Goal: Information Seeking & Learning: Check status

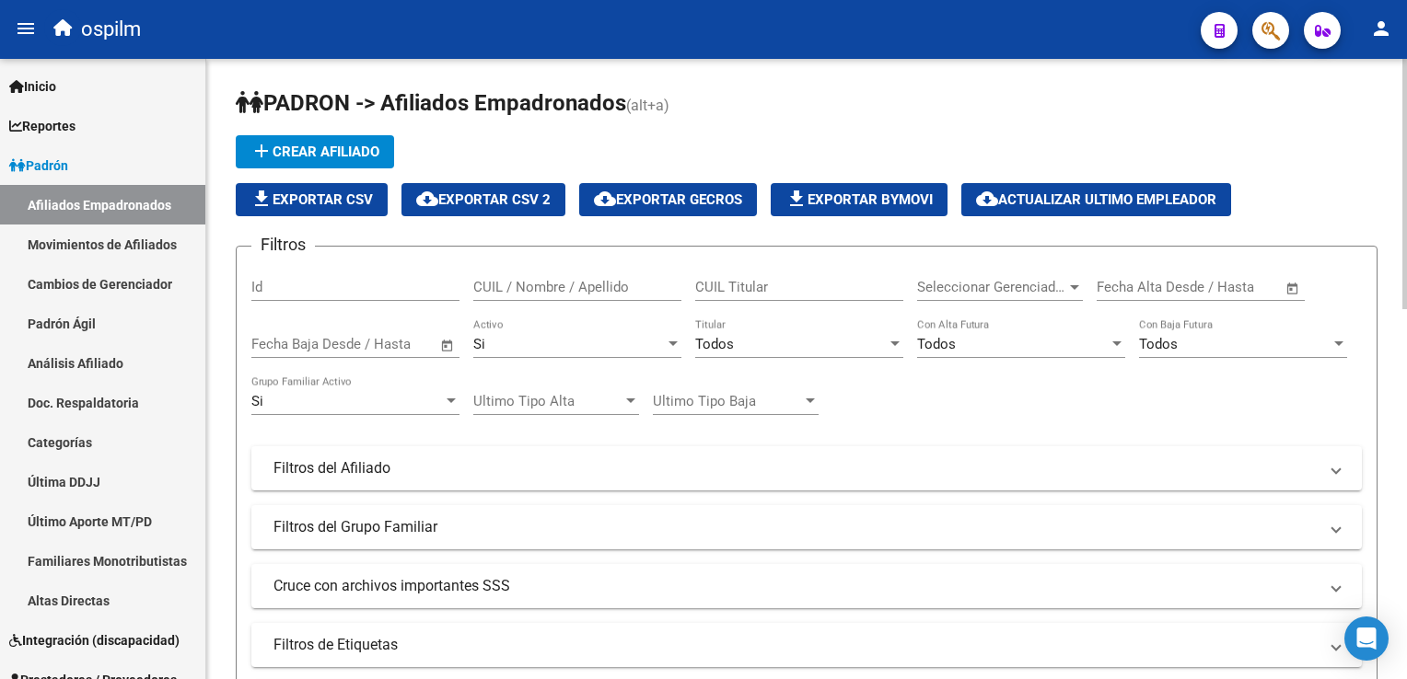
click at [724, 336] on span "Todos" at bounding box center [714, 344] width 39 height 17
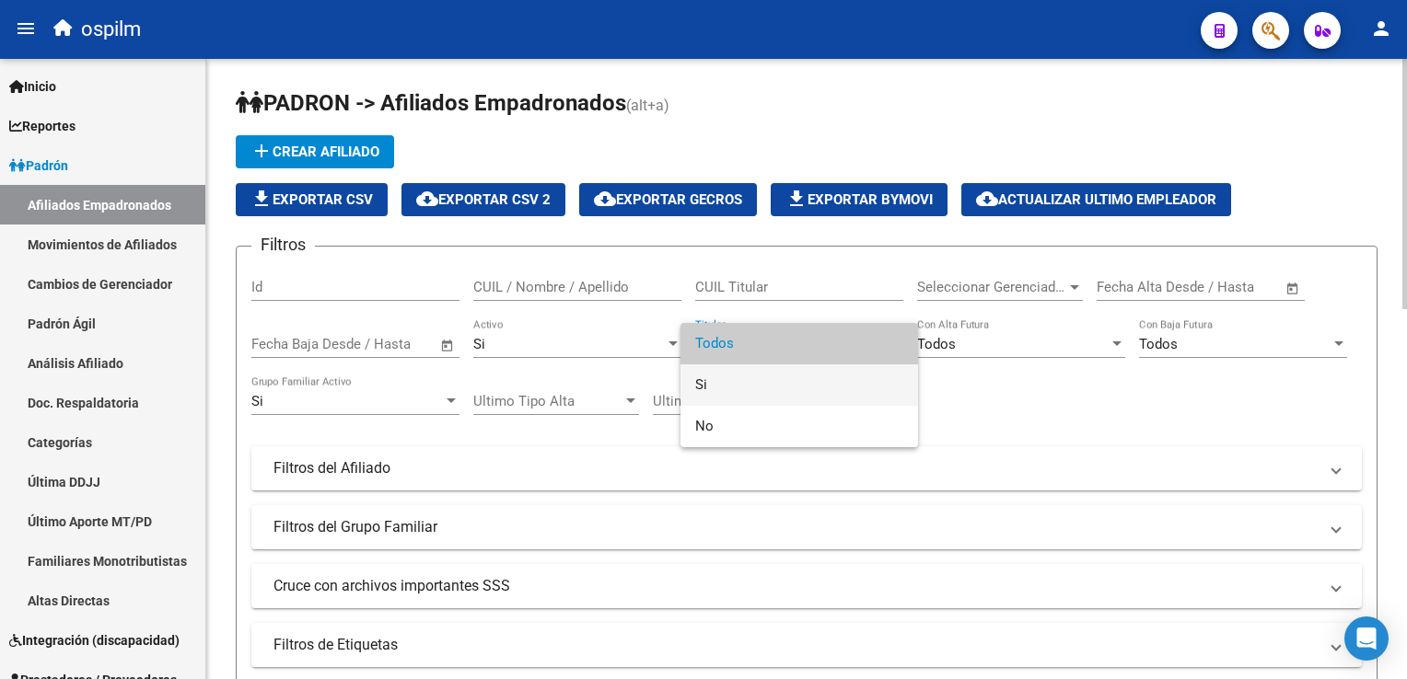
drag, startPoint x: 712, startPoint y: 389, endPoint x: 902, endPoint y: 321, distance: 202.4
click at [708, 382] on span "Si" at bounding box center [799, 385] width 208 height 41
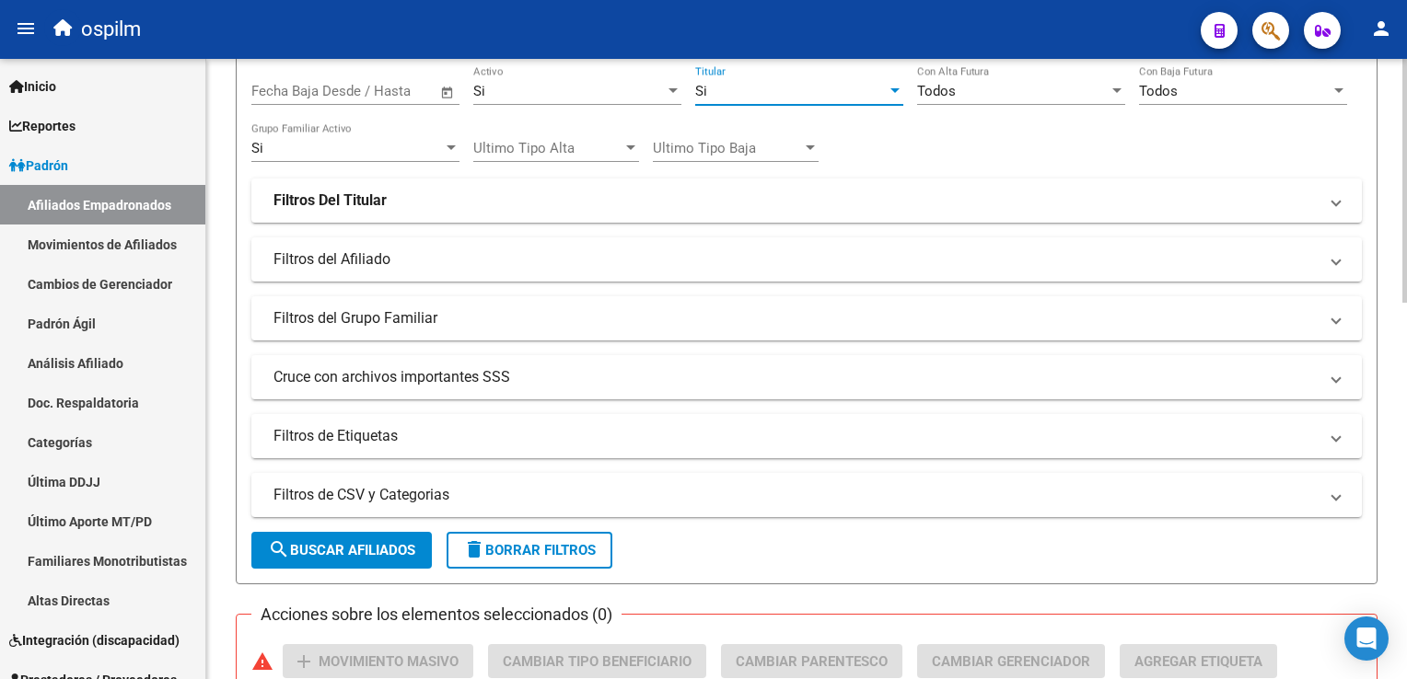
scroll to position [277, 0]
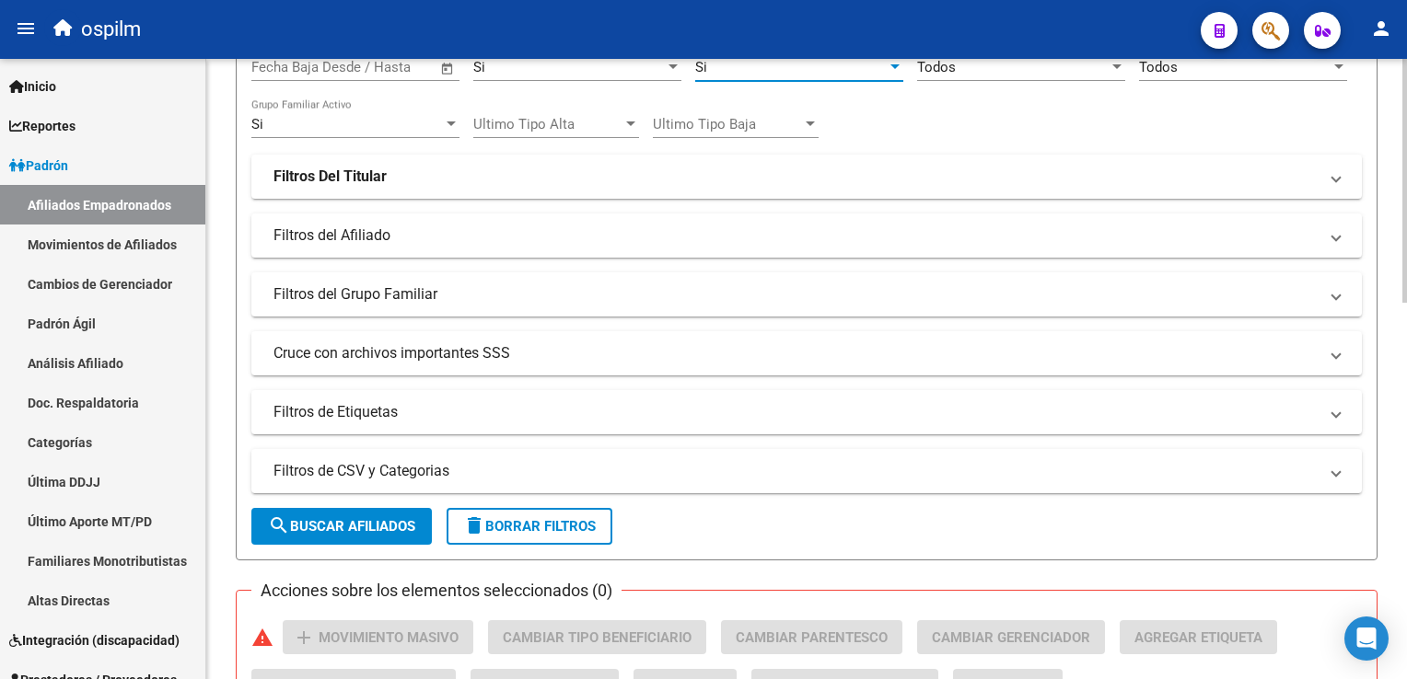
click at [1406, 272] on html "menu ospilm person Firma Express Inicio Calendario SSS Instructivos Contacto OS…" at bounding box center [703, 339] width 1407 height 679
click at [515, 171] on mat-panel-title "Filtros Del Titular" at bounding box center [795, 177] width 1044 height 20
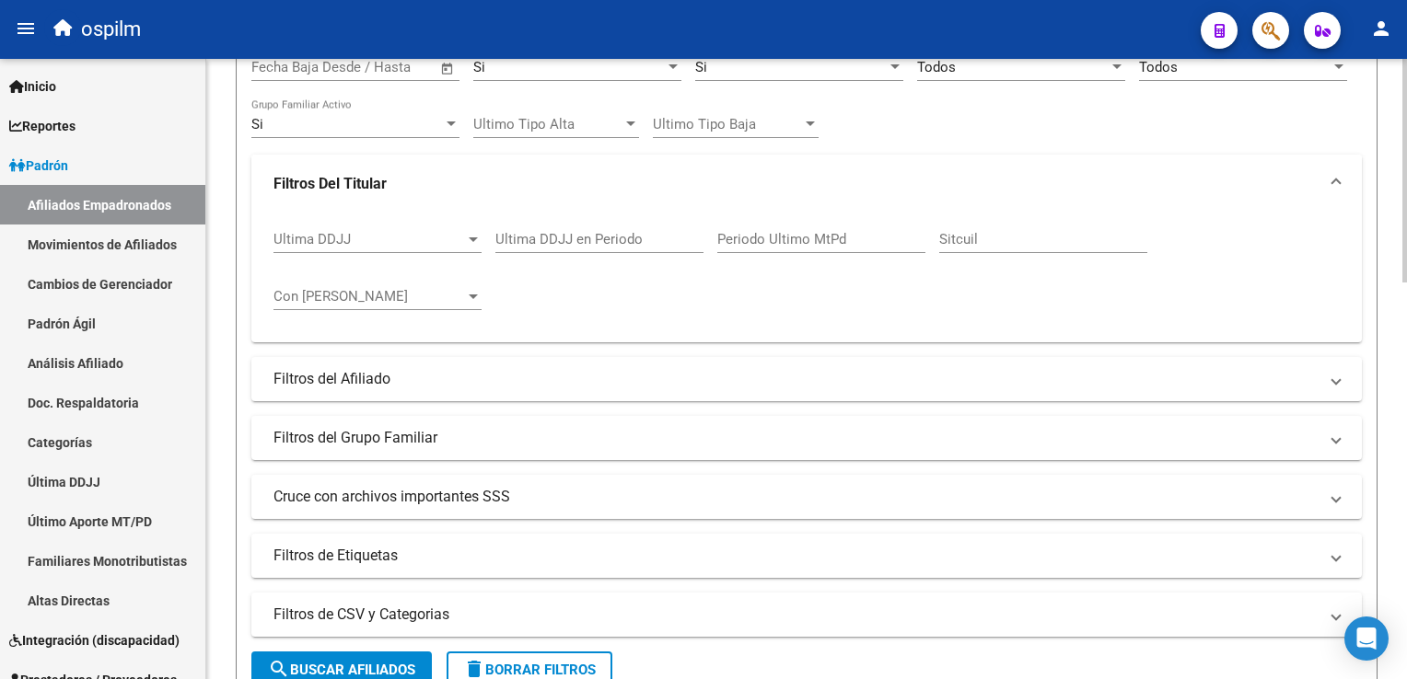
click at [372, 182] on strong "Filtros Del Titular" at bounding box center [329, 184] width 113 height 20
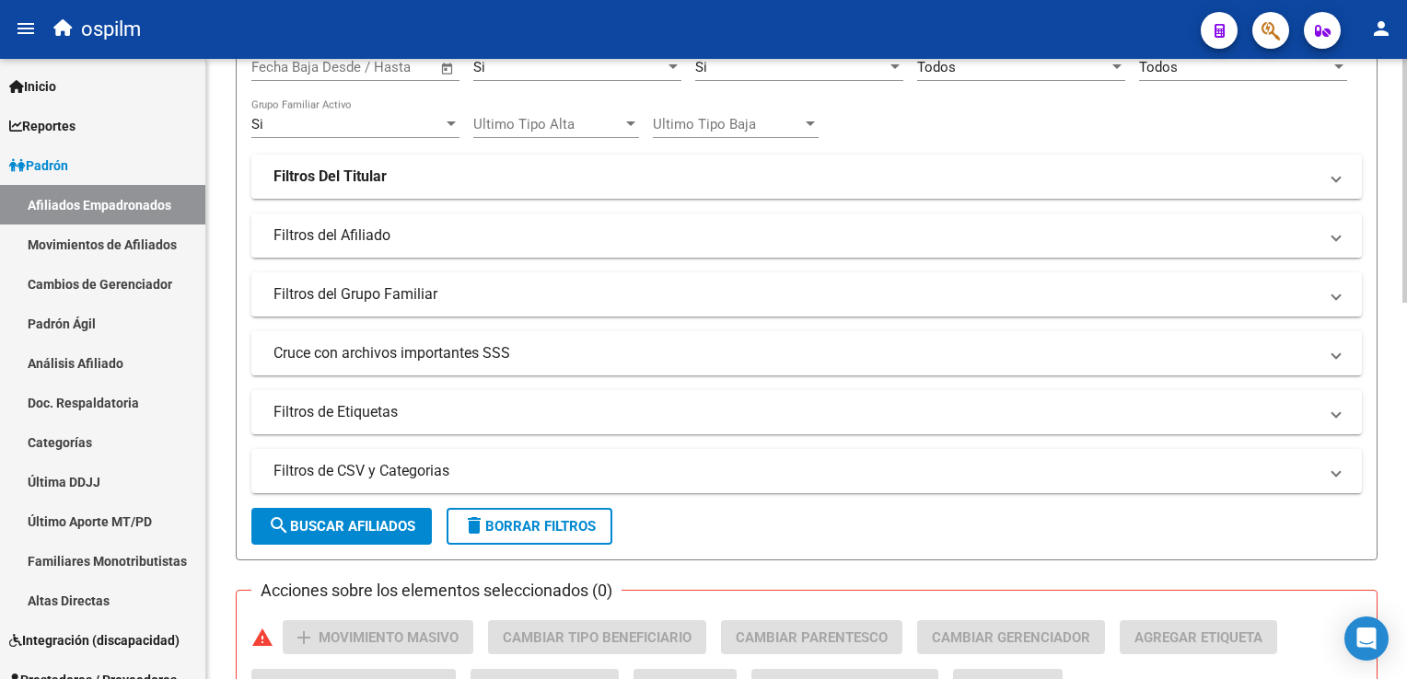
click at [354, 237] on mat-panel-title "Filtros del Afiliado" at bounding box center [795, 236] width 1044 height 20
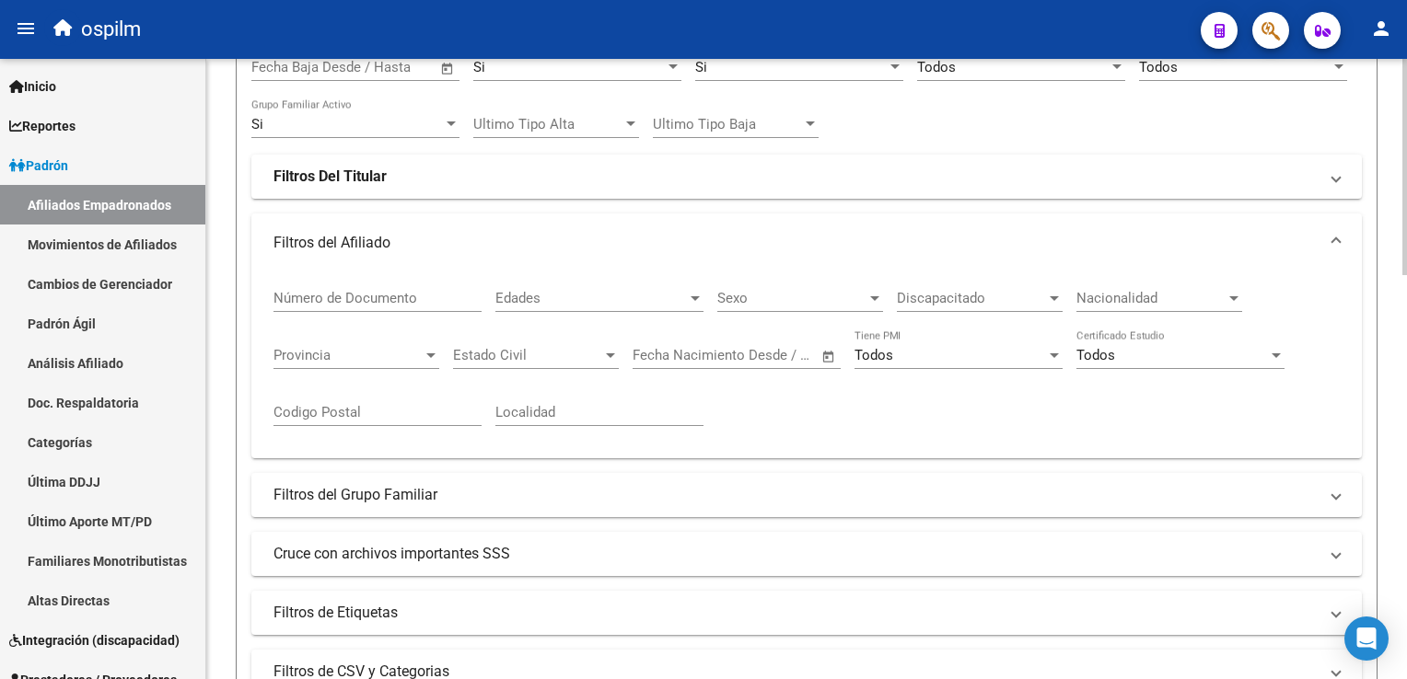
click at [955, 284] on div "Discapacitado Discapacitado" at bounding box center [980, 292] width 166 height 40
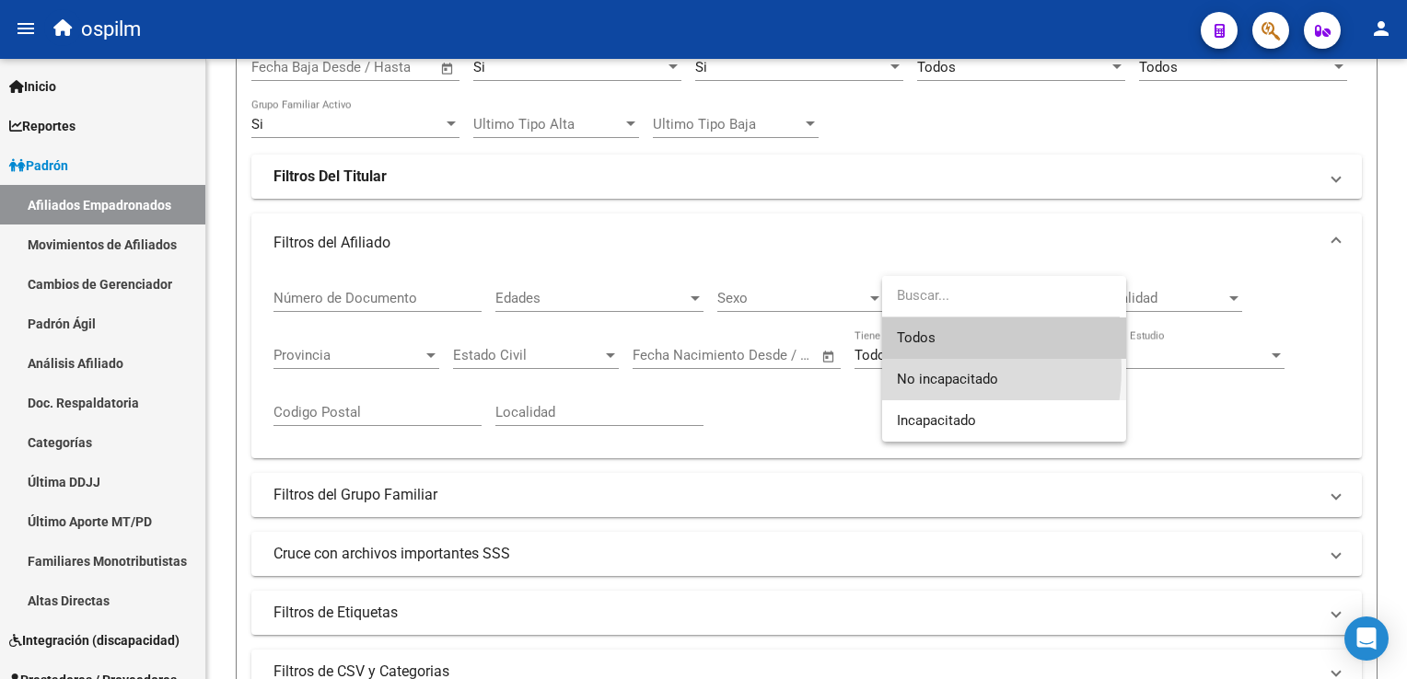
drag, startPoint x: 916, startPoint y: 370, endPoint x: 923, endPoint y: 359, distance: 13.3
click at [917, 368] on span "No incapacitado" at bounding box center [1004, 379] width 214 height 41
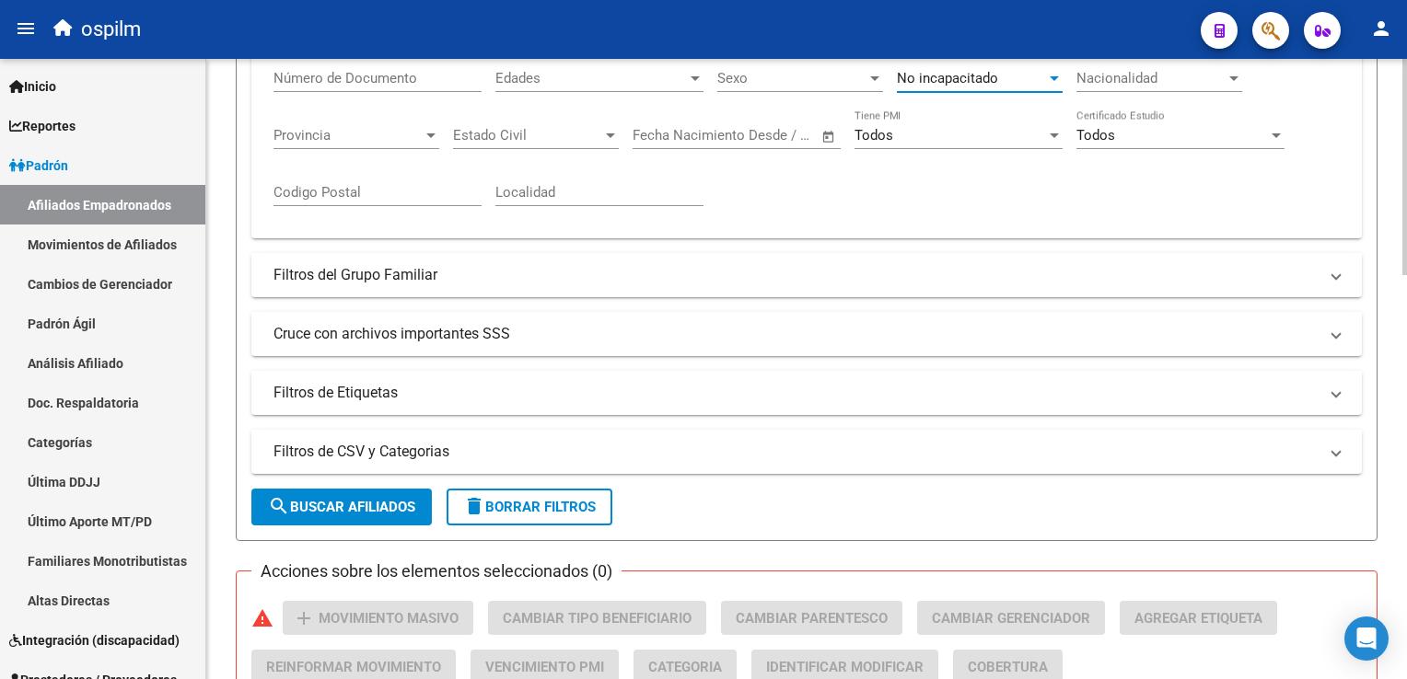
scroll to position [504, 0]
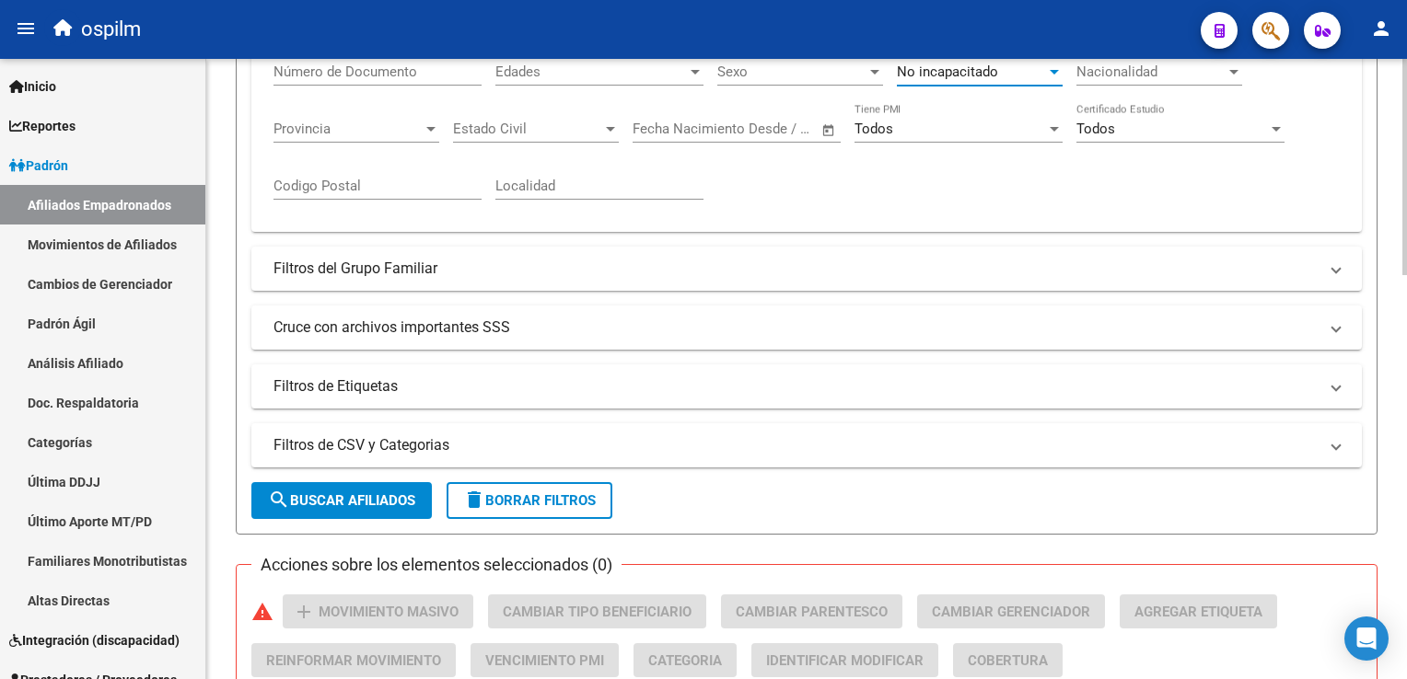
click at [1406, 330] on html "menu ospilm person Firma Express Inicio Calendario SSS Instructivos Contacto OS…" at bounding box center [703, 339] width 1407 height 679
click at [428, 320] on mat-panel-title "Cruce con archivos importantes SSS" at bounding box center [795, 328] width 1044 height 20
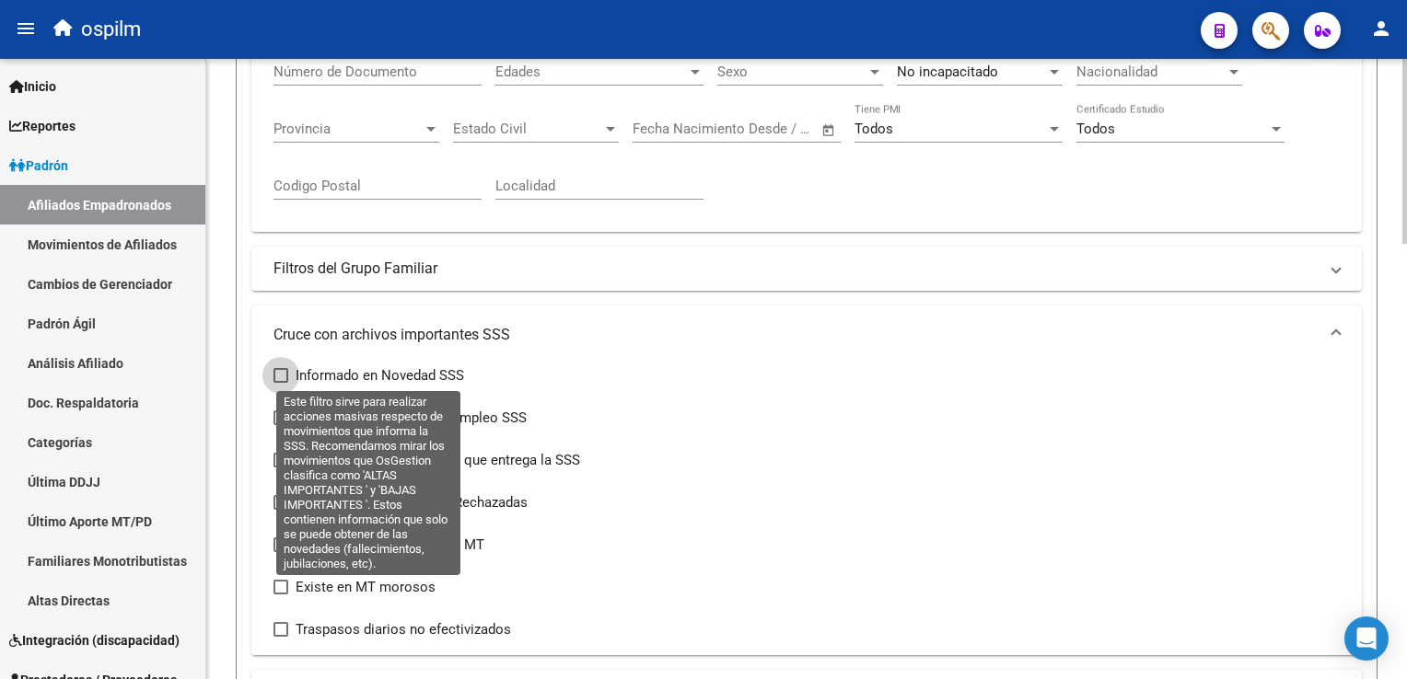
click at [273, 370] on span at bounding box center [280, 375] width 15 height 15
click at [280, 383] on input "Informado en Novedad SSS" at bounding box center [280, 383] width 1 height 1
checkbox input "true"
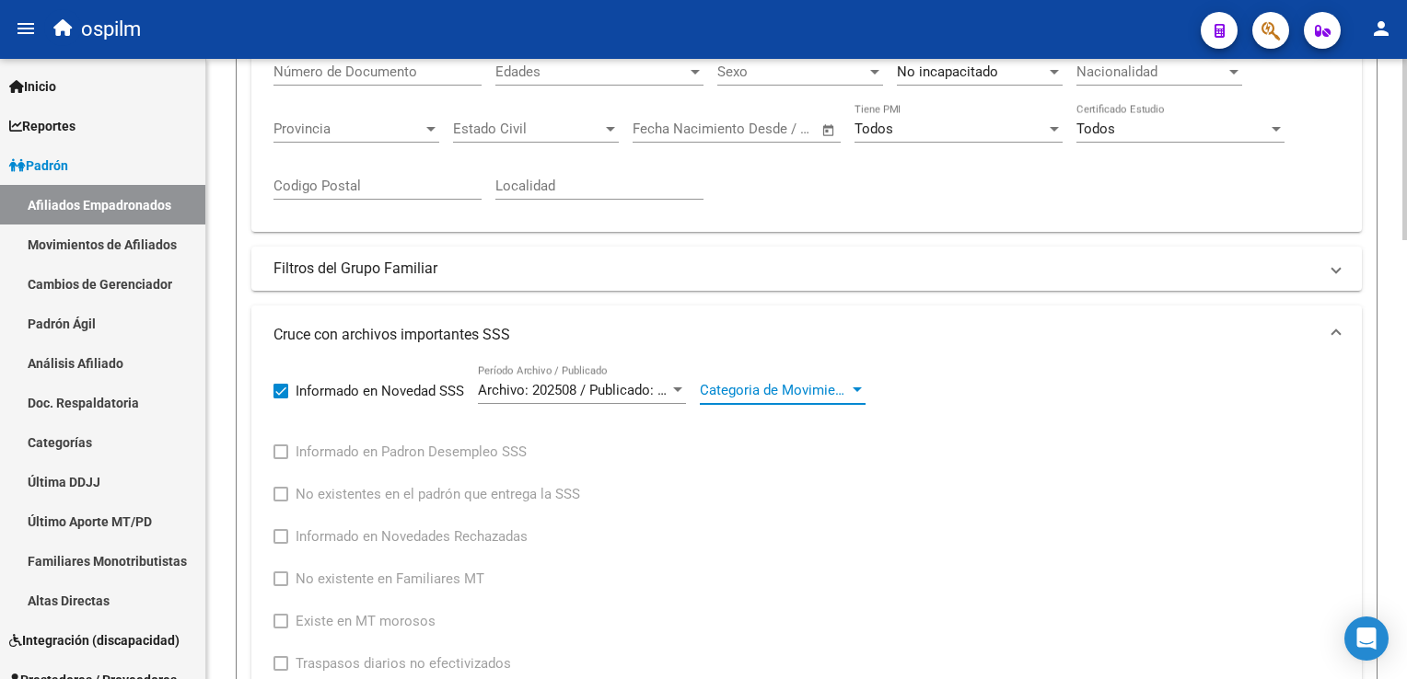
click at [772, 388] on span "Categoria de Movimiento" at bounding box center [774, 390] width 149 height 17
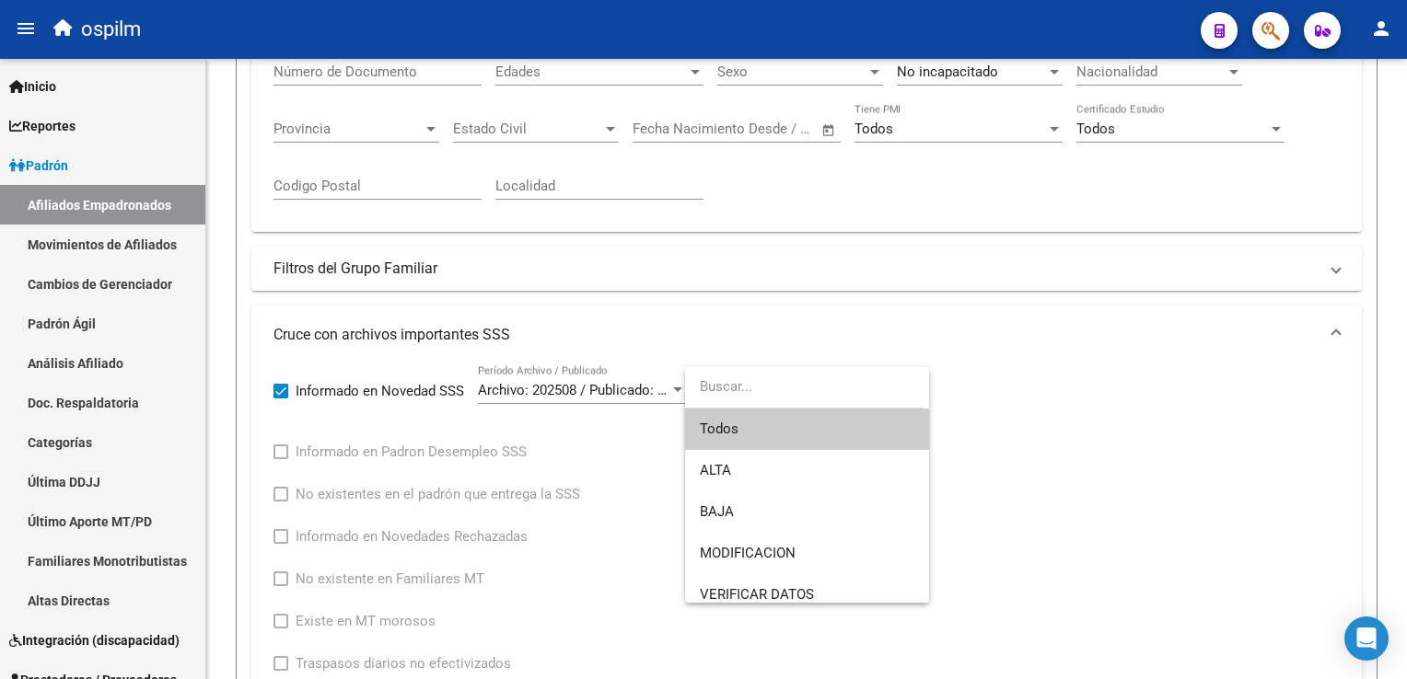
scroll to position [136, 0]
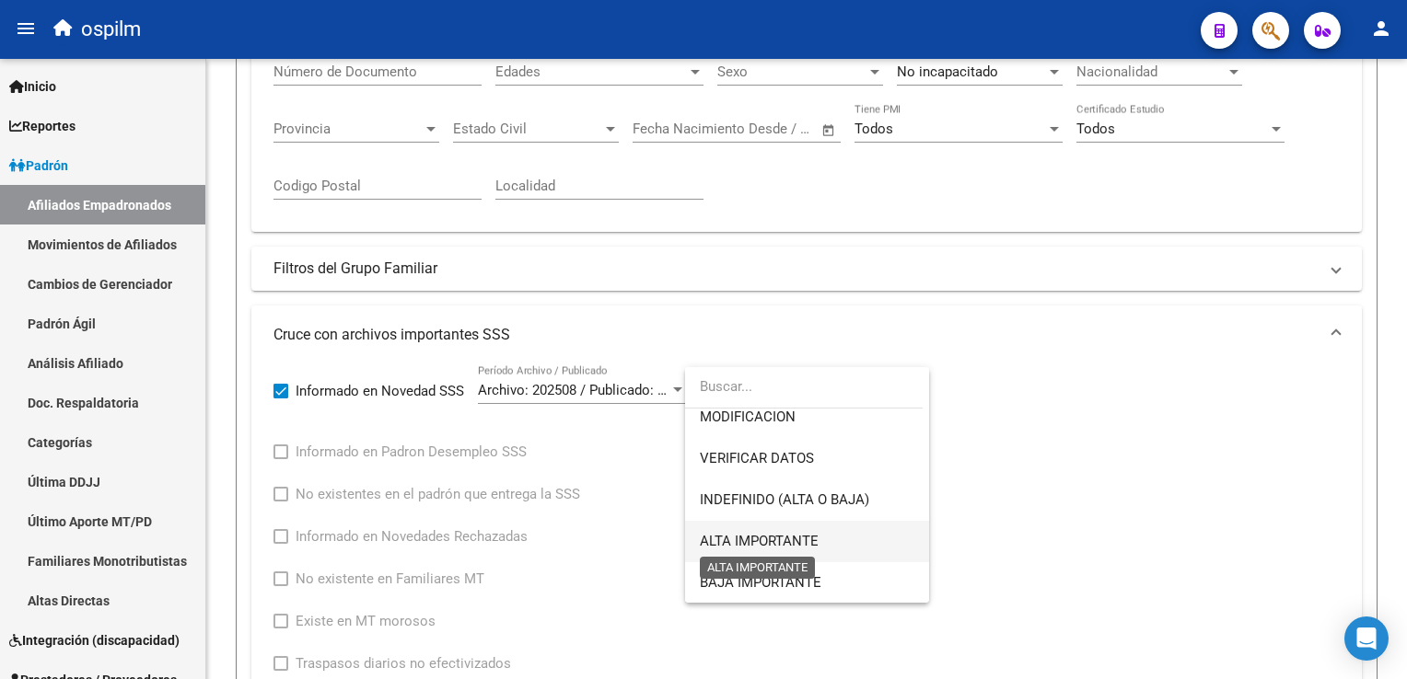
click at [781, 538] on span "ALTA IMPORTANTE" at bounding box center [759, 541] width 119 height 17
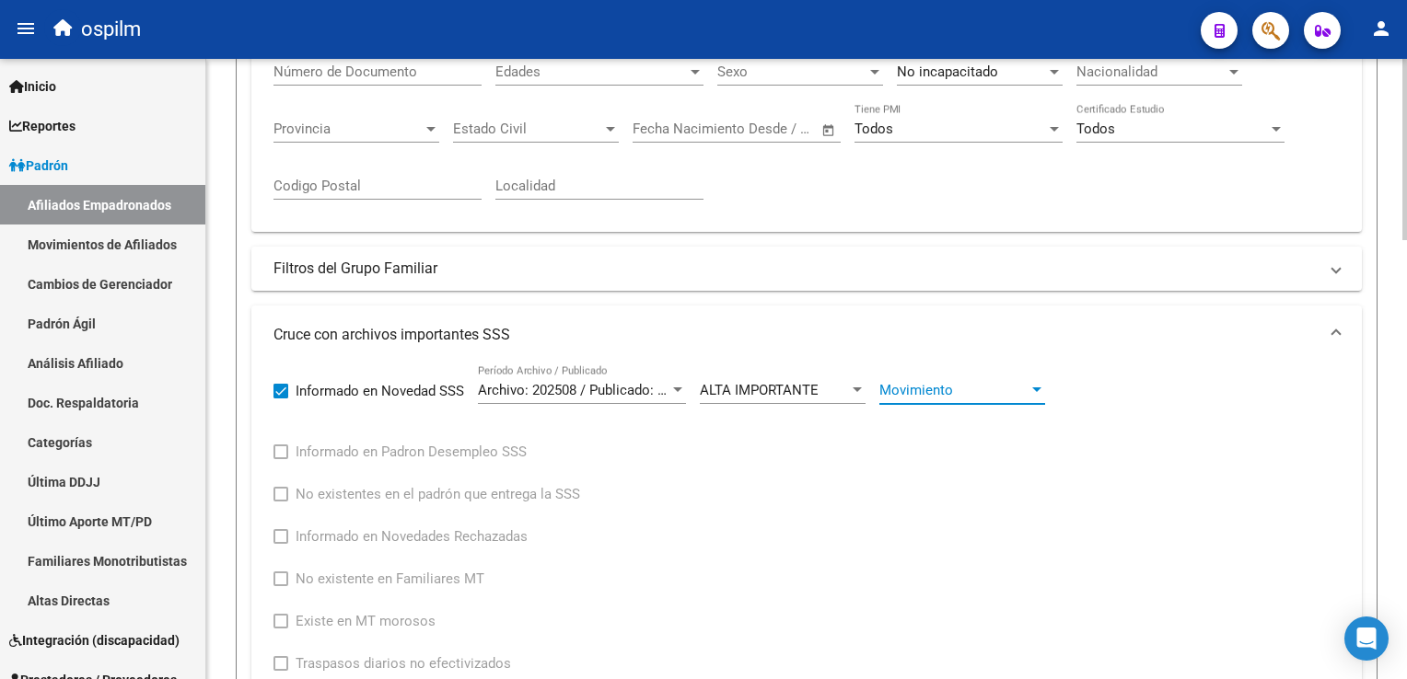
click at [954, 384] on span "Movimiento" at bounding box center [953, 390] width 149 height 17
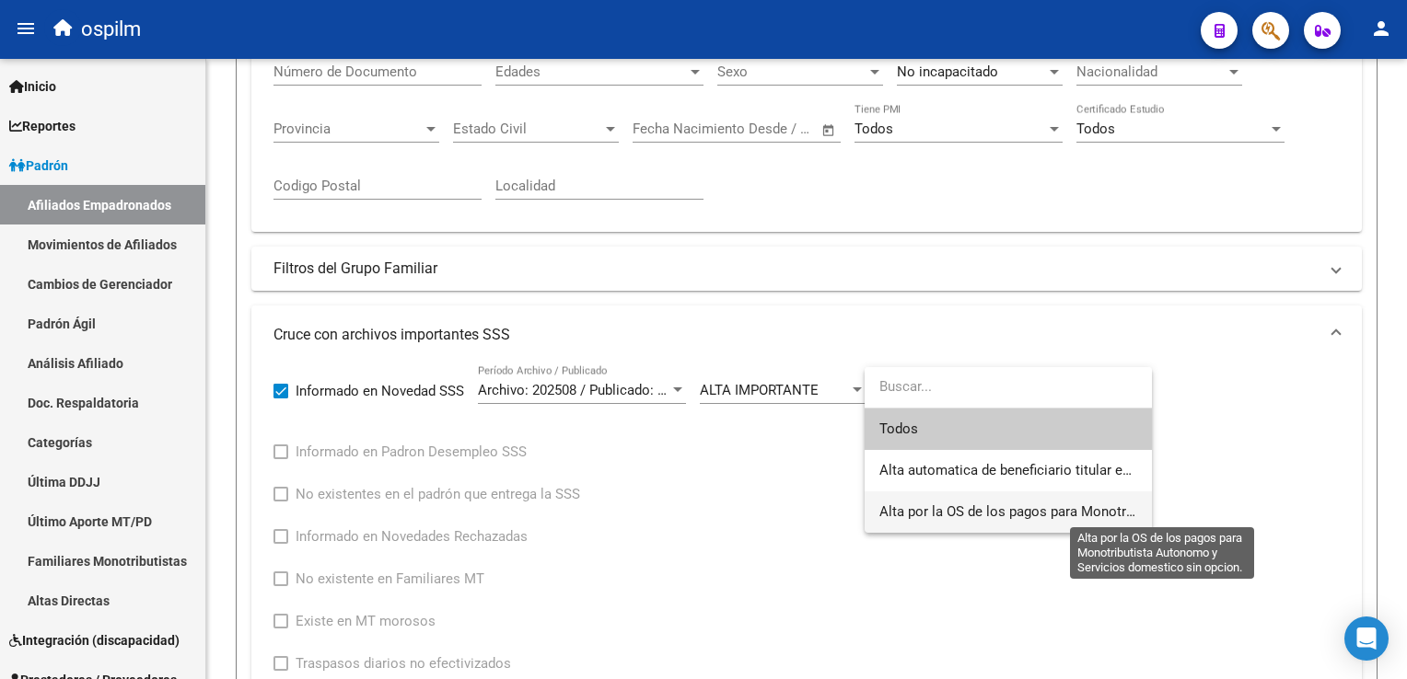
click at [1067, 520] on span "Alta por la OS de los pagos para Monotributista Autonomo y Servicios domestico …" at bounding box center [1166, 512] width 574 height 17
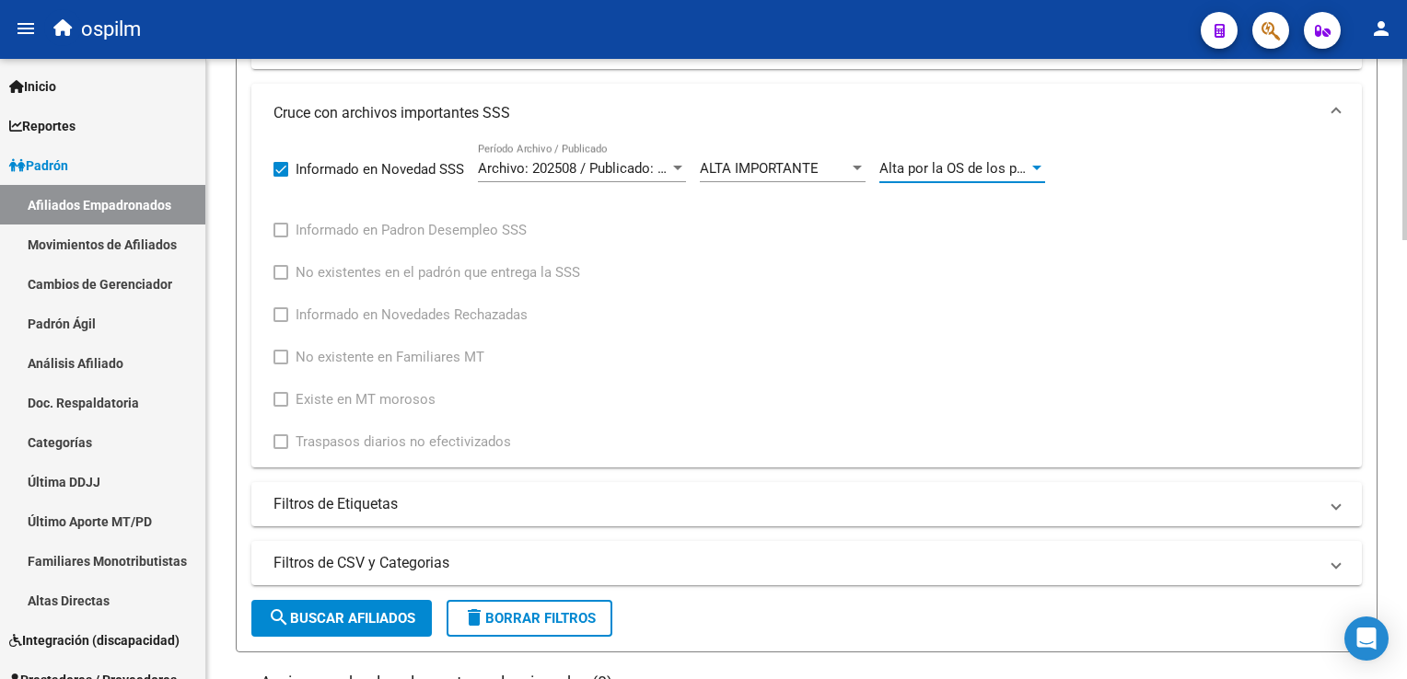
scroll to position [858, 0]
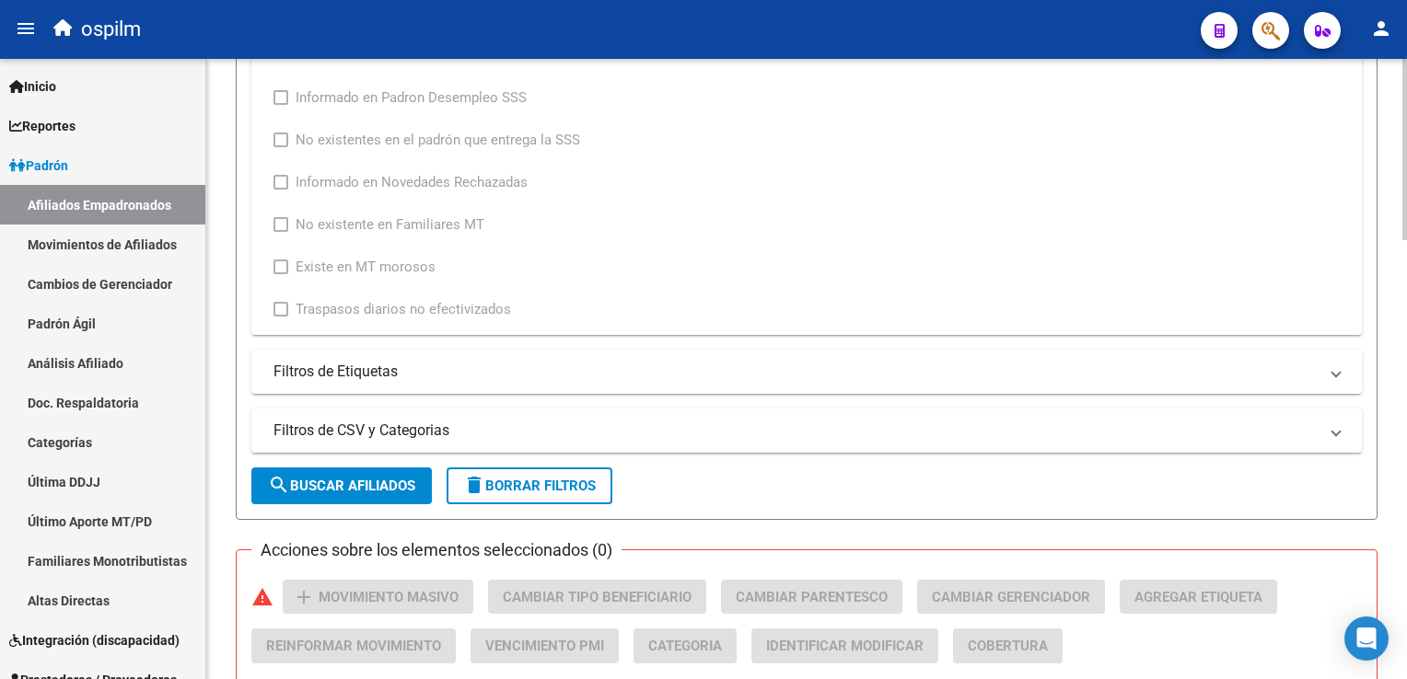
click at [1406, 318] on html "menu ospilm person Firma Express Inicio Calendario SSS Instructivos Contacto OS…" at bounding box center [703, 339] width 1407 height 679
click at [404, 468] on button "search Buscar Afiliados" at bounding box center [341, 486] width 180 height 37
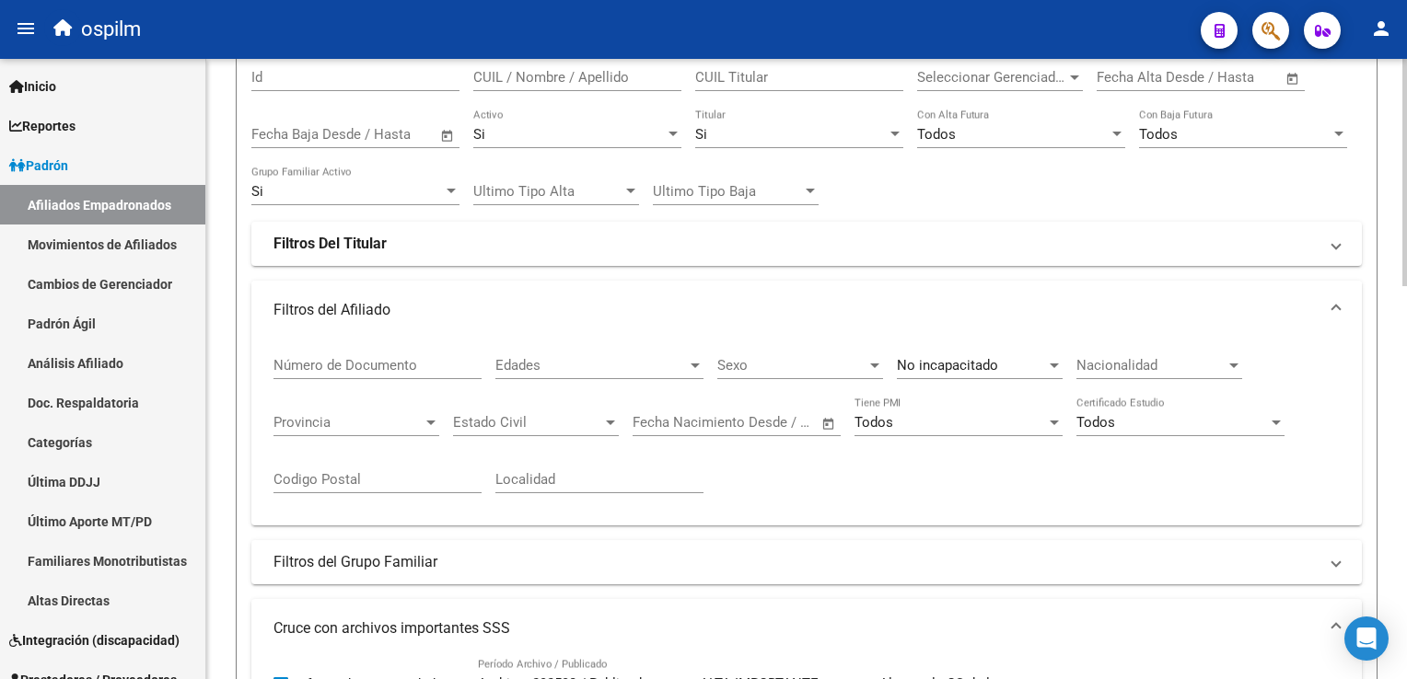
scroll to position [1070, 0]
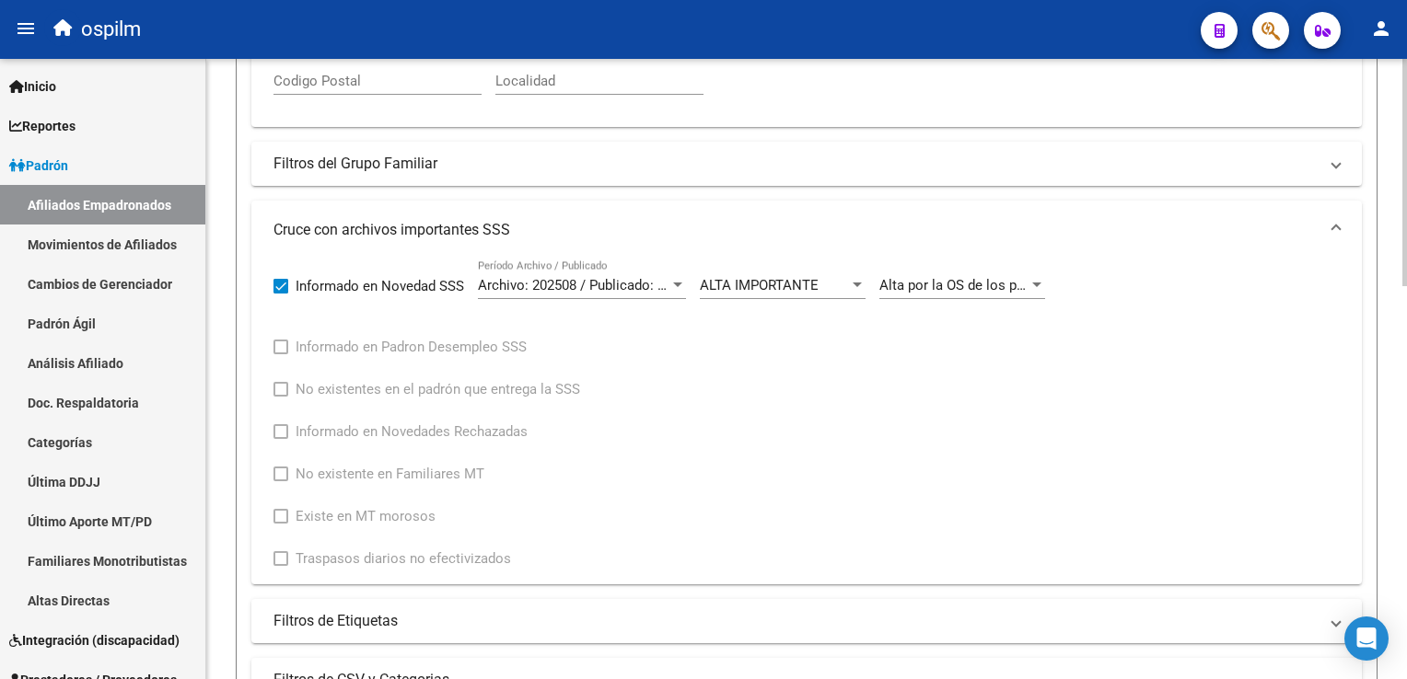
click at [1392, 300] on div "PADRON -> Afiliados Empadronados (alt+a) add Crear Afiliado file_download Expor…" at bounding box center [808, 297] width 1205 height 1695
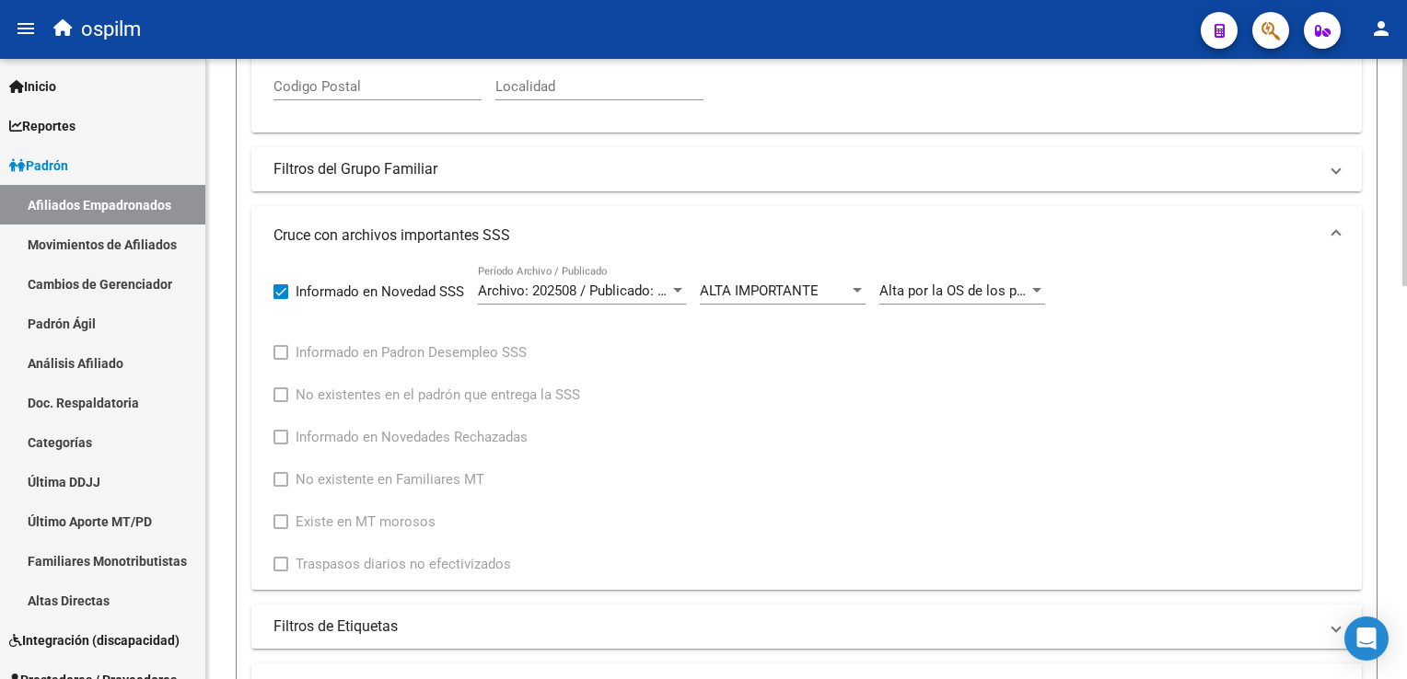
click at [926, 283] on span "Alta por la OS de los pagos para Monotributista Autonomo y Servicios domestico …" at bounding box center [1166, 291] width 574 height 17
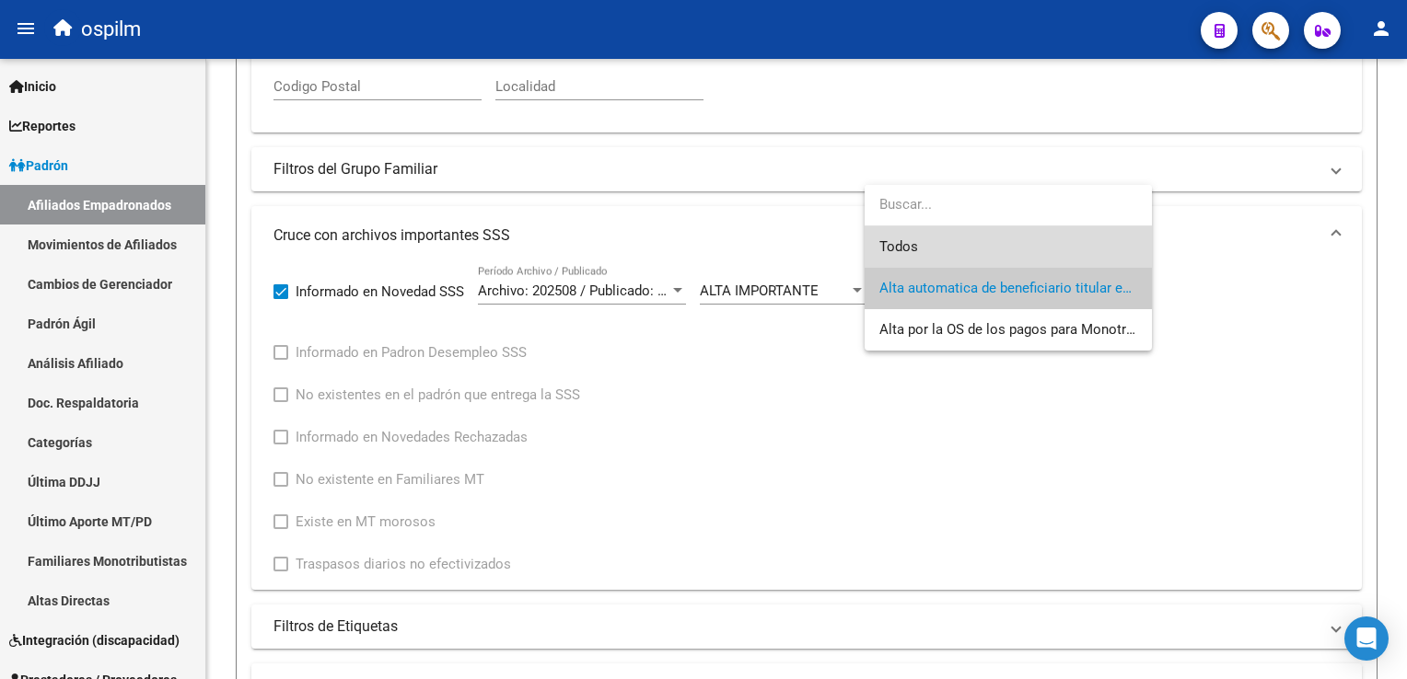
drag, startPoint x: 904, startPoint y: 248, endPoint x: 640, endPoint y: 344, distance: 281.3
click at [902, 248] on span "Todos" at bounding box center [1008, 246] width 258 height 41
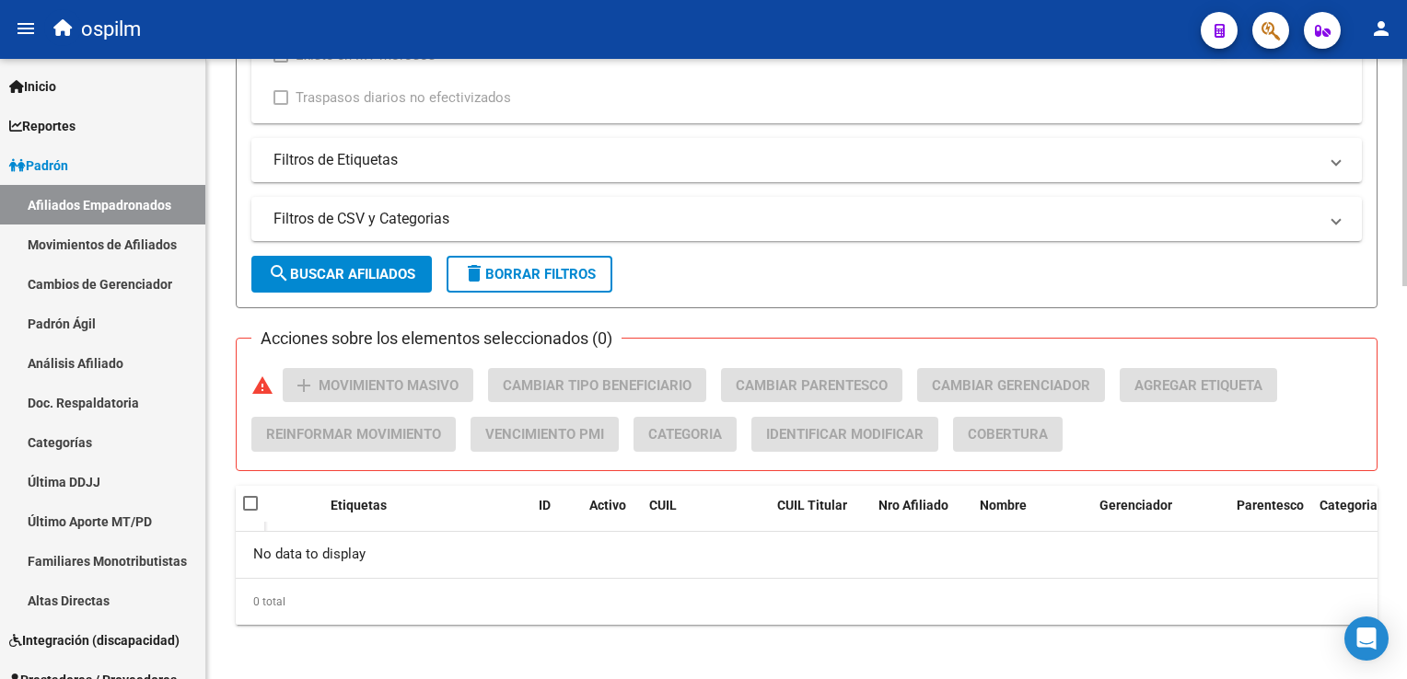
click at [350, 259] on button "search Buscar Afiliados" at bounding box center [341, 274] width 180 height 37
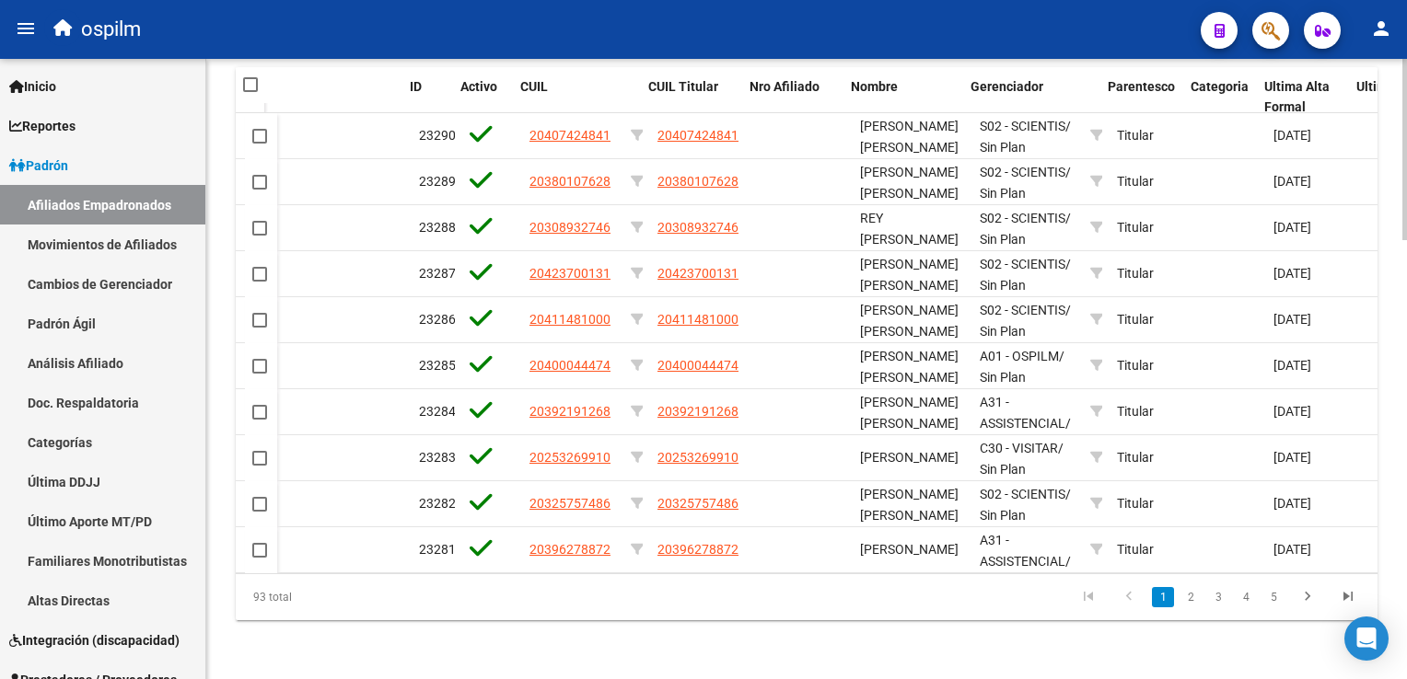
scroll to position [0, 193]
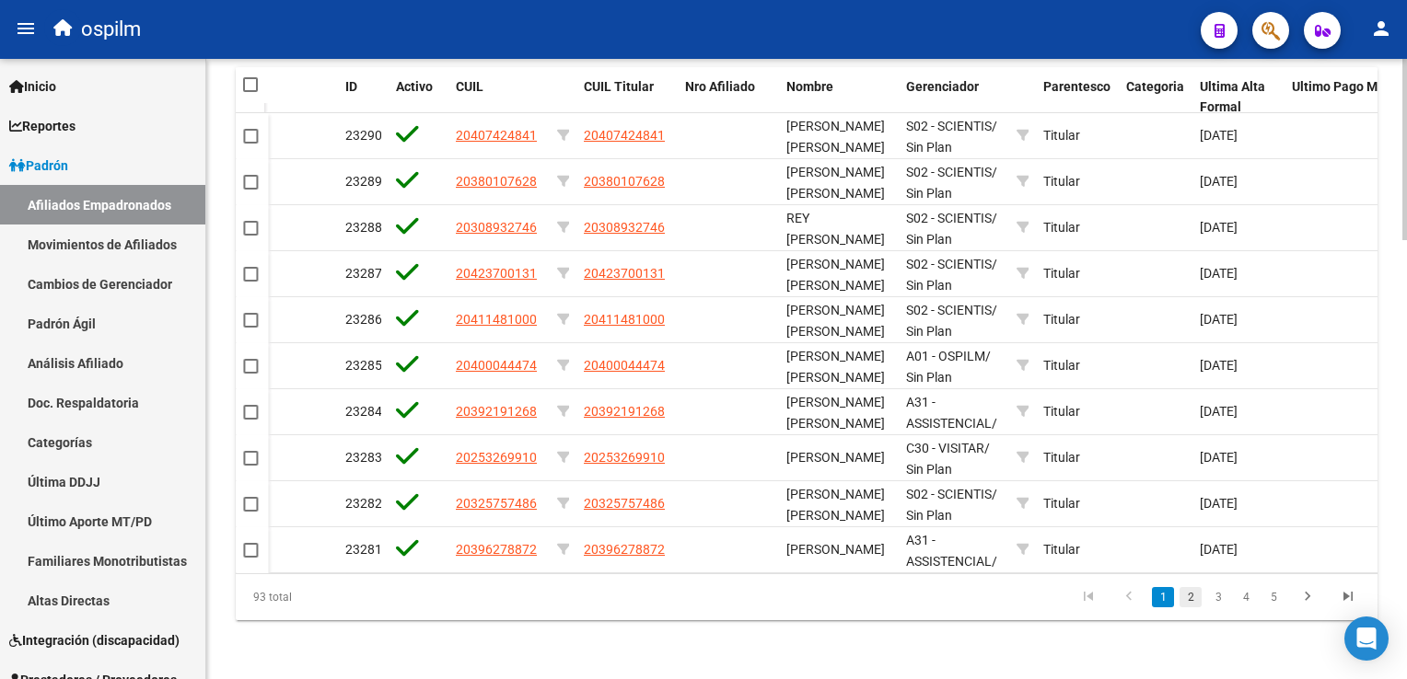
click at [1194, 603] on link "2" at bounding box center [1190, 597] width 22 height 20
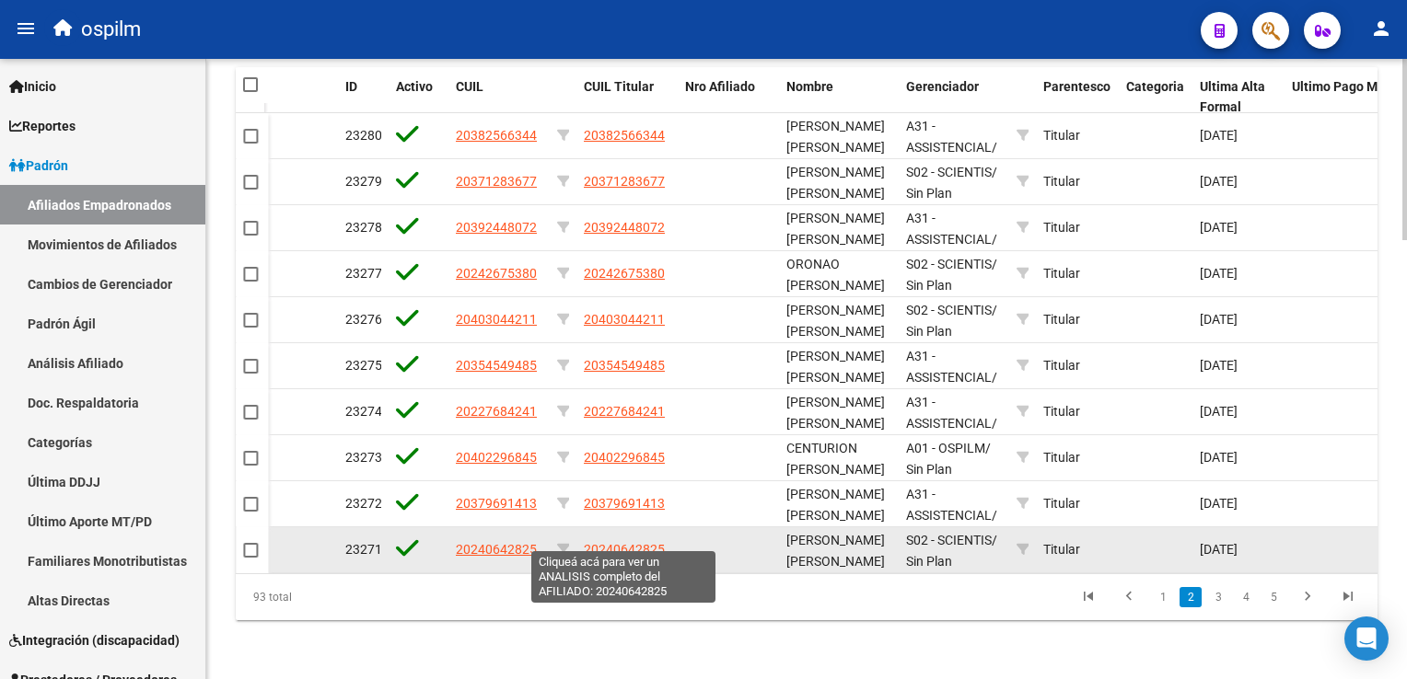
click at [641, 542] on span "20240642825" at bounding box center [624, 549] width 81 height 15
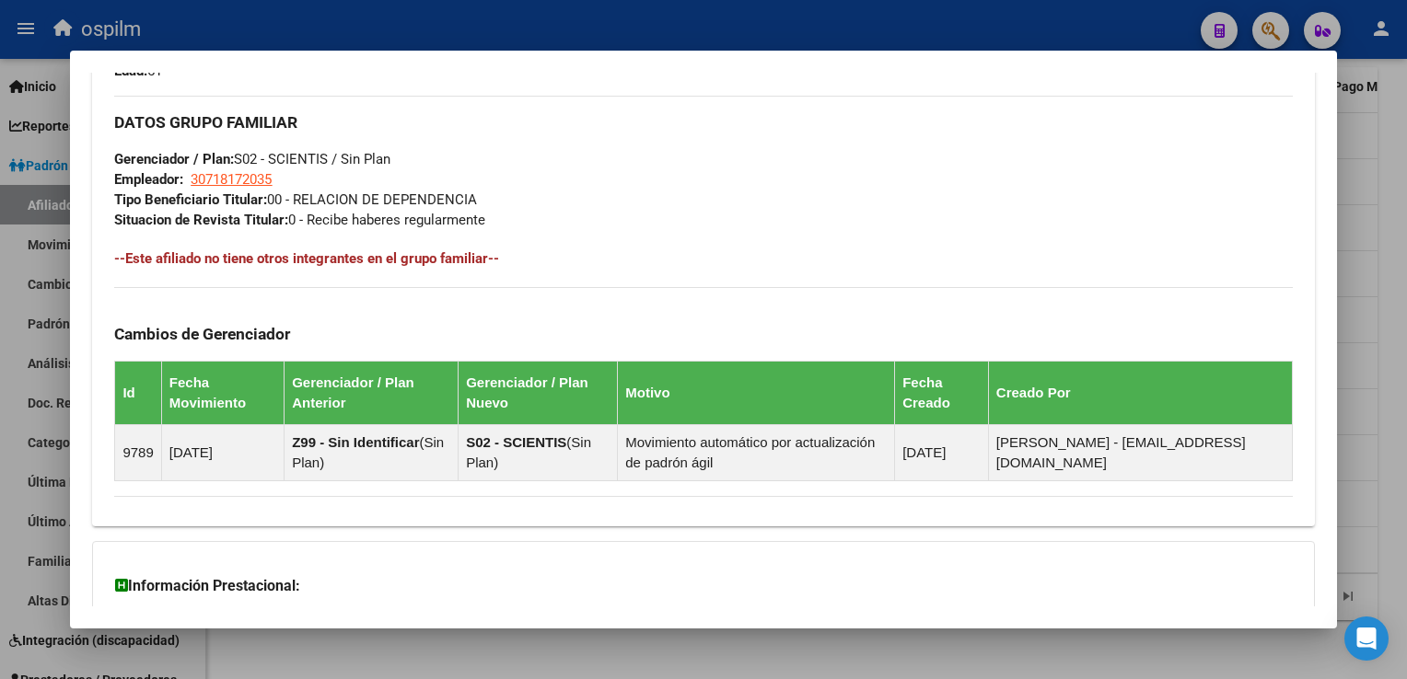
scroll to position [0, 0]
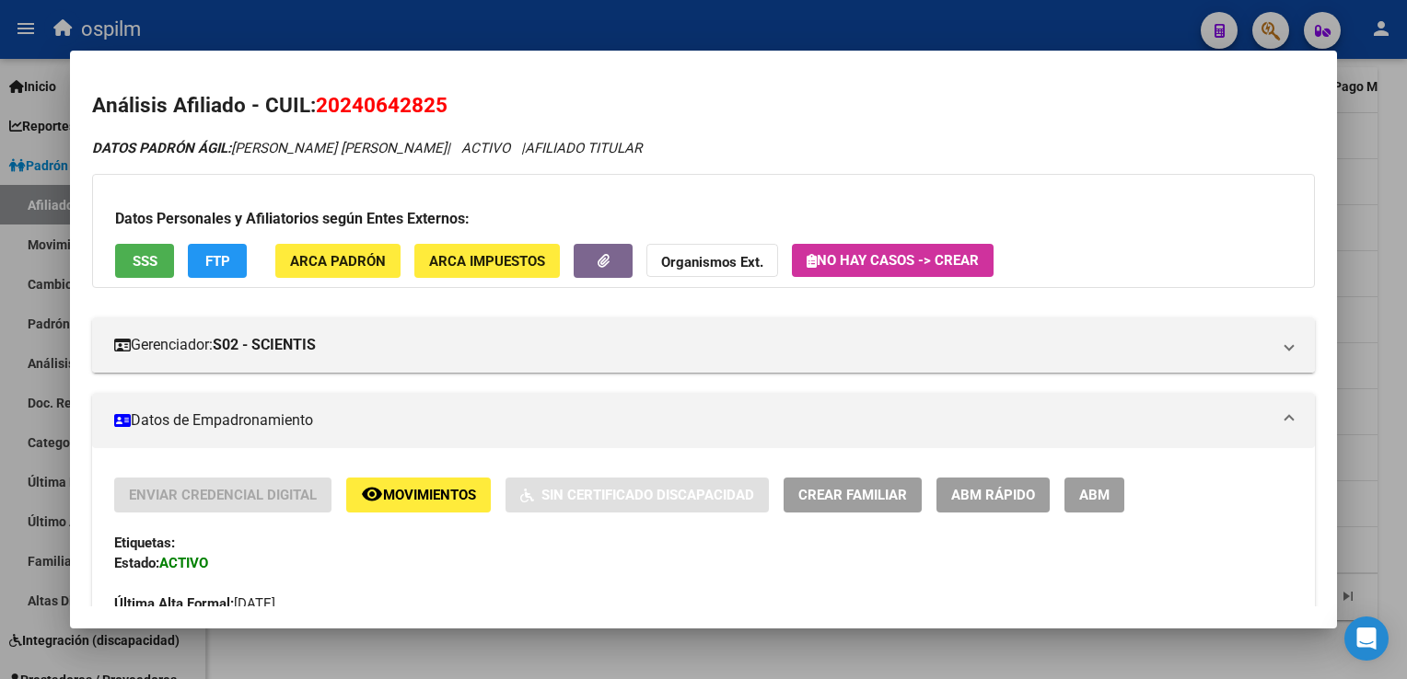
click at [1402, 302] on div at bounding box center [703, 339] width 1407 height 679
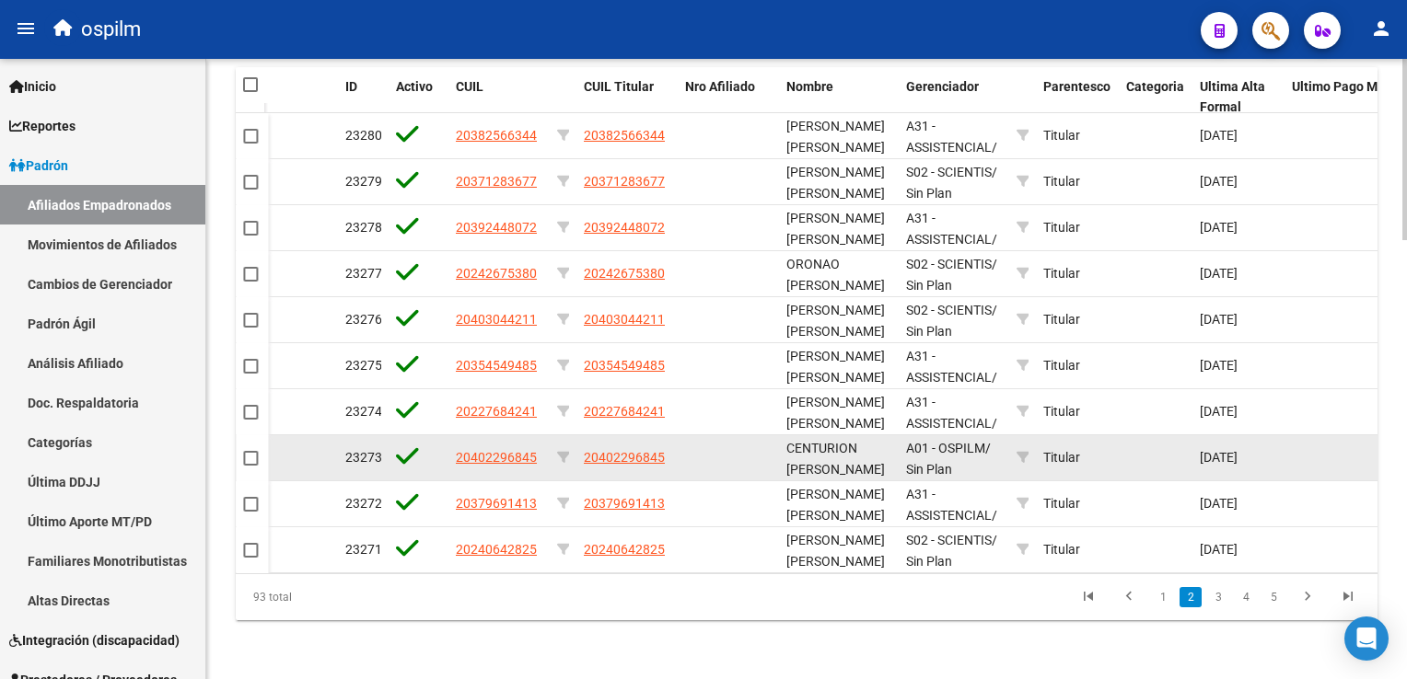
click at [577, 439] on datatable-body-cell "20402296845" at bounding box center [626, 457] width 101 height 45
click at [604, 450] on span "20402296845" at bounding box center [624, 457] width 81 height 15
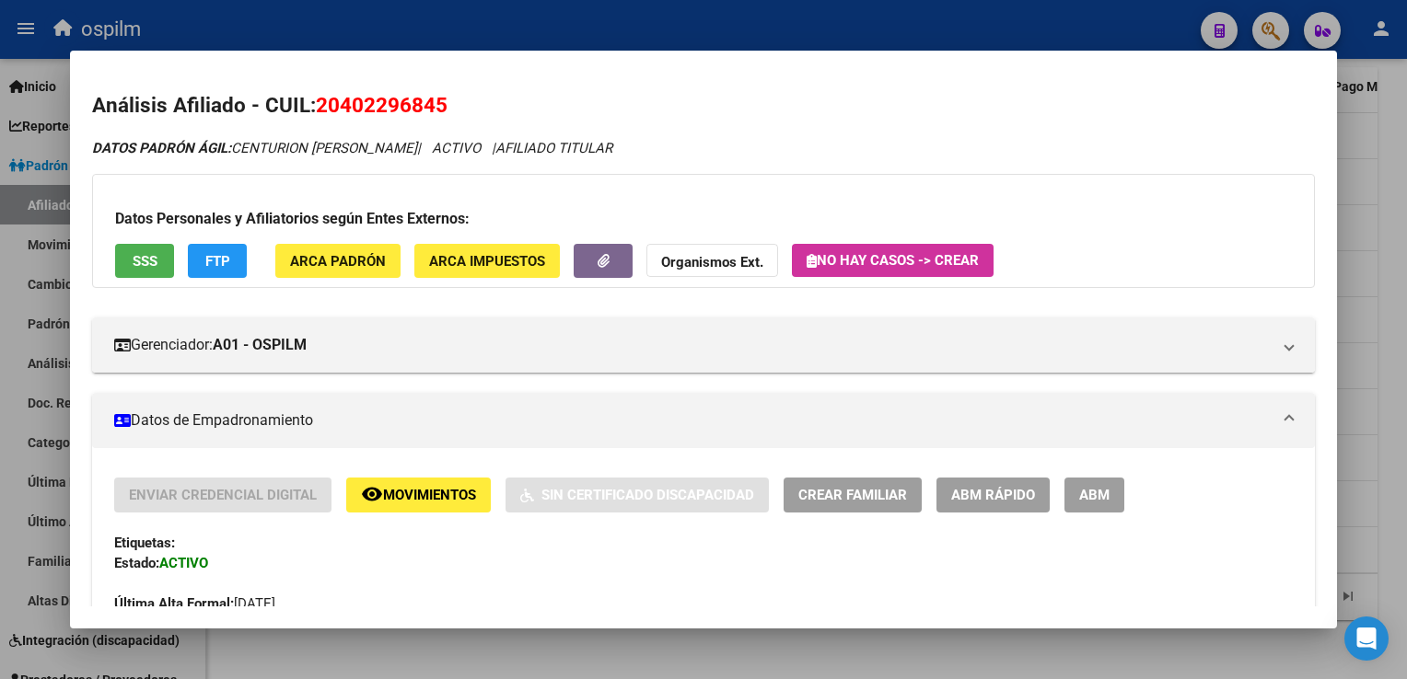
click at [431, 495] on span "Movimientos" at bounding box center [429, 496] width 93 height 17
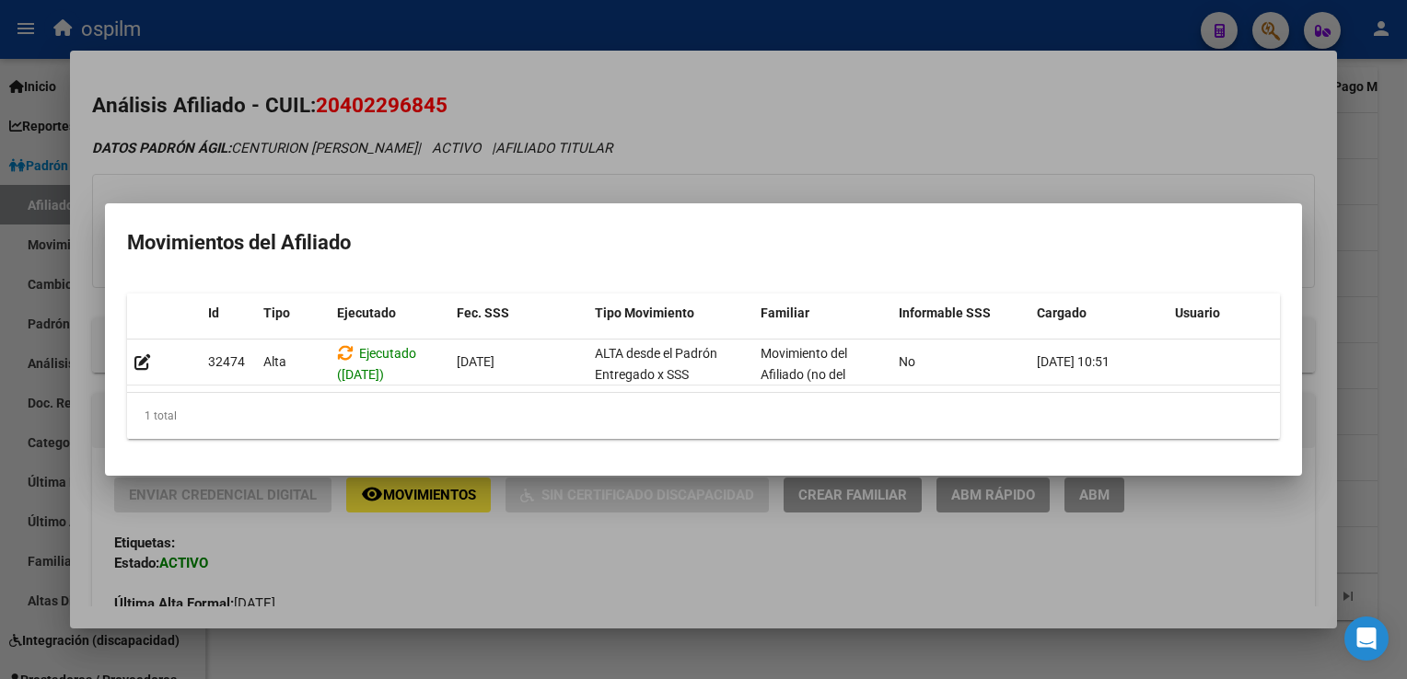
click at [931, 91] on div at bounding box center [703, 339] width 1407 height 679
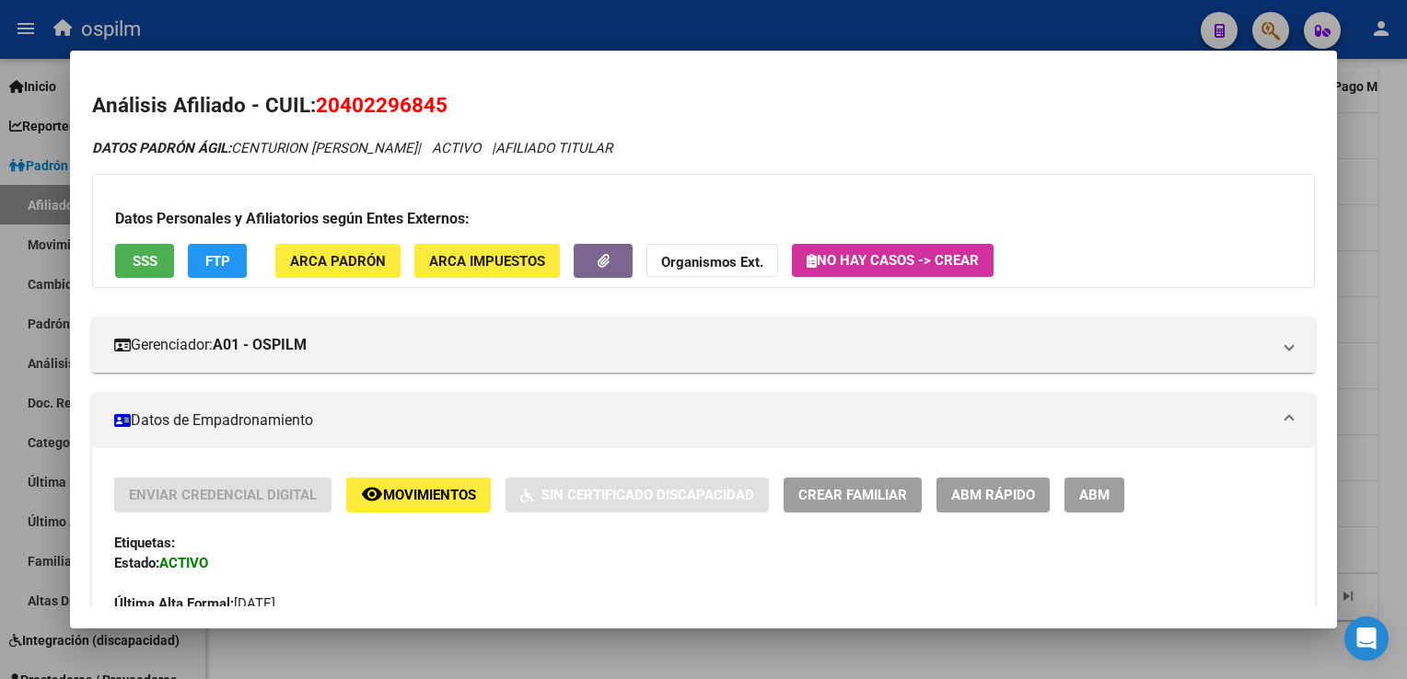
click at [1376, 363] on div at bounding box center [703, 339] width 1407 height 679
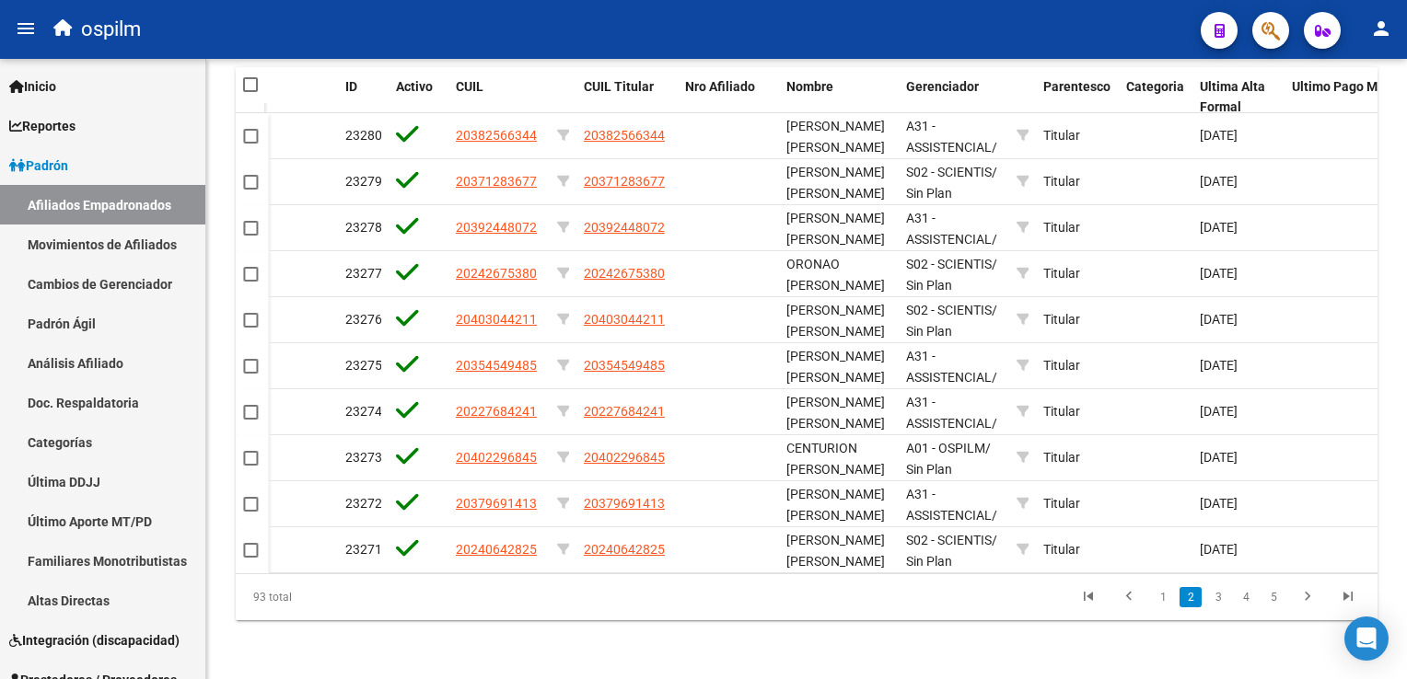
click at [1239, 595] on link "4" at bounding box center [1245, 597] width 22 height 20
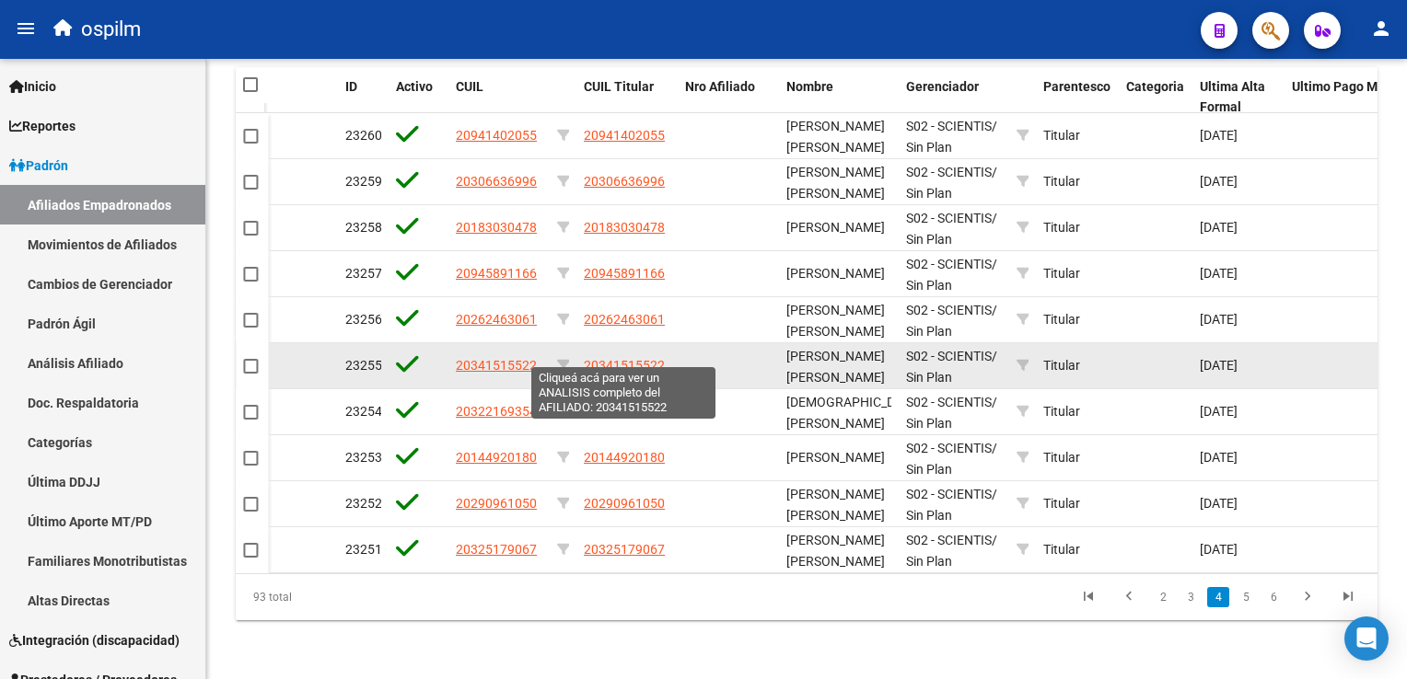
click at [615, 358] on span "20341515522" at bounding box center [624, 365] width 81 height 15
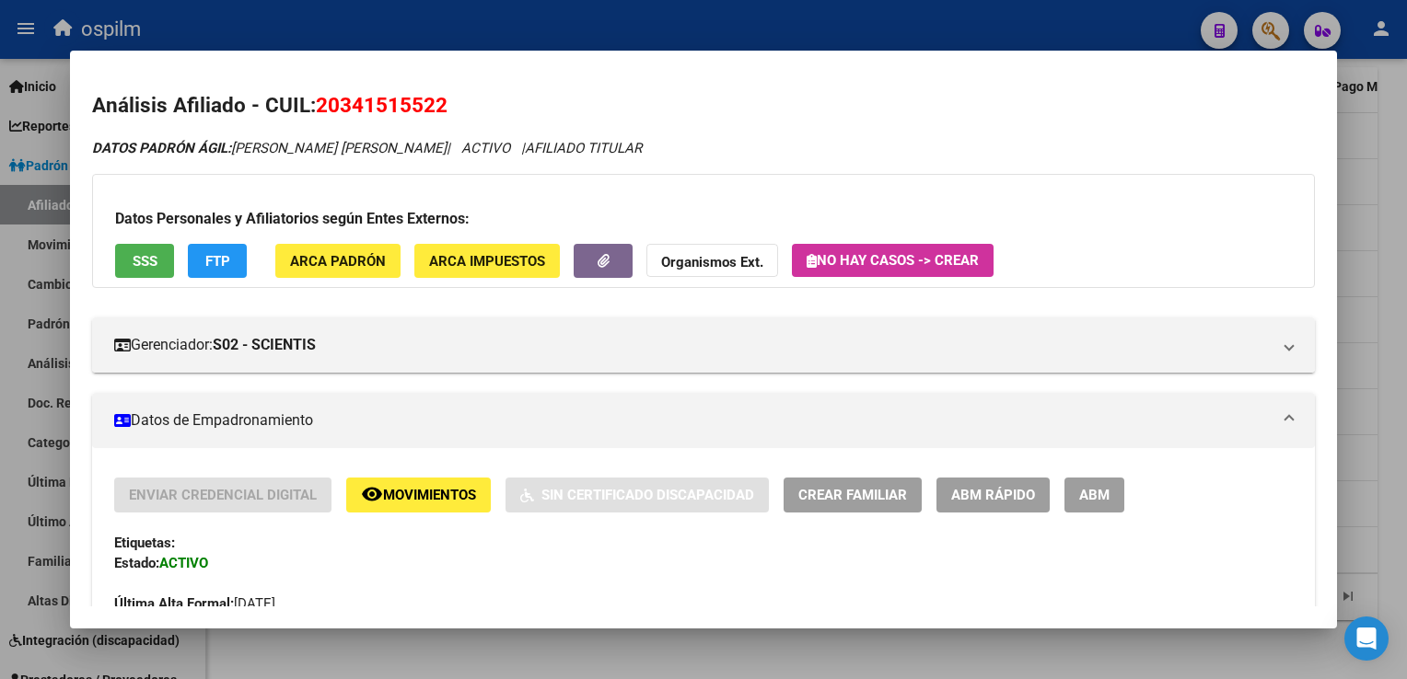
click at [429, 480] on button "remove_red_eye Movimientos" at bounding box center [418, 495] width 145 height 34
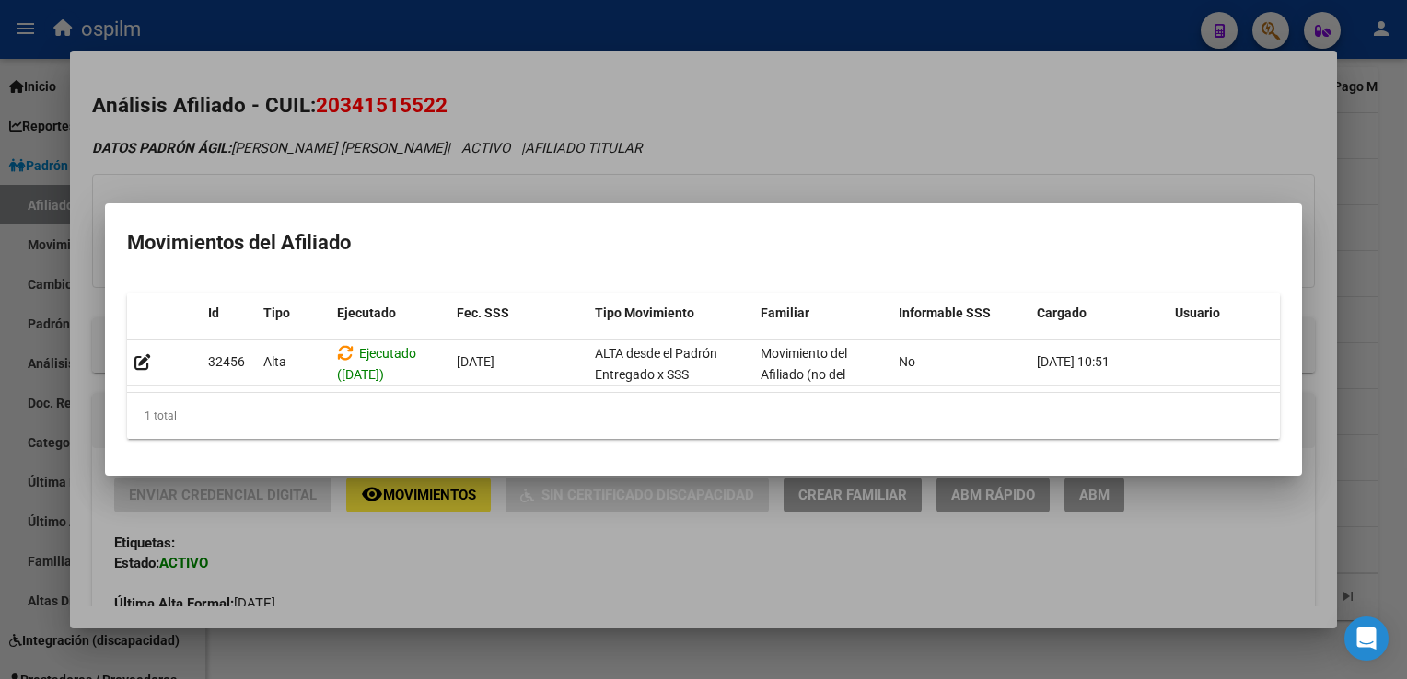
click at [886, 98] on div at bounding box center [703, 339] width 1407 height 679
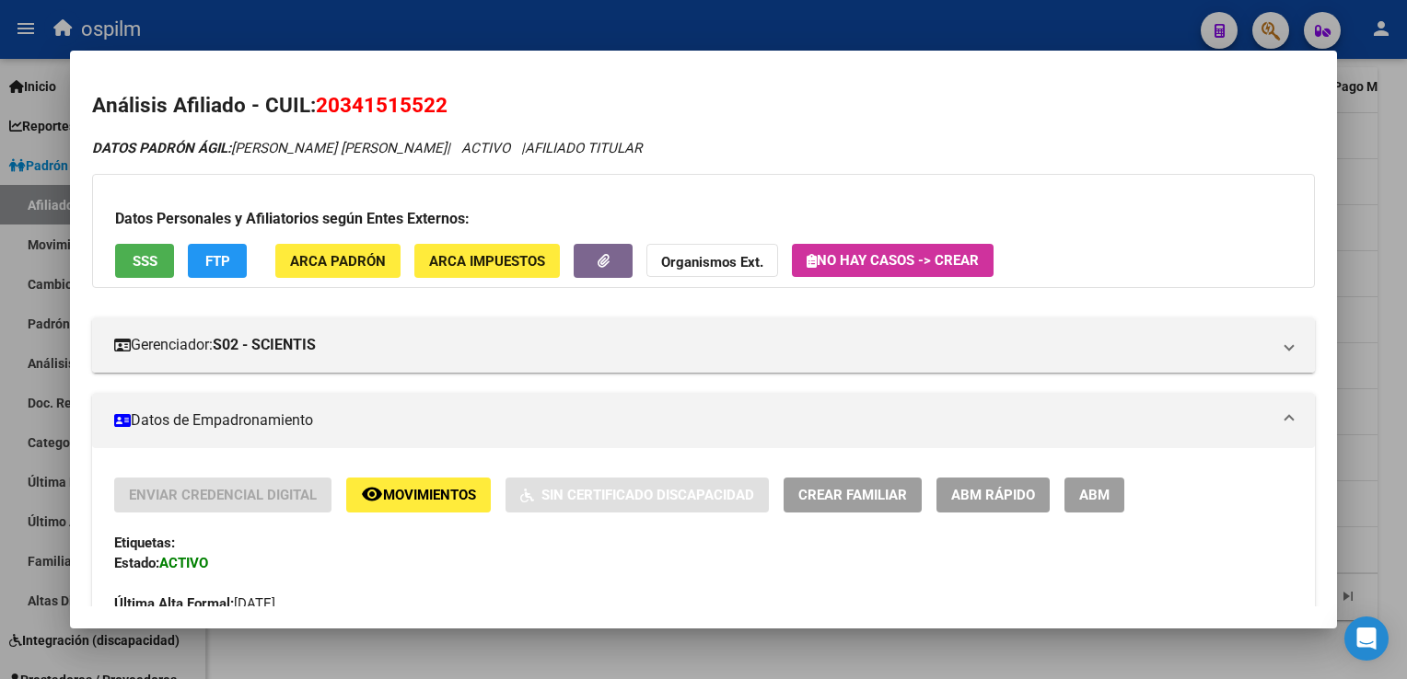
click at [1391, 450] on div at bounding box center [703, 339] width 1407 height 679
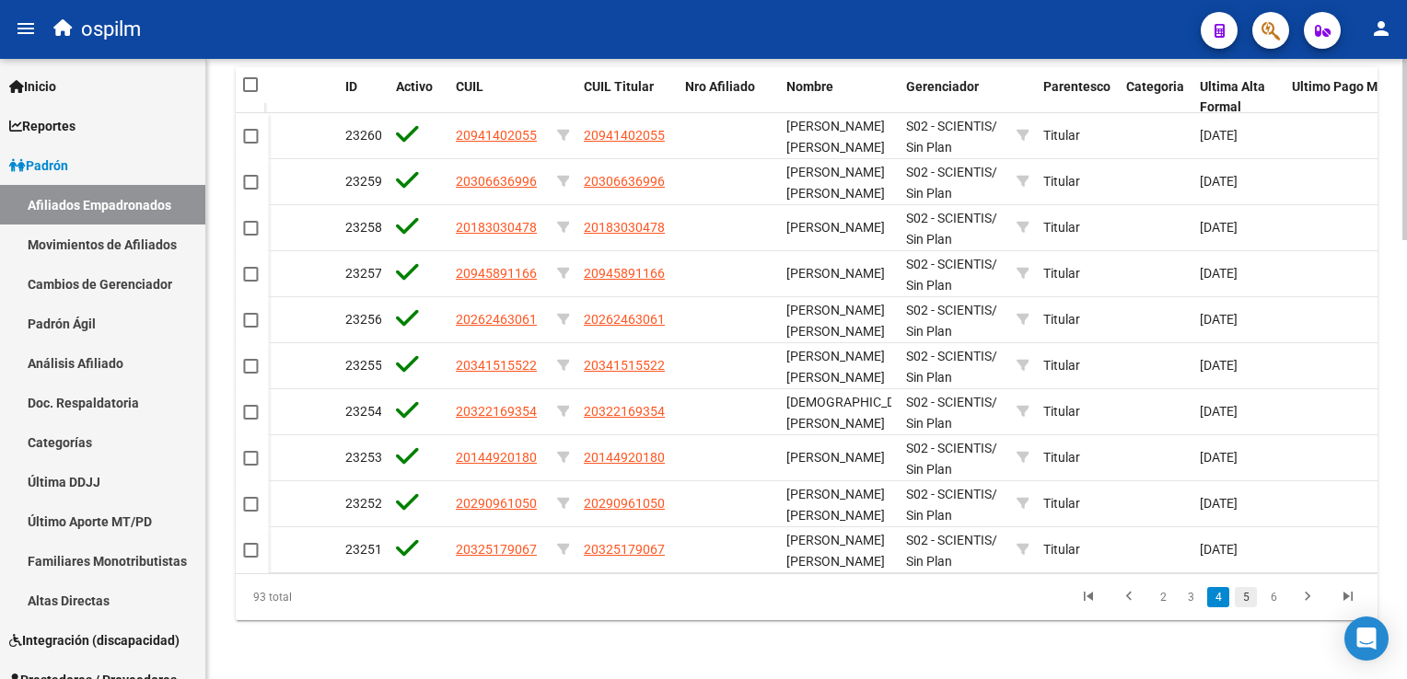
click at [1247, 602] on link "5" at bounding box center [1245, 597] width 22 height 20
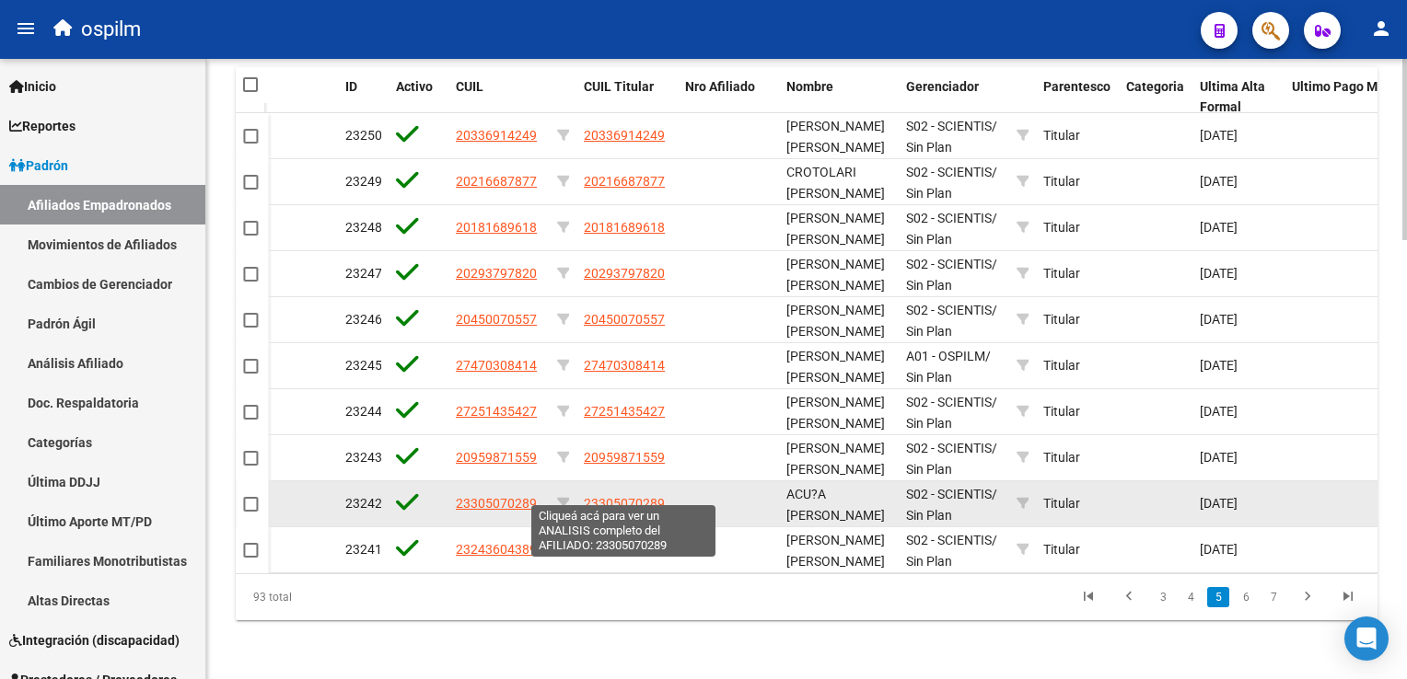
click at [622, 496] on span "23305070289" at bounding box center [624, 503] width 81 height 15
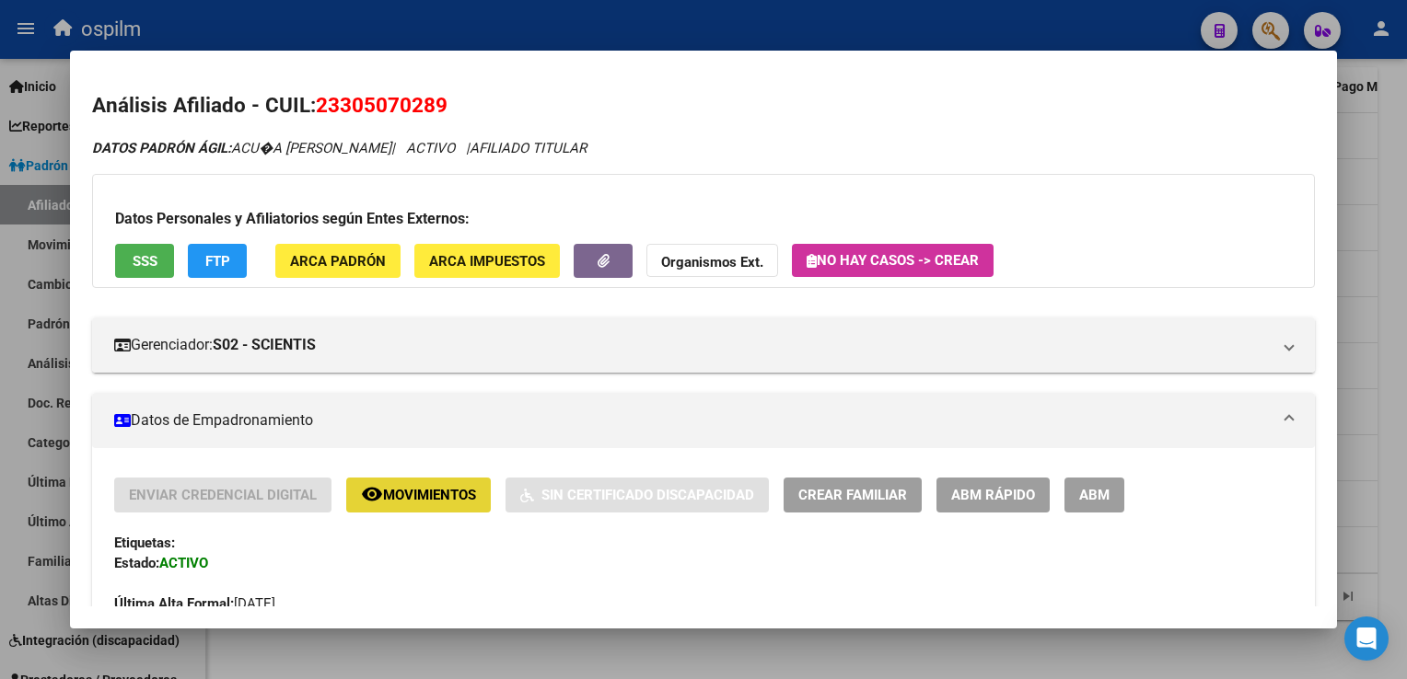
click at [424, 510] on button "remove_red_eye Movimientos" at bounding box center [418, 495] width 145 height 34
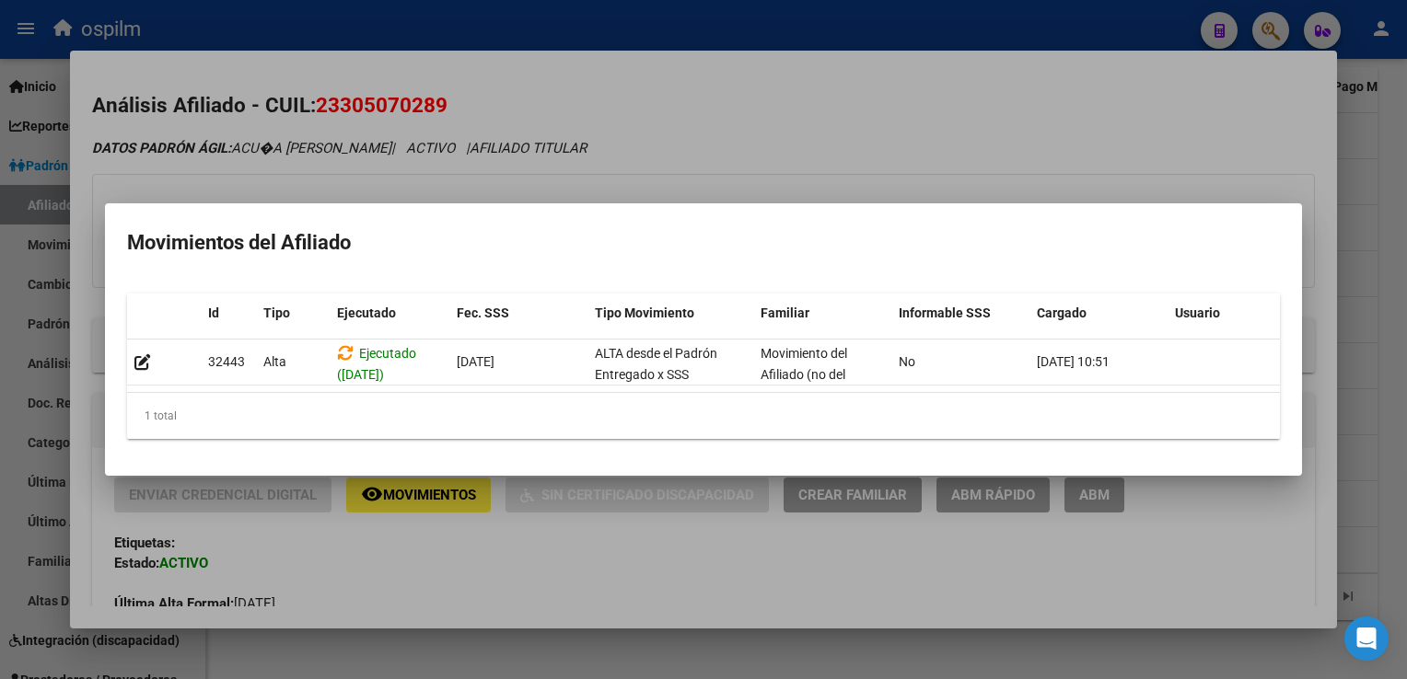
drag, startPoint x: 886, startPoint y: 140, endPoint x: 1213, endPoint y: 539, distance: 516.7
click at [885, 142] on div at bounding box center [703, 339] width 1407 height 679
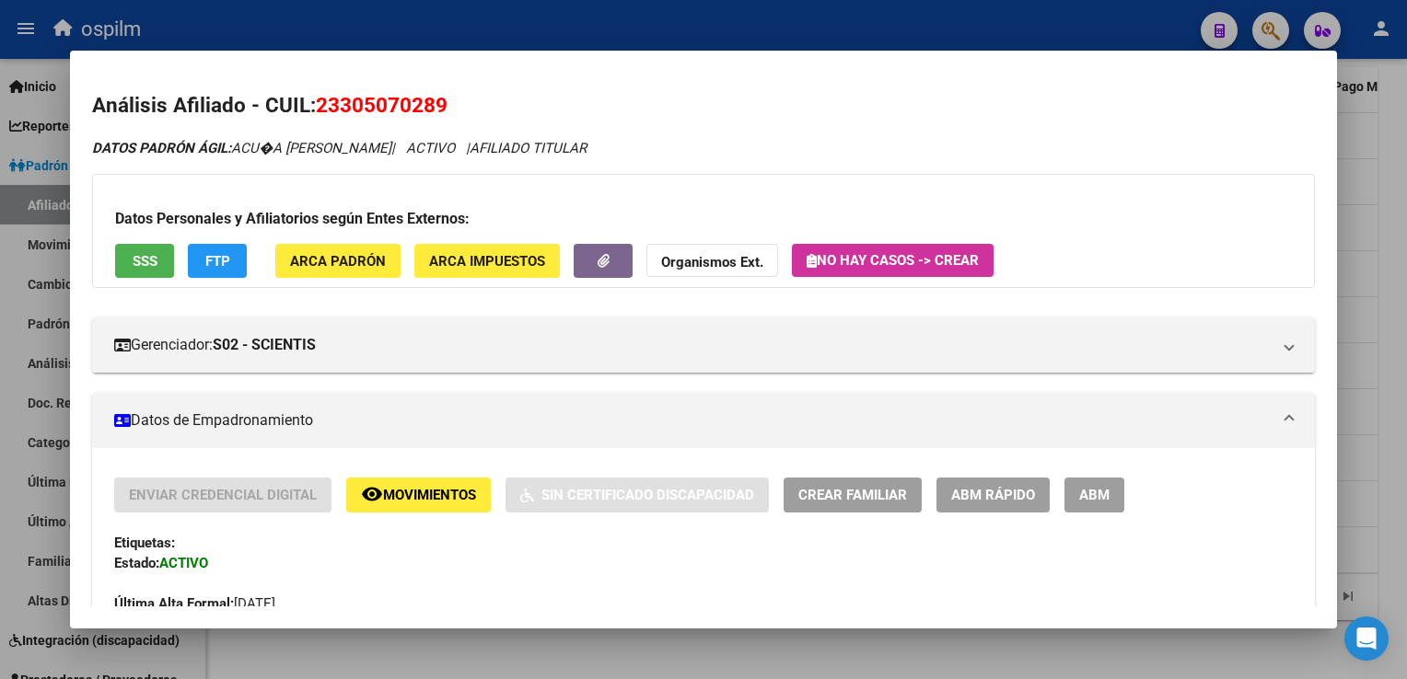
click at [1386, 388] on div at bounding box center [703, 339] width 1407 height 679
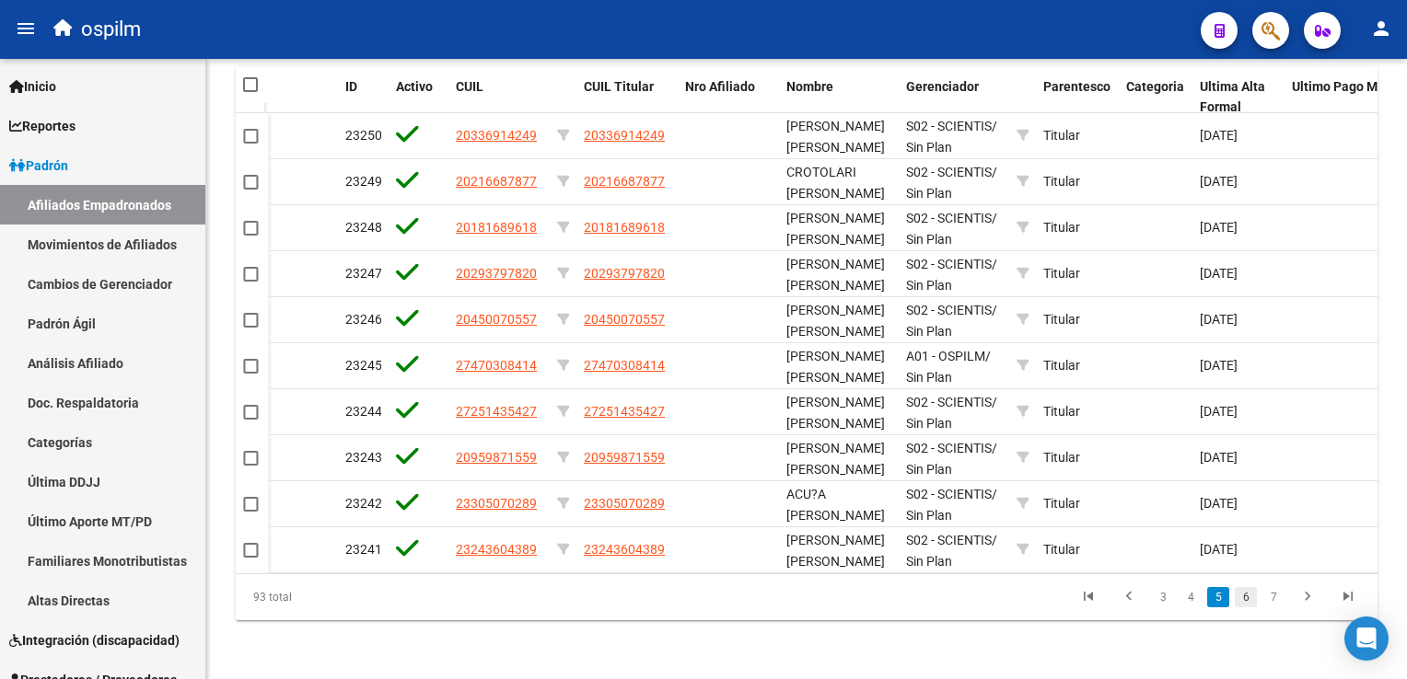
click at [1241, 603] on link "6" at bounding box center [1245, 597] width 22 height 20
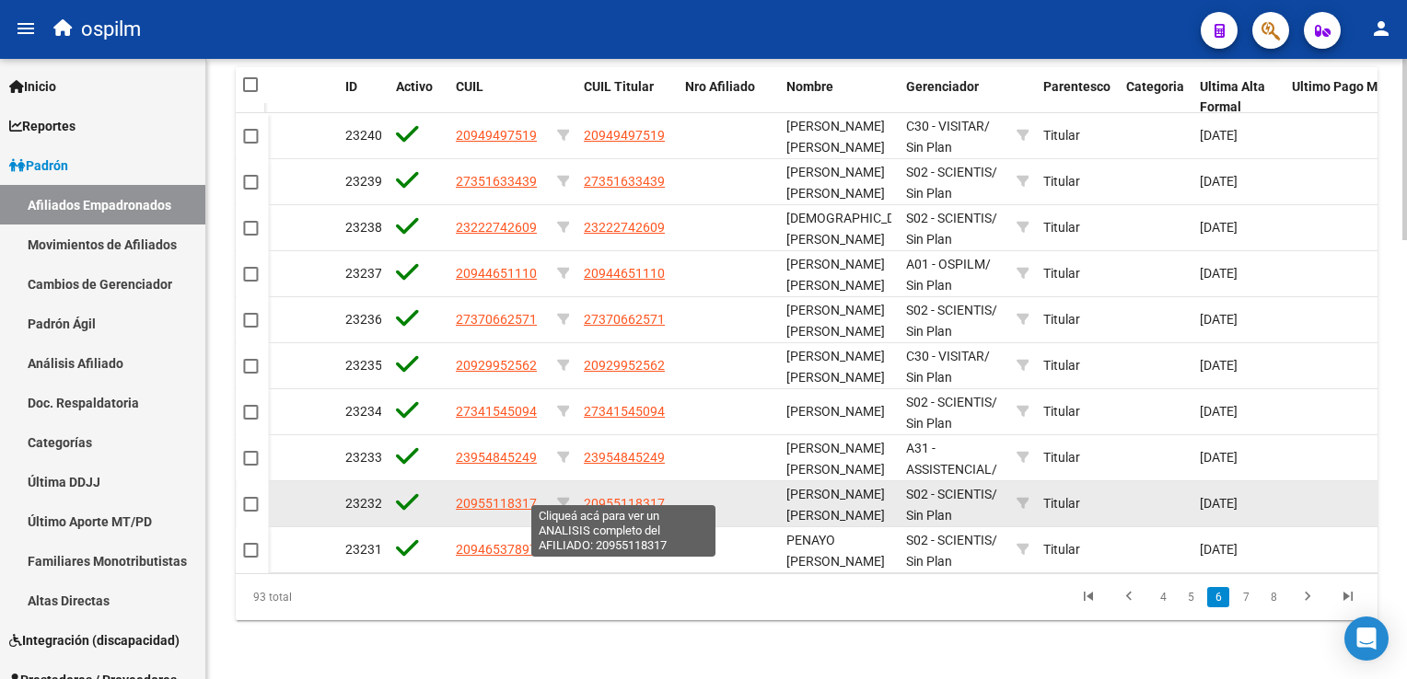
click at [620, 496] on span "20955118317" at bounding box center [624, 503] width 81 height 15
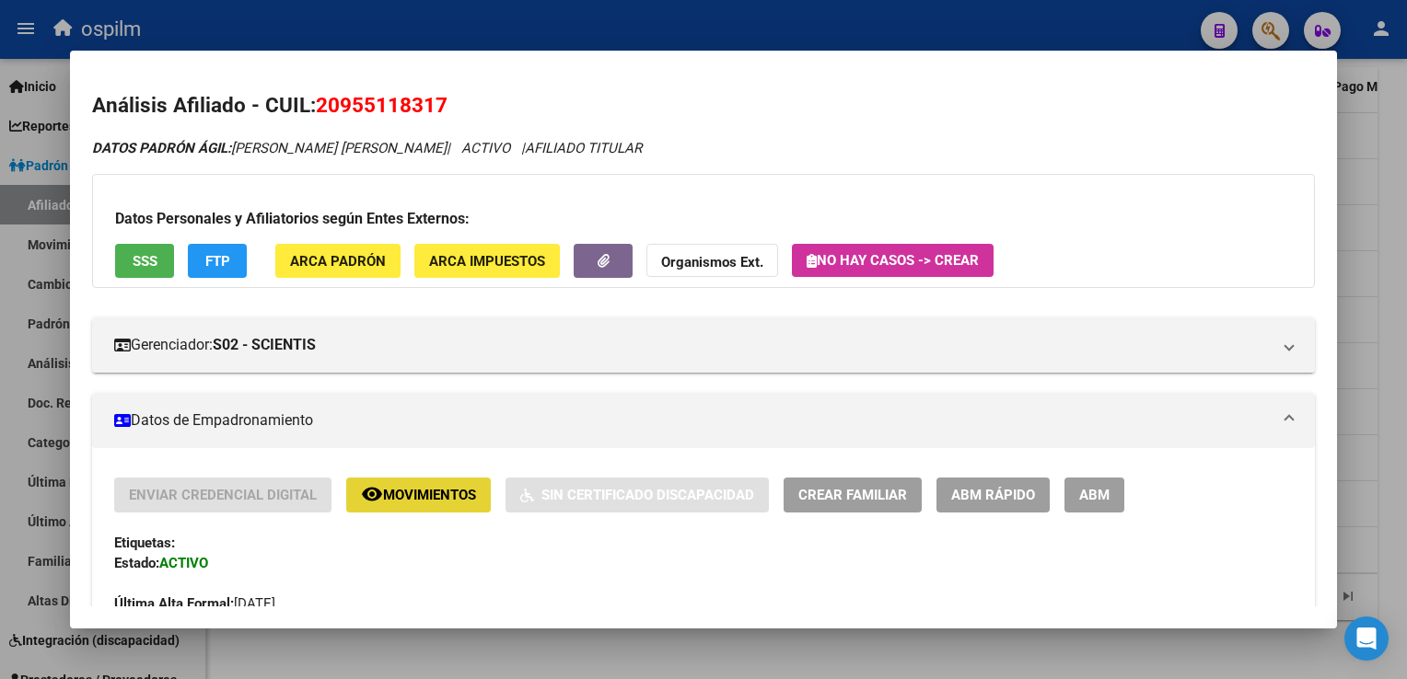
click at [395, 482] on button "remove_red_eye Movimientos" at bounding box center [418, 495] width 145 height 34
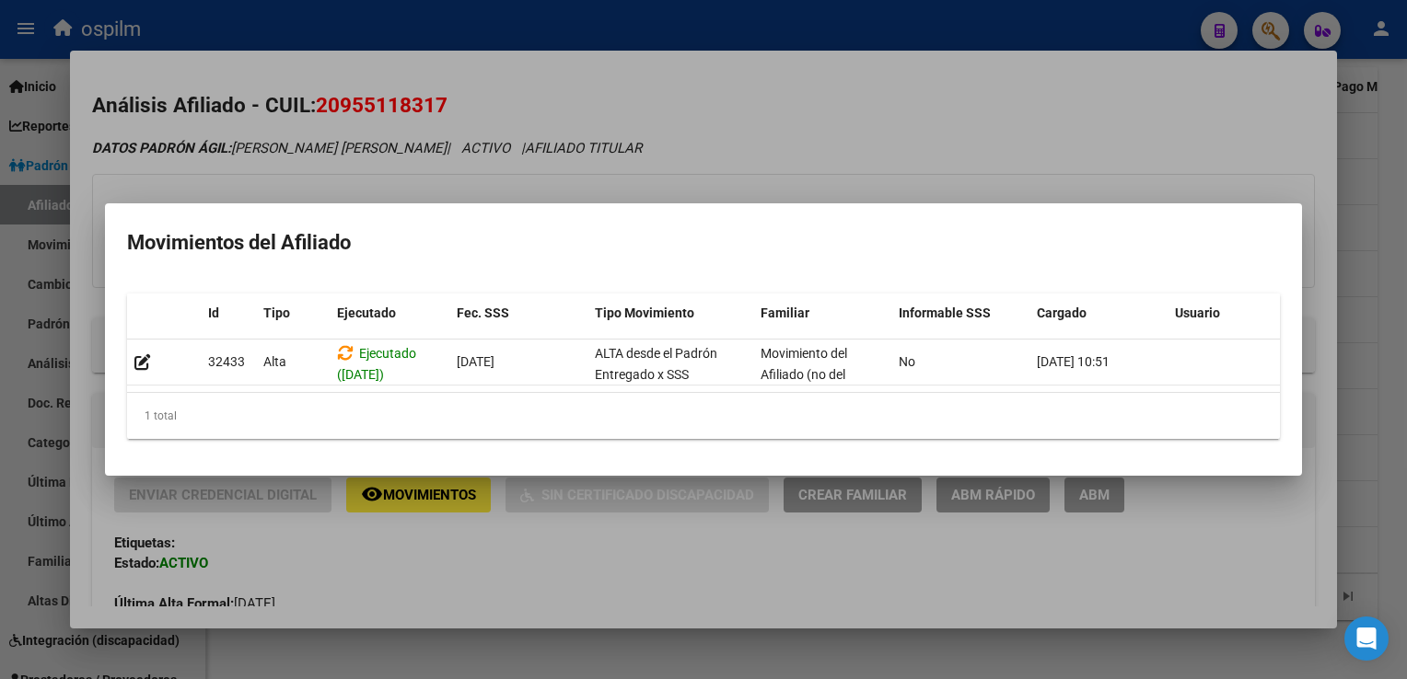
click at [833, 120] on div at bounding box center [703, 339] width 1407 height 679
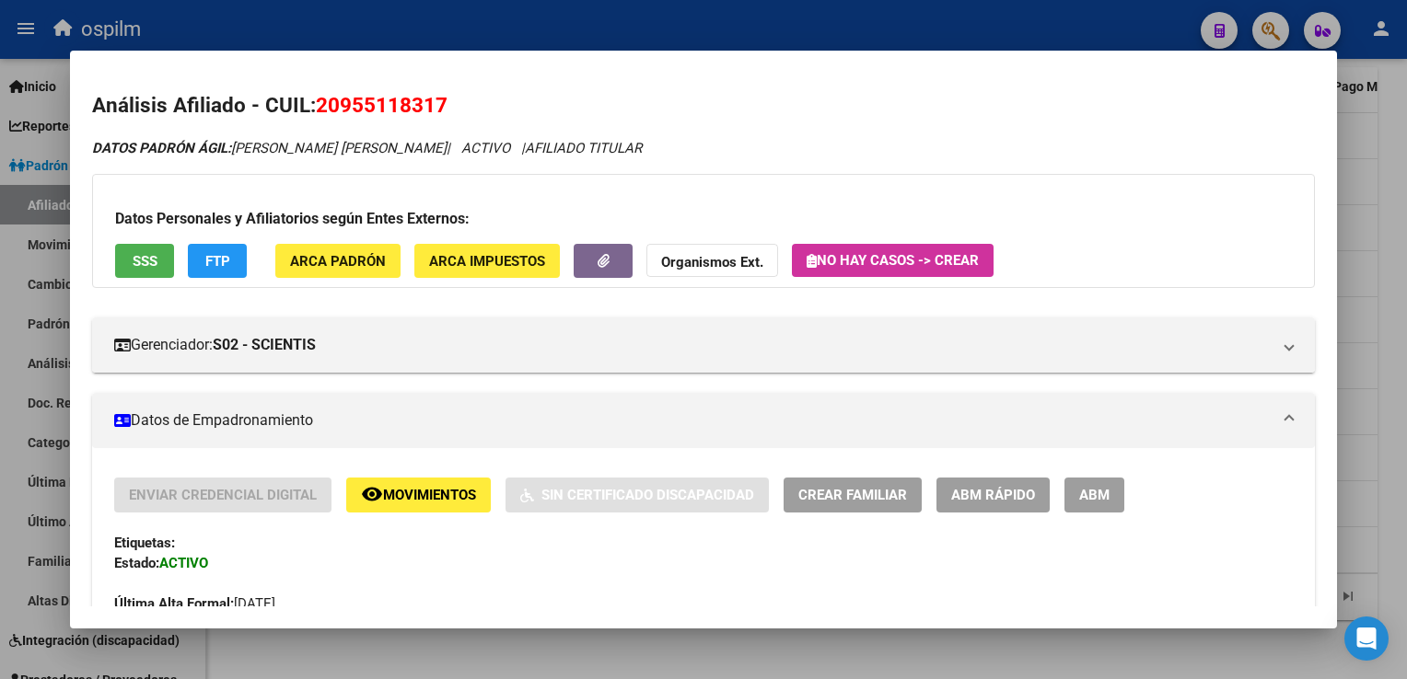
click at [1380, 523] on div at bounding box center [703, 339] width 1407 height 679
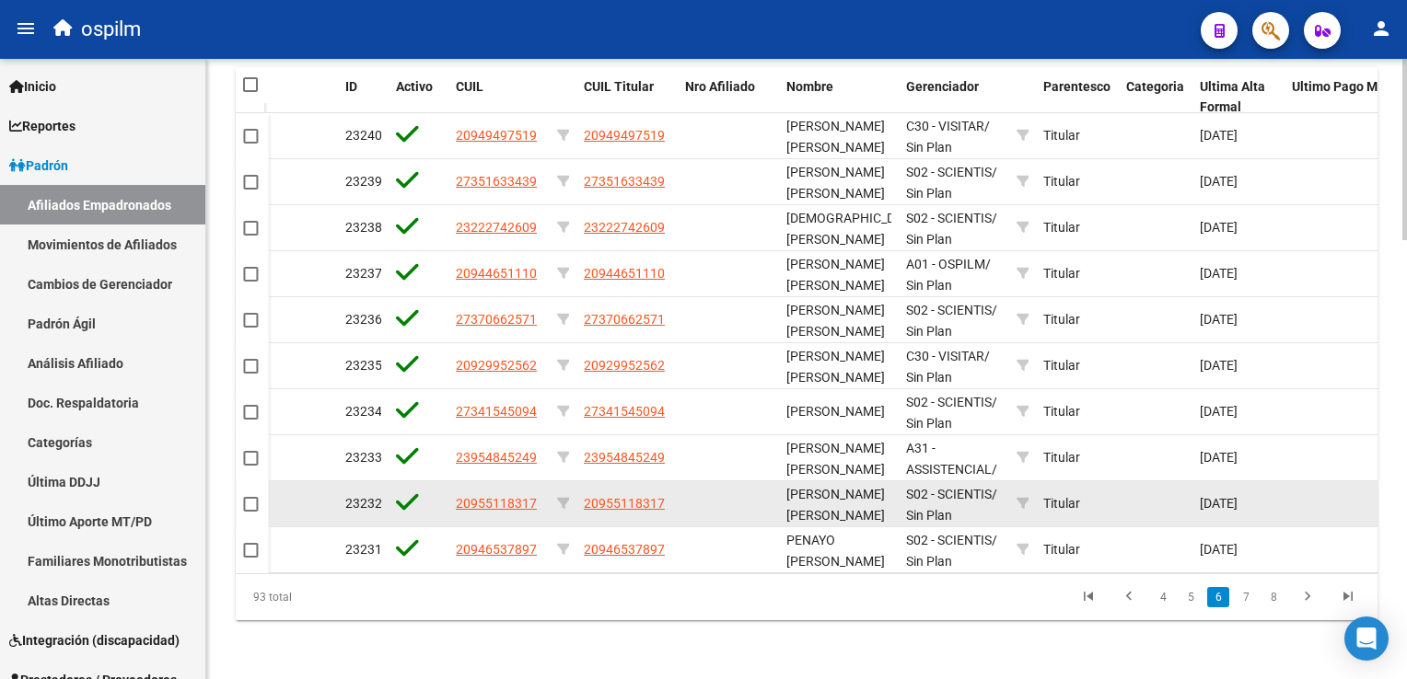
scroll to position [639, 0]
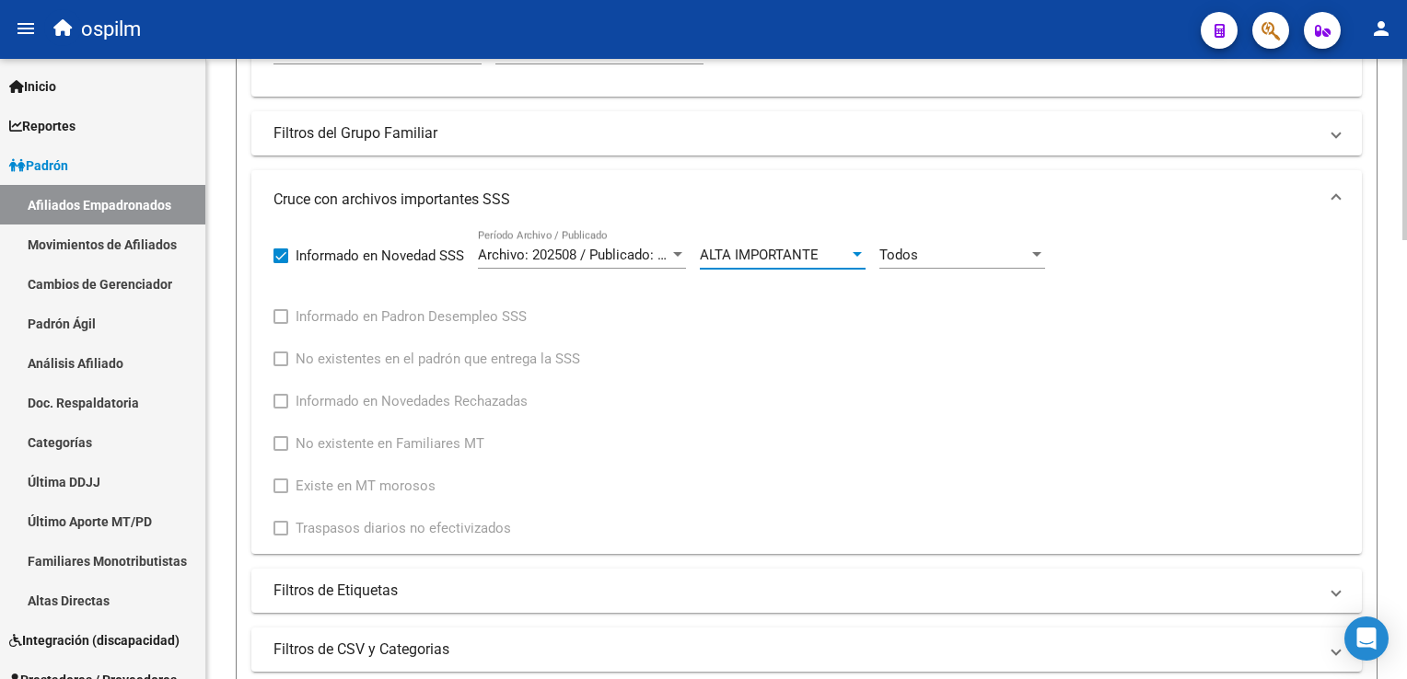
click at [746, 252] on span "ALTA IMPORTANTE" at bounding box center [759, 255] width 119 height 17
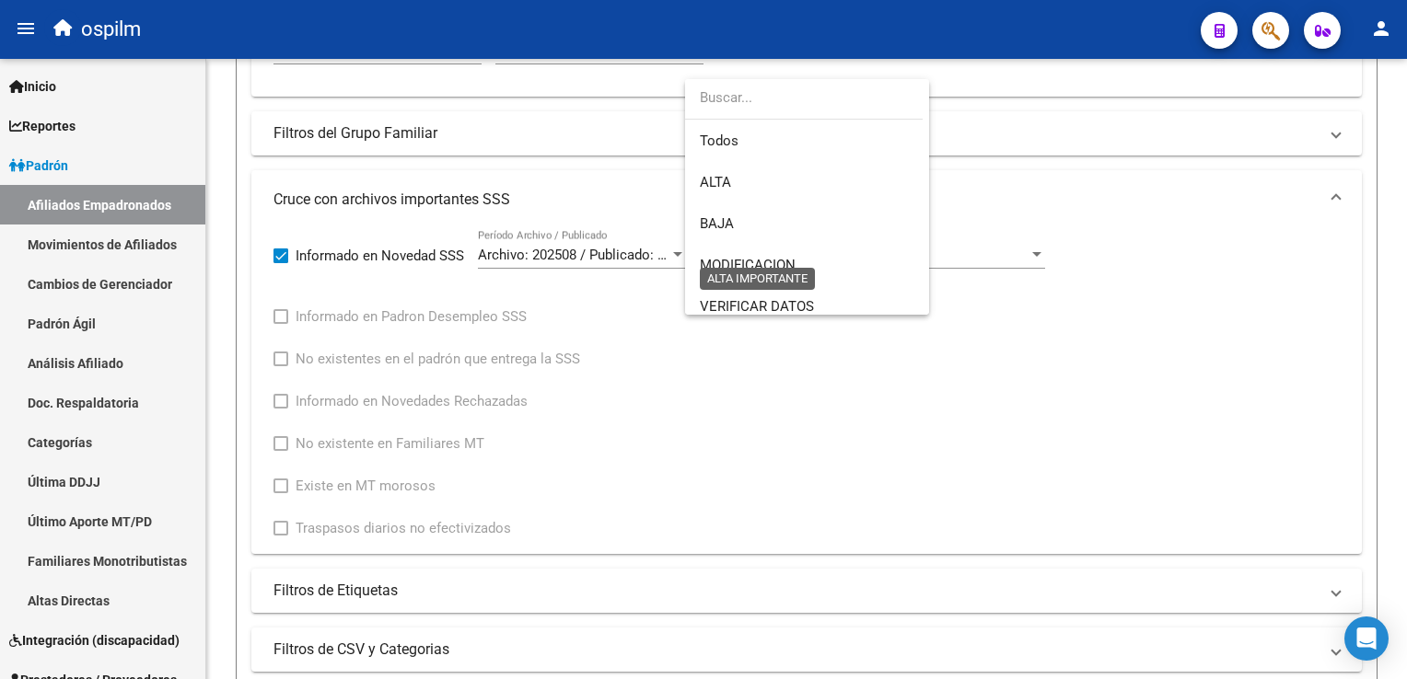
scroll to position [136, 0]
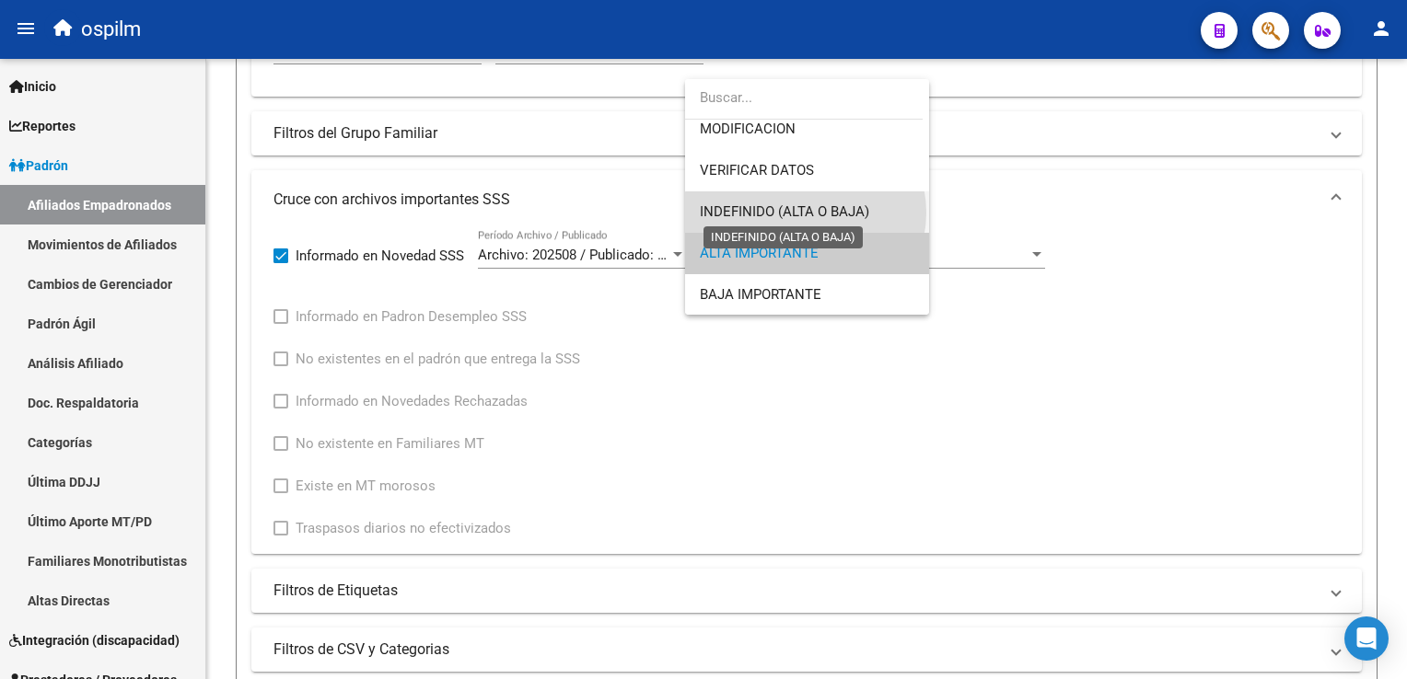
click at [805, 212] on span "INDEFINIDO (ALTA O BAJA)" at bounding box center [784, 211] width 169 height 17
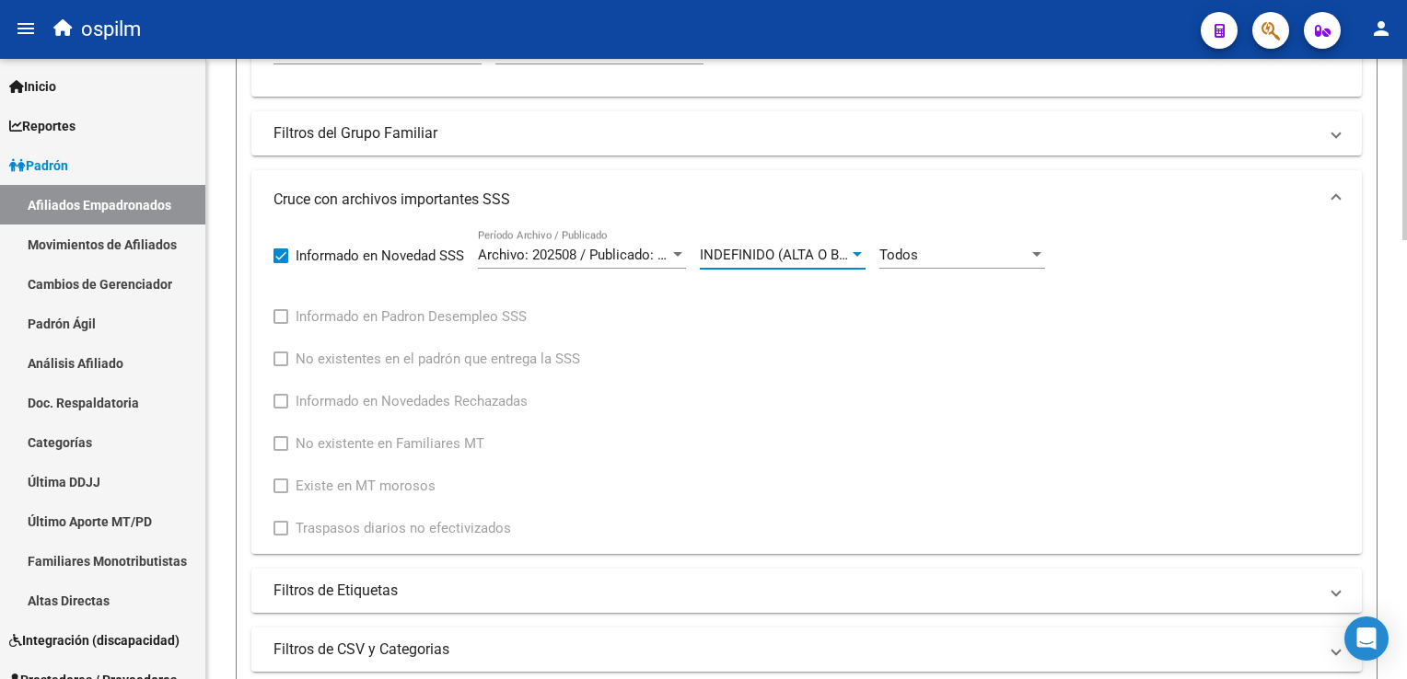
click at [959, 260] on div "Todos Movimiento" at bounding box center [962, 249] width 166 height 40
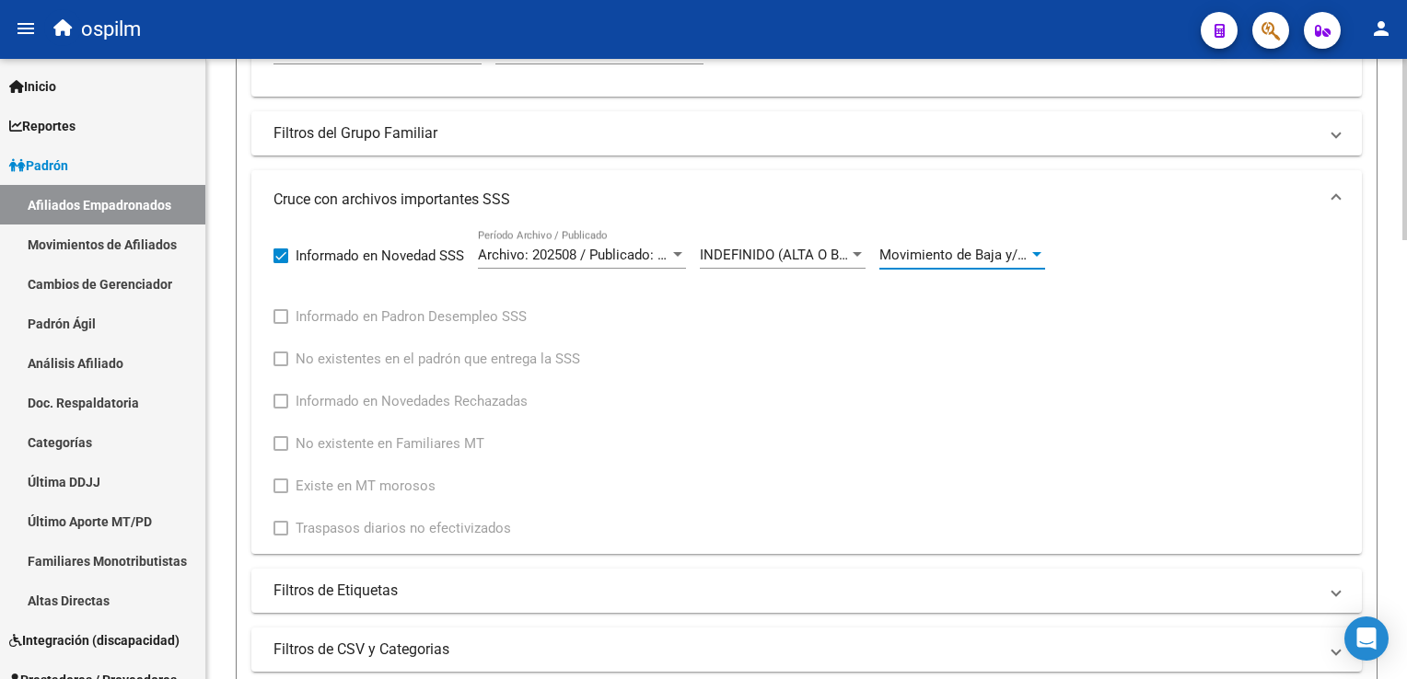
scroll to position [886, 0]
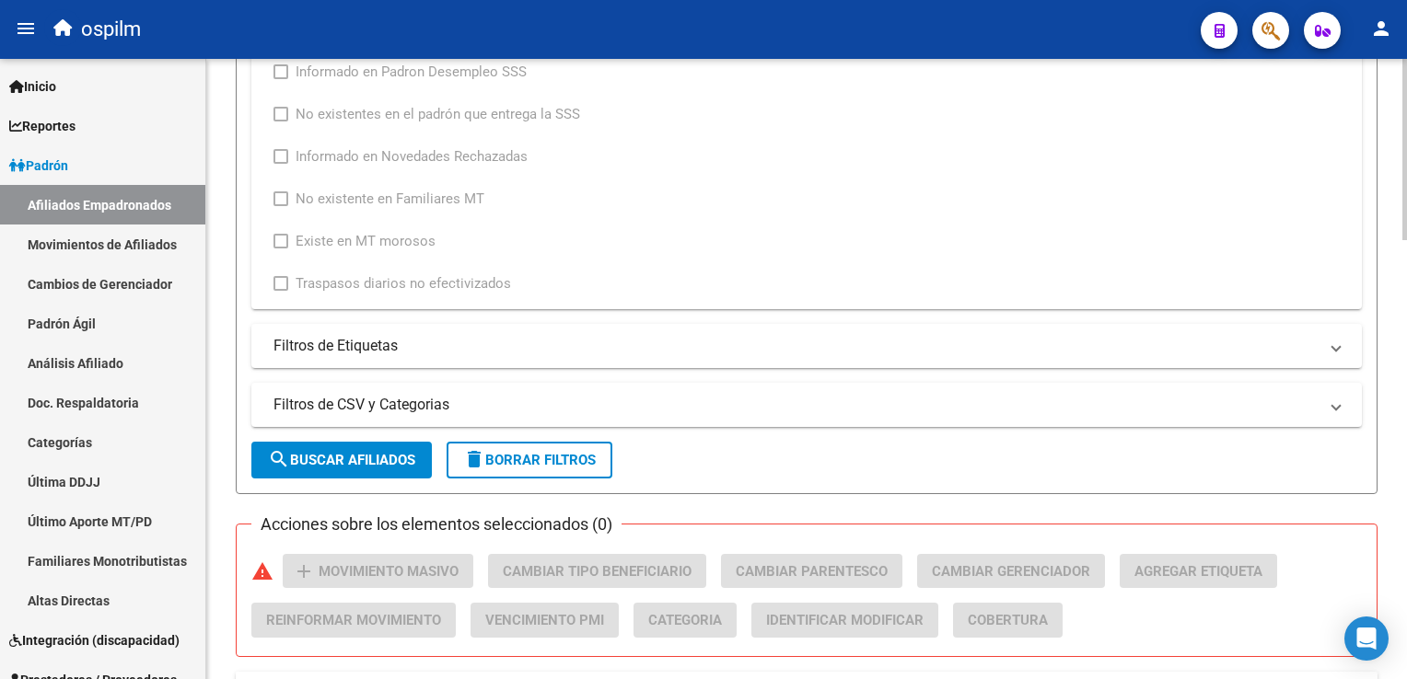
click at [1402, 348] on div at bounding box center [1404, 409] width 5 height 181
click at [309, 465] on button "search Buscar Afiliados" at bounding box center [341, 458] width 180 height 37
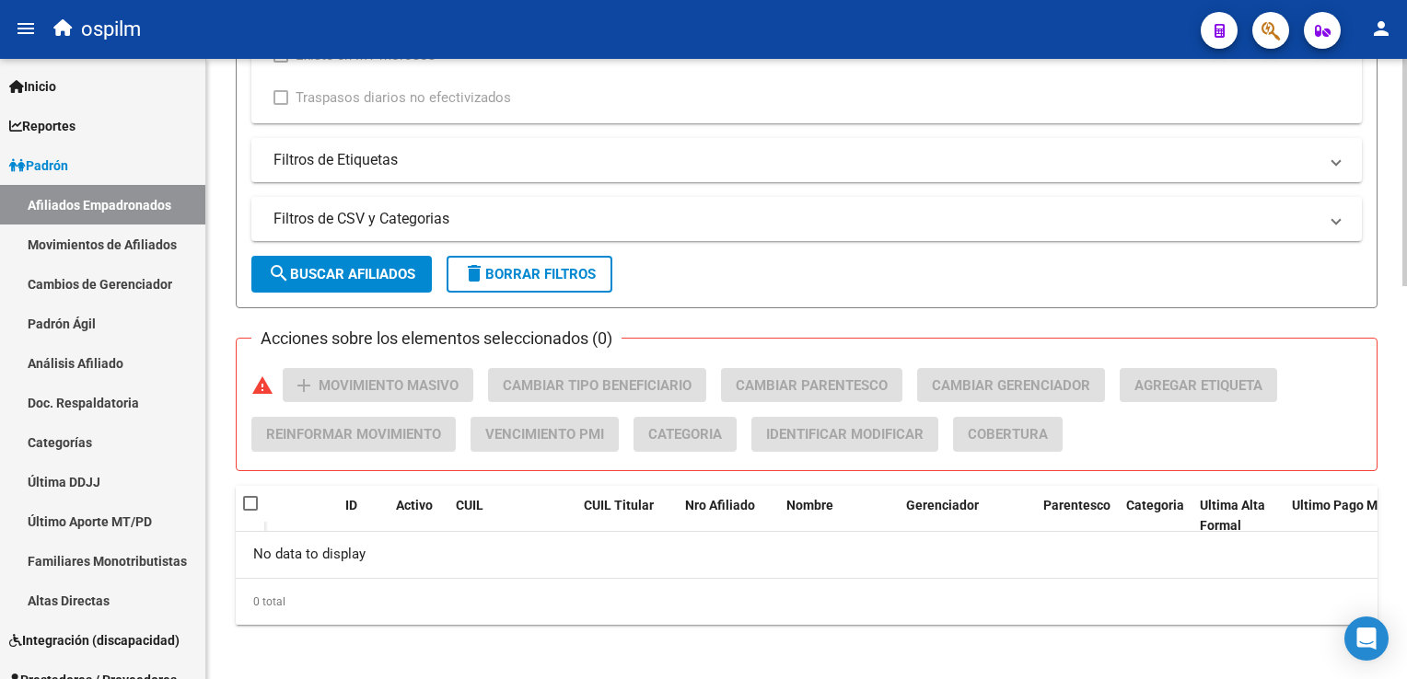
scroll to position [210, 0]
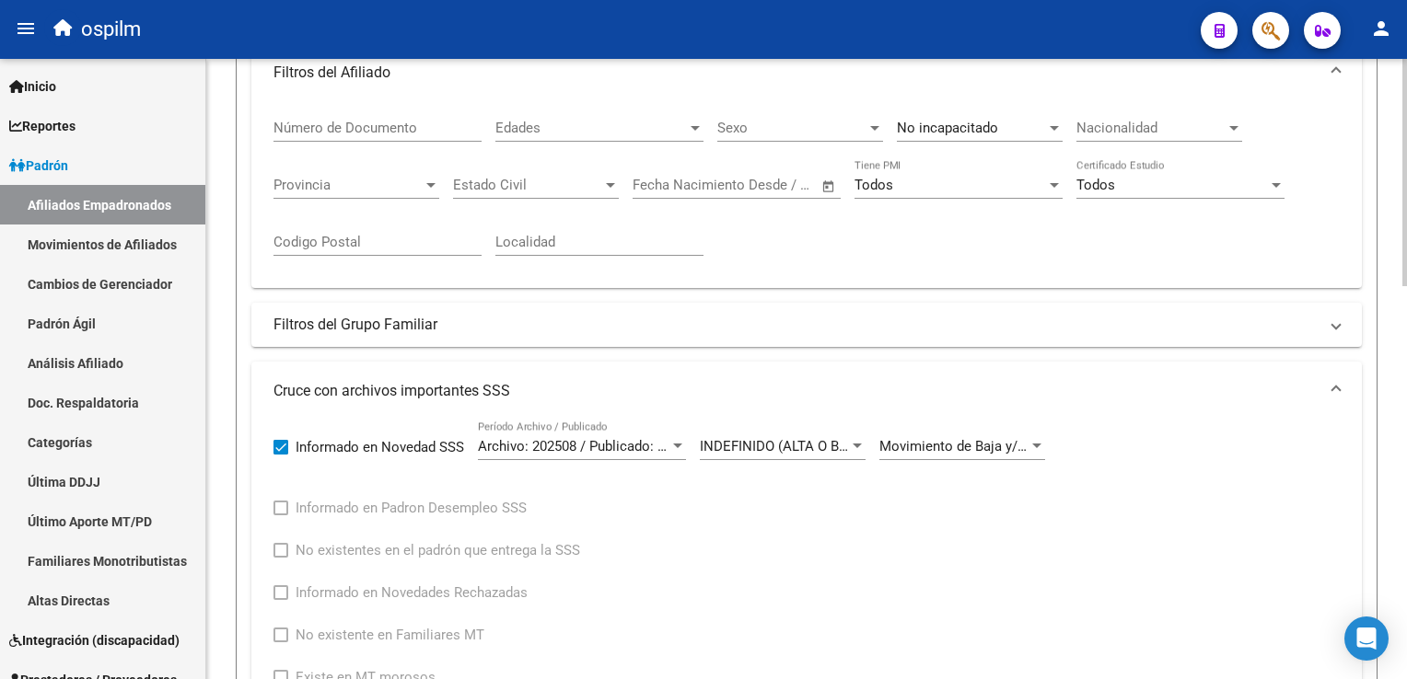
scroll to position [822, 0]
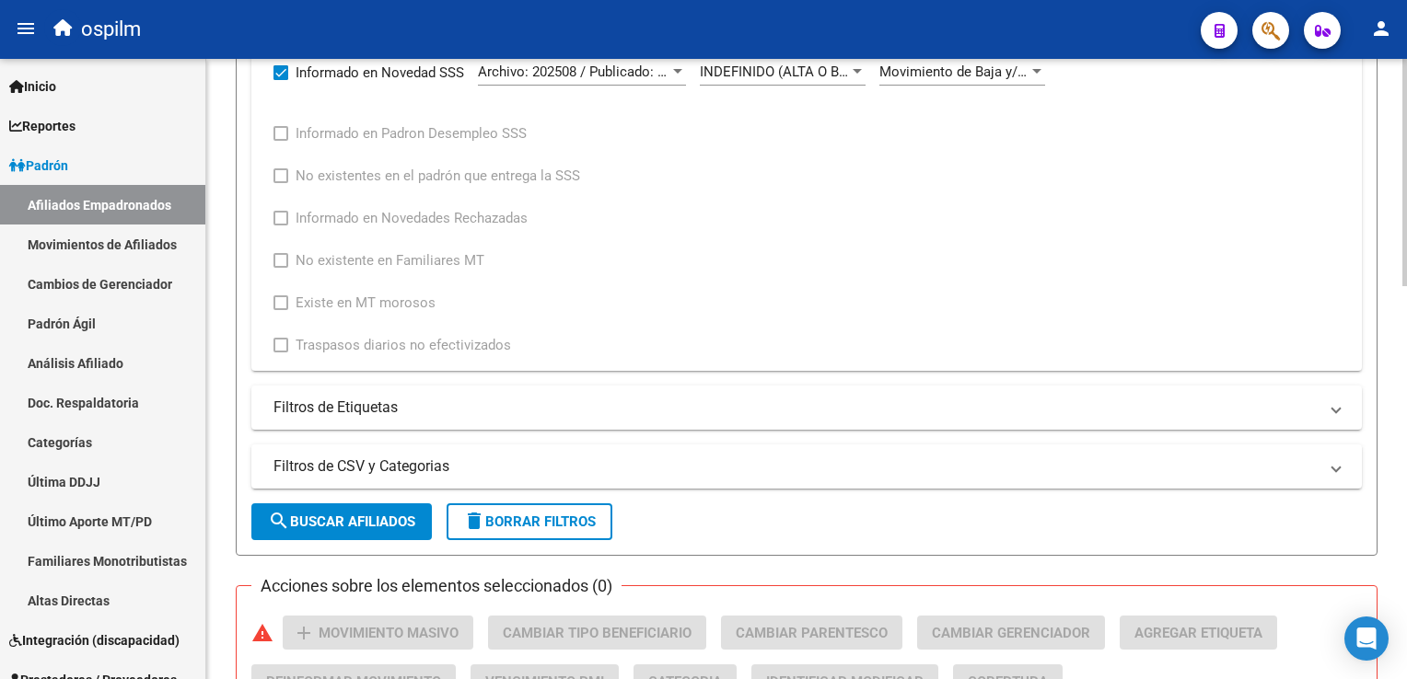
click at [1406, 385] on html "menu ospilm person Firma Express Inicio Calendario SSS Instructivos Contacto OS…" at bounding box center [703, 339] width 1407 height 679
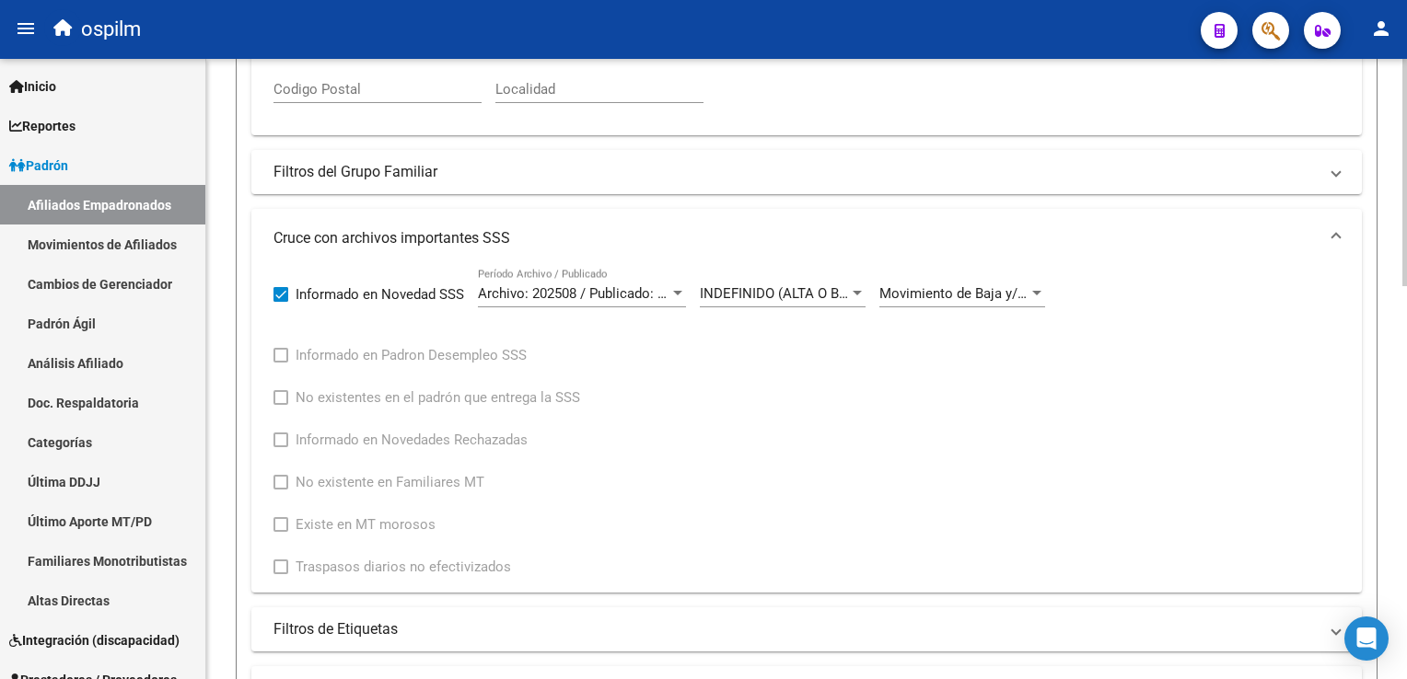
scroll to position [560, 0]
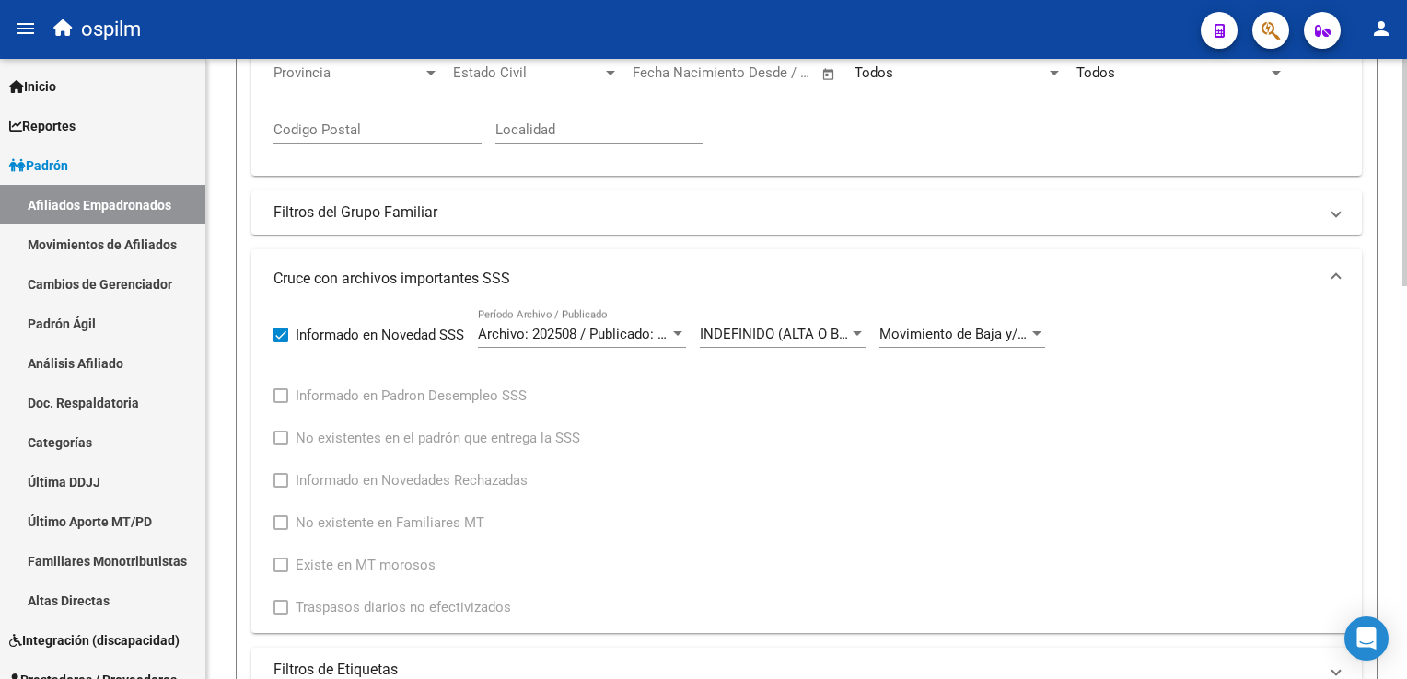
click at [1399, 278] on div "PADRON -> Afiliados Empadronados (alt+a) add Crear Afiliado file_download Expor…" at bounding box center [808, 346] width 1205 height 1695
click at [816, 330] on span "INDEFINIDO (ALTA O BAJA)" at bounding box center [784, 334] width 169 height 17
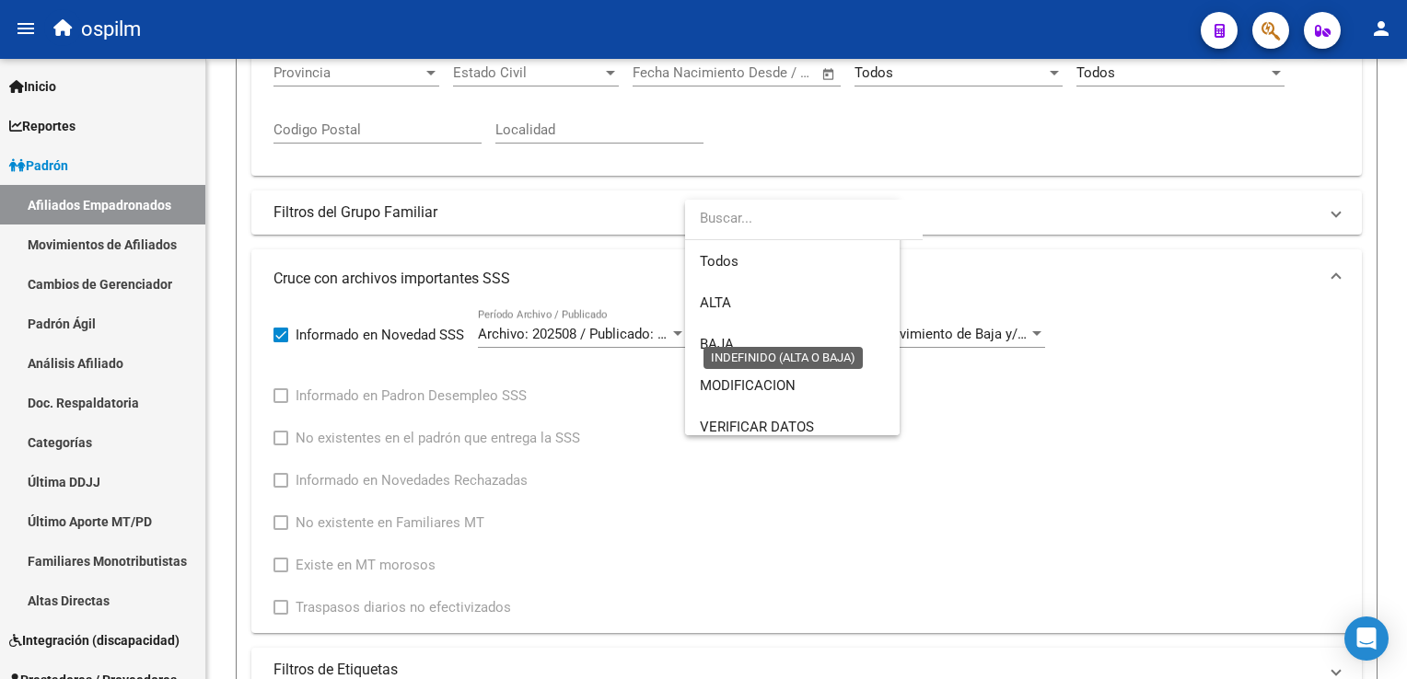
scroll to position [136, 0]
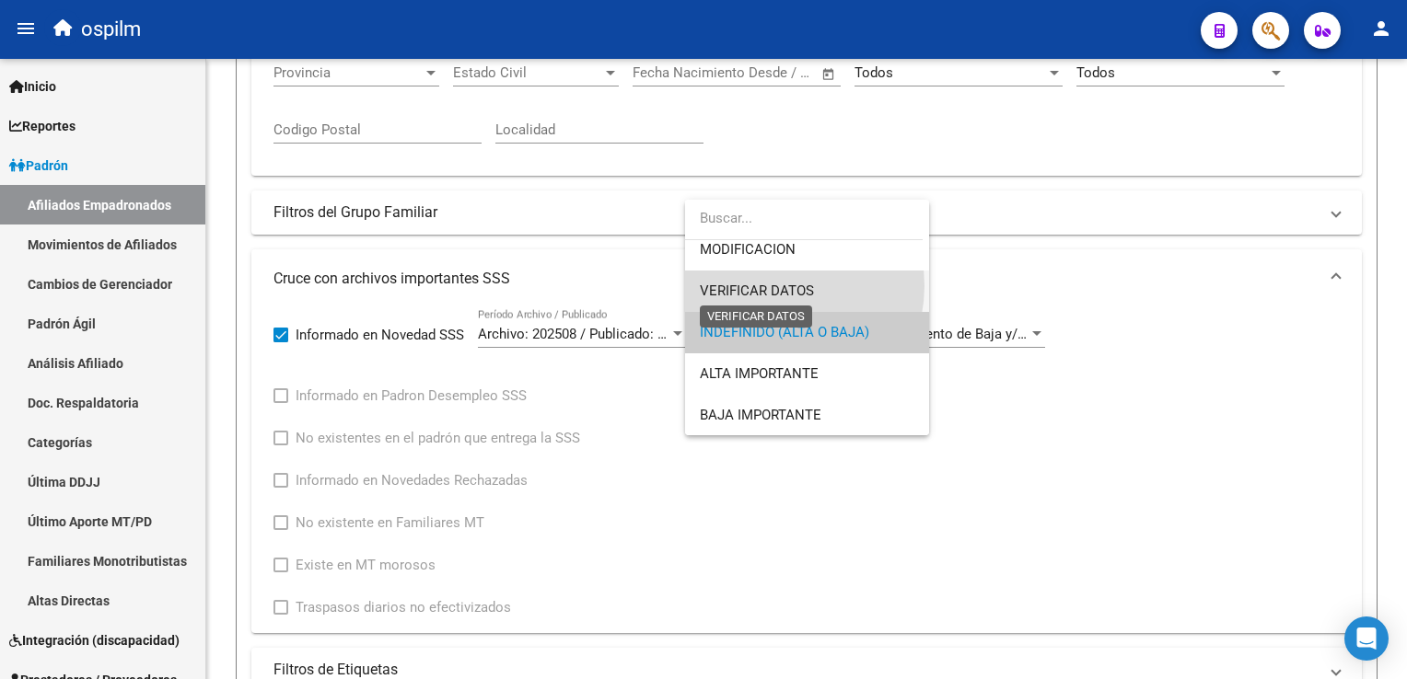
click at [767, 285] on span "VERIFICAR DATOS" at bounding box center [757, 291] width 114 height 17
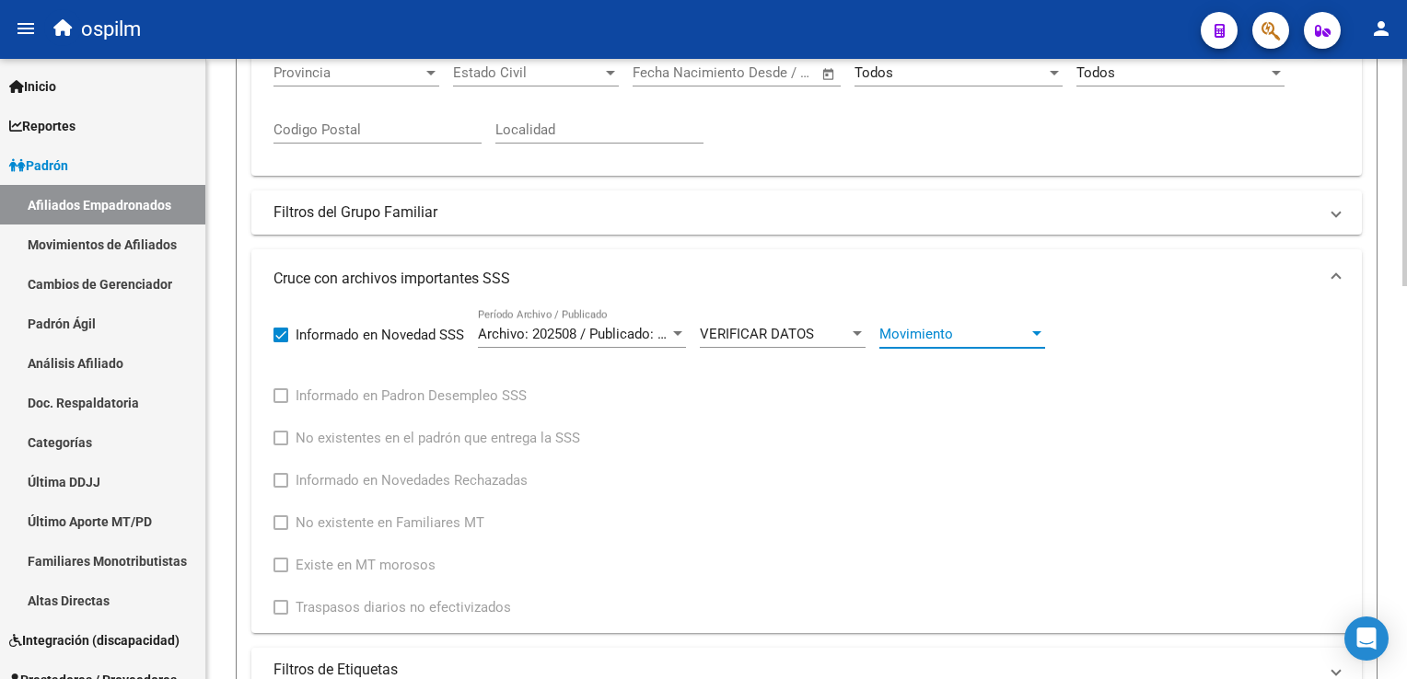
click at [1005, 326] on span "Movimiento" at bounding box center [953, 334] width 149 height 17
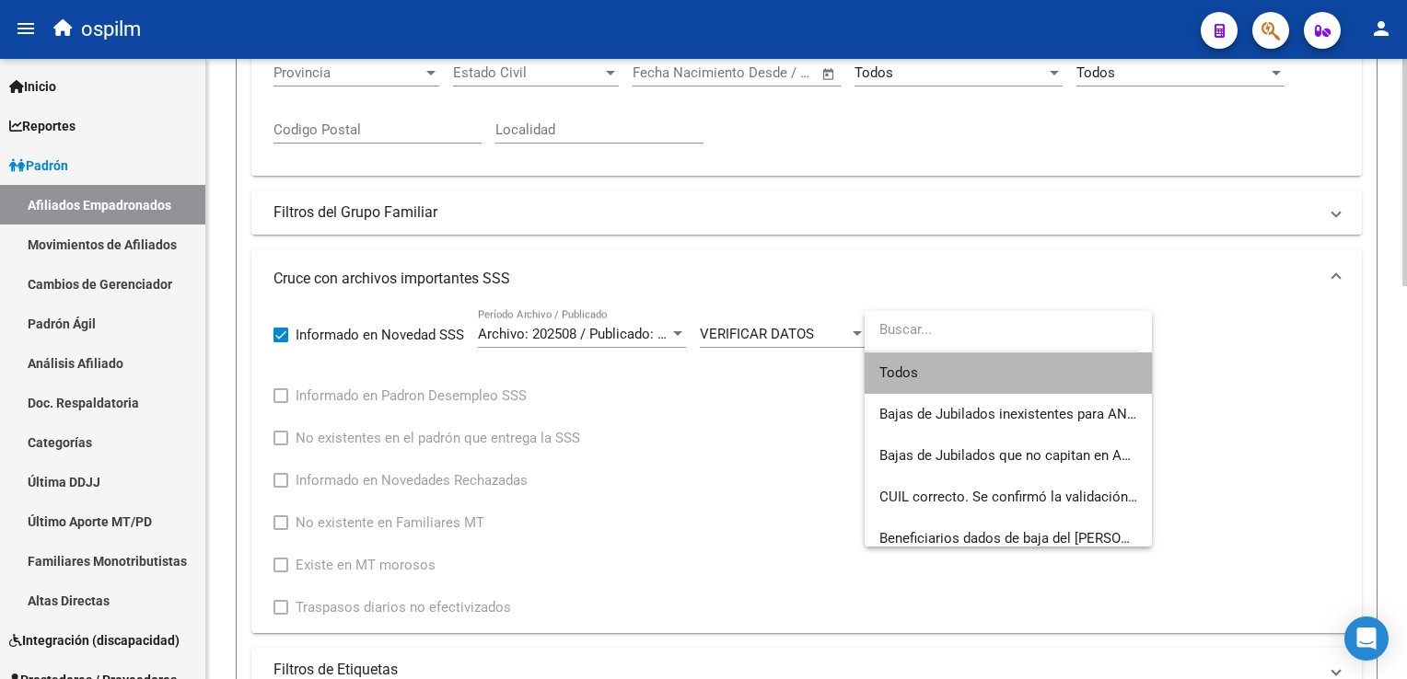
drag, startPoint x: 936, startPoint y: 372, endPoint x: 1052, endPoint y: 344, distance: 119.2
click at [939, 366] on span "Todos" at bounding box center [1008, 373] width 258 height 41
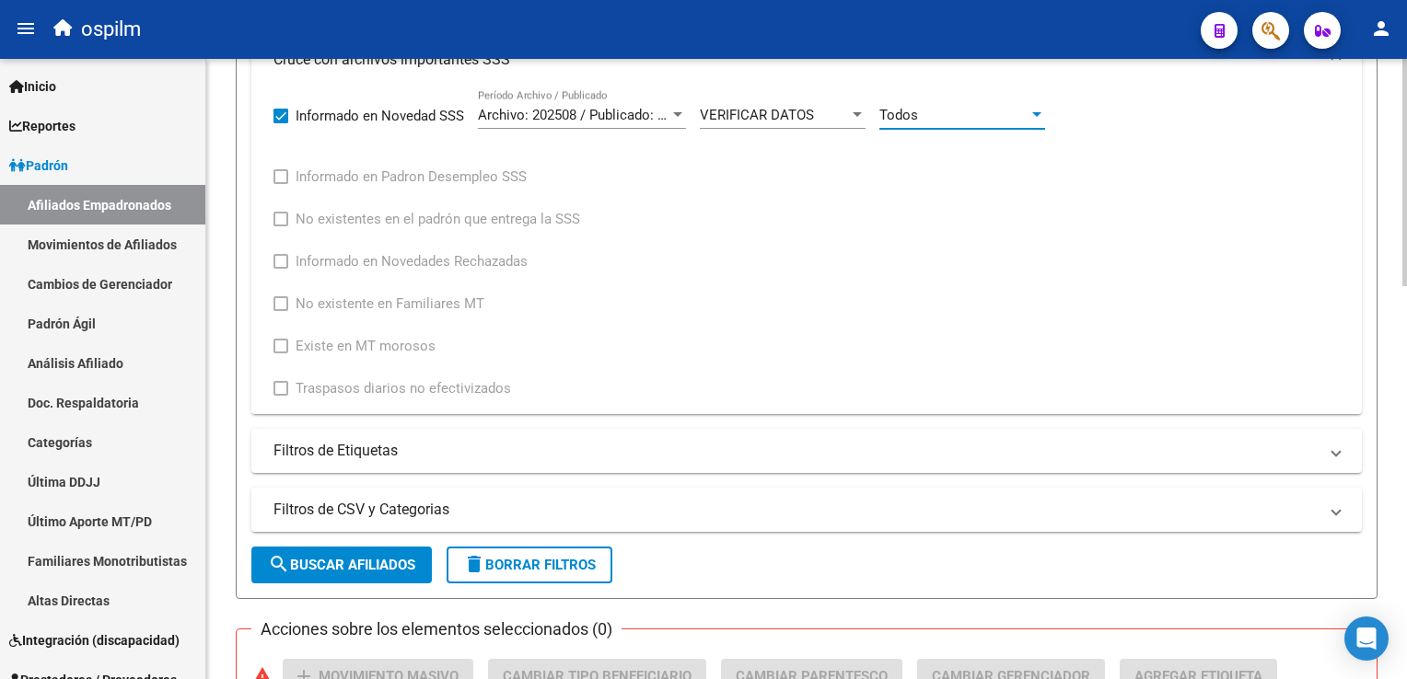
click at [1406, 367] on html "menu ospilm person Firma Express Inicio Calendario SSS Instructivos Contacto OS…" at bounding box center [703, 339] width 1407 height 679
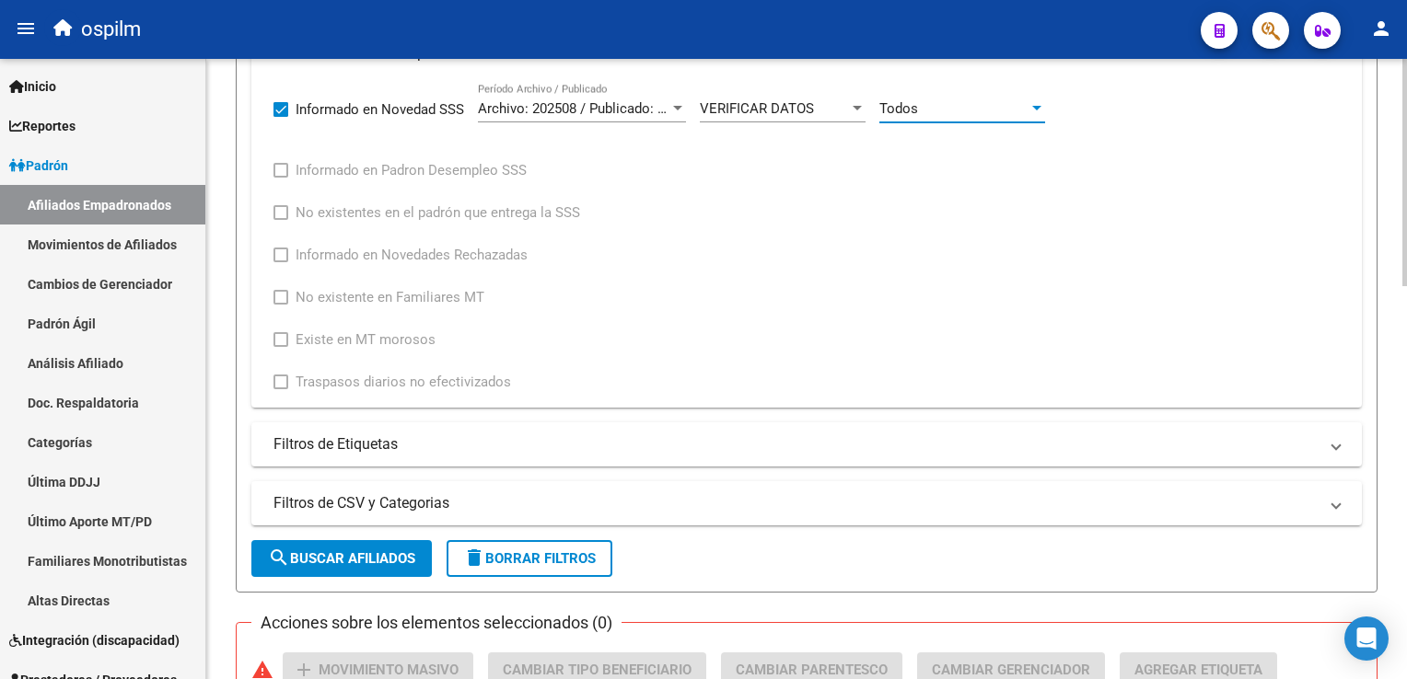
drag, startPoint x: 306, startPoint y: 555, endPoint x: 357, endPoint y: 530, distance: 57.2
click at [307, 553] on span "search Buscar Afiliados" at bounding box center [341, 558] width 147 height 17
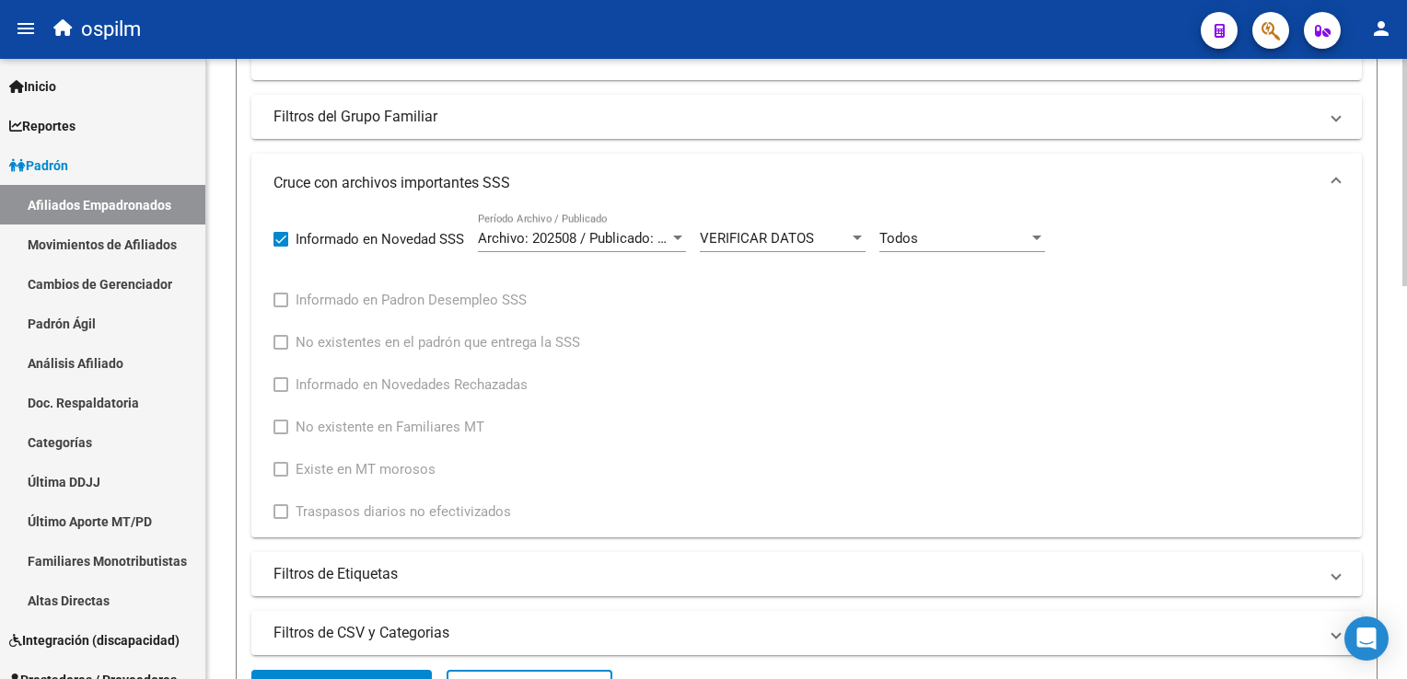
scroll to position [672, 0]
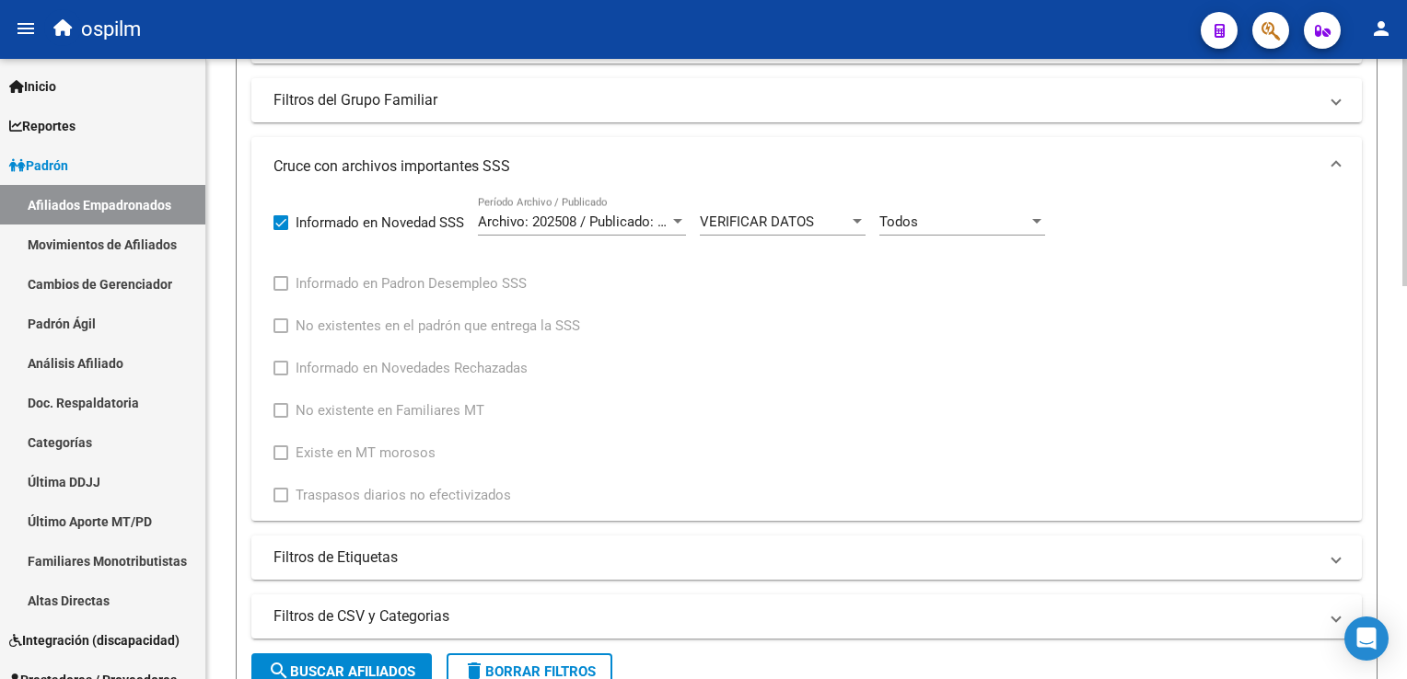
click at [1406, 318] on html "menu ospilm person Firma Express Inicio Calendario SSS Instructivos Contacto OS…" at bounding box center [703, 339] width 1407 height 679
click at [771, 222] on span "VERIFICAR DATOS" at bounding box center [757, 222] width 114 height 17
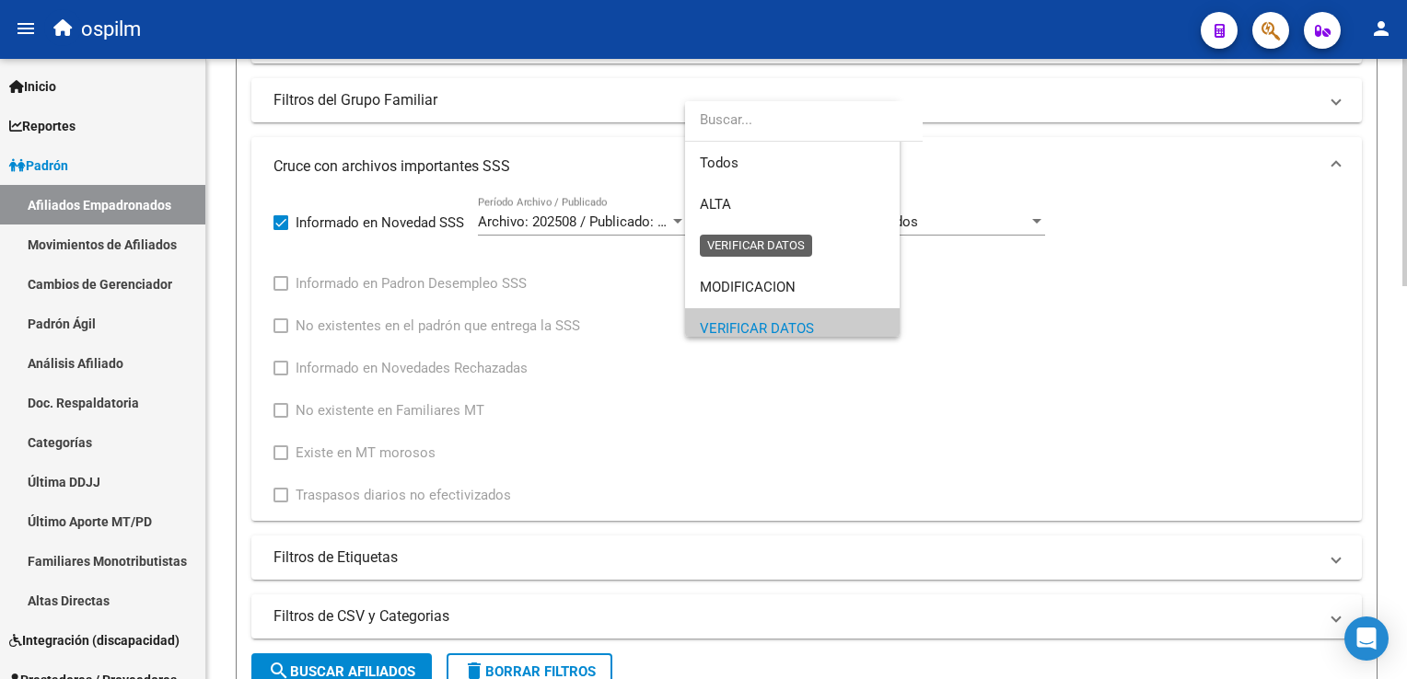
scroll to position [110, 0]
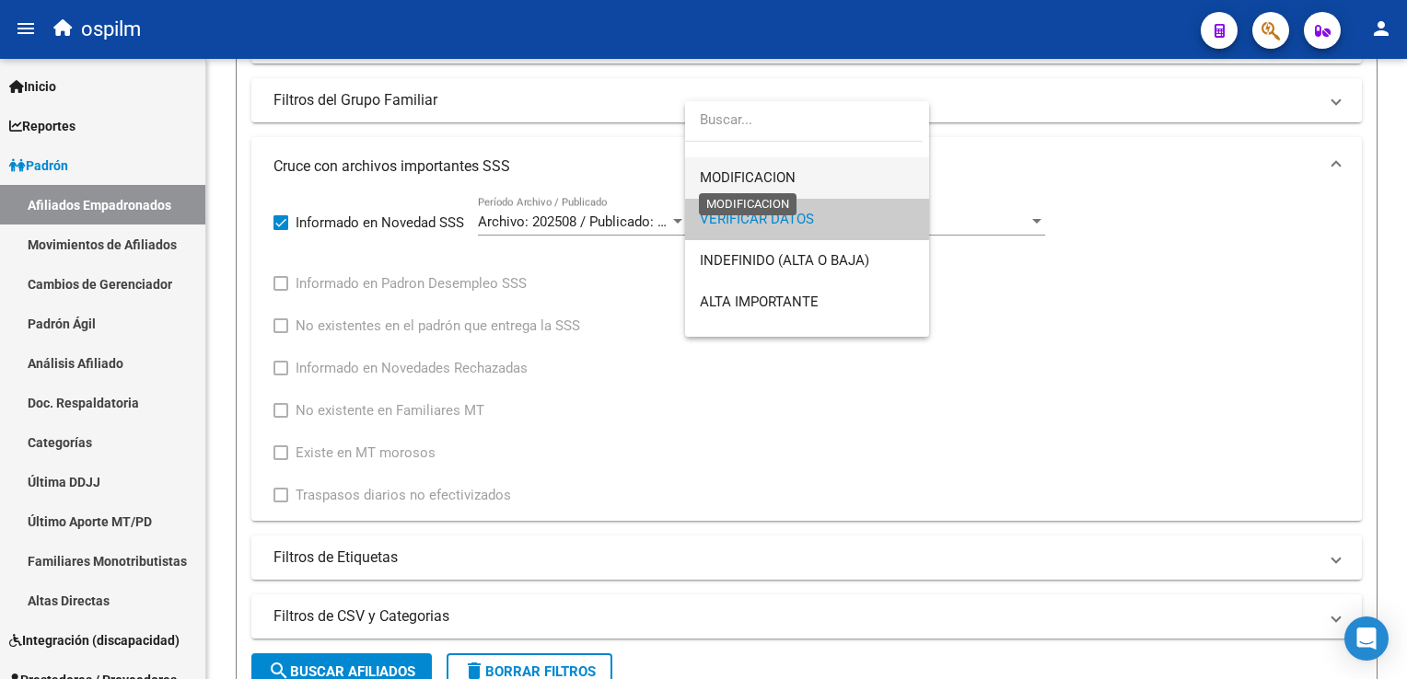
click at [788, 178] on span "MODIFICACION" at bounding box center [748, 177] width 96 height 17
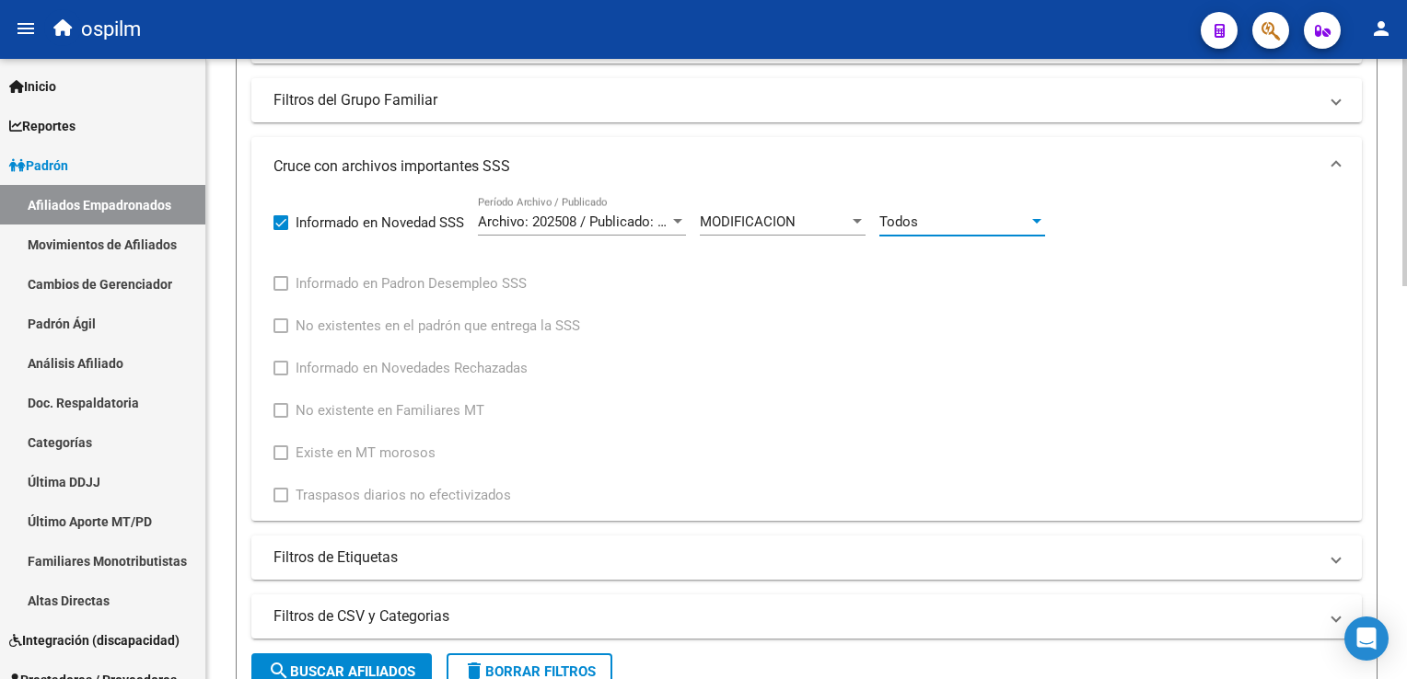
click at [946, 224] on div "Todos" at bounding box center [953, 222] width 149 height 17
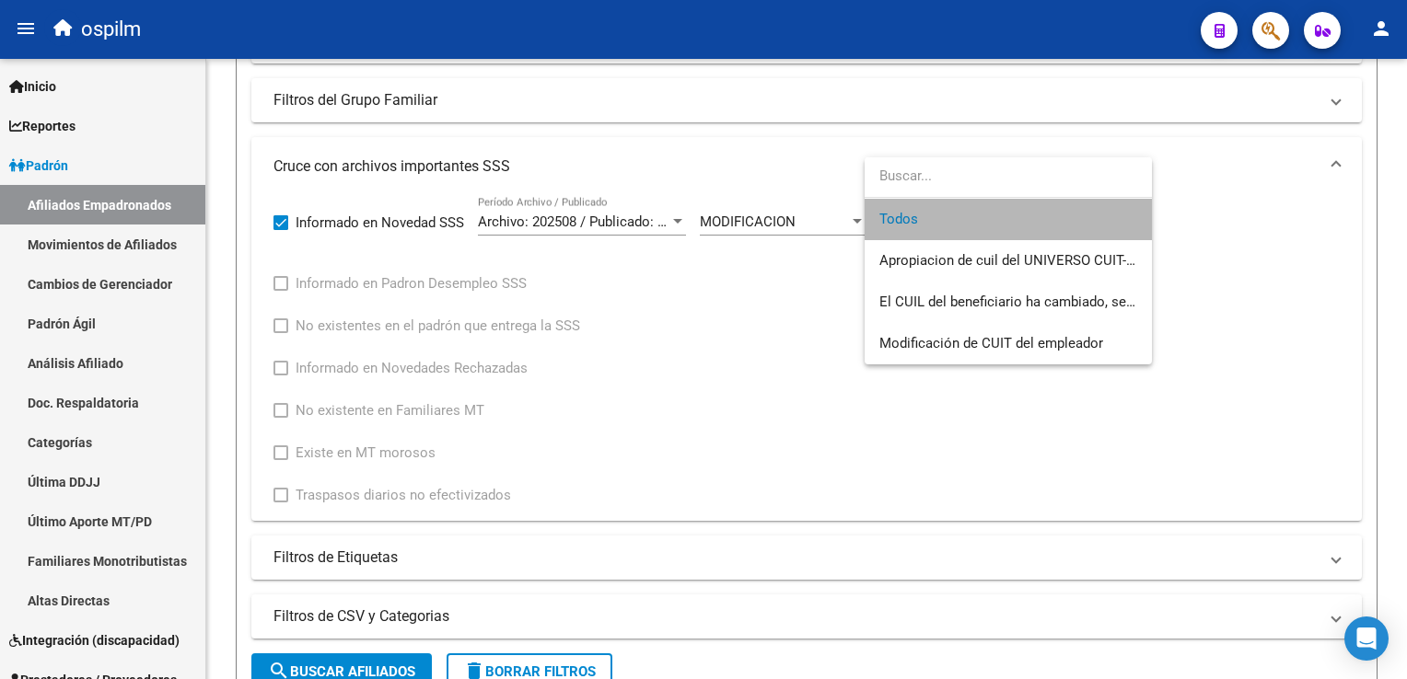
click at [1042, 226] on span "Todos" at bounding box center [1008, 219] width 258 height 41
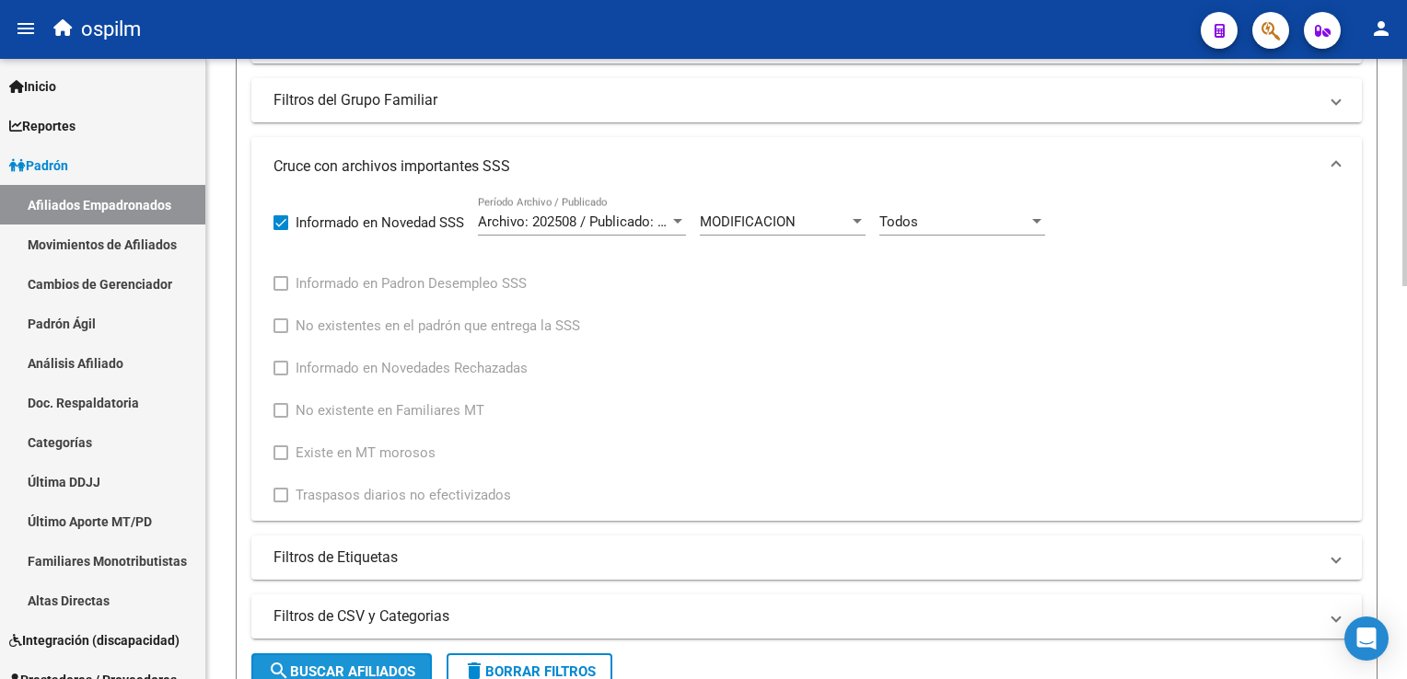
drag, startPoint x: 376, startPoint y: 666, endPoint x: 387, endPoint y: 658, distance: 13.1
click at [380, 664] on span "search Buscar Afiliados" at bounding box center [341, 672] width 147 height 17
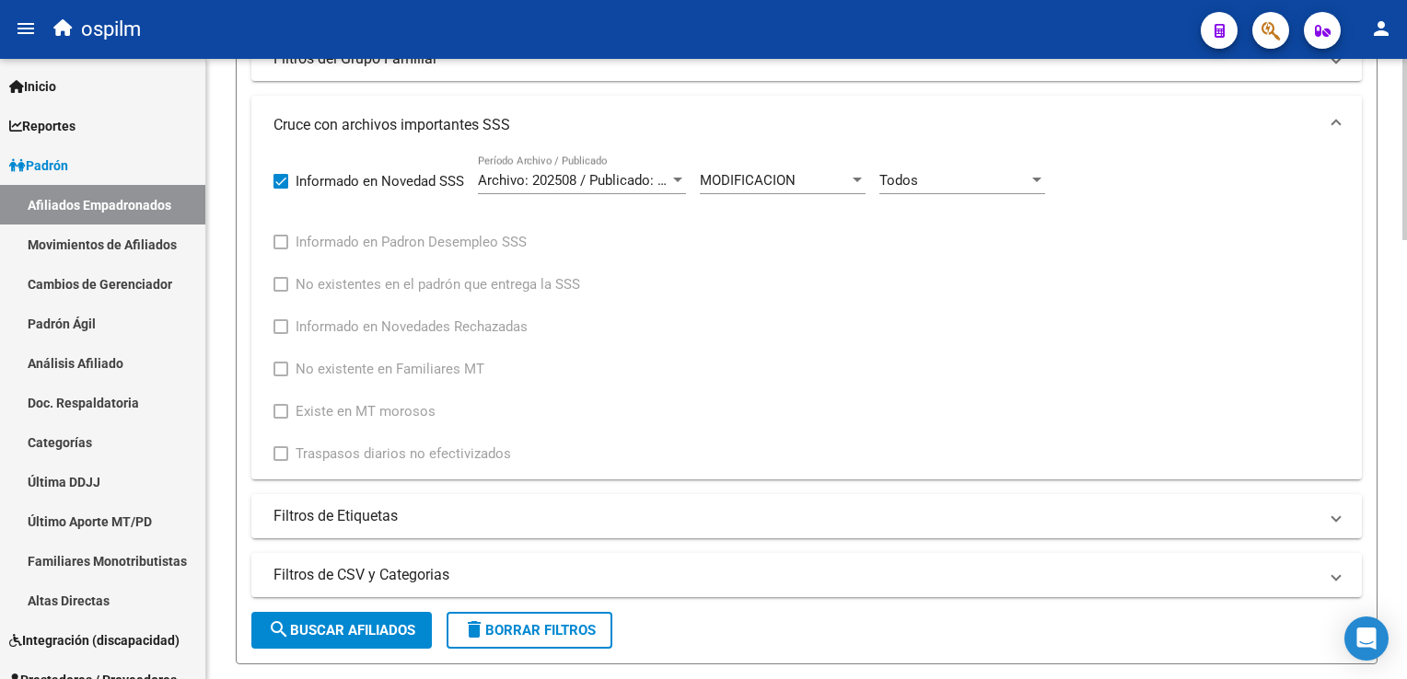
scroll to position [663, 0]
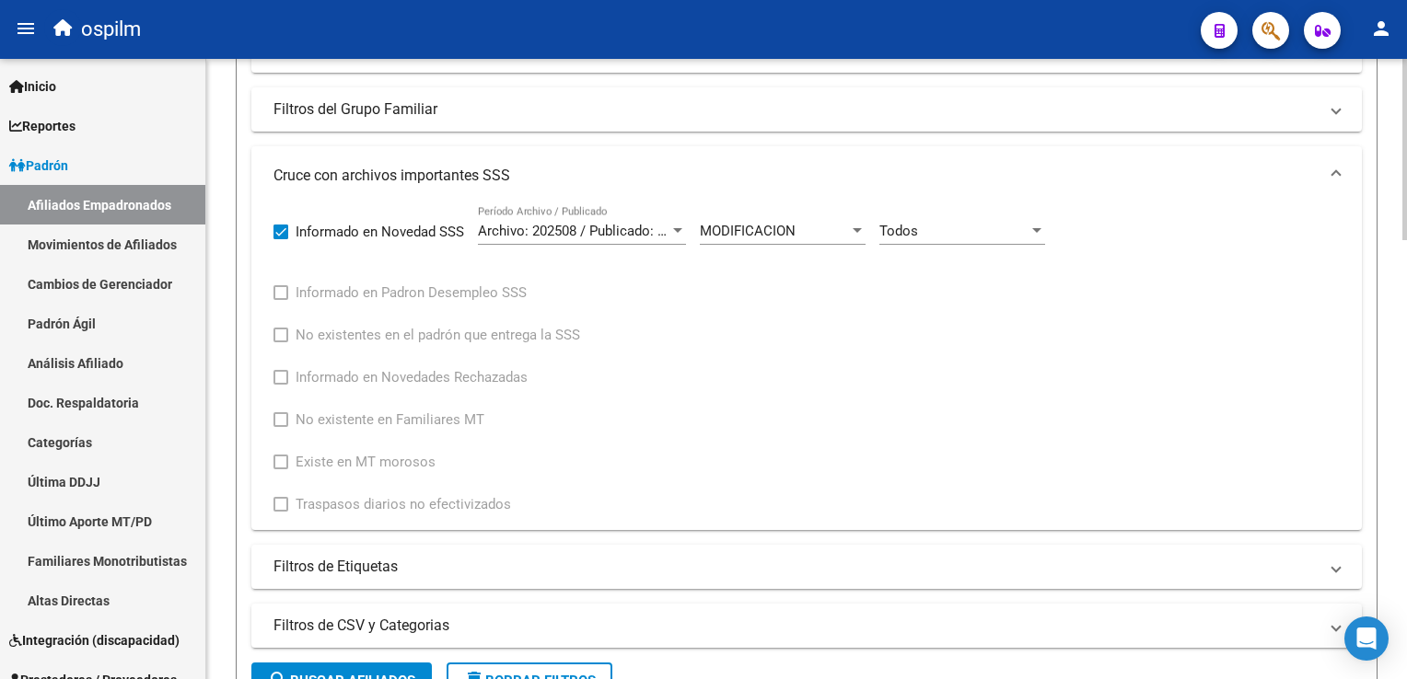
click at [1406, 267] on html "menu ospilm person Firma Express Inicio Calendario SSS Instructivos Contacto OS…" at bounding box center [703, 339] width 1407 height 679
click at [1004, 223] on div "Todos" at bounding box center [953, 231] width 149 height 17
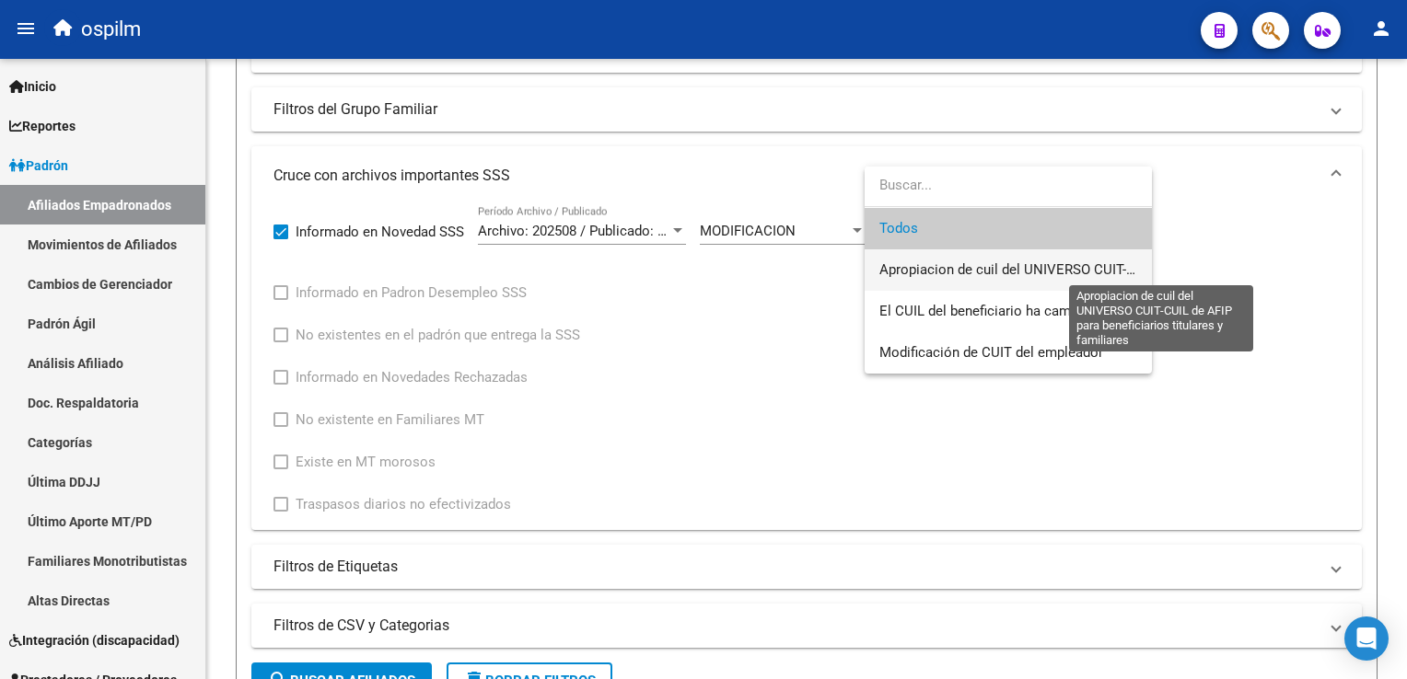
click at [1011, 265] on span "Apropiacion de cuil del UNIVERSO CUIT-CUIL de AFIP para beneficiarios titulares…" at bounding box center [1164, 269] width 570 height 17
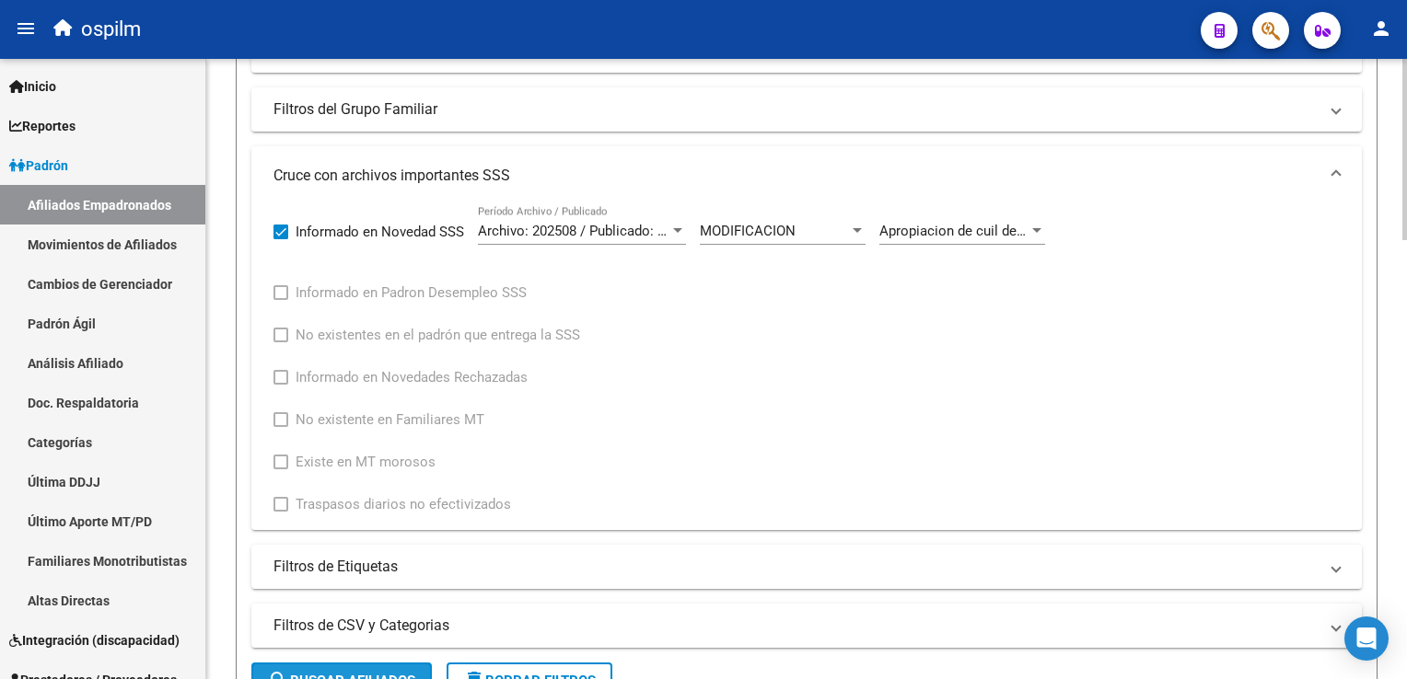
click at [403, 673] on span "search Buscar Afiliados" at bounding box center [341, 681] width 147 height 17
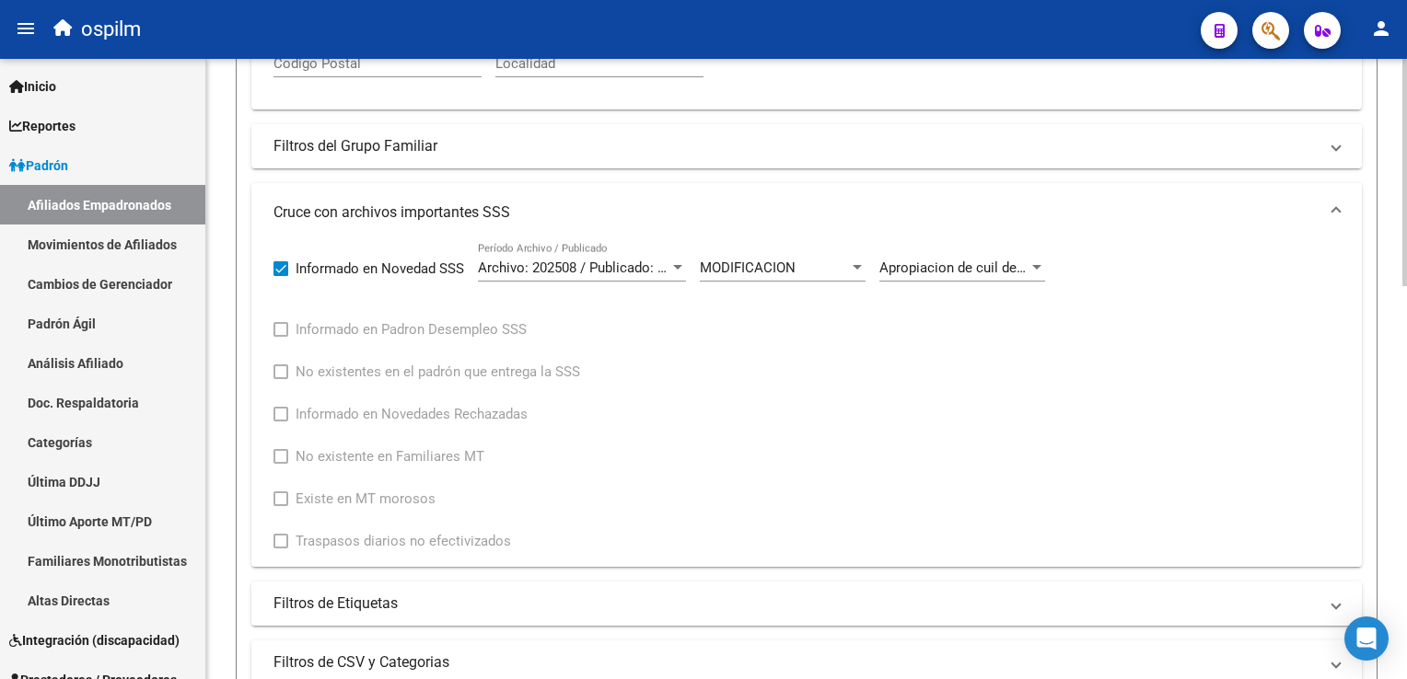
scroll to position [598, 0]
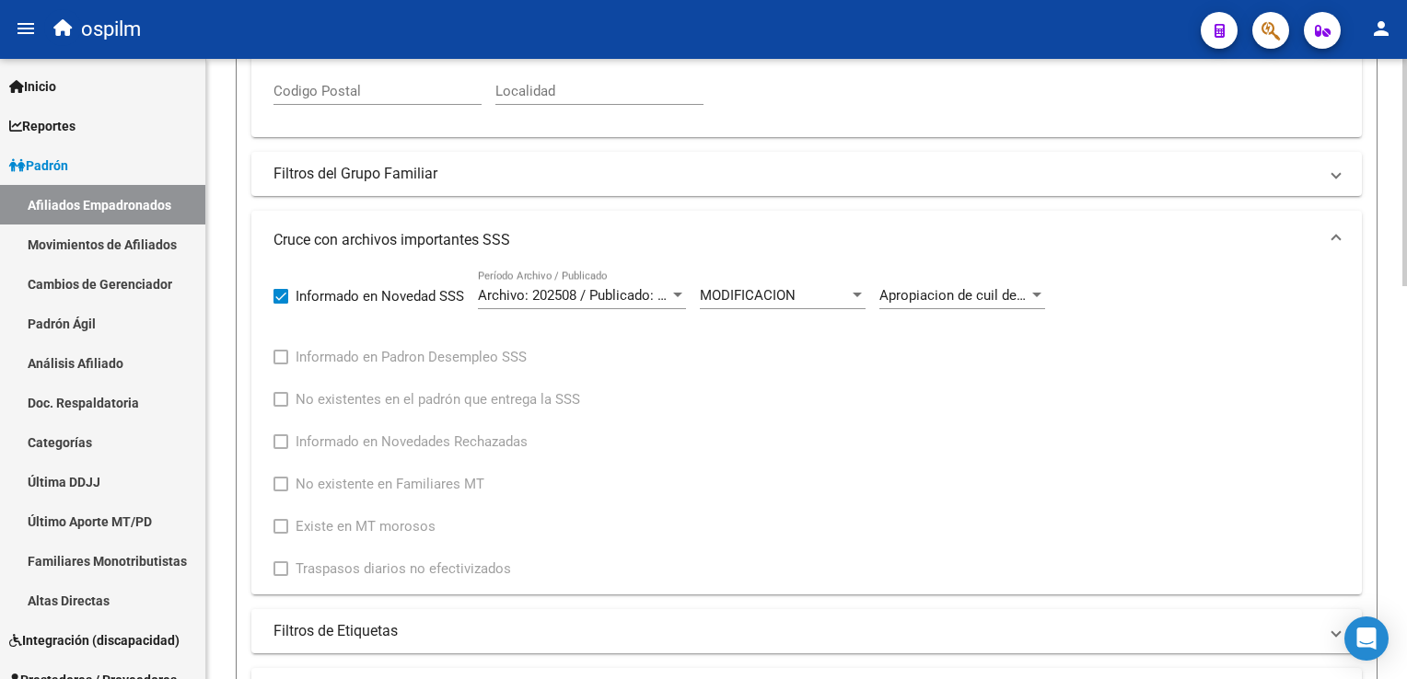
click at [1406, 293] on html "menu ospilm person Firma Express Inicio Calendario SSS Instructivos Contacto OS…" at bounding box center [703, 339] width 1407 height 679
click at [918, 298] on span "Apropiacion de cuil del UNIVERSO CUIT-CUIL de AFIP para beneficiarios titulares…" at bounding box center [1164, 295] width 570 height 17
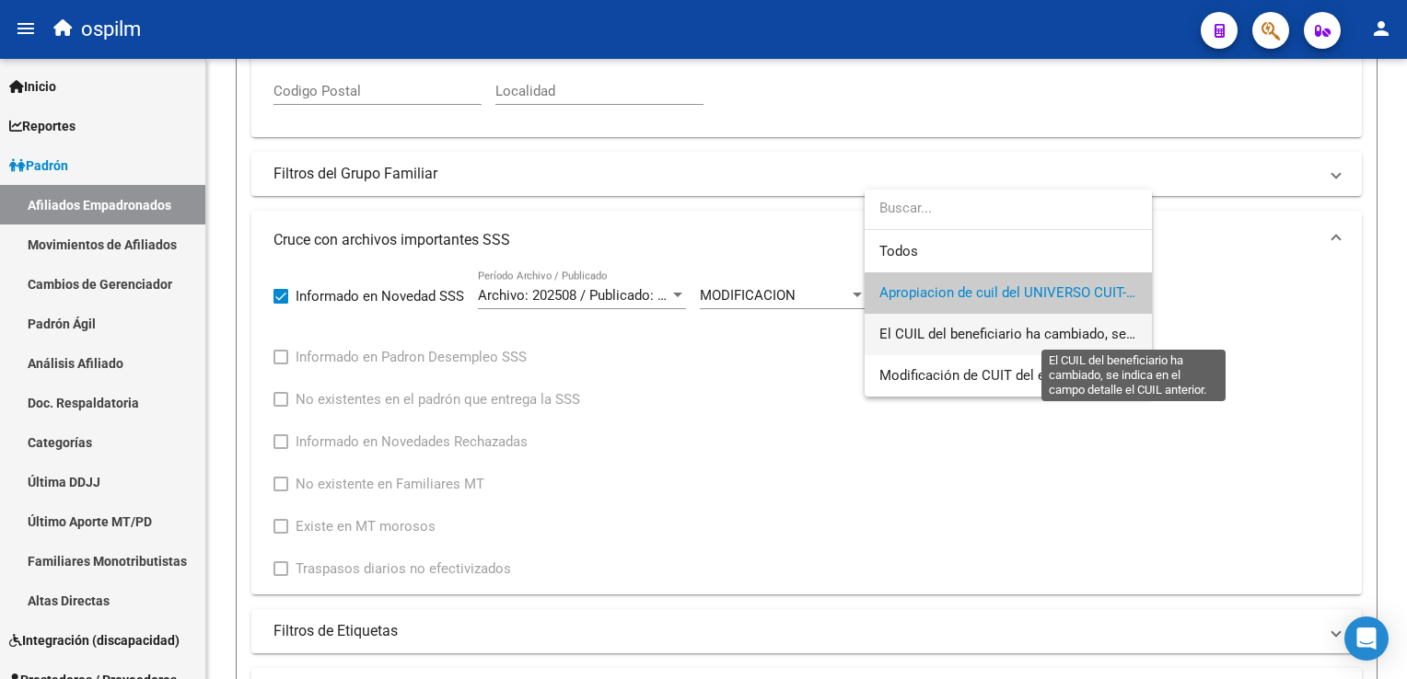
click at [957, 329] on span "El CUIL del beneficiario ha cambiado, se indica en el campo detalle el CUIL ant…" at bounding box center [1136, 334] width 514 height 17
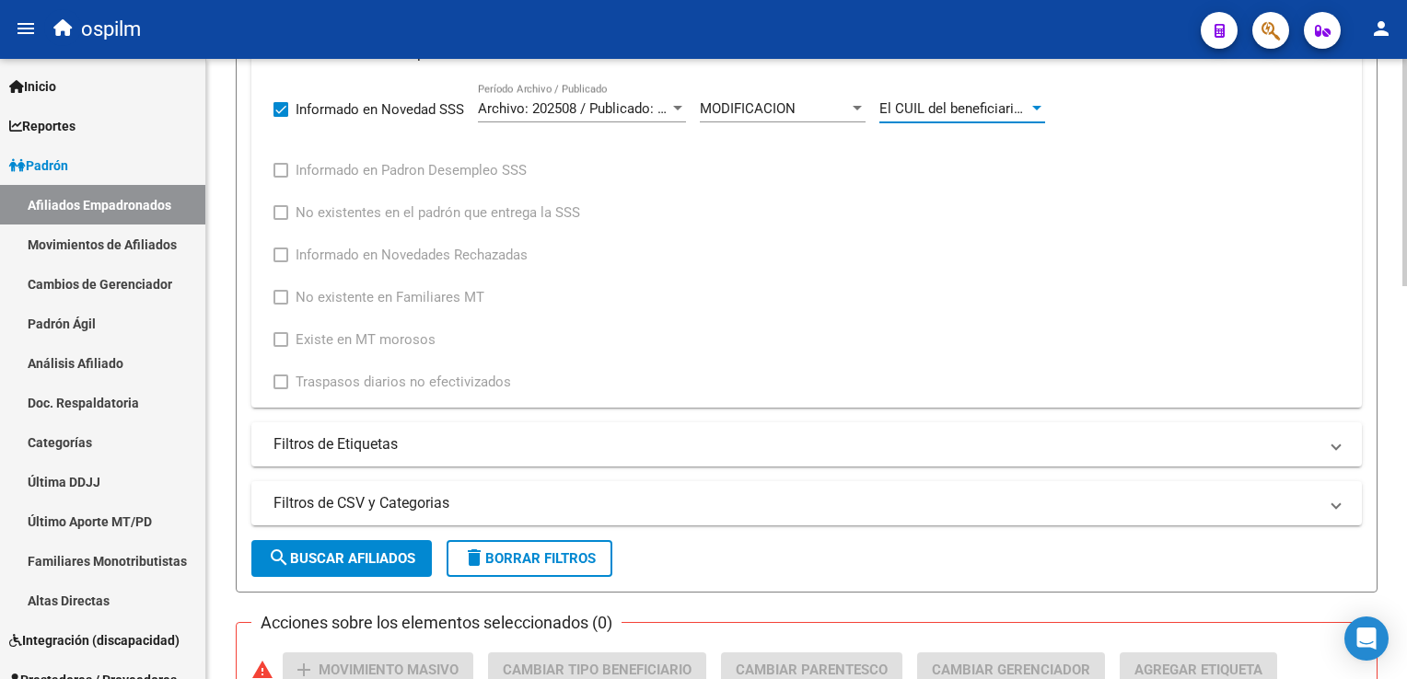
click at [1406, 381] on html "menu ospilm person Firma Express Inicio Calendario SSS Instructivos Contacto OS…" at bounding box center [703, 339] width 1407 height 679
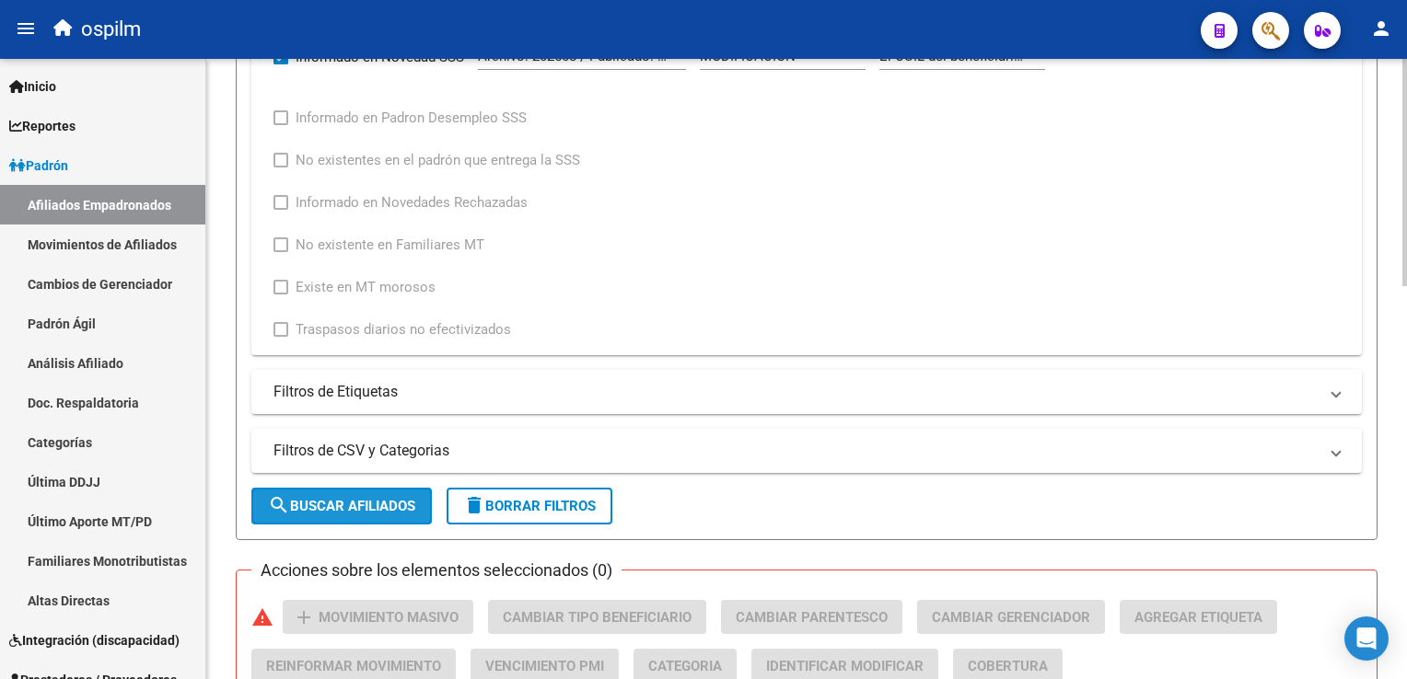
click at [372, 488] on button "search Buscar Afiliados" at bounding box center [341, 506] width 180 height 37
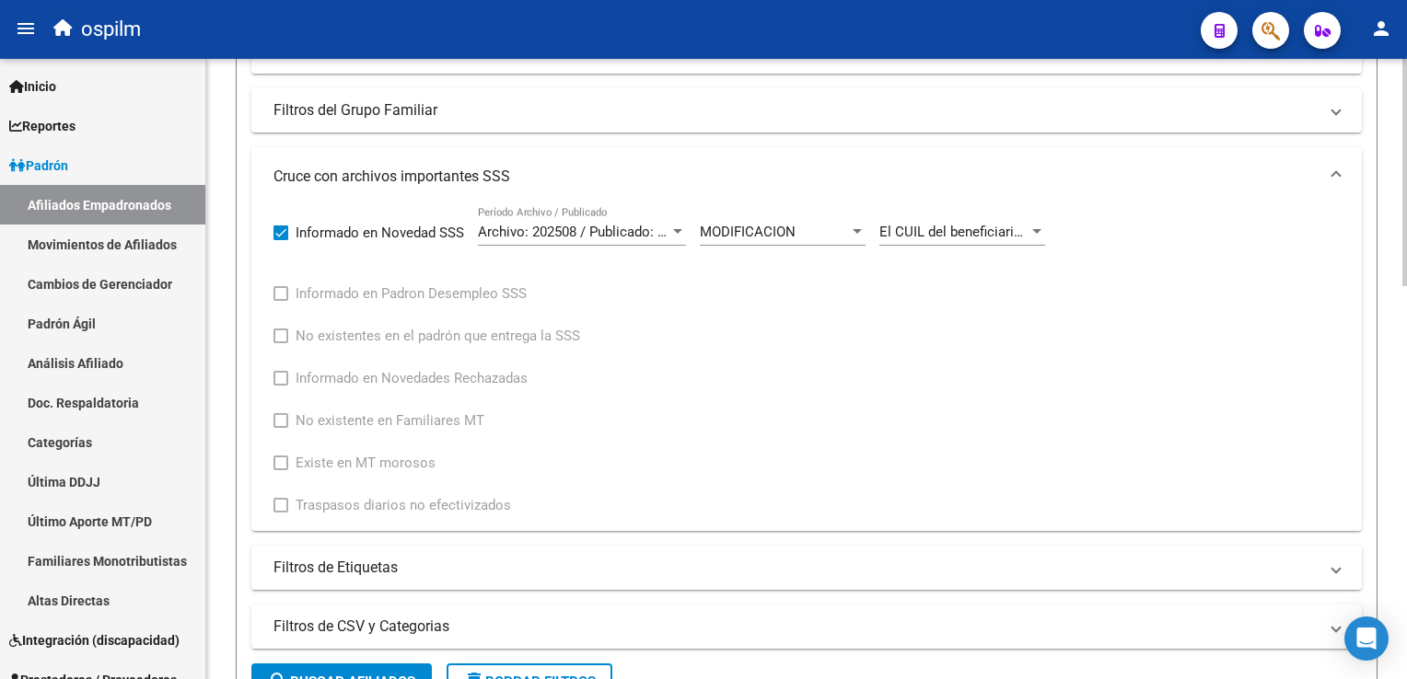
scroll to position [642, 0]
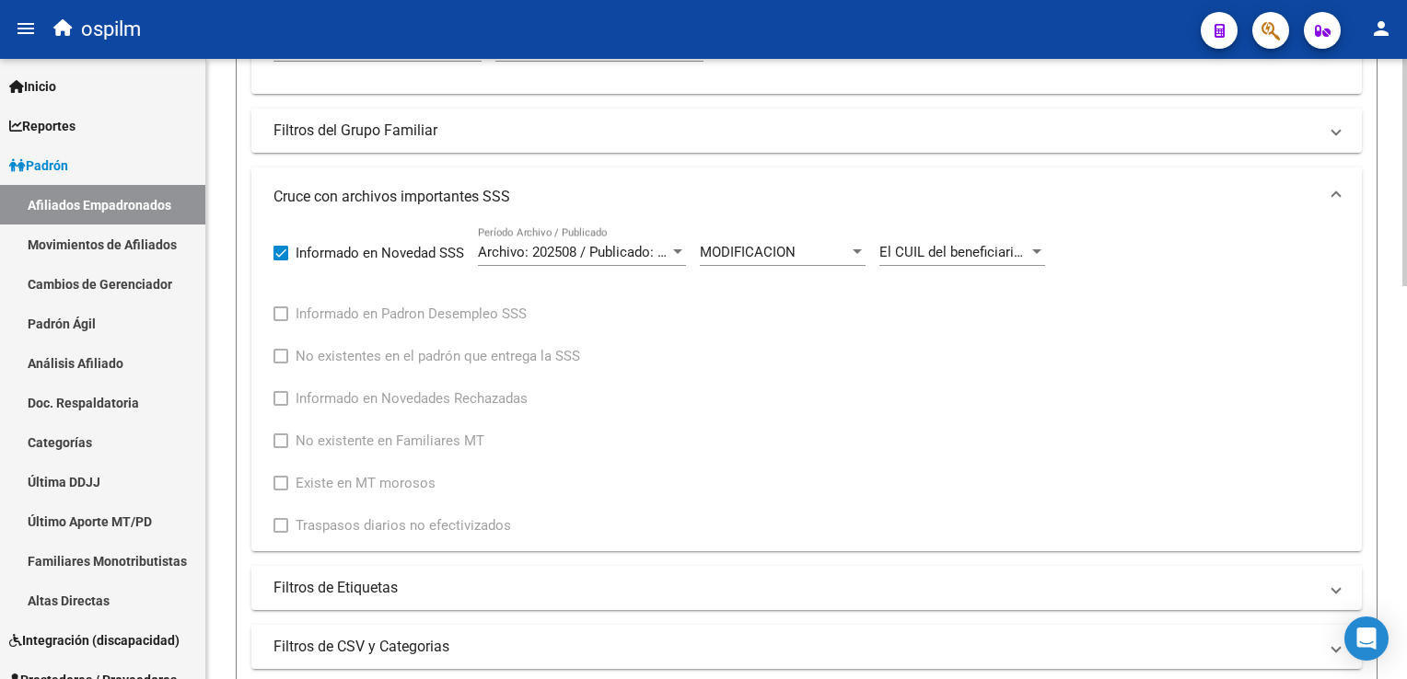
click at [1402, 318] on div at bounding box center [1404, 407] width 5 height 227
click at [996, 253] on span "El CUIL del beneficiario ha cambiado, se indica en el campo detalle el CUIL ant…" at bounding box center [1136, 252] width 514 height 17
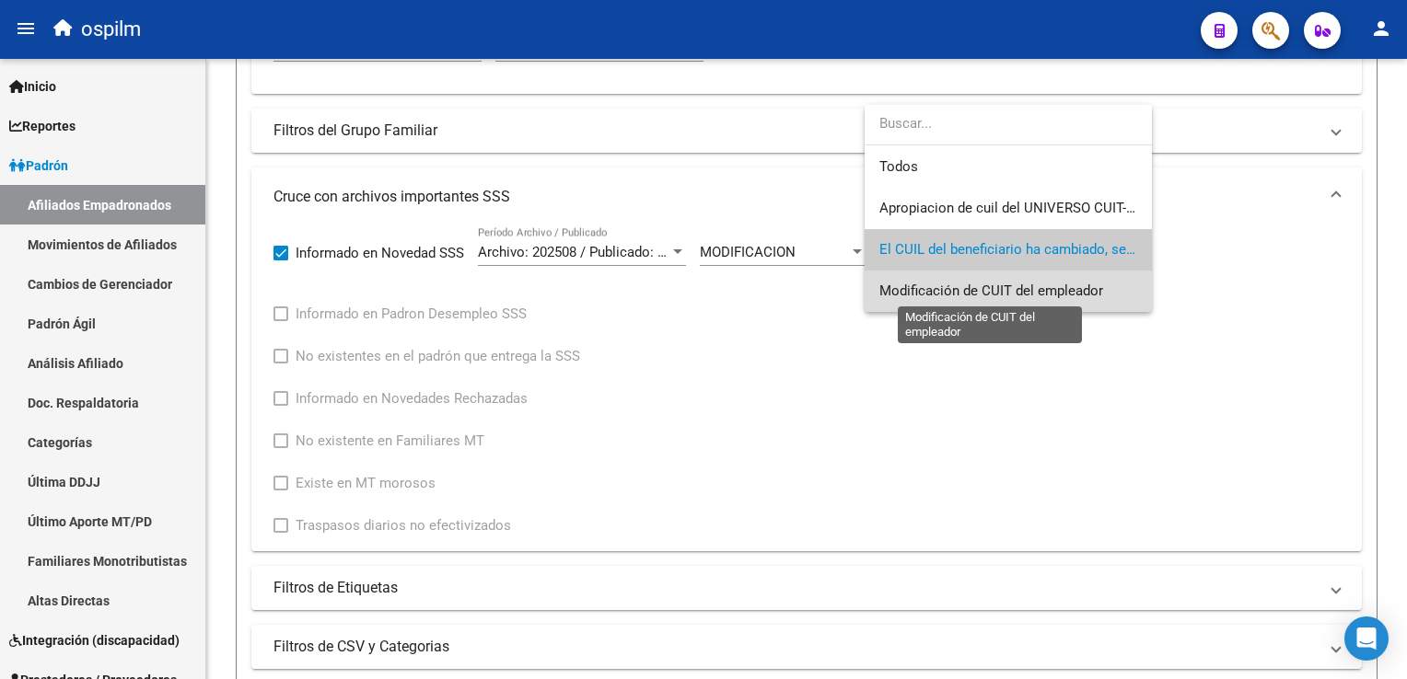
click at [963, 295] on span "Modificación de CUIT del empleador" at bounding box center [991, 291] width 224 height 17
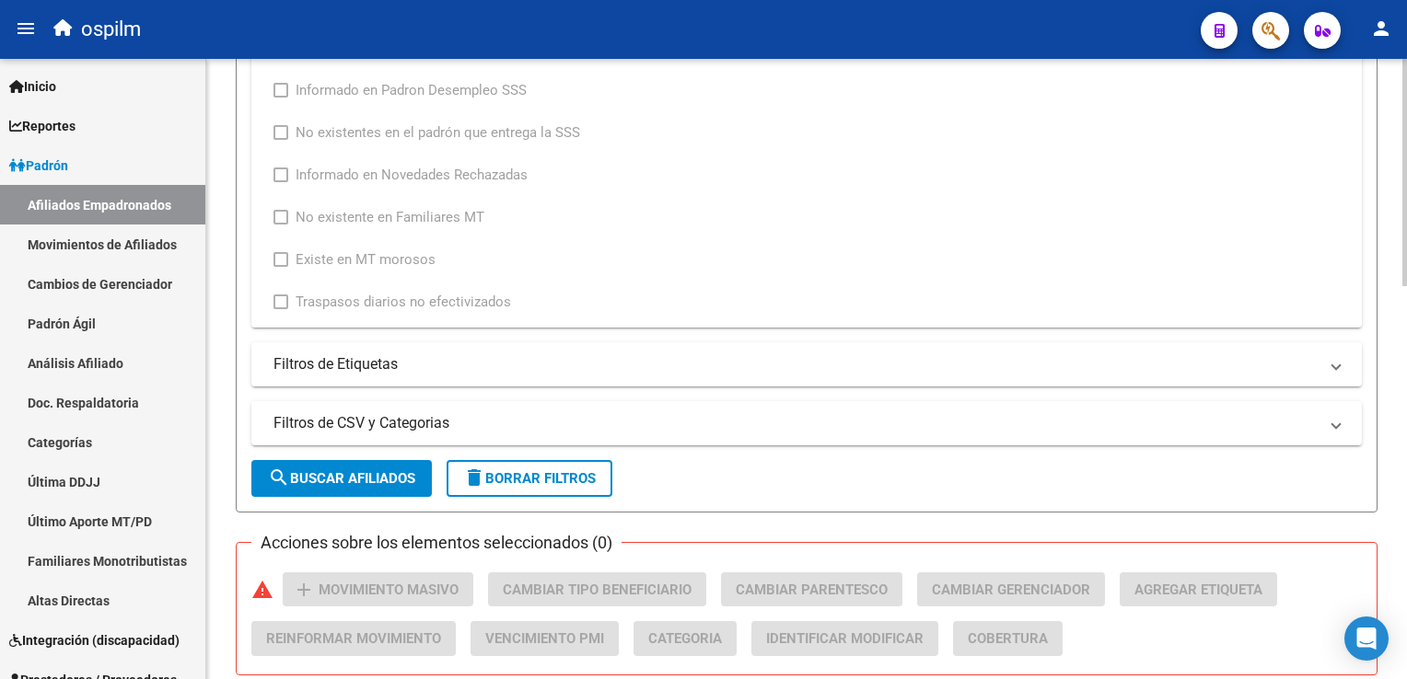
scroll to position [1000, 0]
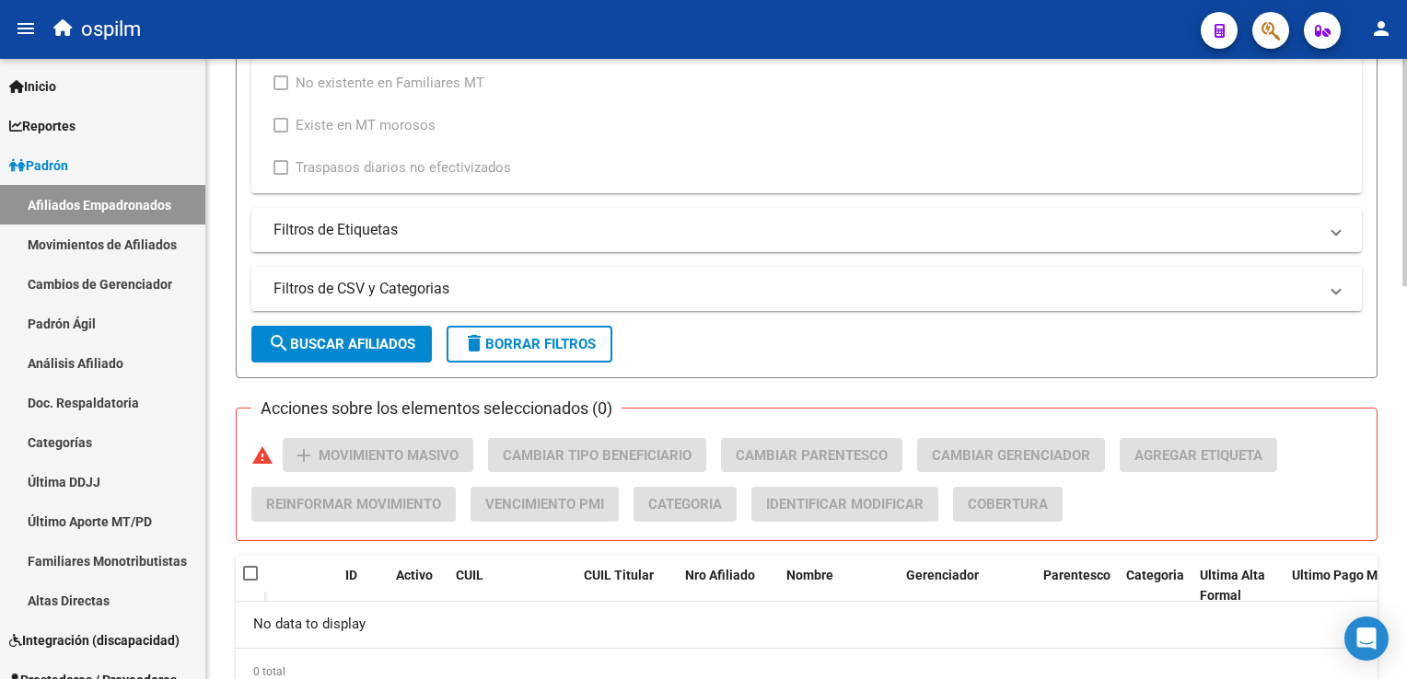
click at [1406, 440] on html "menu ospilm person Firma Express Inicio Calendario SSS Instructivos Contacto OS…" at bounding box center [703, 339] width 1407 height 679
click at [390, 351] on button "search Buscar Afiliados" at bounding box center [341, 344] width 180 height 37
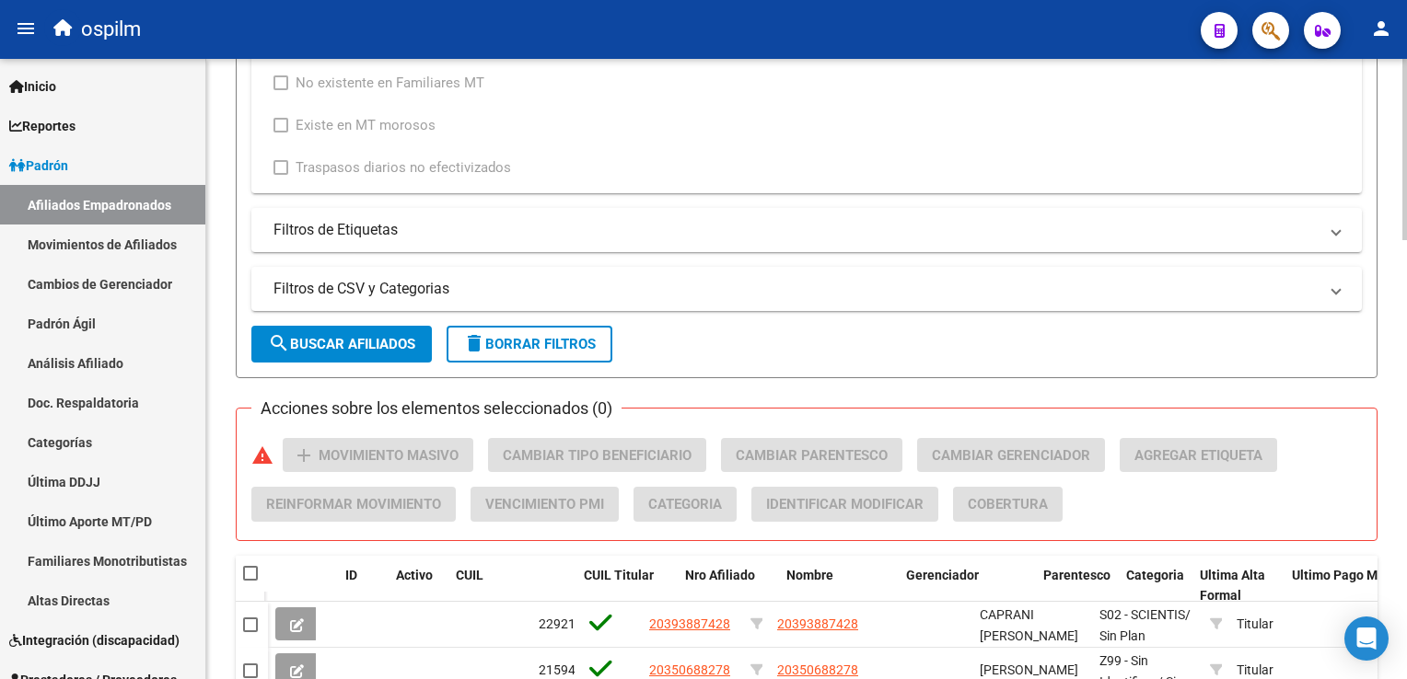
scroll to position [1499, 0]
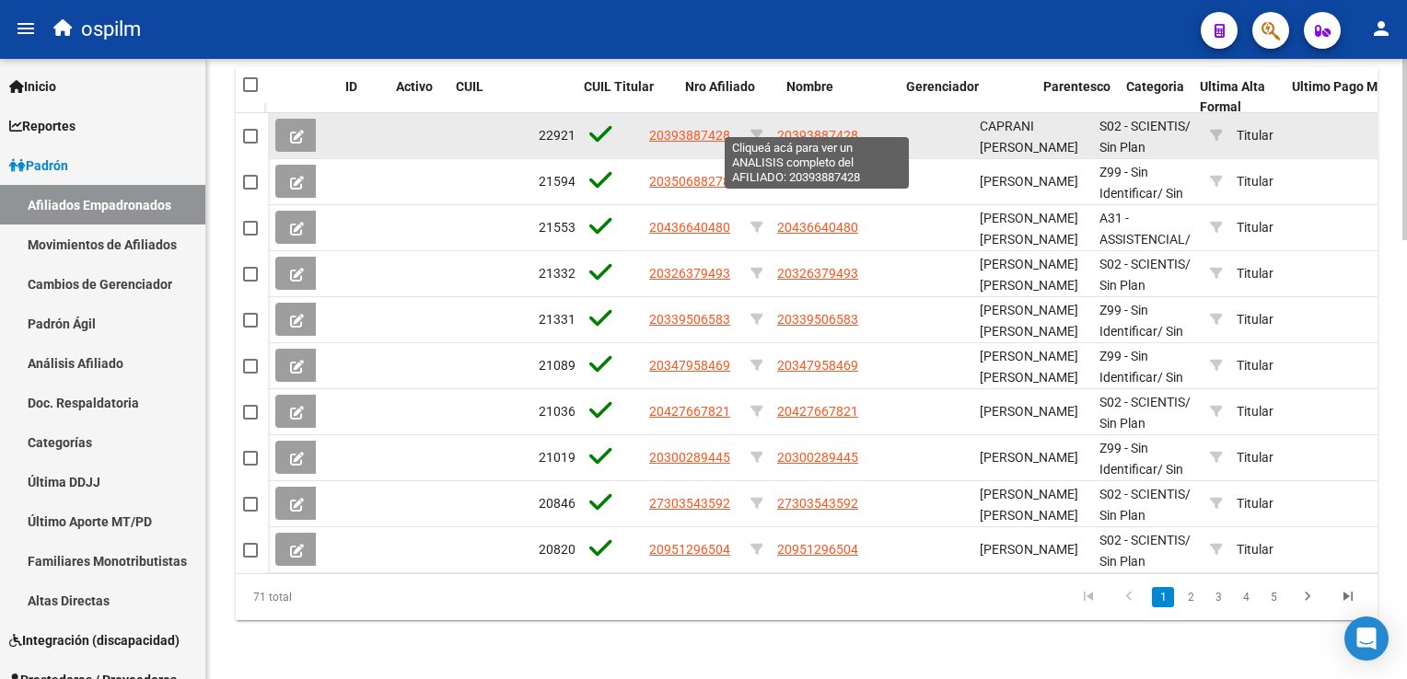
click at [829, 128] on span "20393887428" at bounding box center [817, 135] width 81 height 15
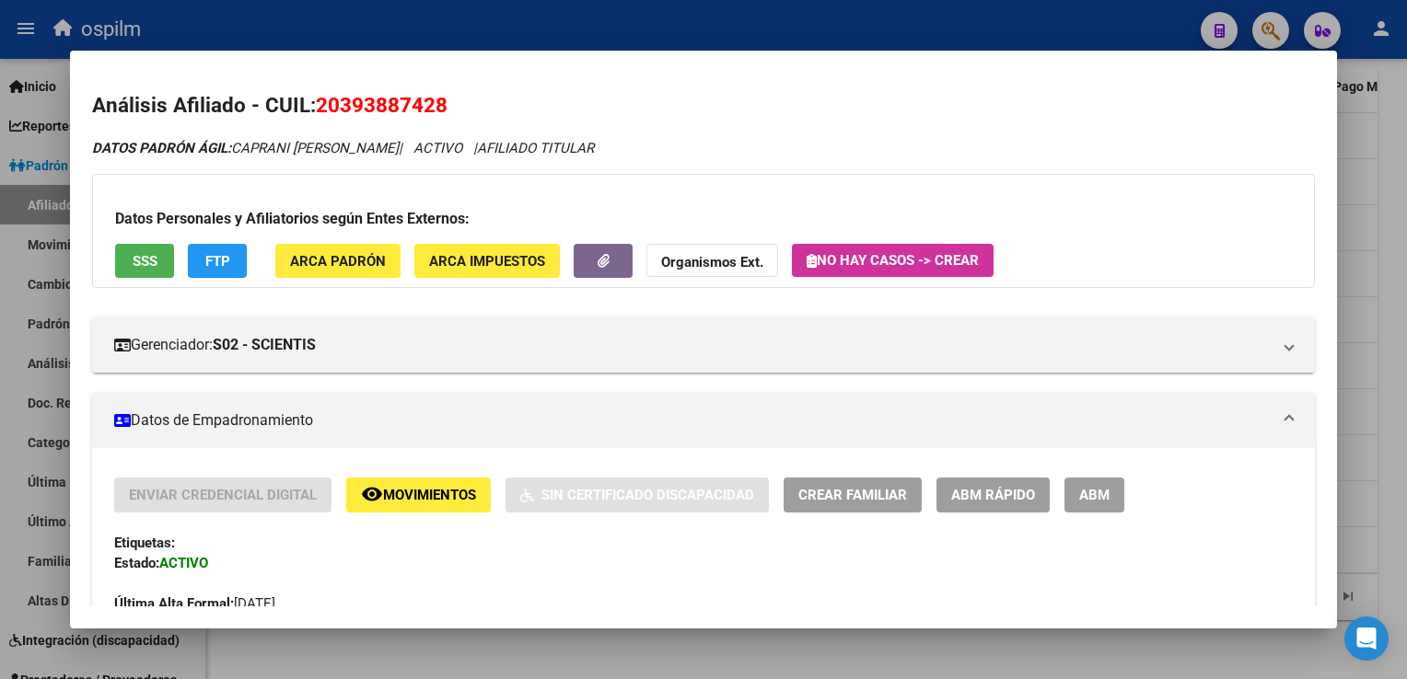
drag, startPoint x: 446, startPoint y: 110, endPoint x: 320, endPoint y: 114, distance: 125.2
click at [320, 114] on h2 "Análisis Afiliado - CUIL: 20393887428" at bounding box center [702, 105] width 1221 height 31
copy span "20393887428"
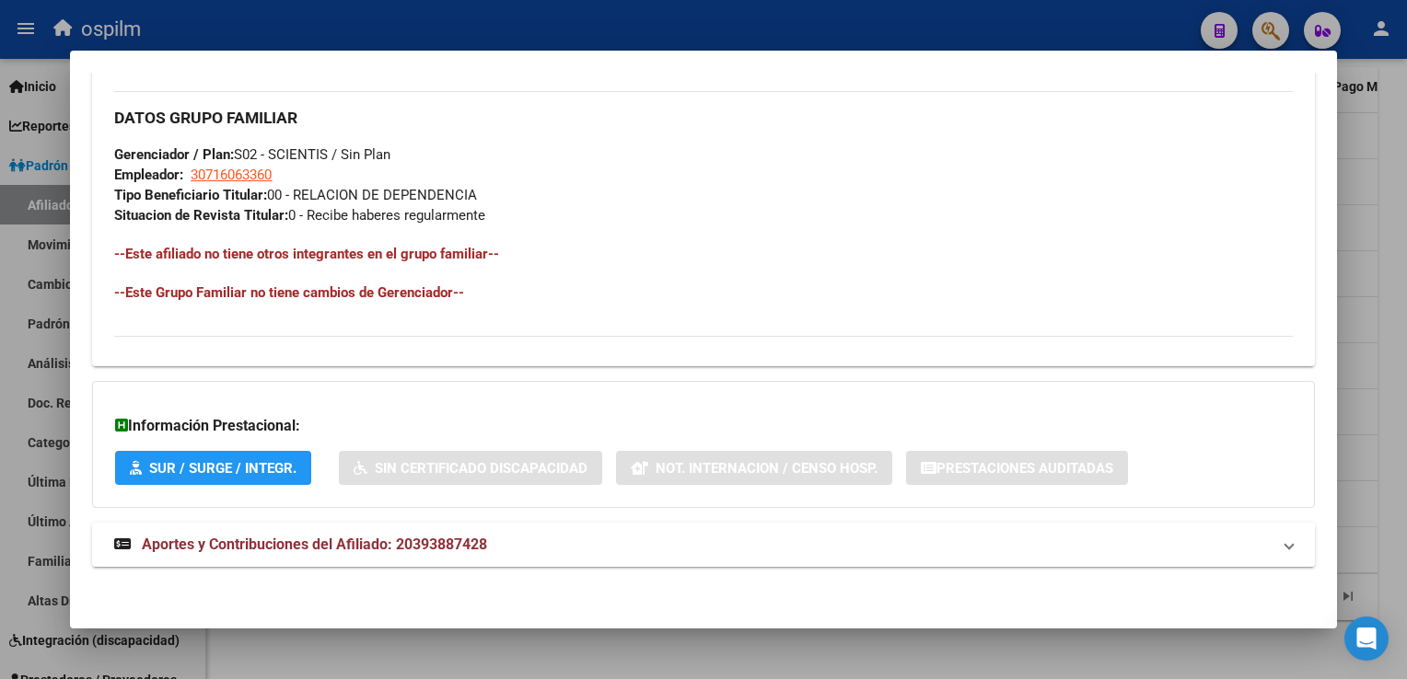
click at [278, 545] on span "Aportes y Contribuciones del Afiliado: 20393887428" at bounding box center [314, 544] width 345 height 17
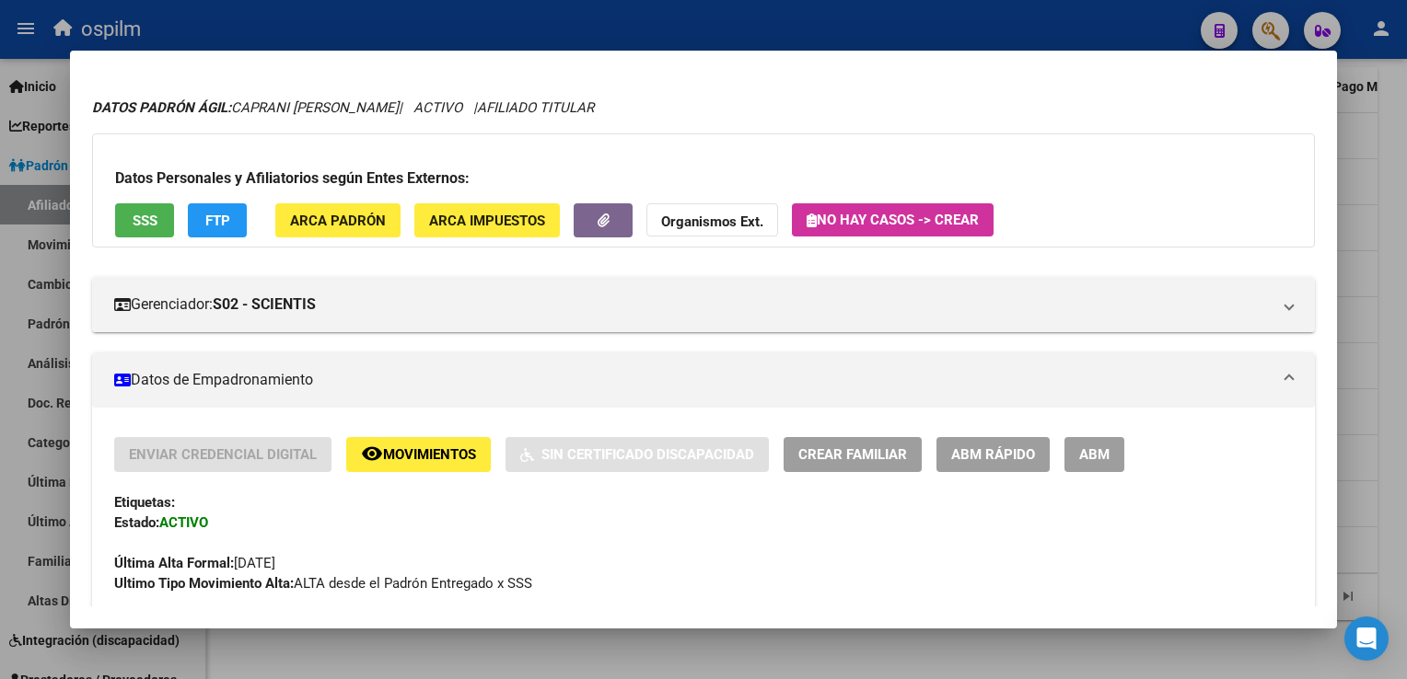
scroll to position [0, 0]
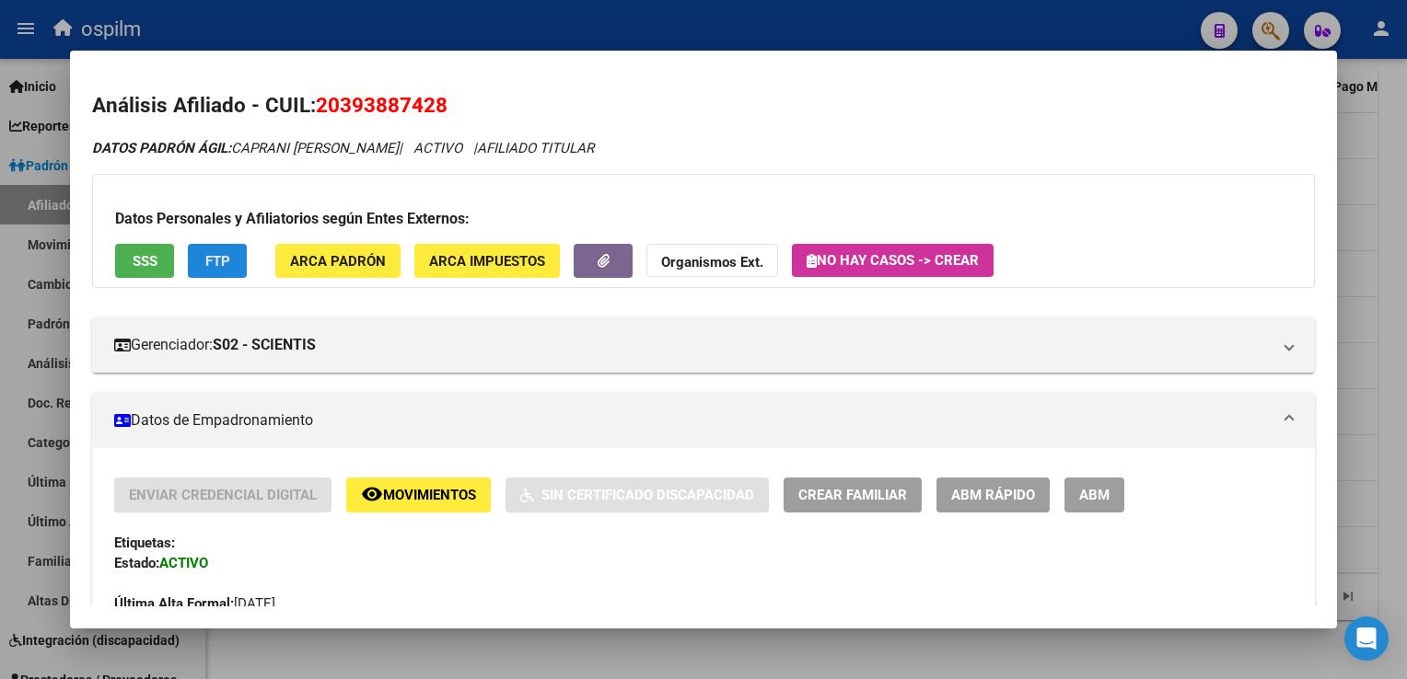
click at [243, 263] on button "FTP" at bounding box center [217, 261] width 59 height 34
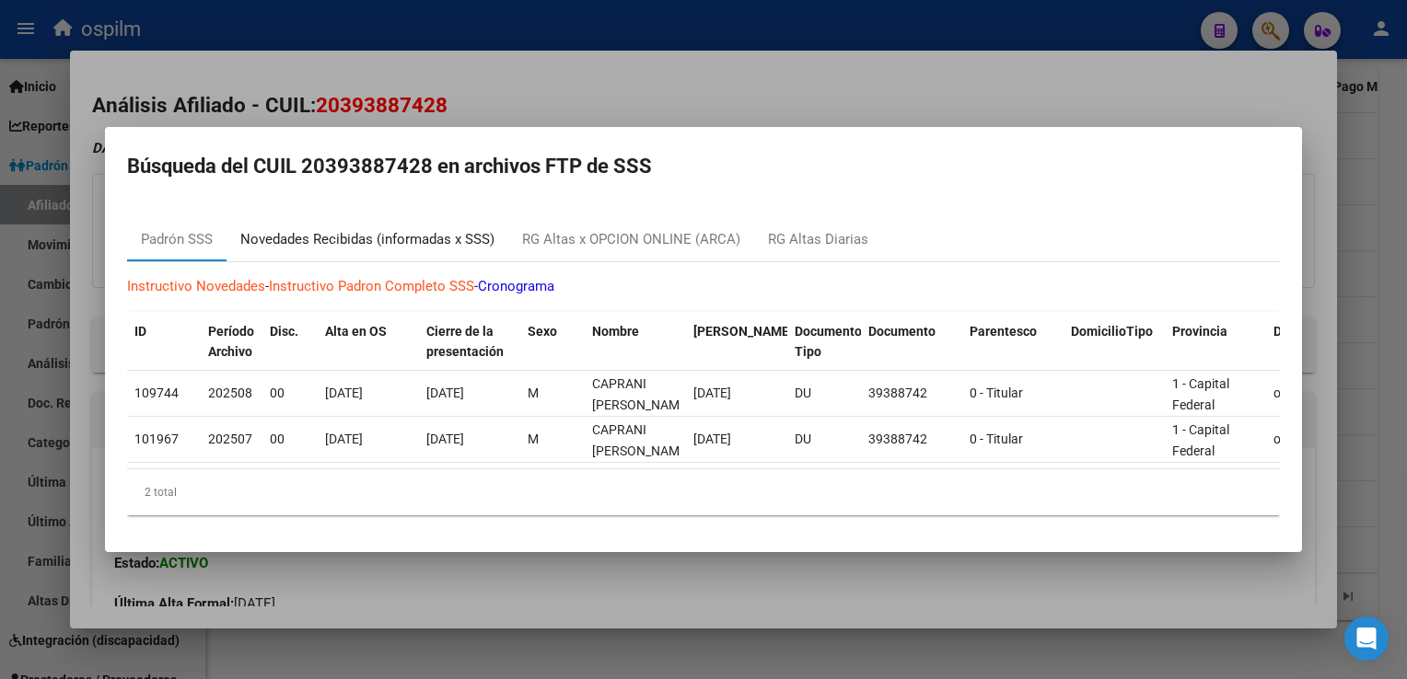
click at [313, 237] on div "Novedades Recibidas (informadas x SSS)" at bounding box center [367, 239] width 254 height 21
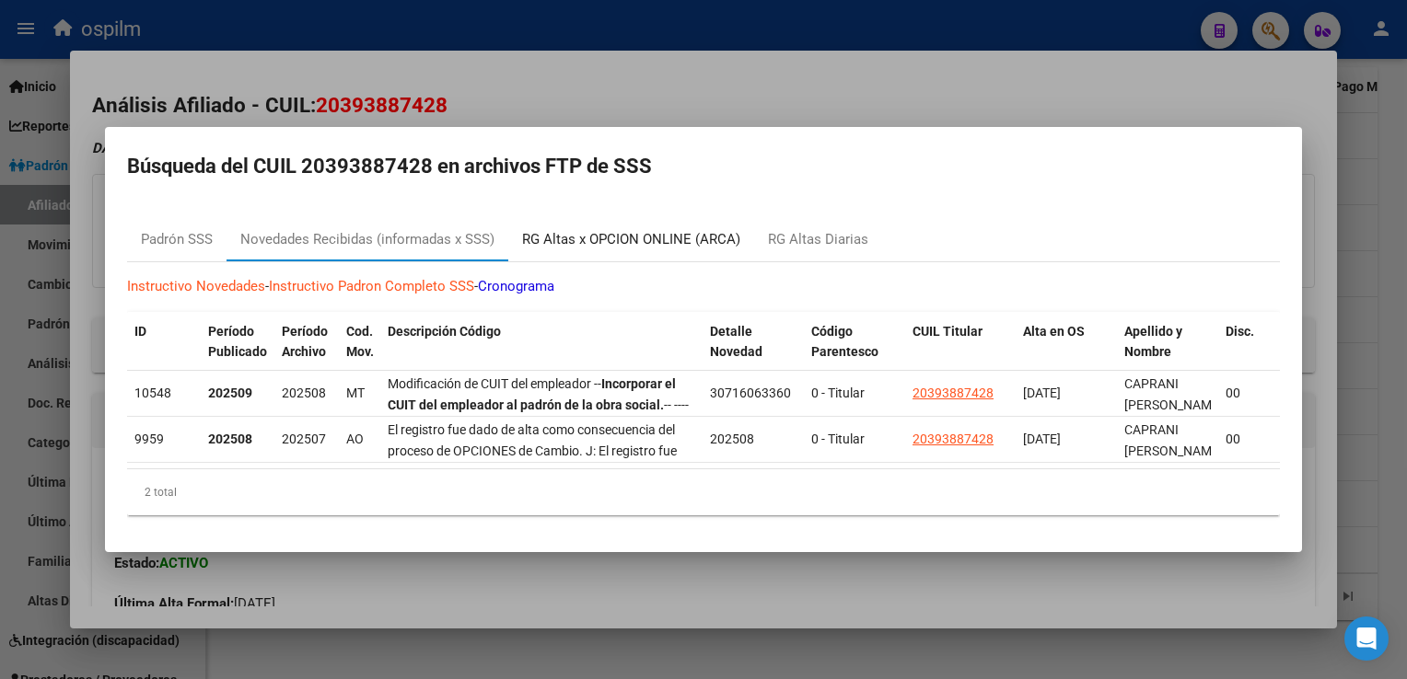
click at [599, 233] on div "RG Altas x OPCION ONLINE (ARCA)" at bounding box center [631, 239] width 218 height 21
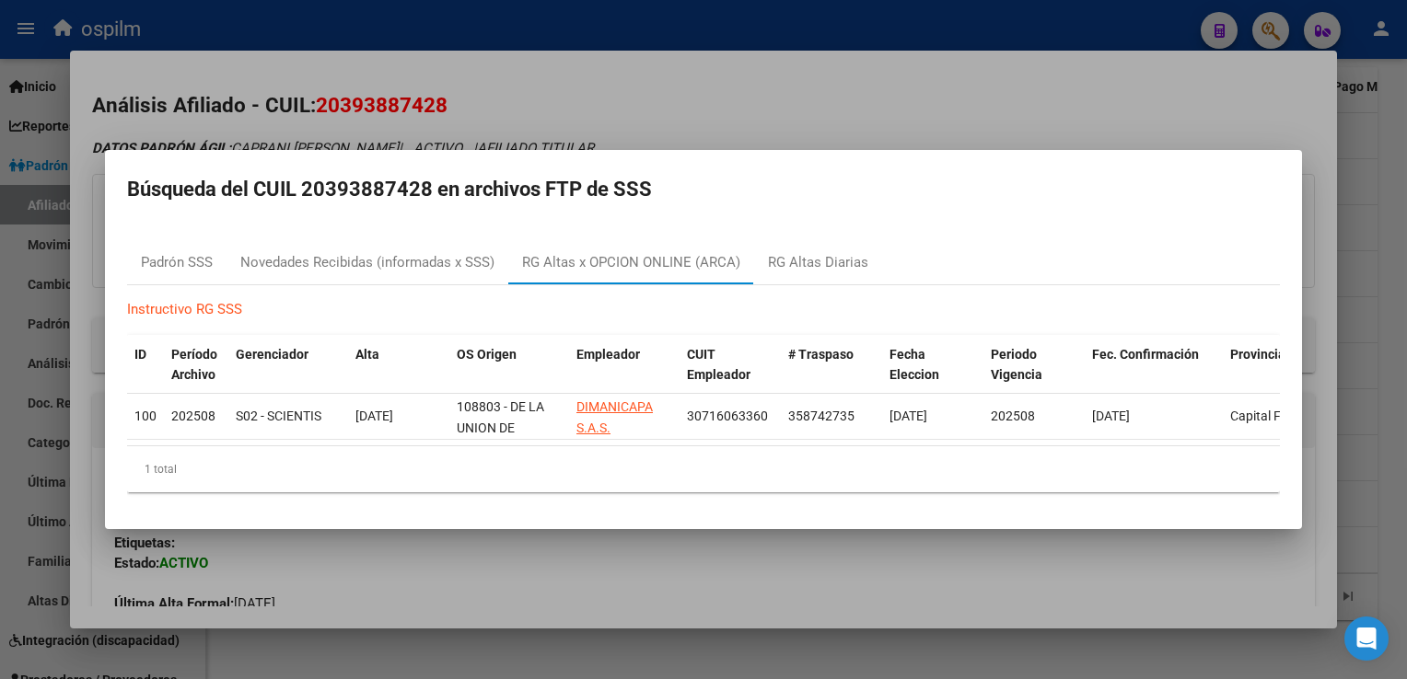
click at [755, 106] on div at bounding box center [703, 339] width 1407 height 679
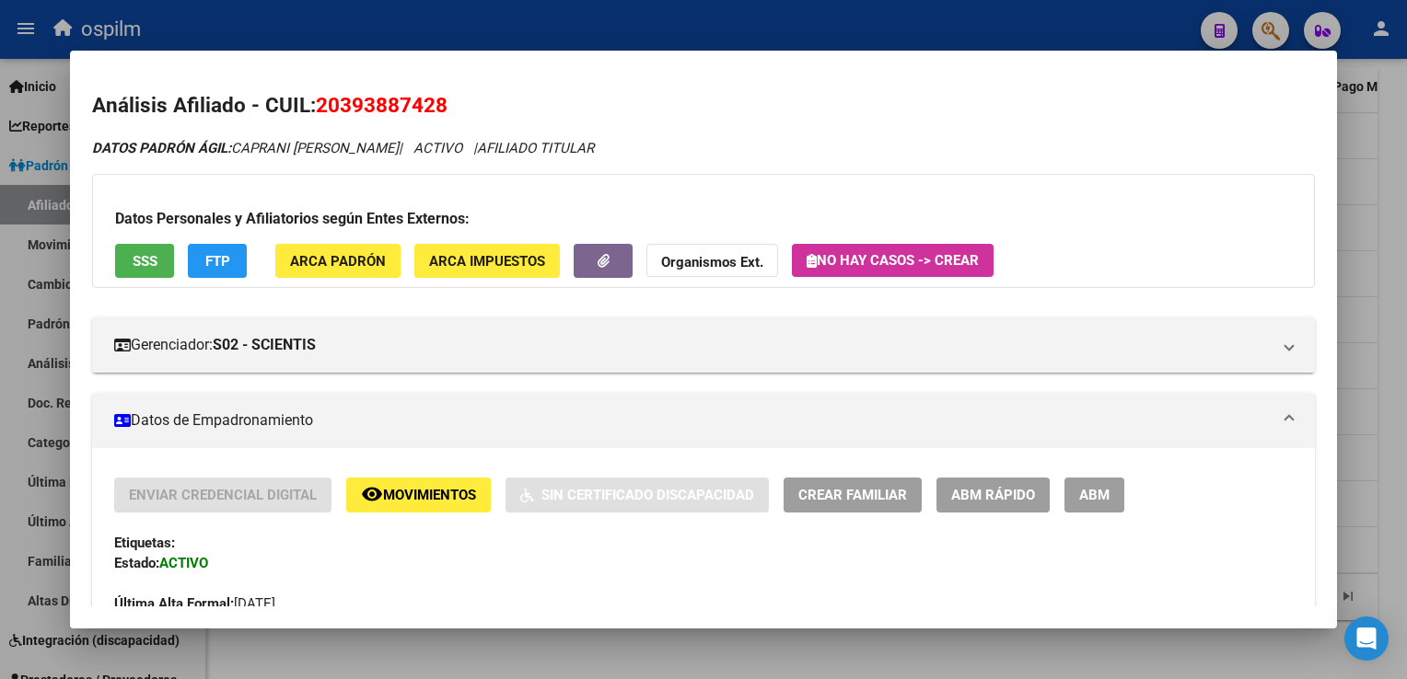
click at [146, 258] on span "SSS" at bounding box center [145, 261] width 25 height 17
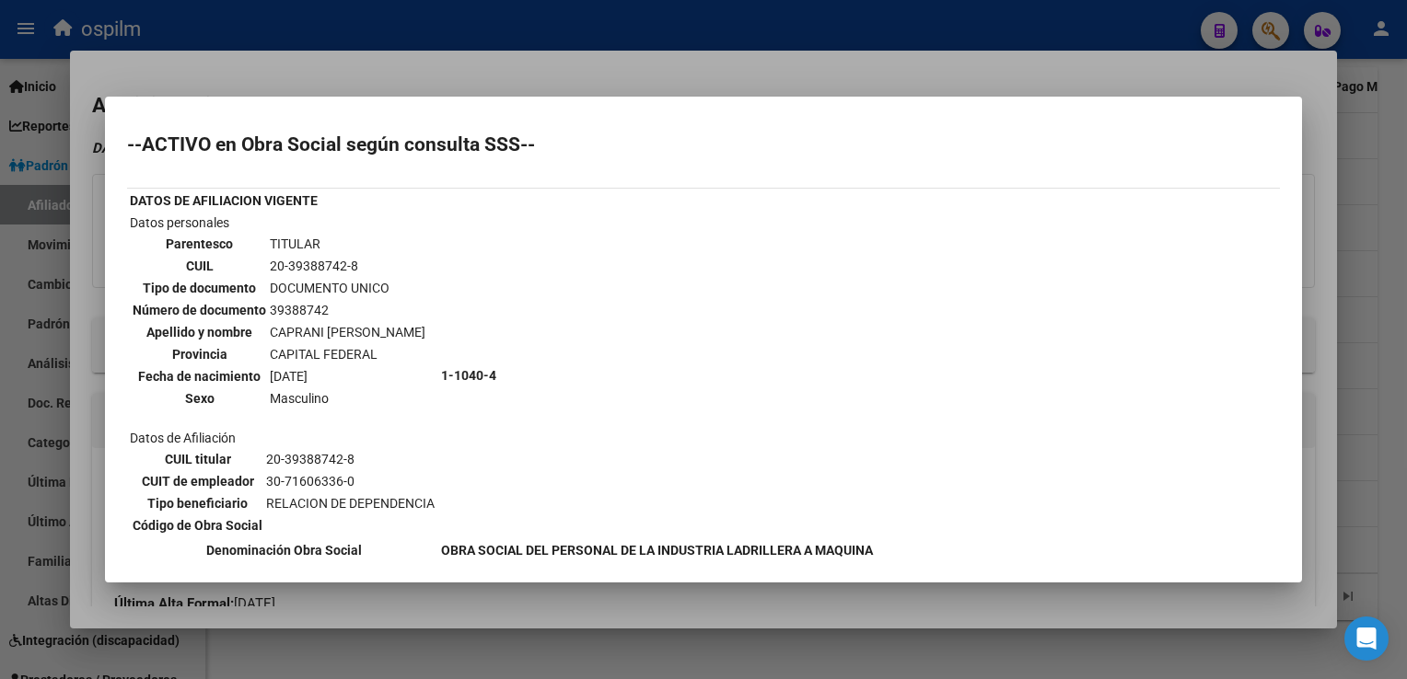
click at [618, 60] on div at bounding box center [703, 339] width 1407 height 679
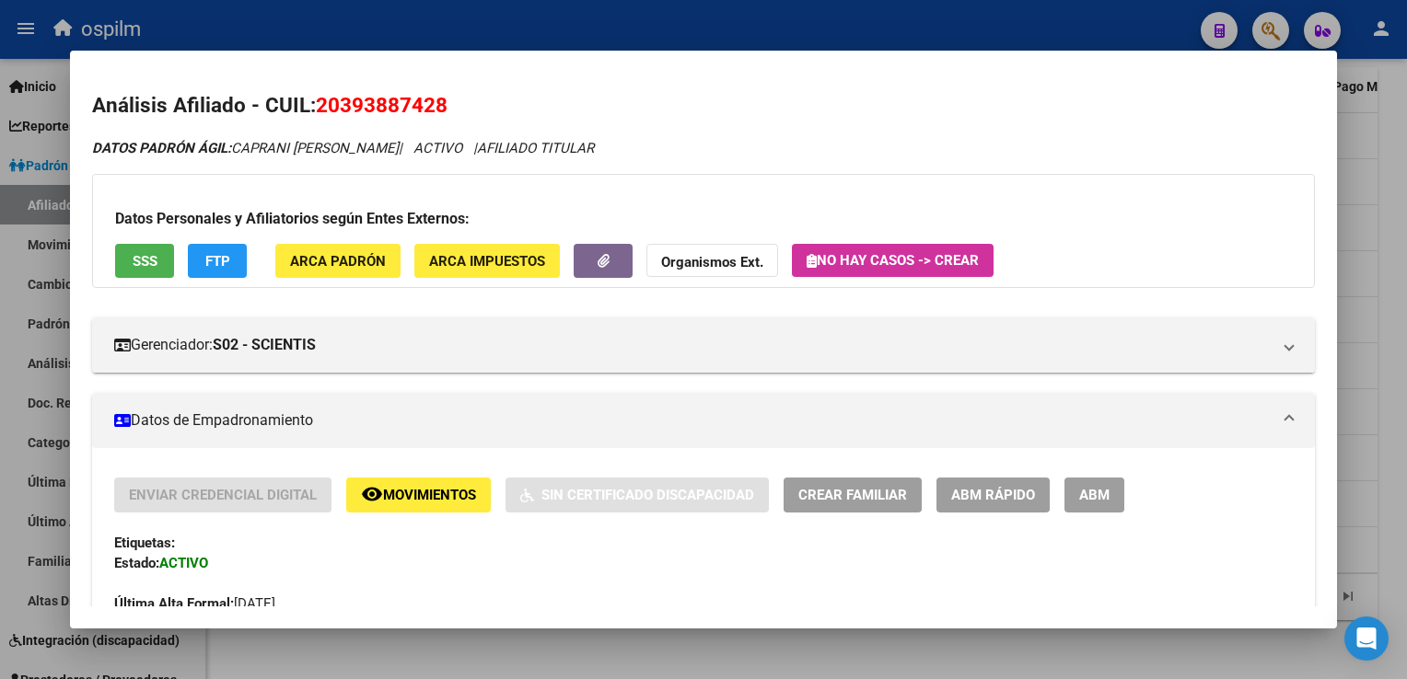
click at [1388, 177] on div at bounding box center [703, 339] width 1407 height 679
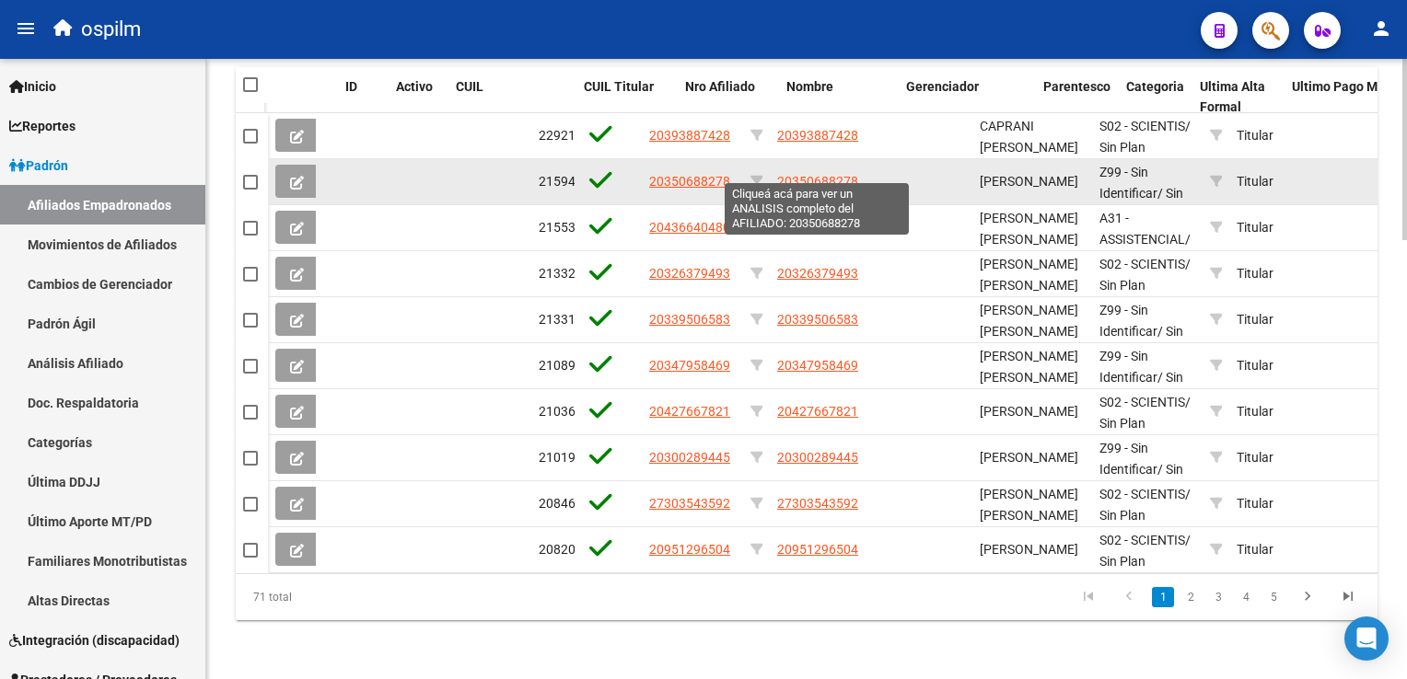
click at [797, 174] on span "20350688278" at bounding box center [817, 181] width 81 height 15
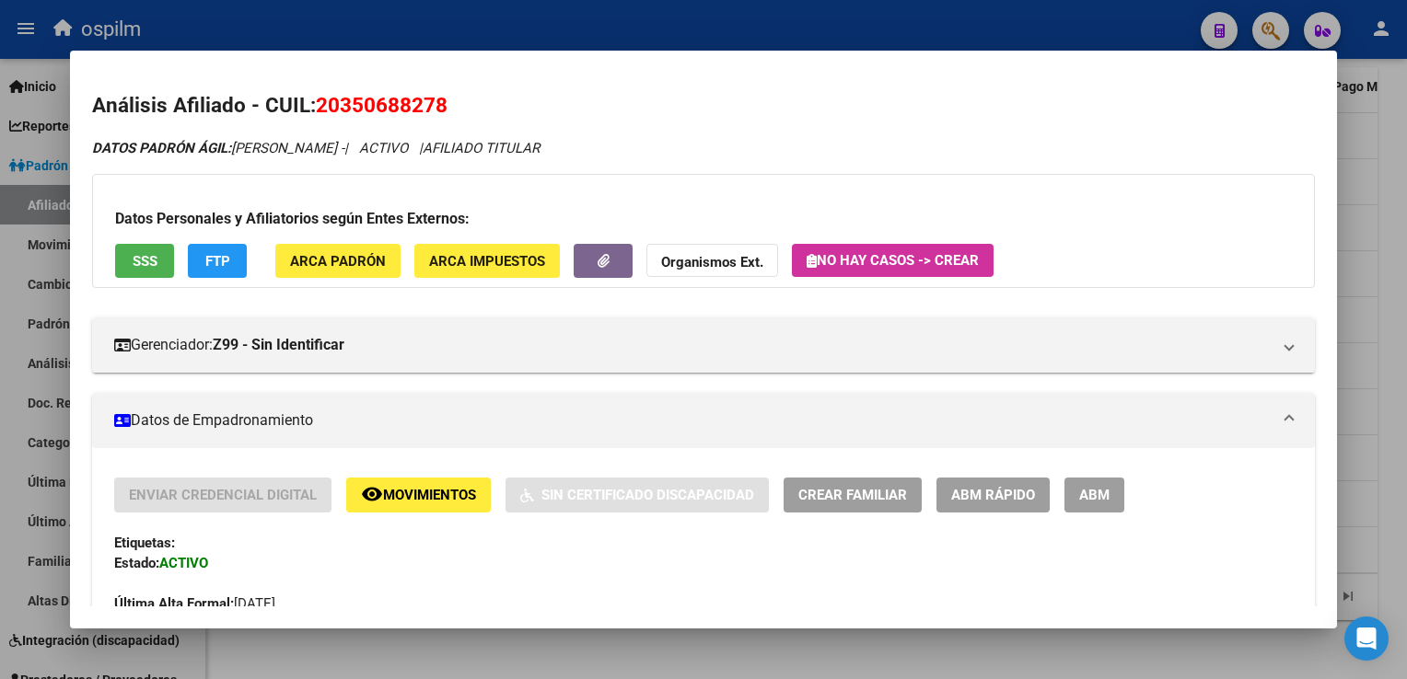
drag, startPoint x: 451, startPoint y: 100, endPoint x: 317, endPoint y: 110, distance: 134.8
click at [317, 110] on h2 "Análisis Afiliado - CUIL: 20350688278" at bounding box center [702, 105] width 1221 height 31
click at [136, 253] on span "SSS" at bounding box center [145, 261] width 25 height 17
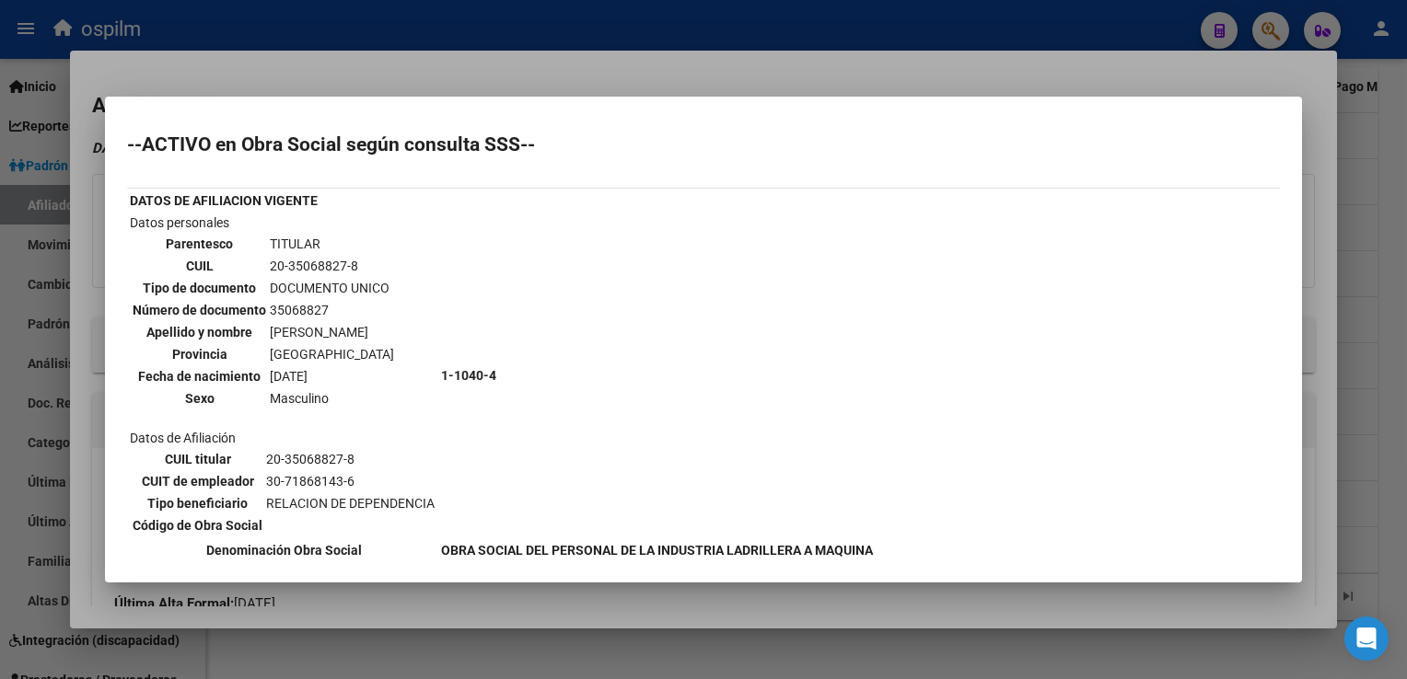
scroll to position [480, 0]
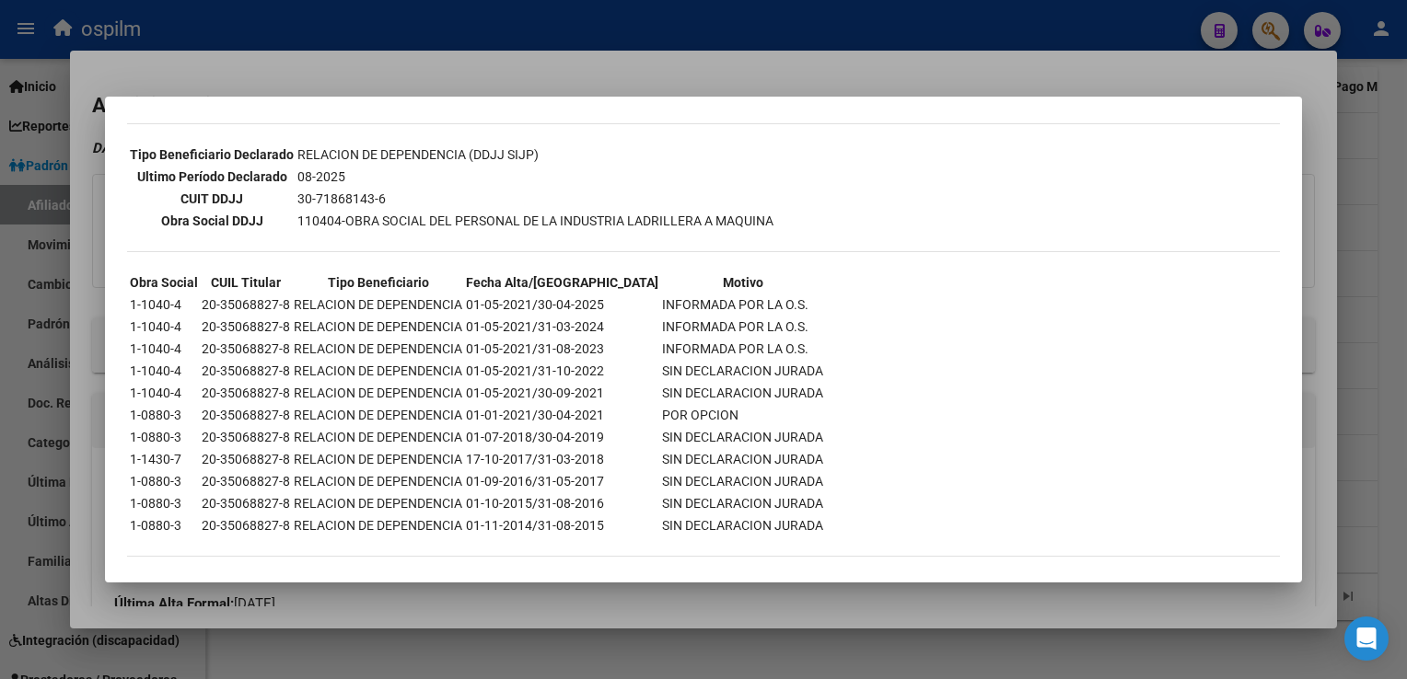
click at [576, 62] on div at bounding box center [703, 339] width 1407 height 679
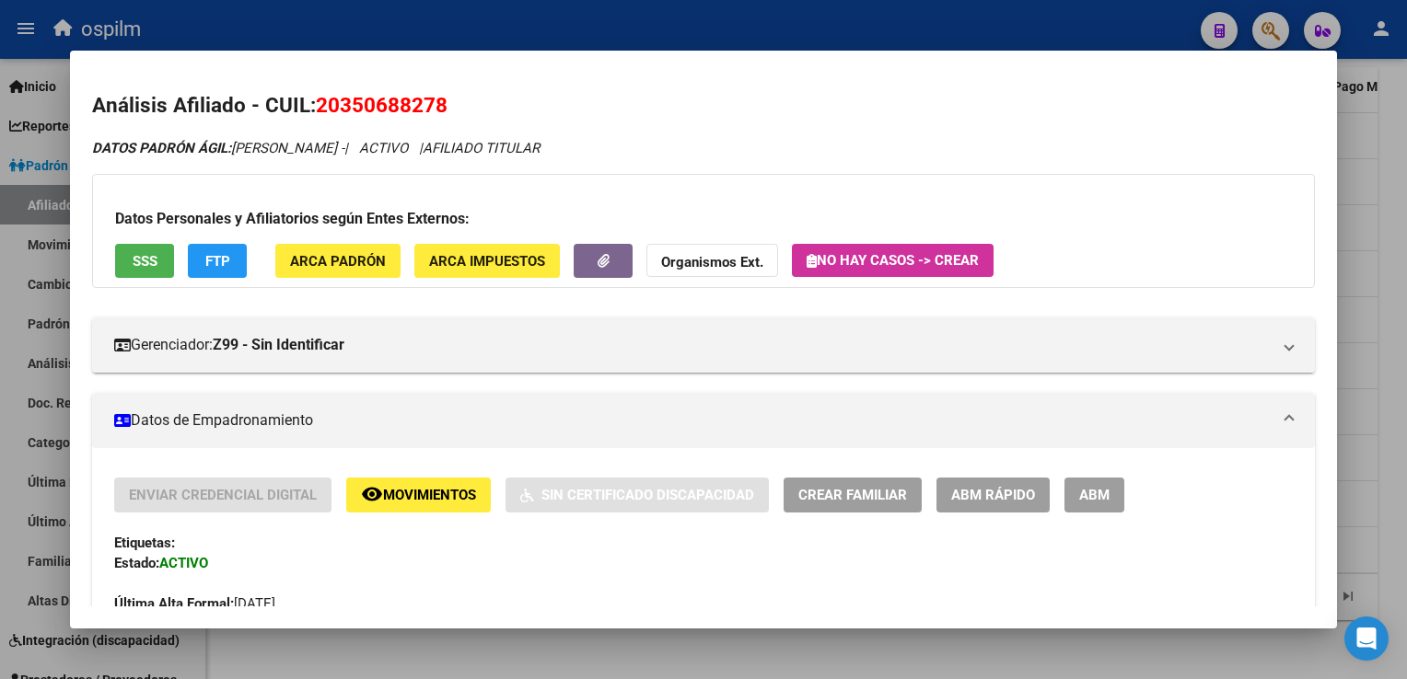
click at [195, 256] on button "FTP" at bounding box center [217, 261] width 59 height 34
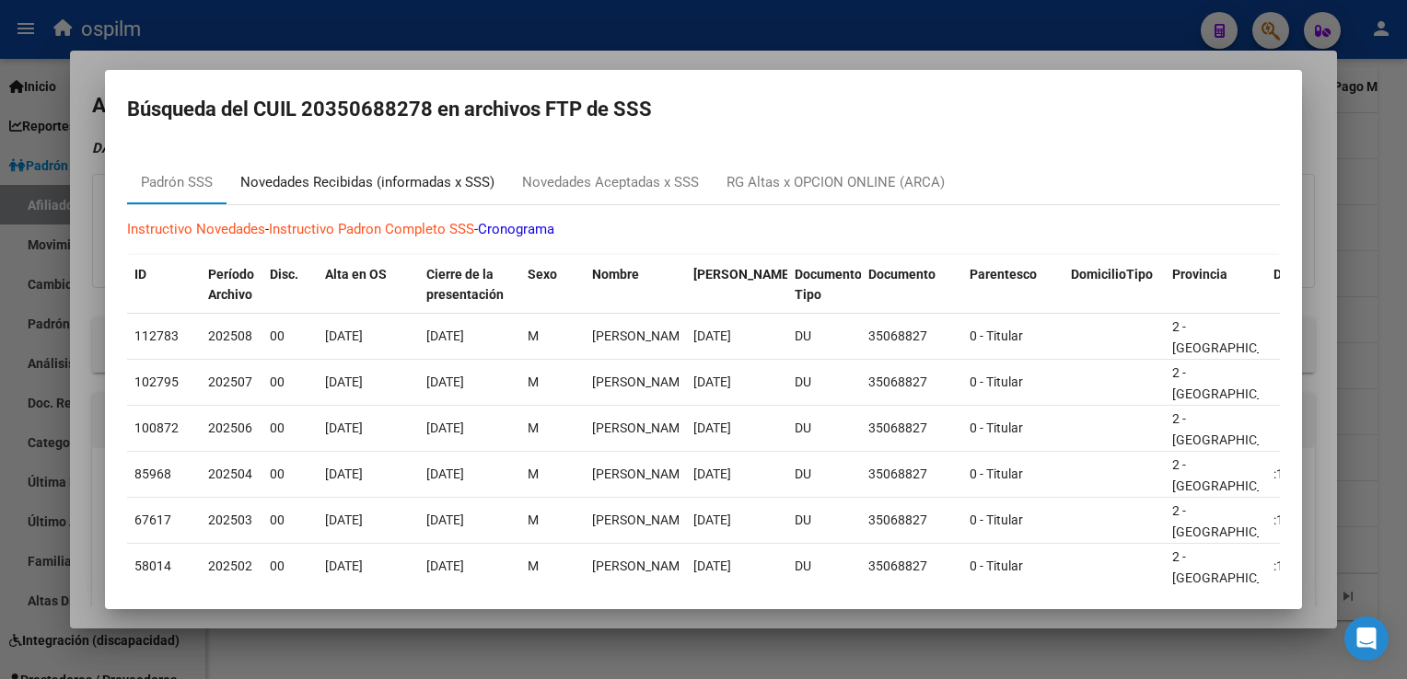
click at [326, 191] on div "Novedades Recibidas (informadas x SSS)" at bounding box center [367, 182] width 254 height 21
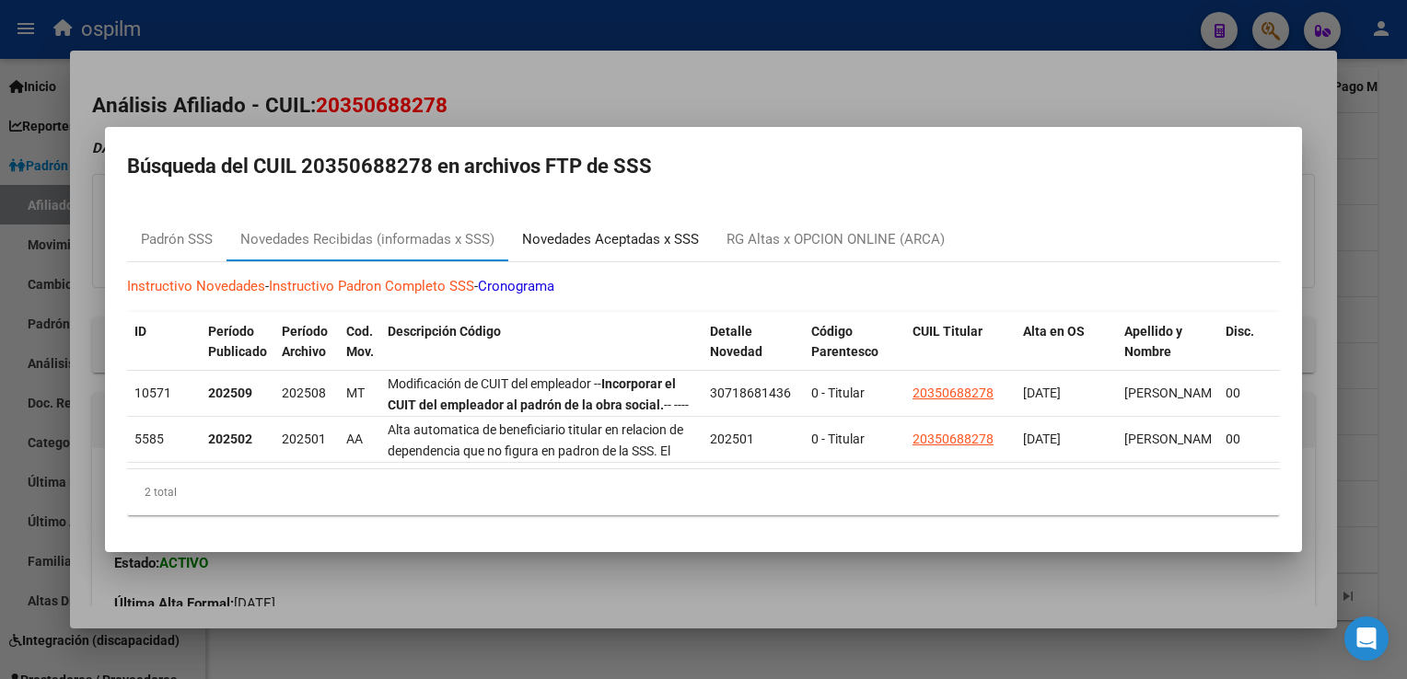
click at [634, 229] on div "Novedades Aceptadas x SSS" at bounding box center [610, 239] width 177 height 21
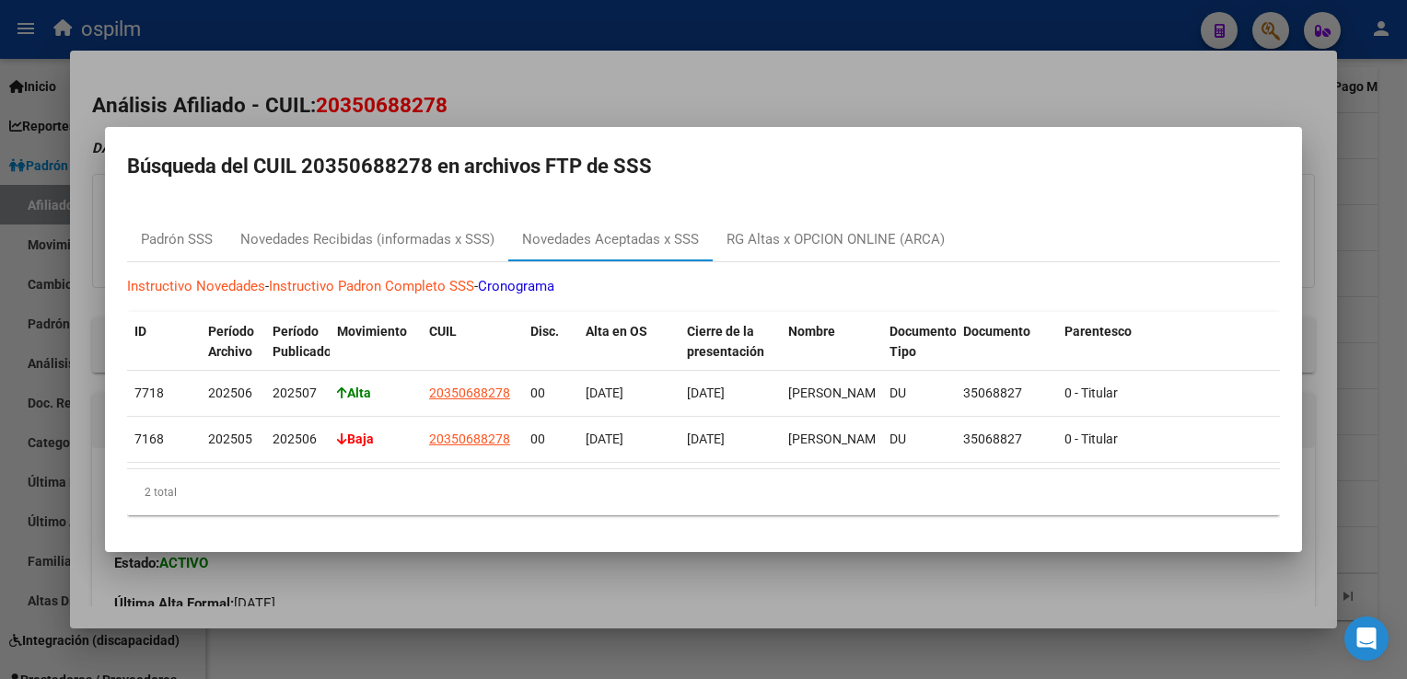
click at [665, 76] on div at bounding box center [703, 339] width 1407 height 679
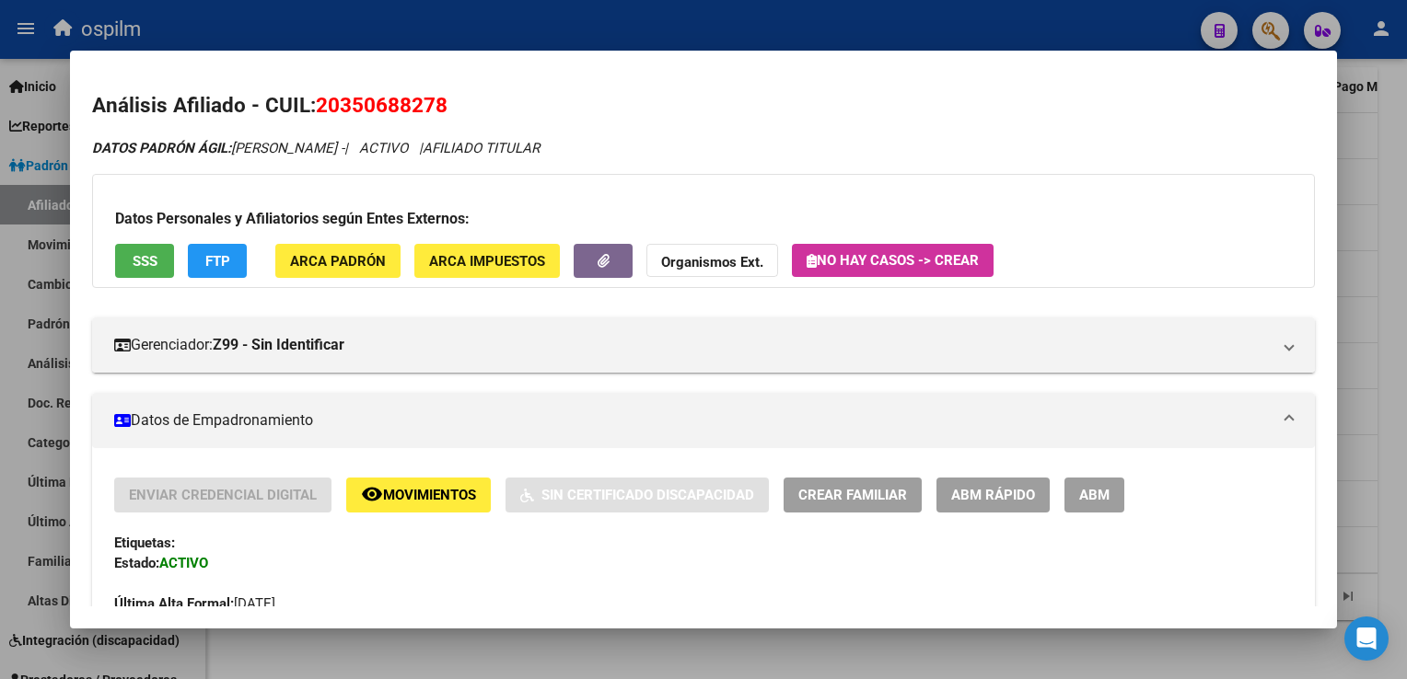
scroll to position [863, 0]
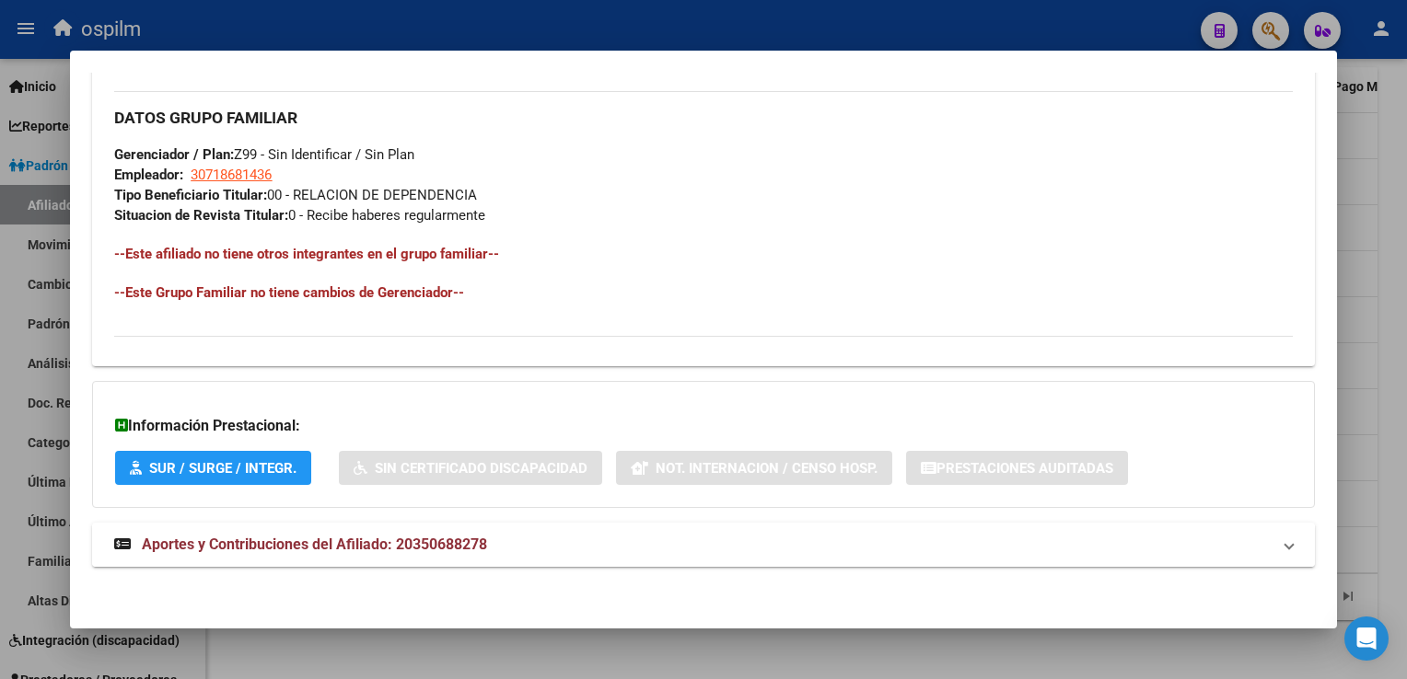
click at [367, 534] on strong "Aportes y Contribuciones del Afiliado: 20350688278" at bounding box center [300, 545] width 373 height 22
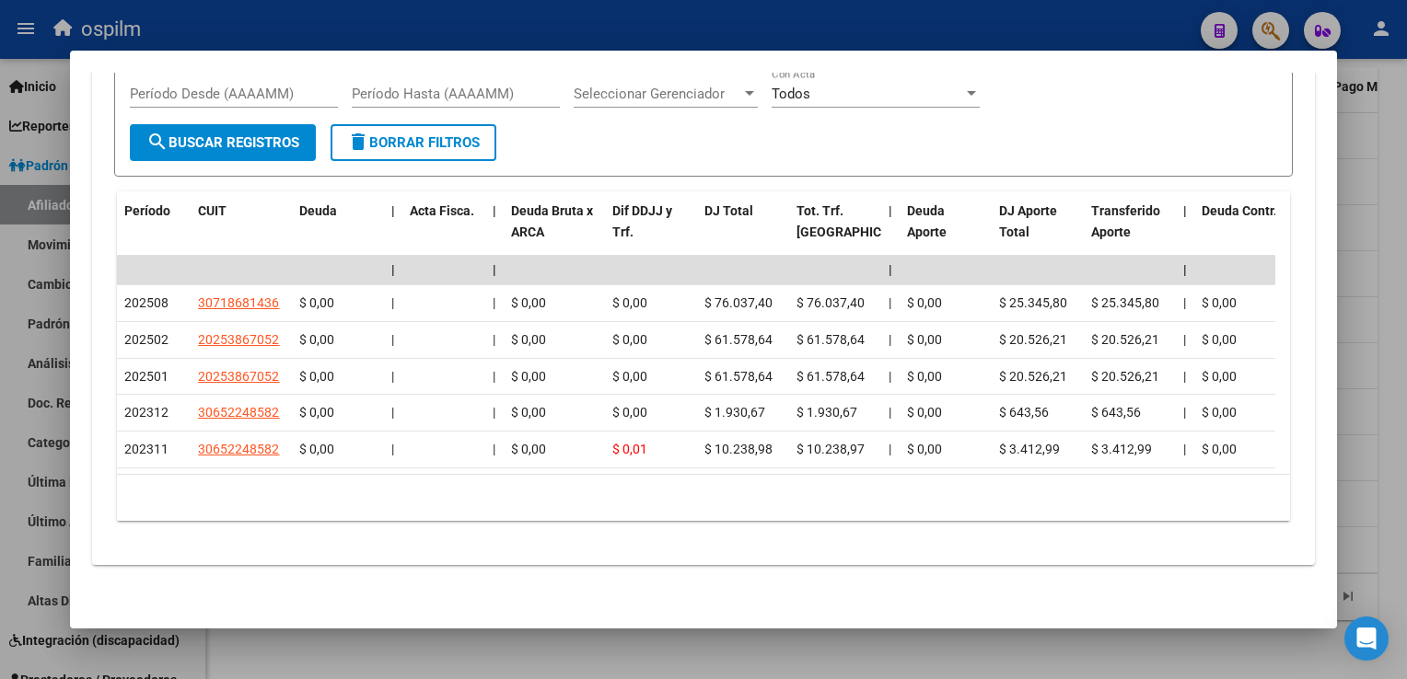
scroll to position [0, 0]
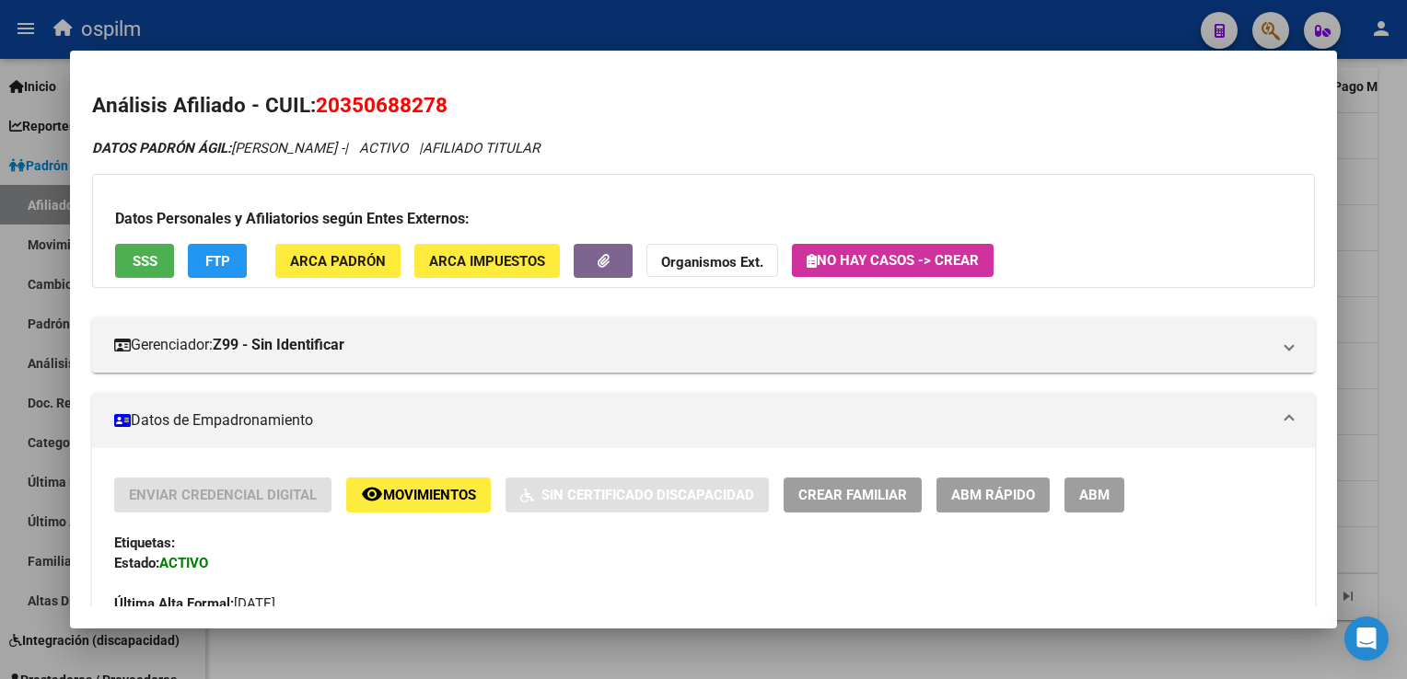
drag, startPoint x: 390, startPoint y: 115, endPoint x: 317, endPoint y: 113, distance: 73.7
click at [317, 113] on span "20350688278" at bounding box center [382, 105] width 132 height 24
copy span "20350688278"
click at [1384, 267] on div at bounding box center [703, 339] width 1407 height 679
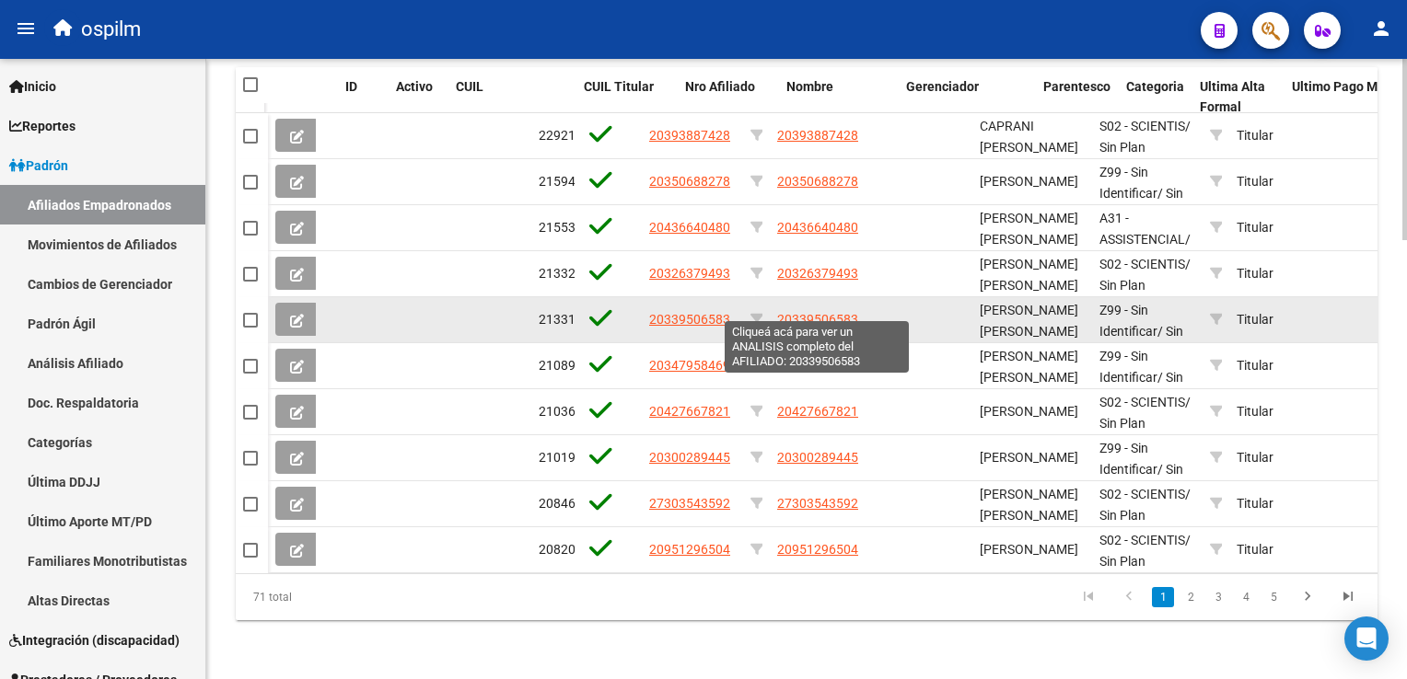
click at [792, 312] on span "20339506583" at bounding box center [817, 319] width 81 height 15
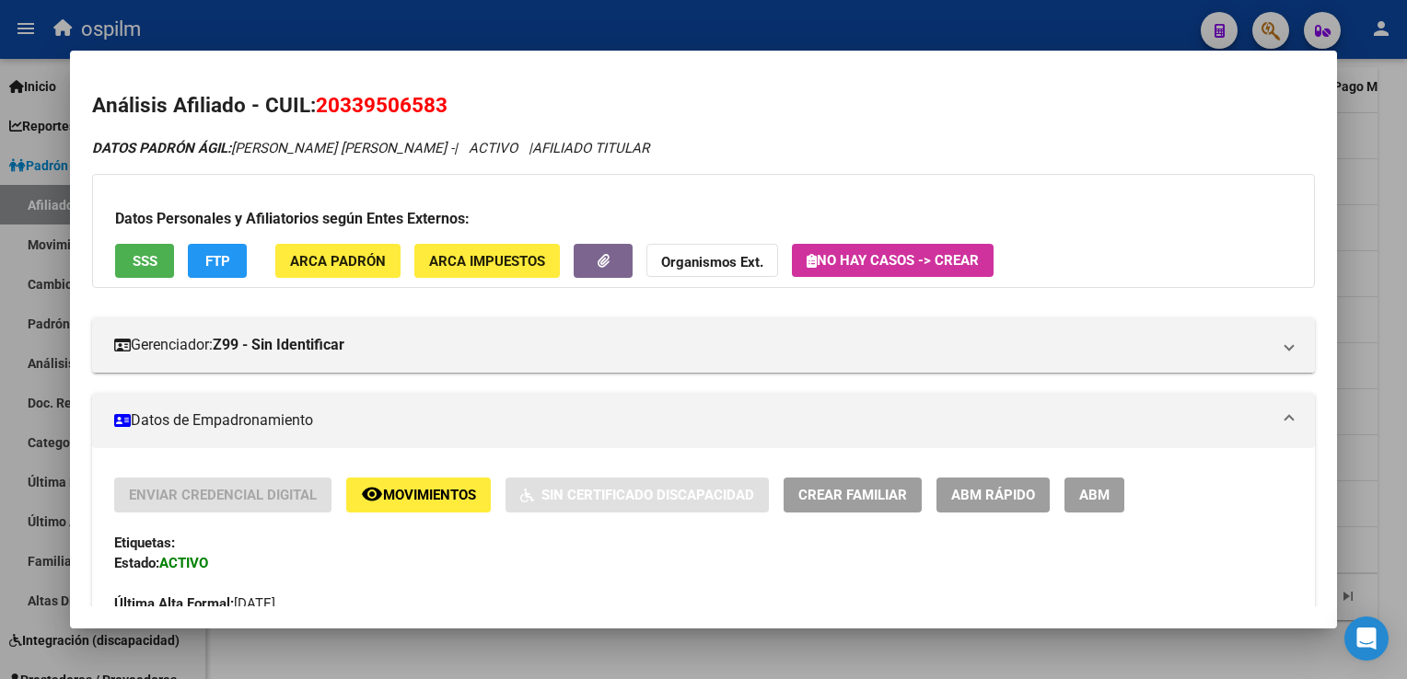
drag, startPoint x: 452, startPoint y: 109, endPoint x: 313, endPoint y: 105, distance: 139.0
click at [313, 105] on h2 "Análisis Afiliado - CUIL: 20339506583" at bounding box center [702, 105] width 1221 height 31
copy h2 "20339506583"
click at [1379, 274] on div at bounding box center [703, 339] width 1407 height 679
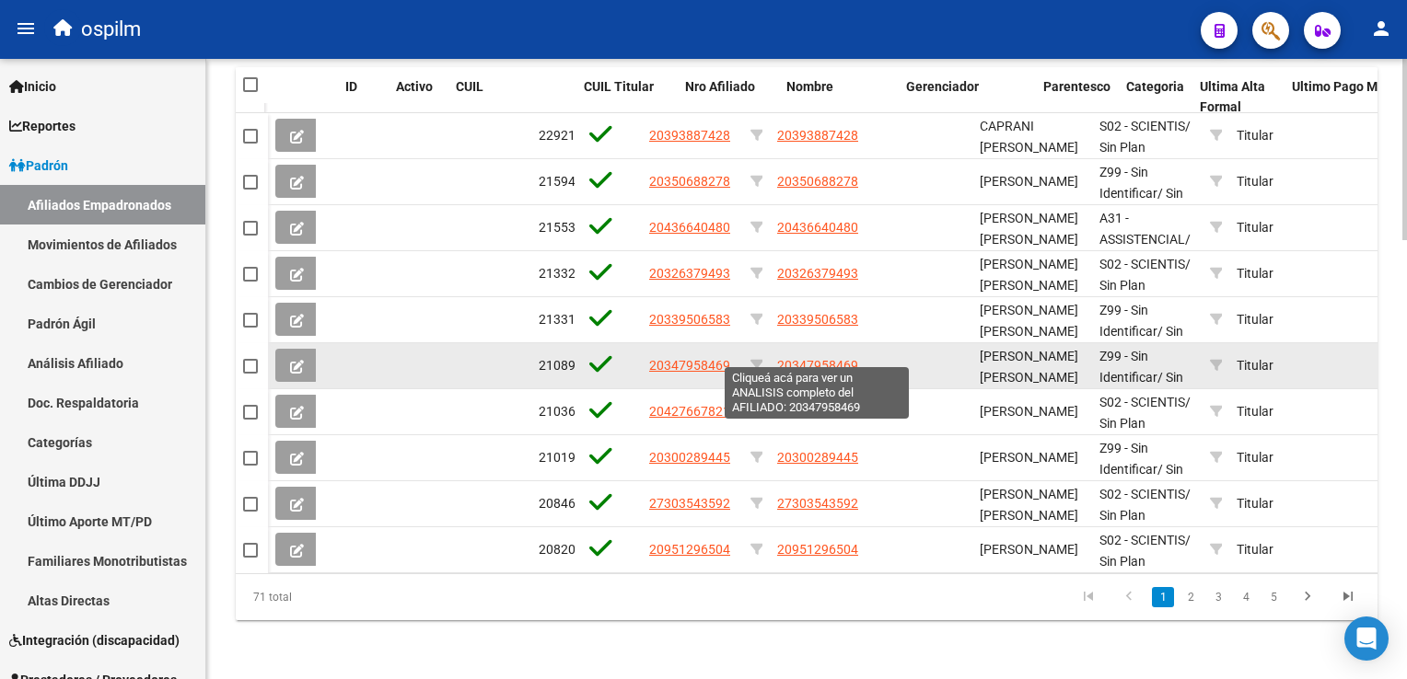
click at [836, 358] on span "20347958469" at bounding box center [817, 365] width 81 height 15
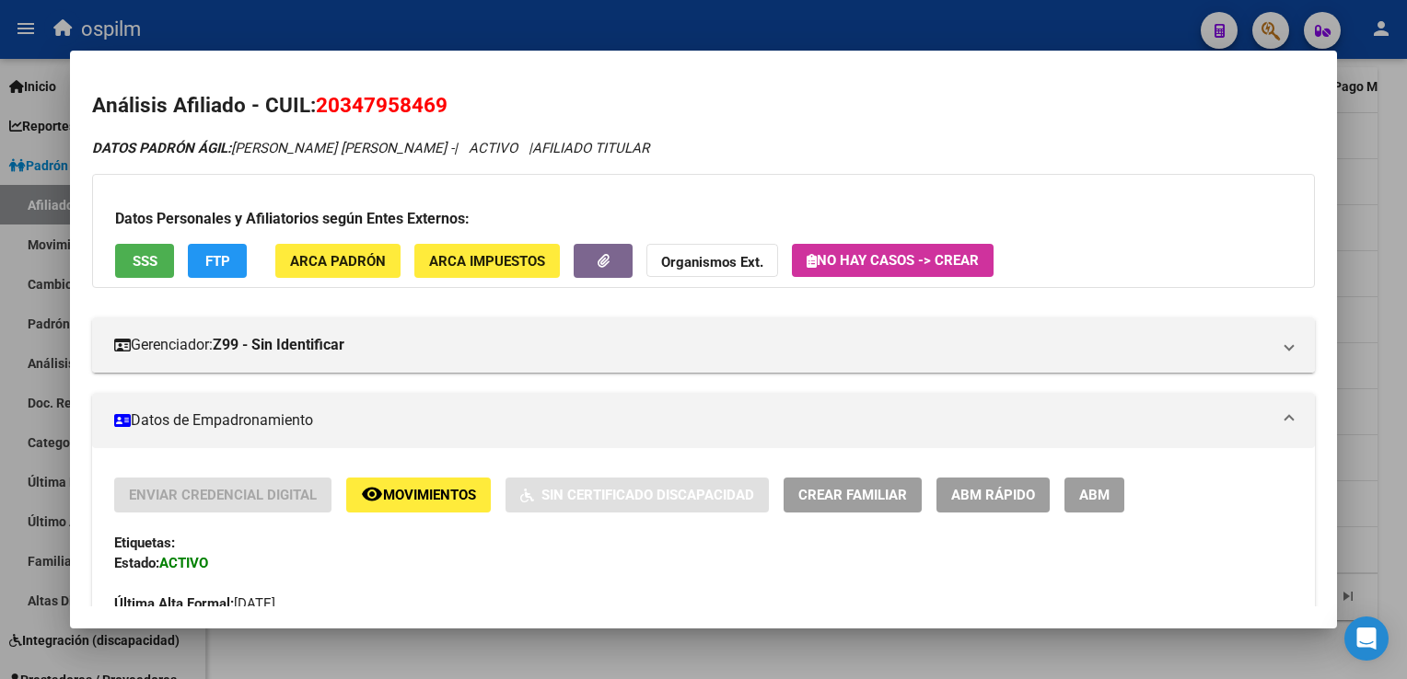
drag, startPoint x: 453, startPoint y: 110, endPoint x: 320, endPoint y: 112, distance: 132.6
click at [320, 112] on h2 "Análisis Afiliado - CUIL: 20347958469" at bounding box center [702, 105] width 1221 height 31
copy span "20347958469"
click at [144, 267] on span "SSS" at bounding box center [145, 261] width 25 height 17
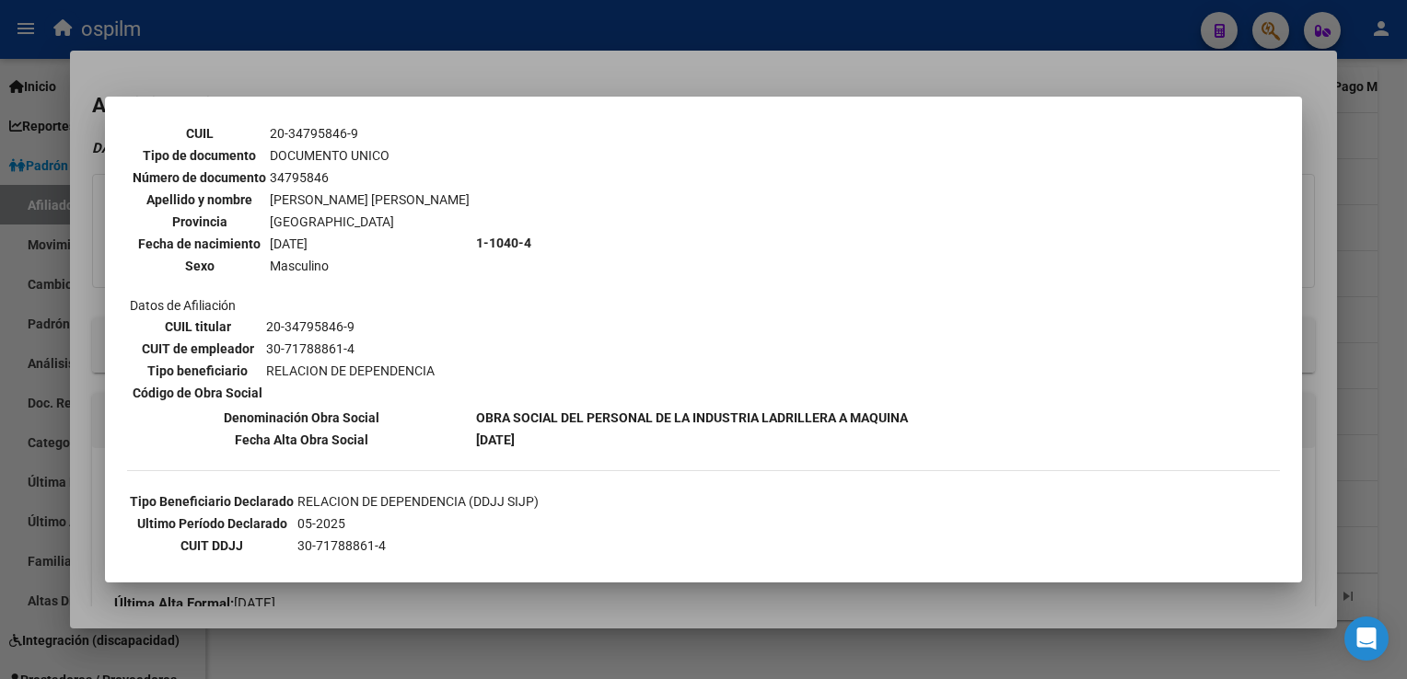
scroll to position [142, 0]
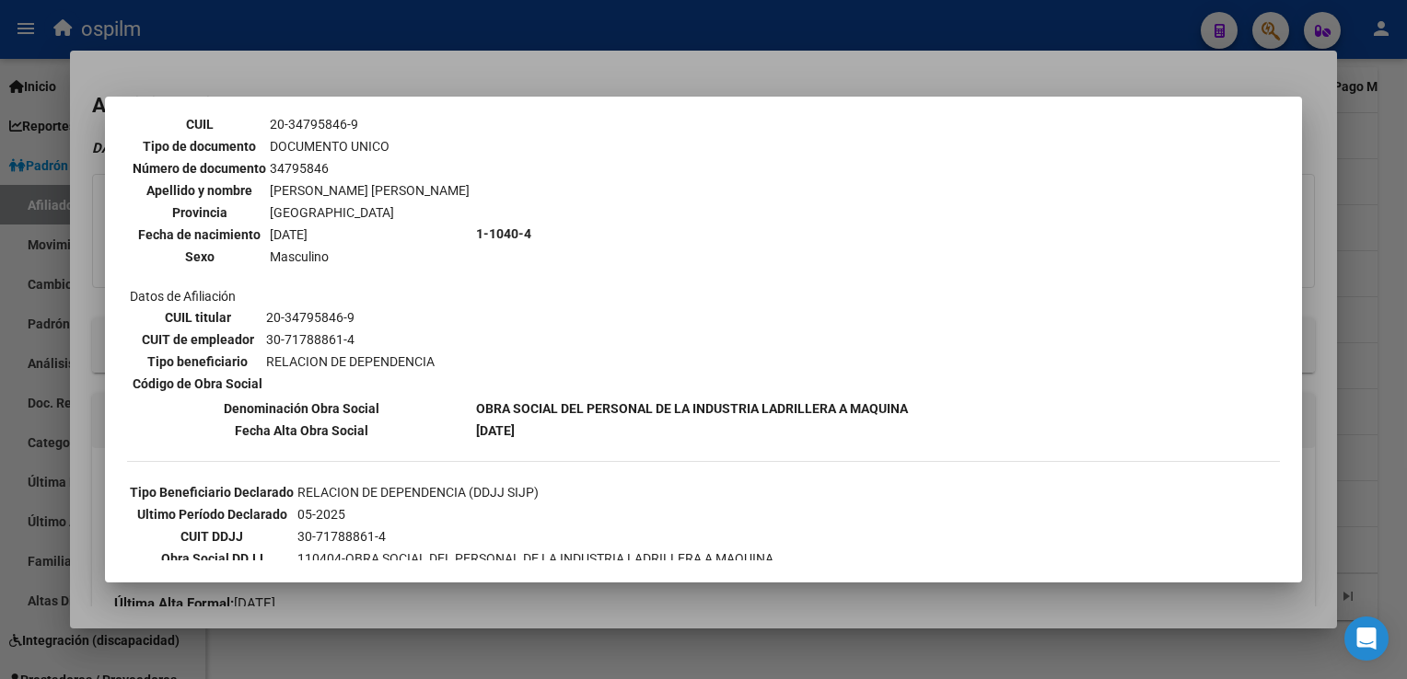
click at [552, 65] on div at bounding box center [703, 339] width 1407 height 679
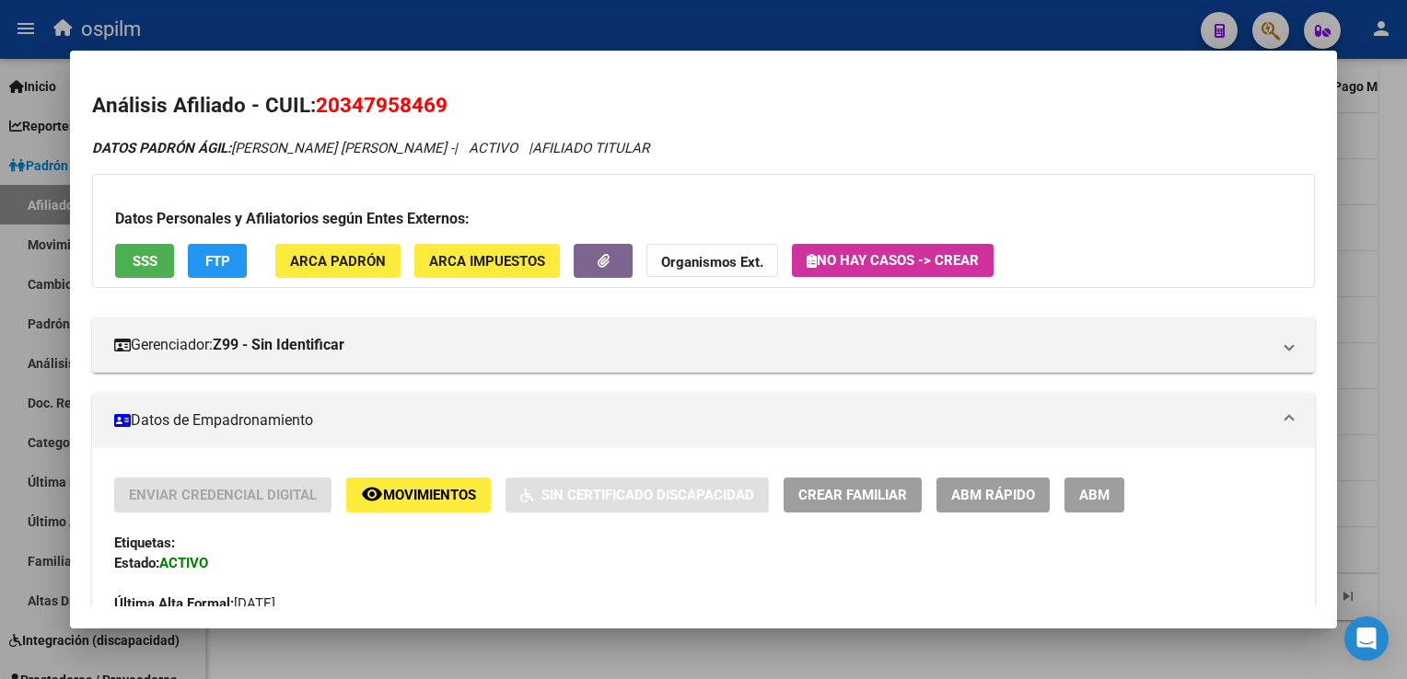
click at [231, 272] on button "FTP" at bounding box center [217, 261] width 59 height 34
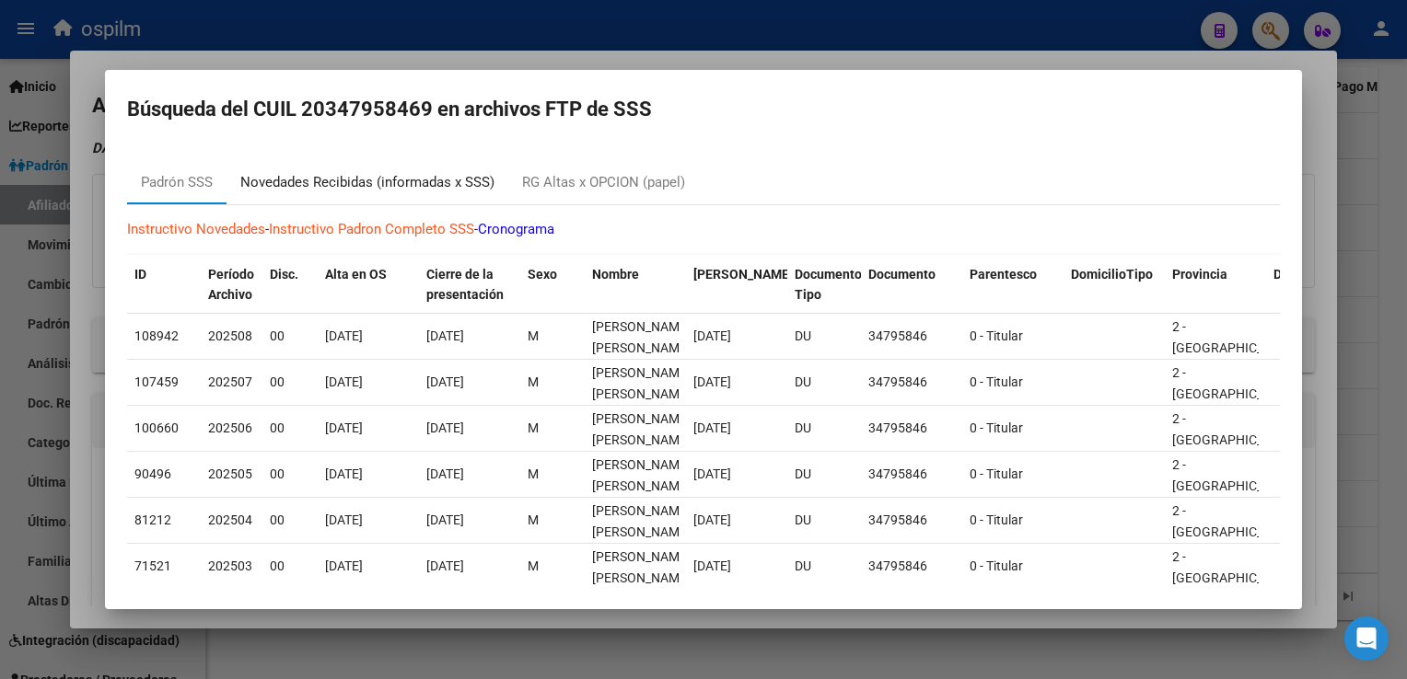
click at [329, 190] on div "Novedades Recibidas (informadas x SSS)" at bounding box center [367, 182] width 254 height 21
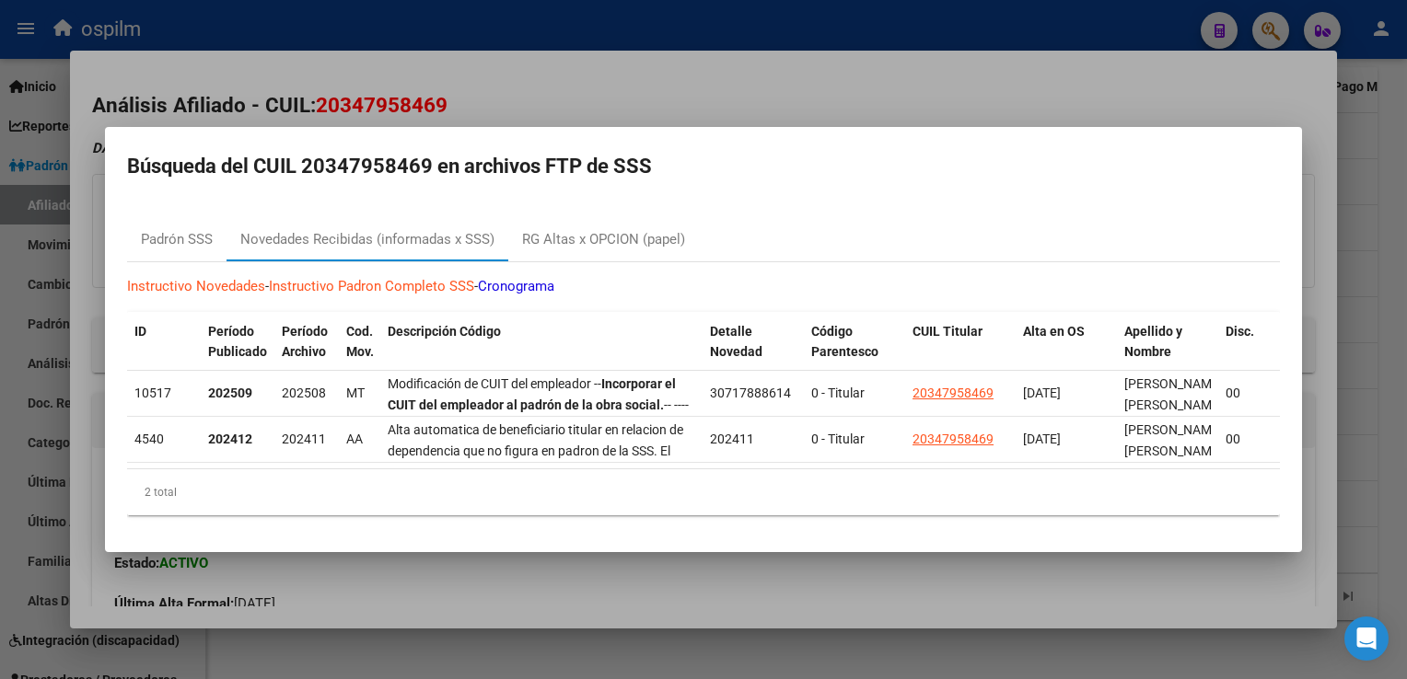
click at [501, 83] on div at bounding box center [703, 339] width 1407 height 679
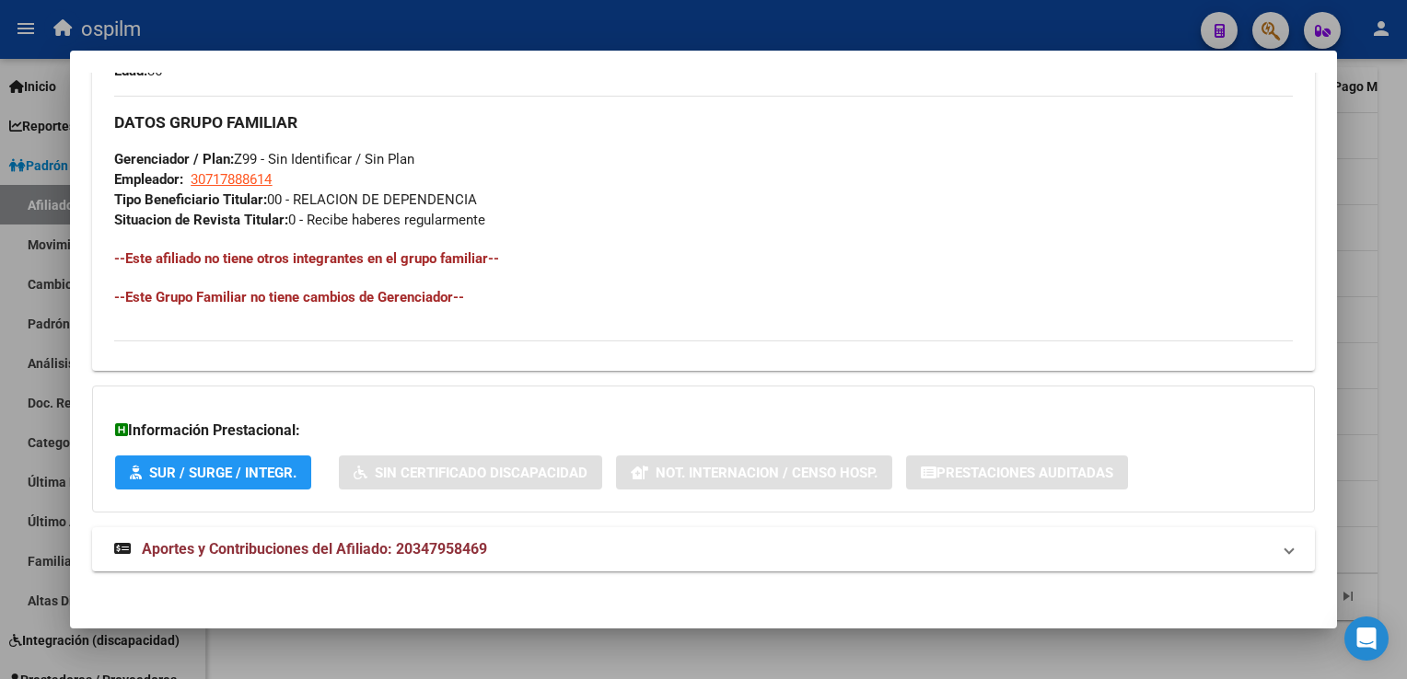
scroll to position [863, 0]
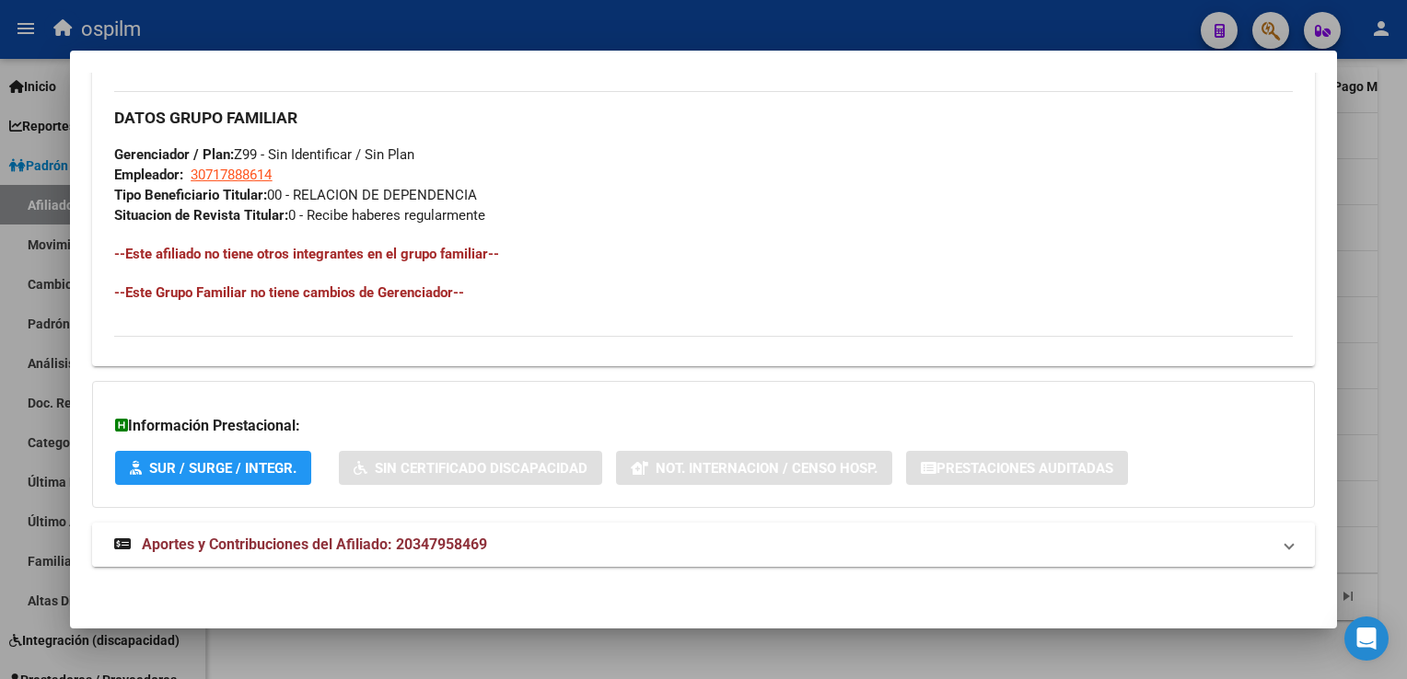
click at [289, 545] on span "Aportes y Contribuciones del Afiliado: 20347958469" at bounding box center [314, 544] width 345 height 17
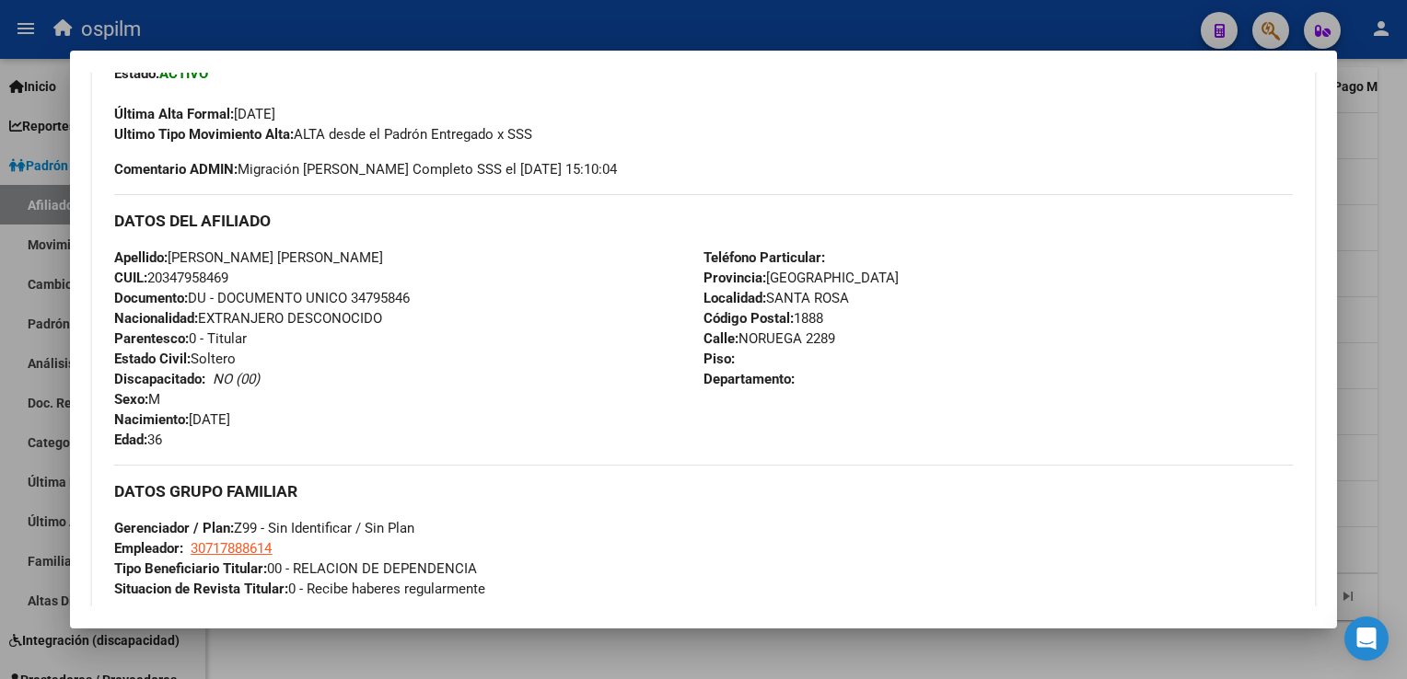
scroll to position [0, 0]
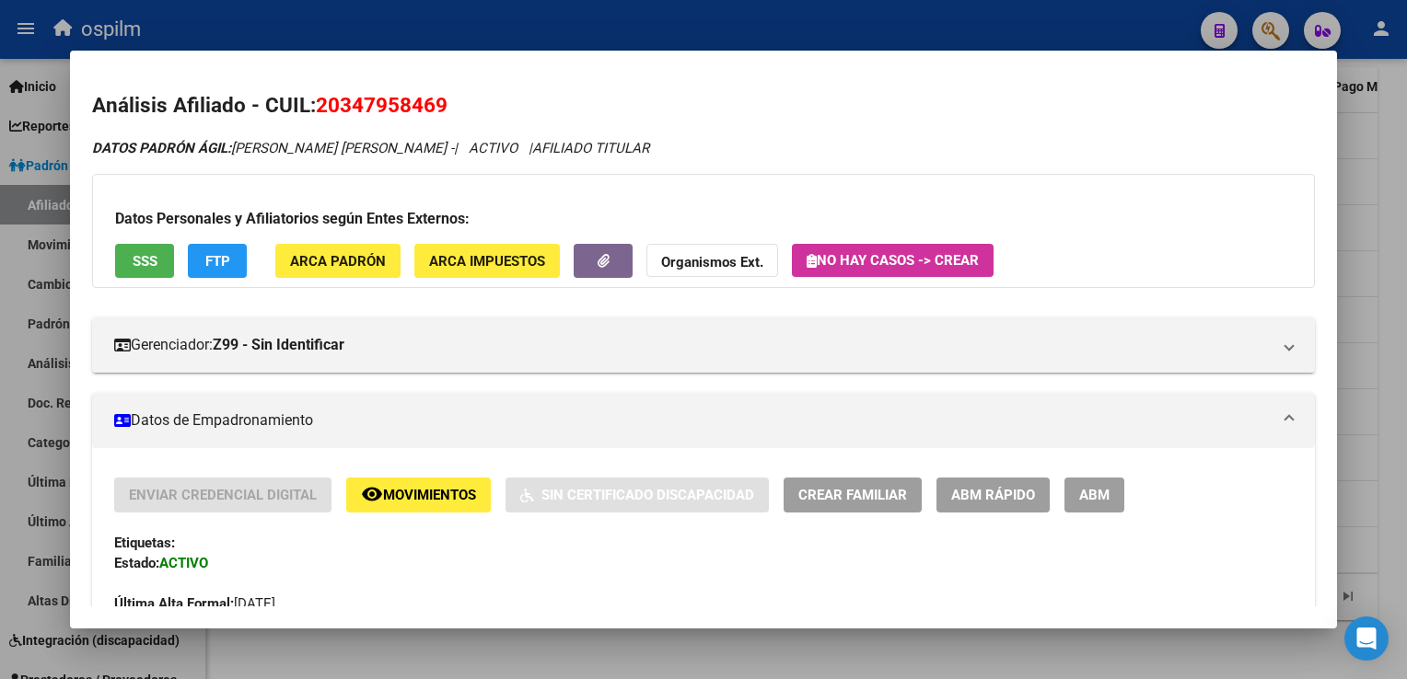
click at [412, 510] on button "remove_red_eye Movimientos" at bounding box center [418, 495] width 145 height 34
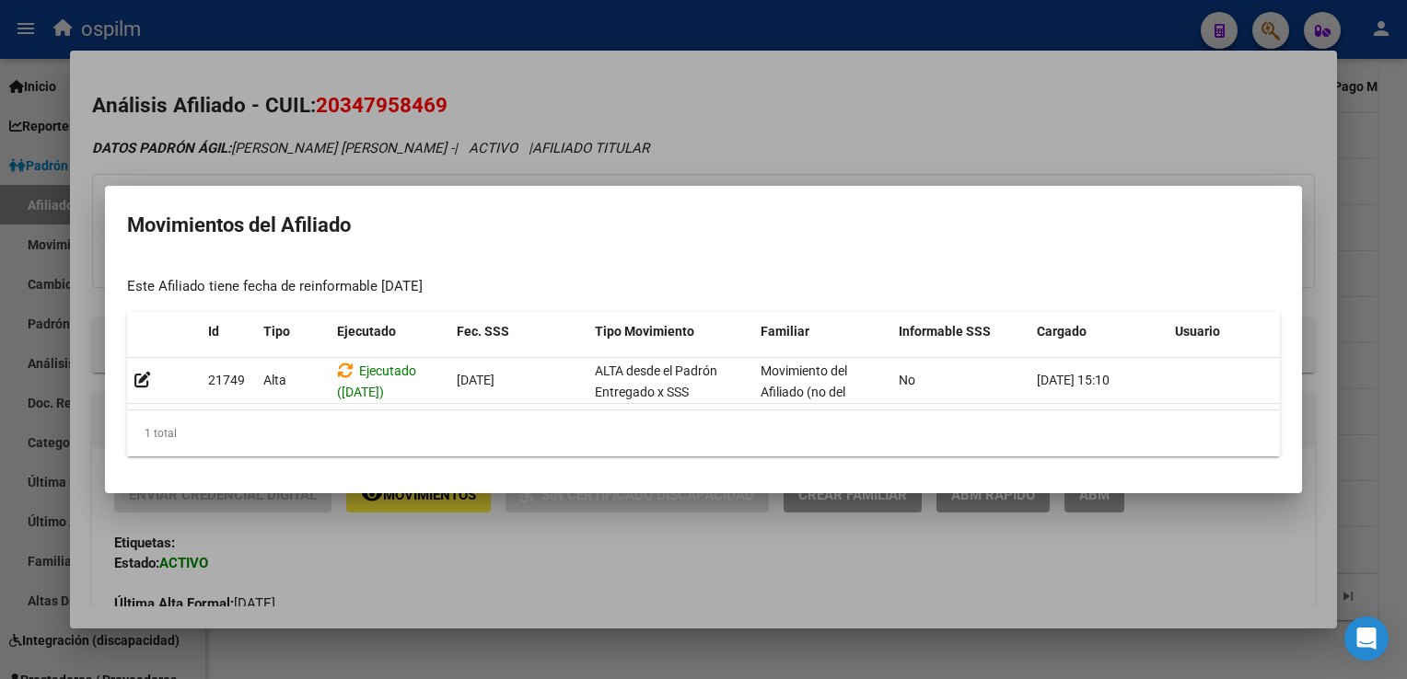
click at [1001, 143] on div at bounding box center [703, 339] width 1407 height 679
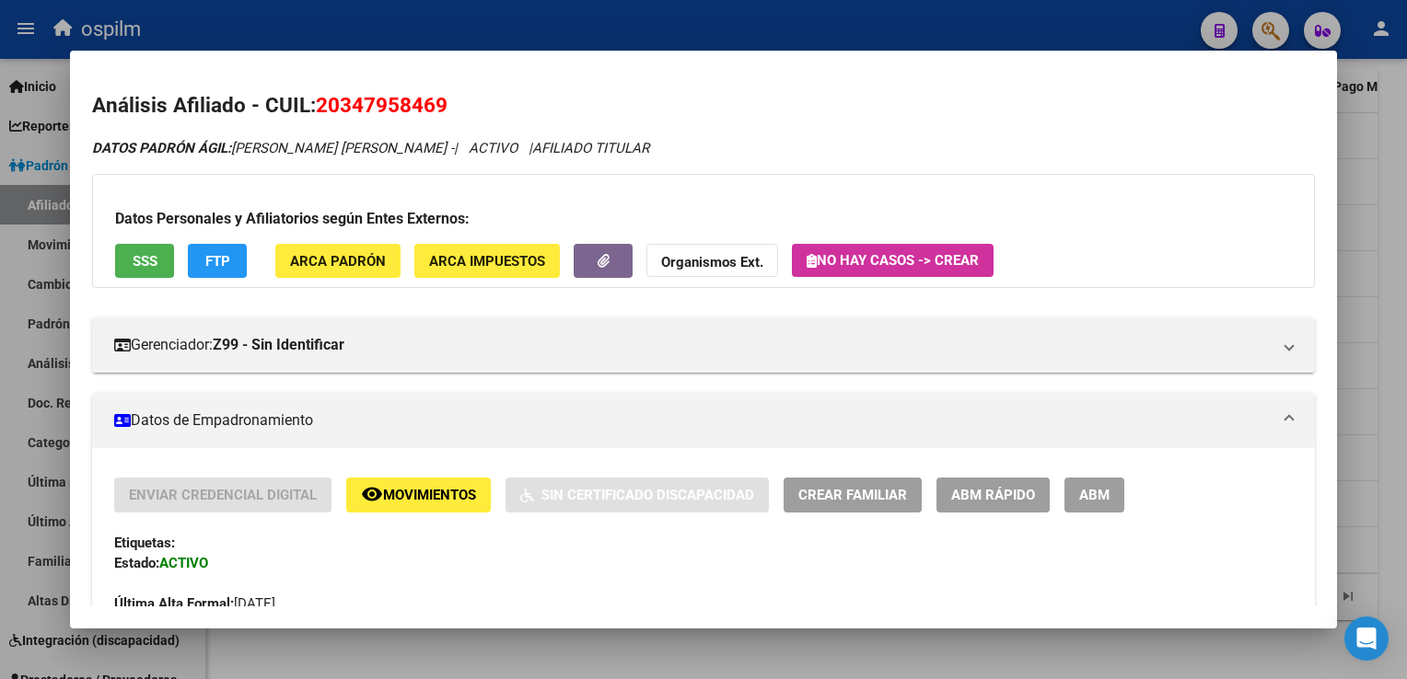
click at [215, 260] on span "FTP" at bounding box center [217, 261] width 25 height 17
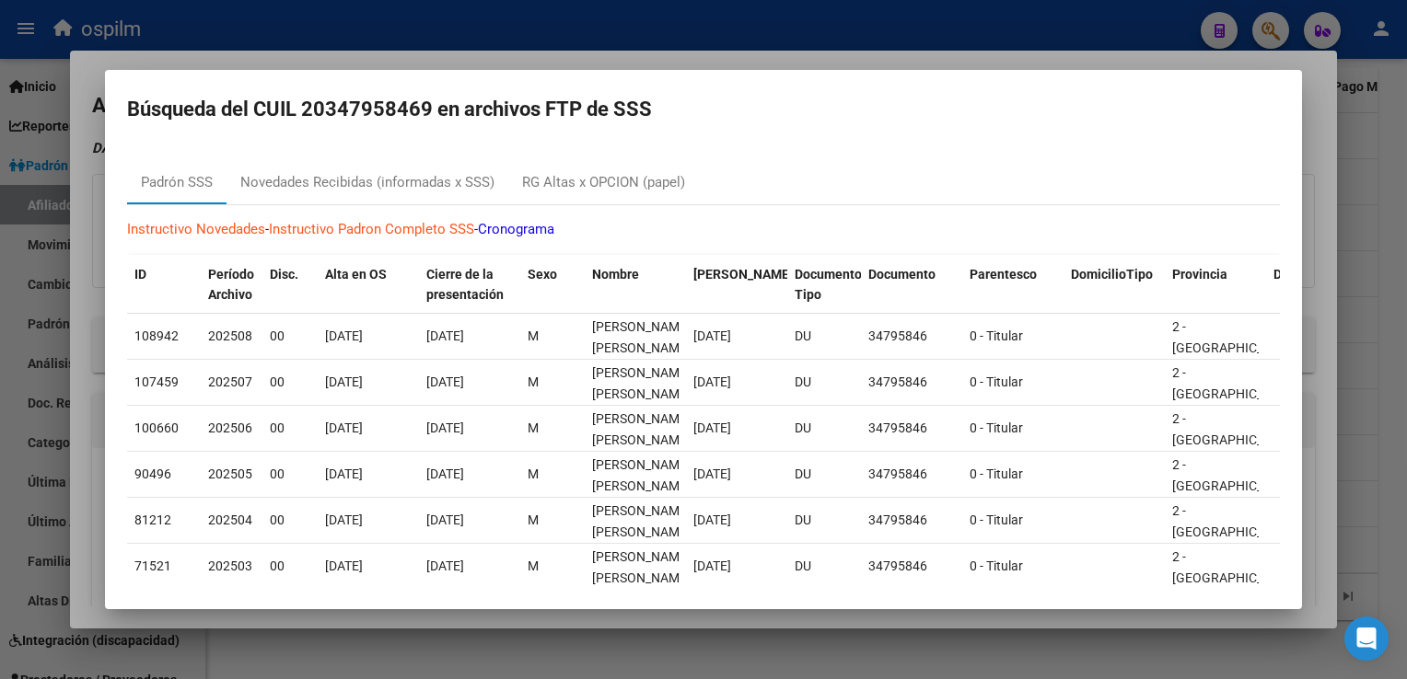
click at [1072, 110] on h2 "Búsqueda del CUIL 20347958469 en archivos FTP de SSS" at bounding box center [703, 109] width 1152 height 35
click at [1311, 148] on div at bounding box center [703, 339] width 1407 height 679
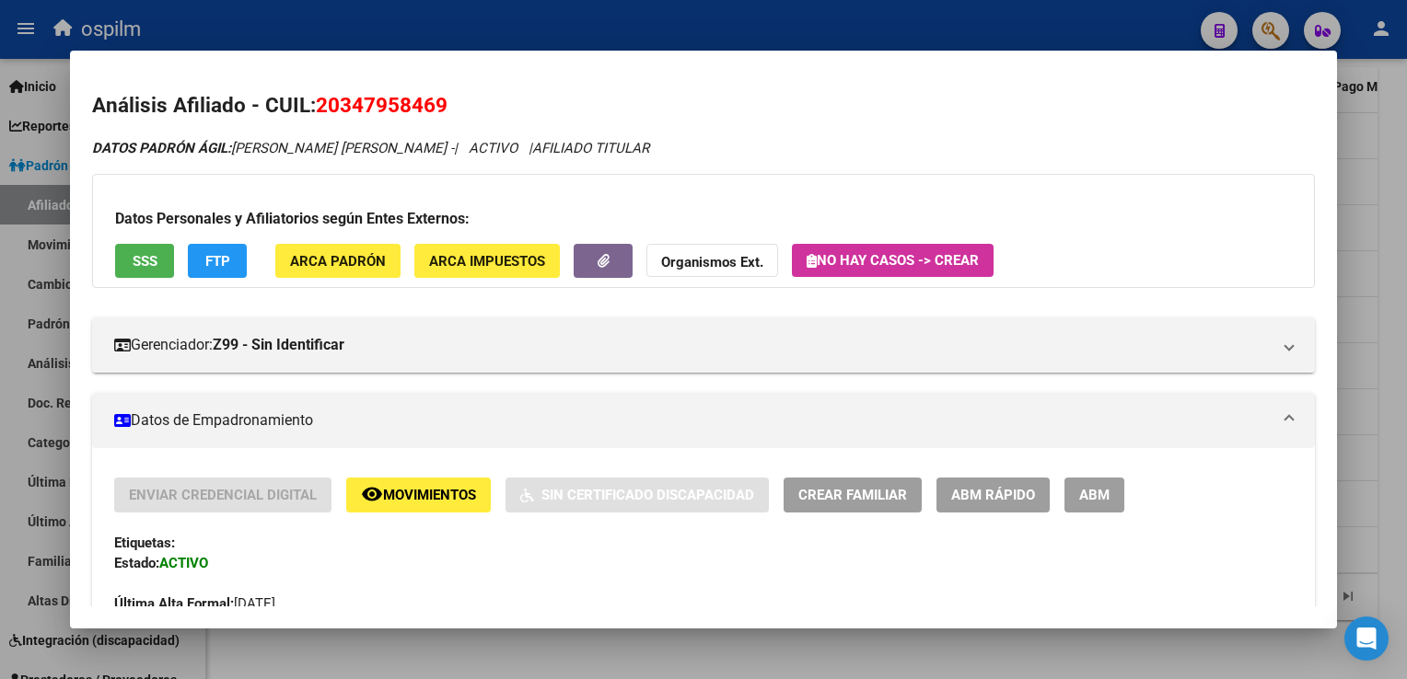
drag, startPoint x: 372, startPoint y: 112, endPoint x: 320, endPoint y: 105, distance: 52.1
click at [320, 105] on h2 "Análisis Afiliado - CUIL: 20347958469" at bounding box center [702, 105] width 1221 height 31
copy span "20347958469"
click at [1380, 285] on div at bounding box center [703, 339] width 1407 height 679
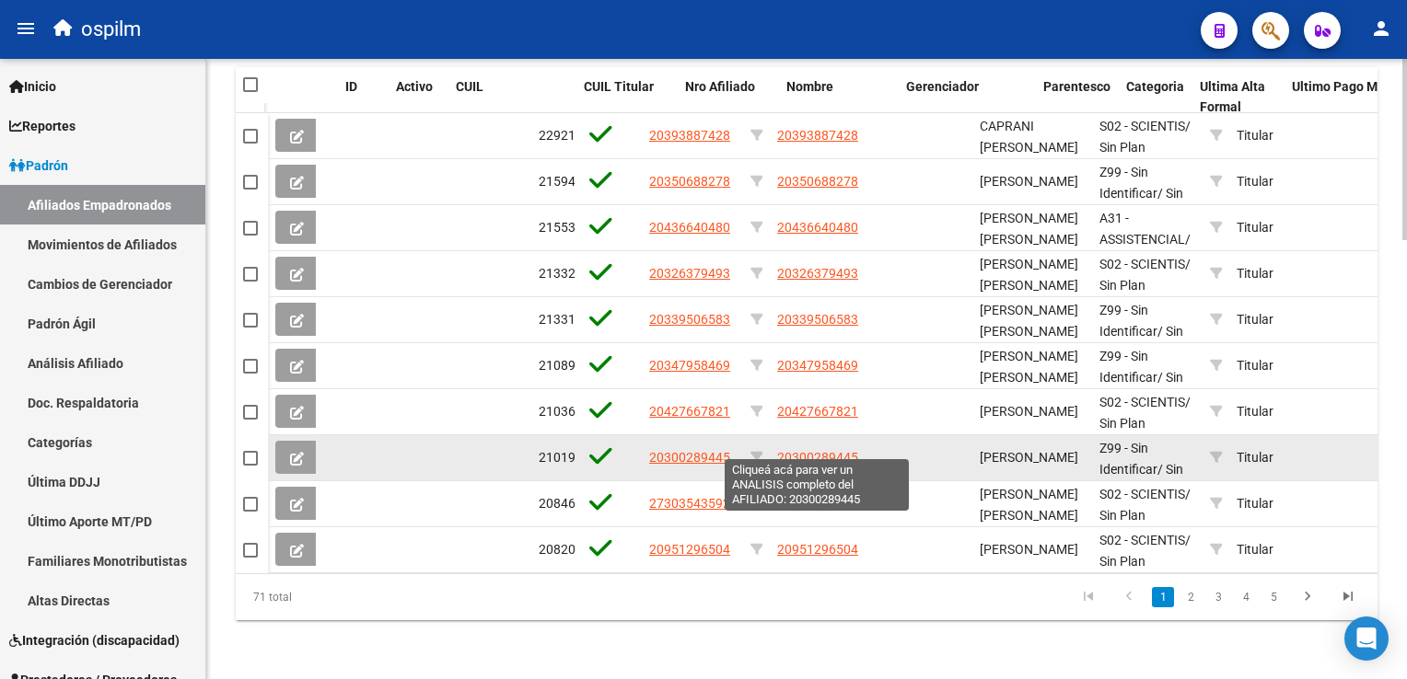
click at [803, 450] on span "20300289445" at bounding box center [817, 457] width 81 height 15
type textarea "20300289445"
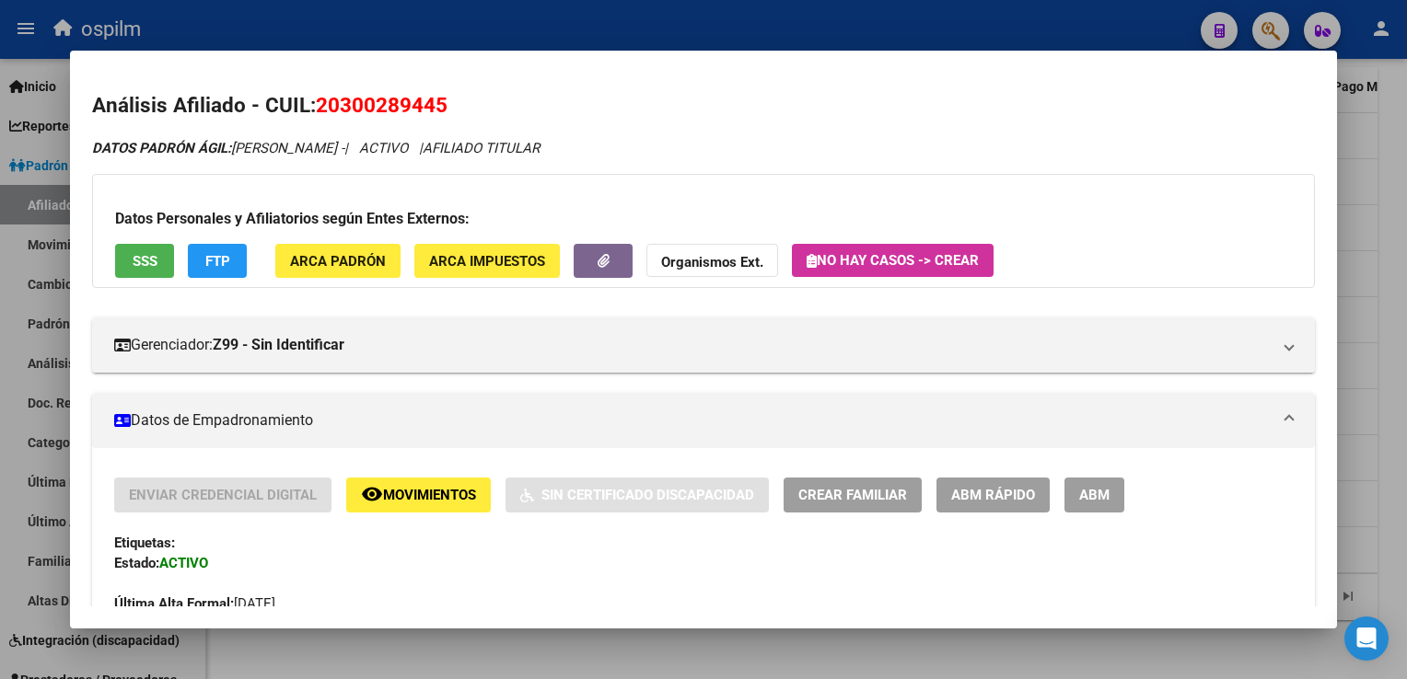
drag, startPoint x: 454, startPoint y: 103, endPoint x: 311, endPoint y: 108, distance: 142.7
click at [311, 108] on h2 "Análisis Afiliado - CUIL: 20300289445" at bounding box center [702, 105] width 1221 height 31
copy h2 "20300289445"
click at [118, 256] on button "SSS" at bounding box center [144, 261] width 59 height 34
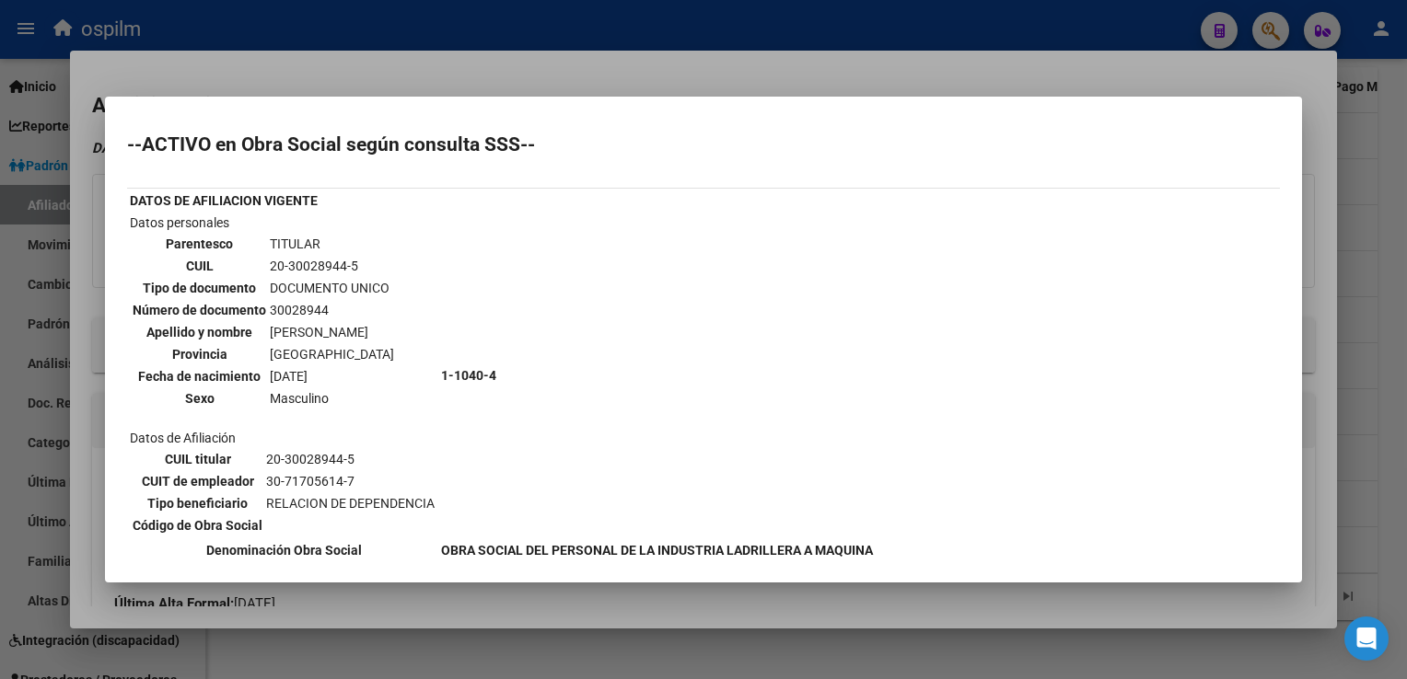
click at [550, 62] on div at bounding box center [703, 339] width 1407 height 679
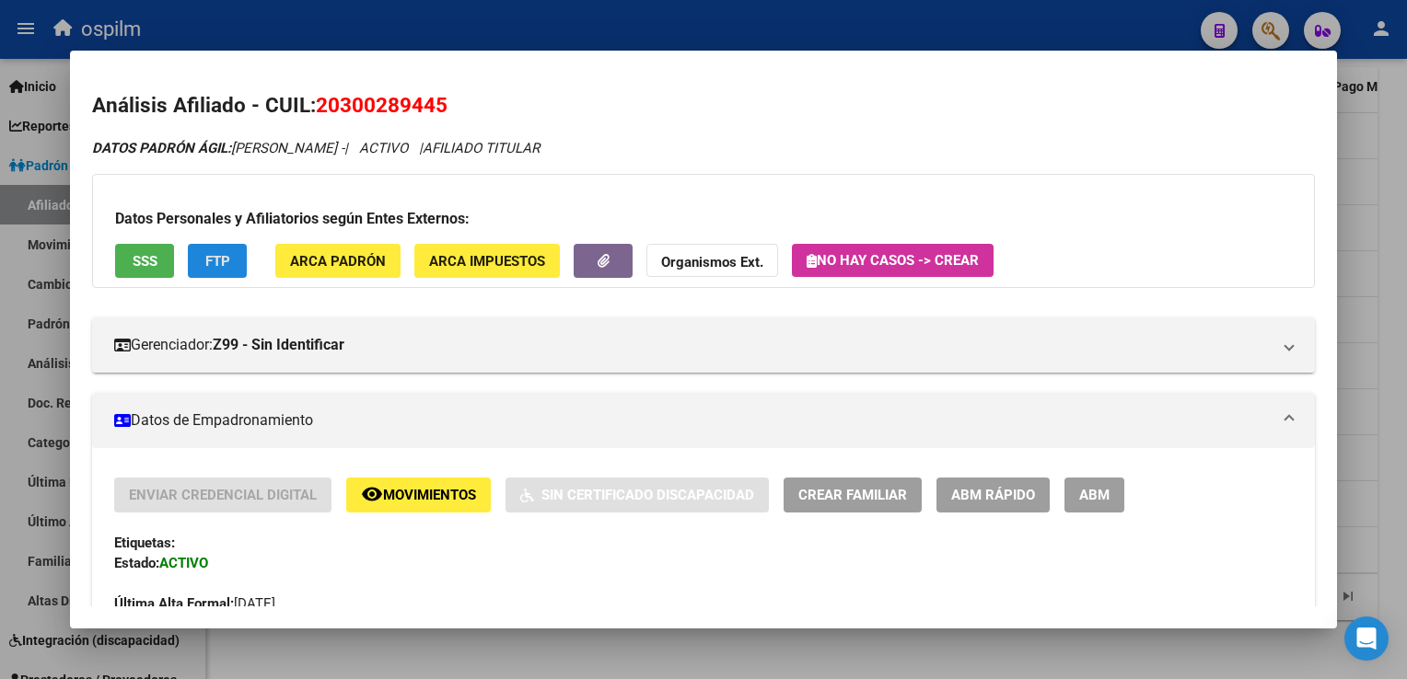
click at [216, 253] on span "FTP" at bounding box center [217, 261] width 25 height 17
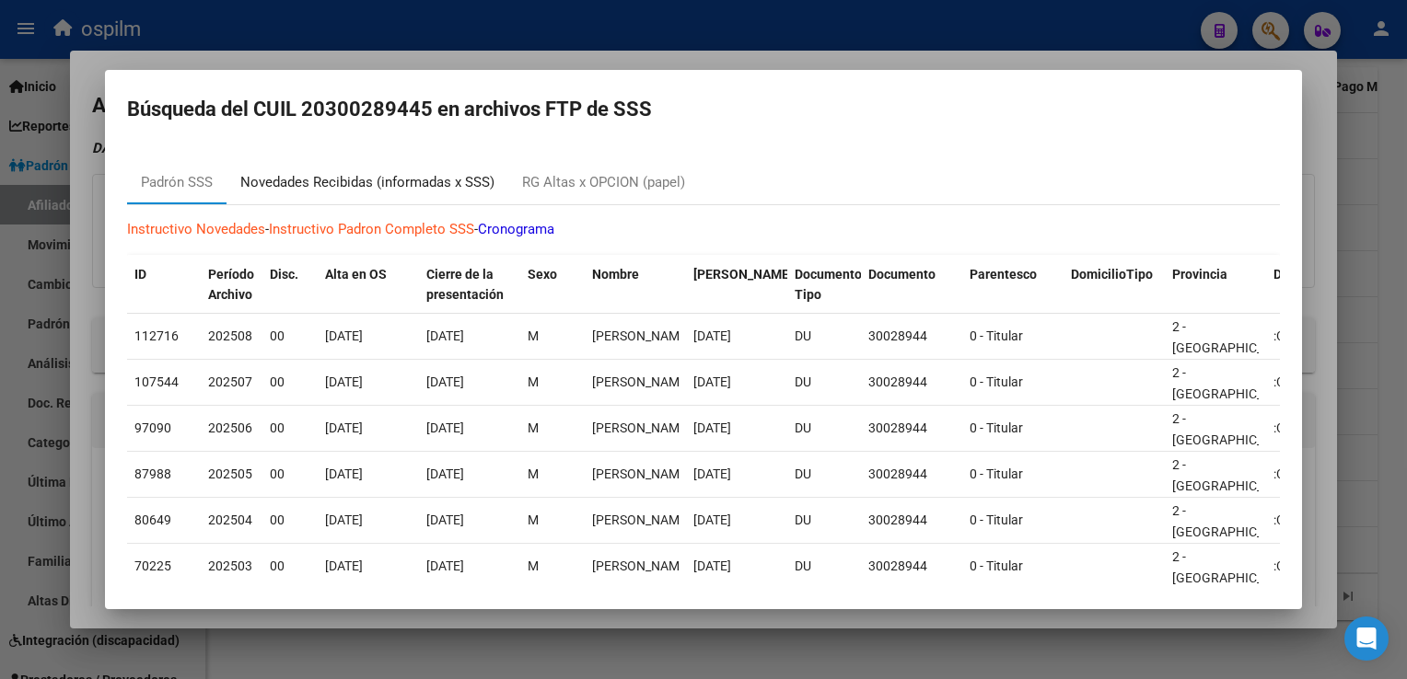
click at [305, 182] on div "Novedades Recibidas (informadas x SSS)" at bounding box center [367, 182] width 254 height 21
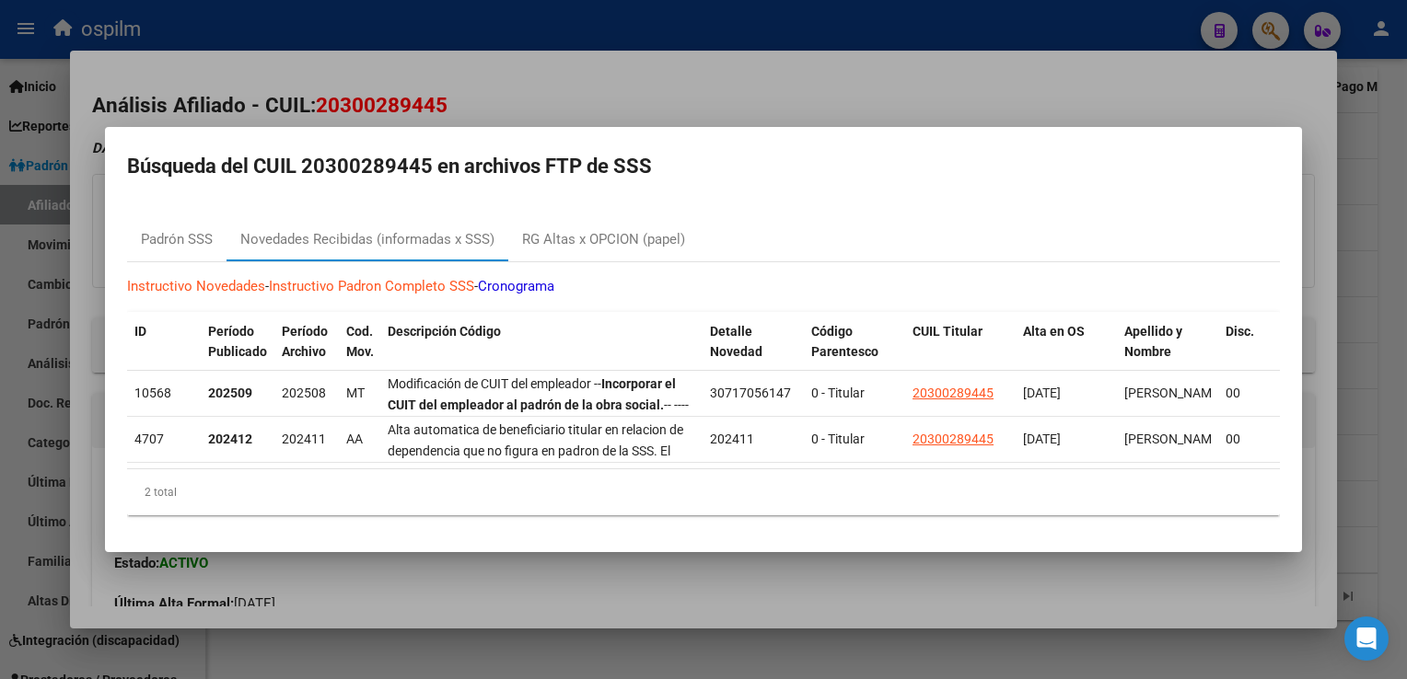
click at [700, 79] on div at bounding box center [703, 339] width 1407 height 679
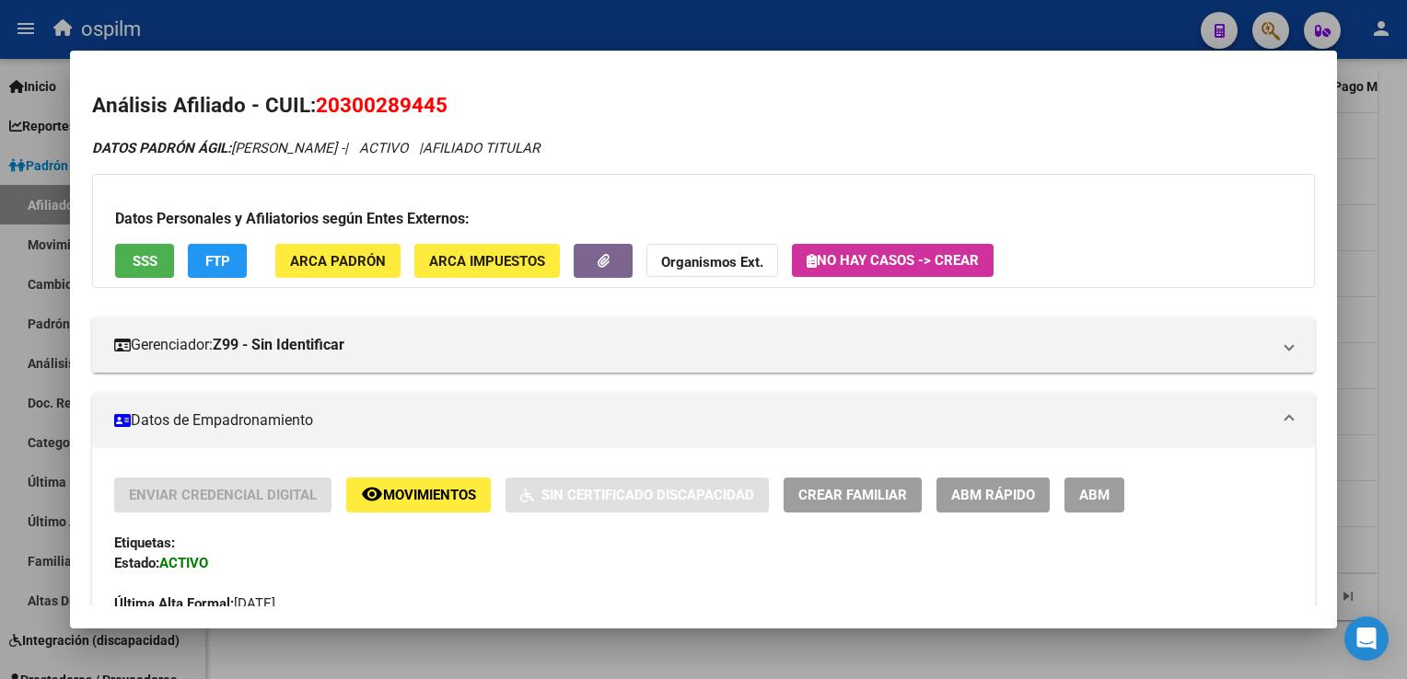
drag, startPoint x: 453, startPoint y: 103, endPoint x: 313, endPoint y: 116, distance: 140.5
click at [313, 116] on h2 "Análisis Afiliado - CUIL: 20300289445" at bounding box center [702, 105] width 1221 height 31
copy h2 "20300289445"
click at [1403, 296] on div at bounding box center [703, 339] width 1407 height 679
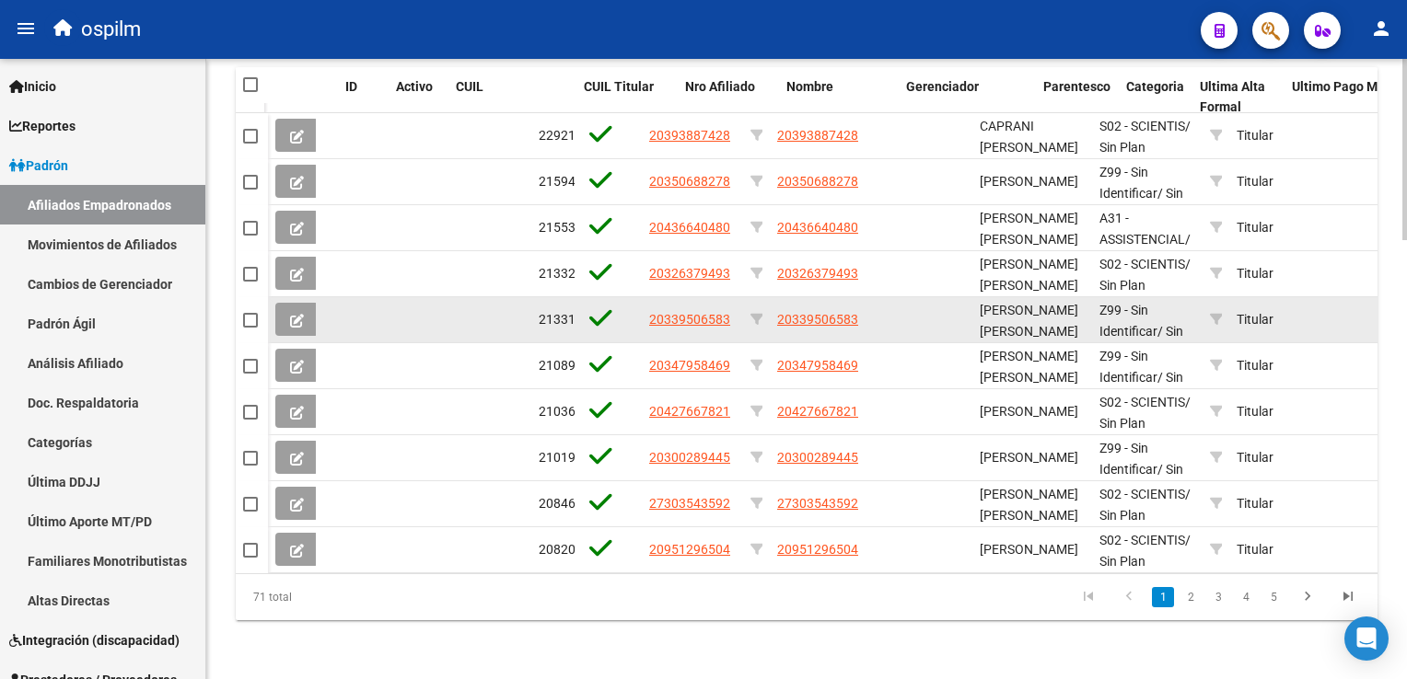
scroll to position [639, 0]
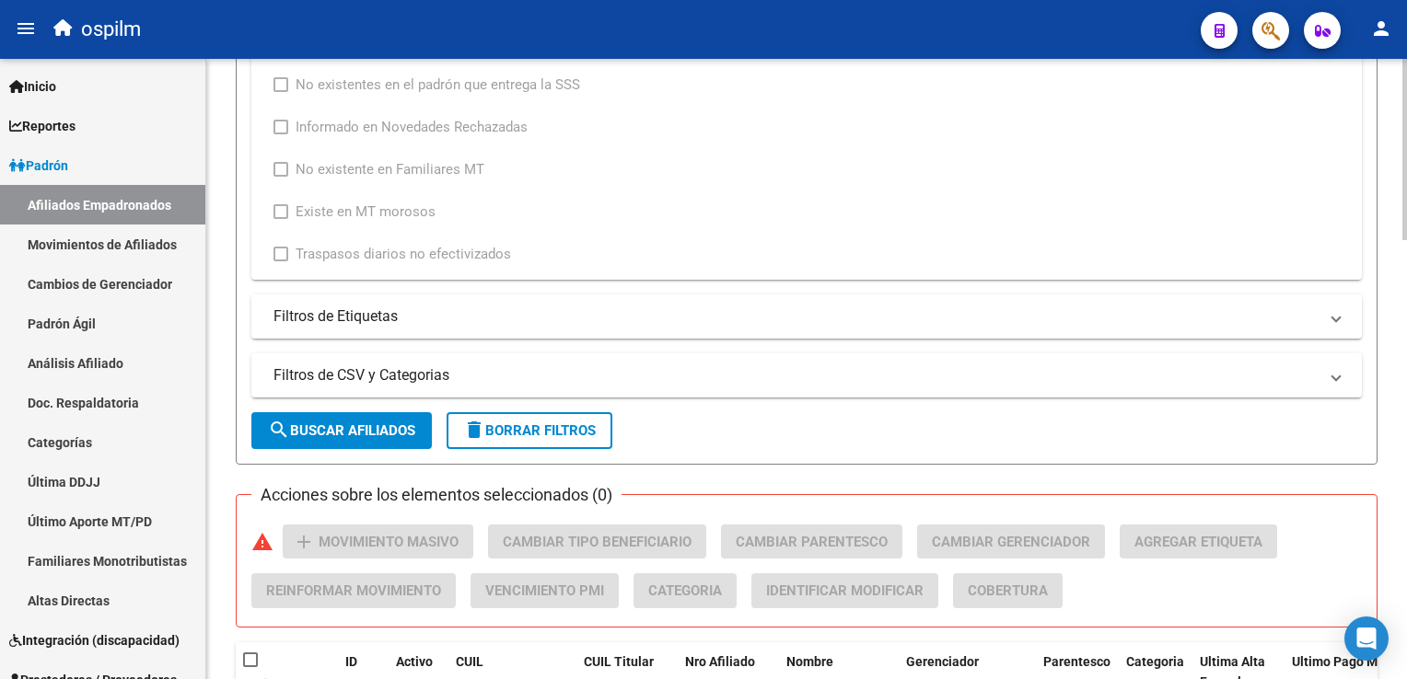
click at [1406, 348] on html "menu ospilm person Firma Express Inicio Calendario SSS Instructivos Contacto OS…" at bounding box center [703, 339] width 1407 height 679
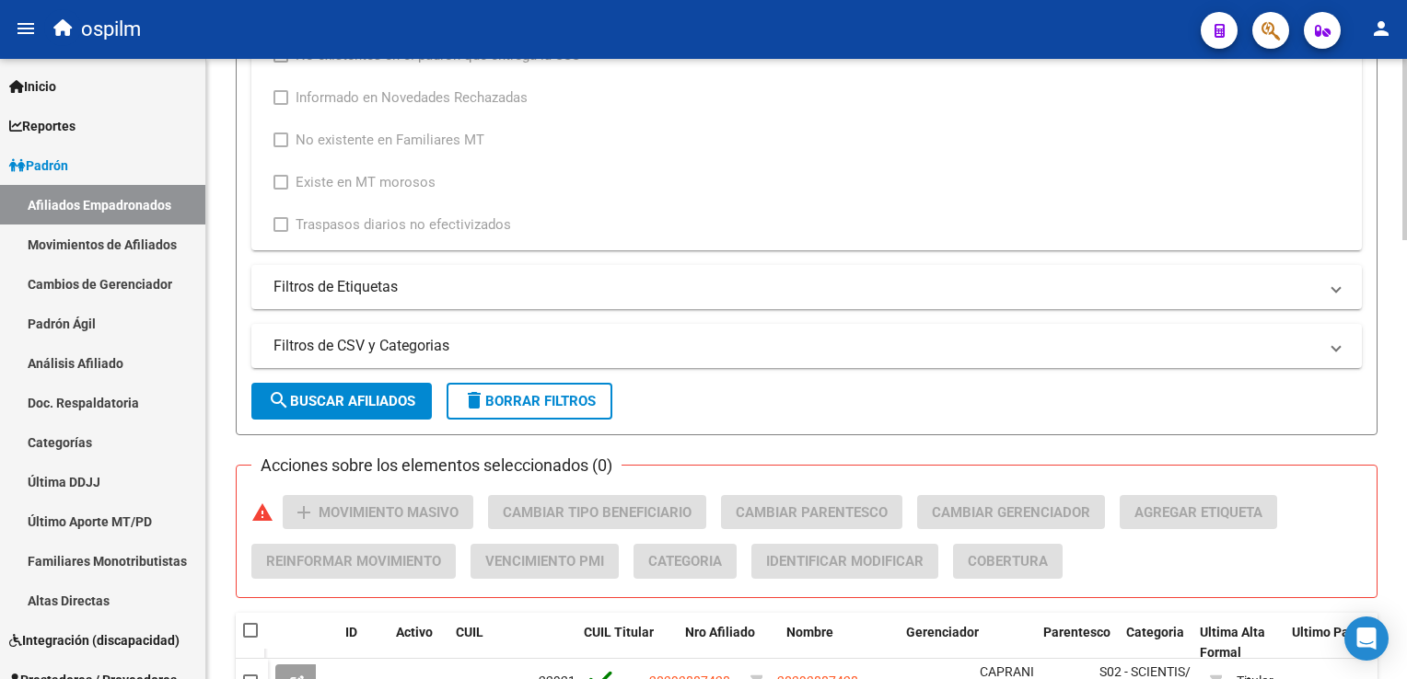
click at [345, 404] on span "search Buscar Afiliados" at bounding box center [341, 401] width 147 height 17
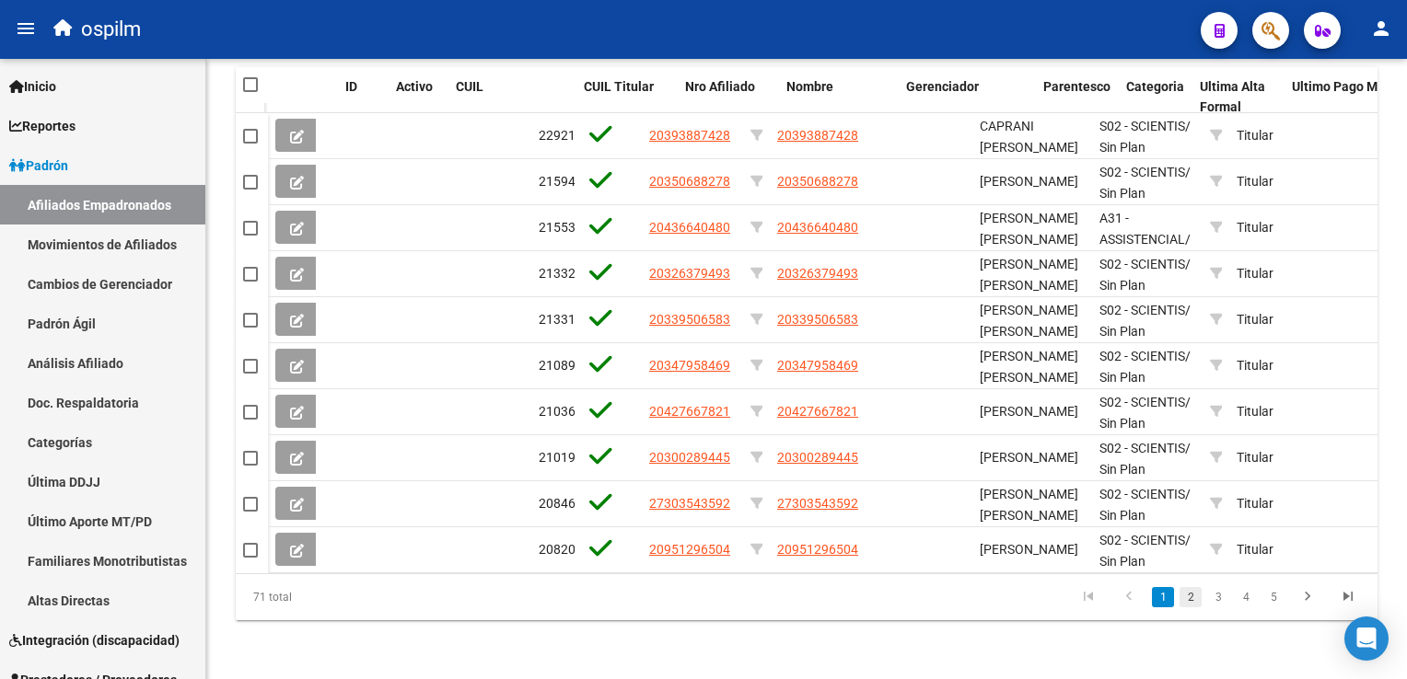
click at [1185, 597] on link "2" at bounding box center [1190, 597] width 22 height 20
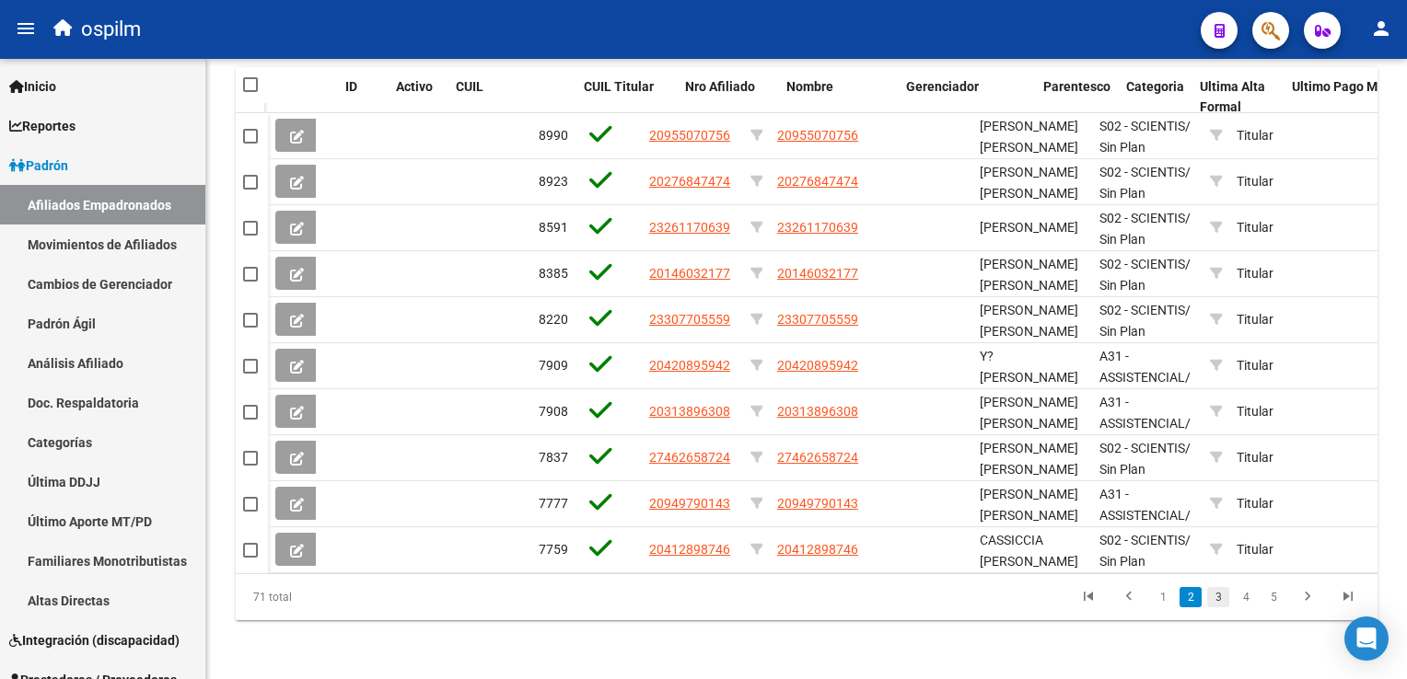
click at [1219, 596] on link "3" at bounding box center [1218, 597] width 22 height 20
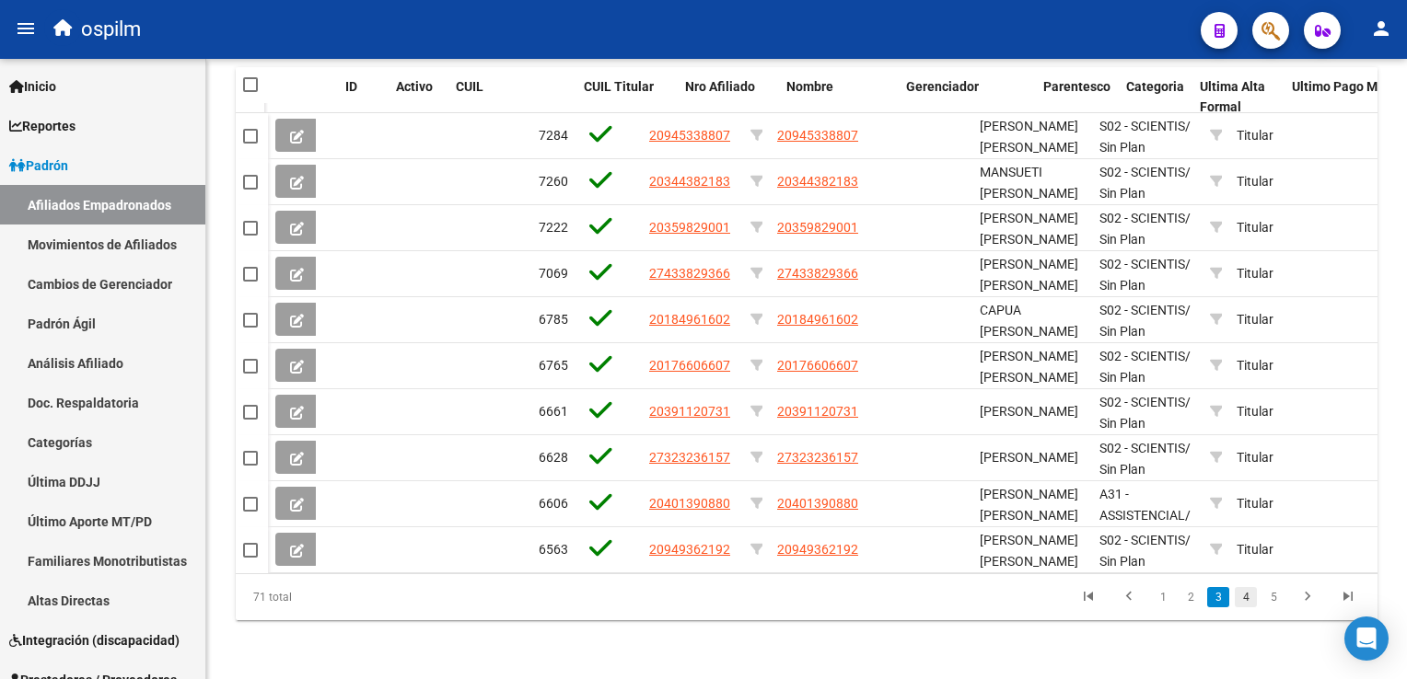
click at [1240, 597] on link "4" at bounding box center [1245, 597] width 22 height 20
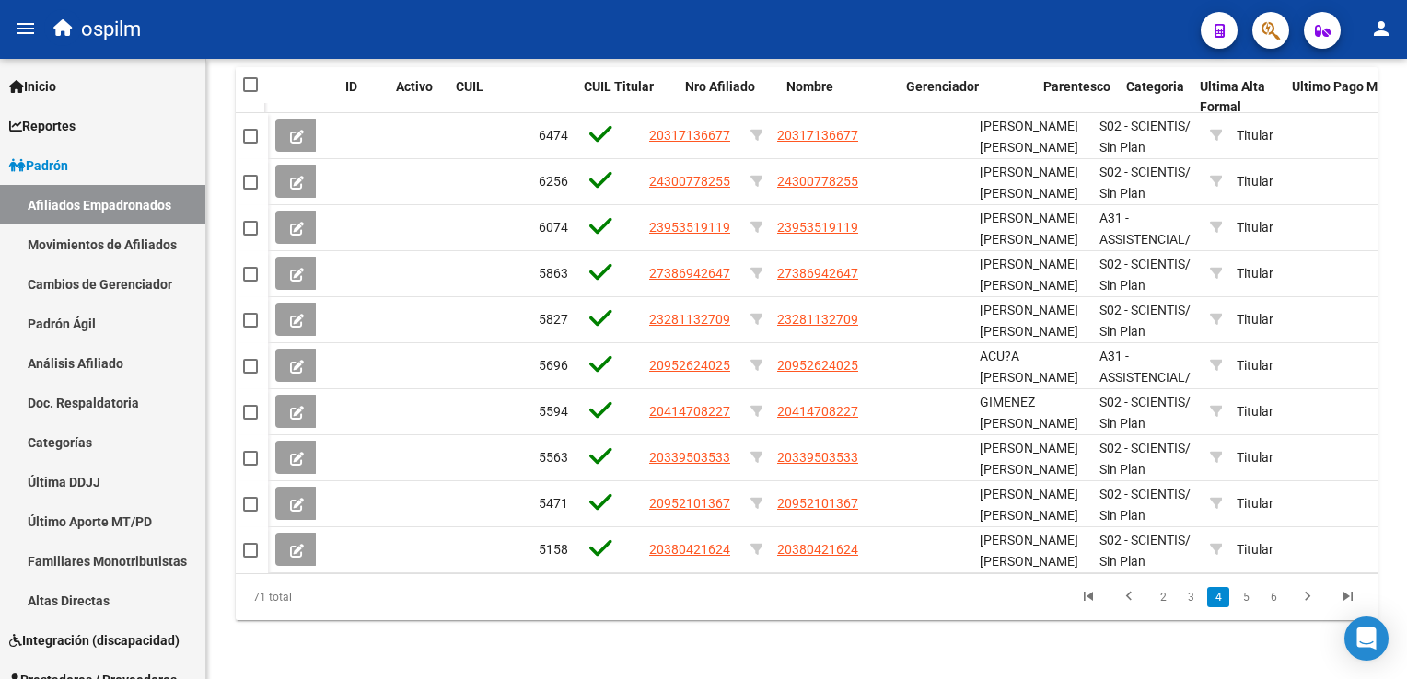
click at [1250, 597] on link "5" at bounding box center [1245, 597] width 22 height 20
click at [1250, 598] on link "6" at bounding box center [1245, 597] width 22 height 20
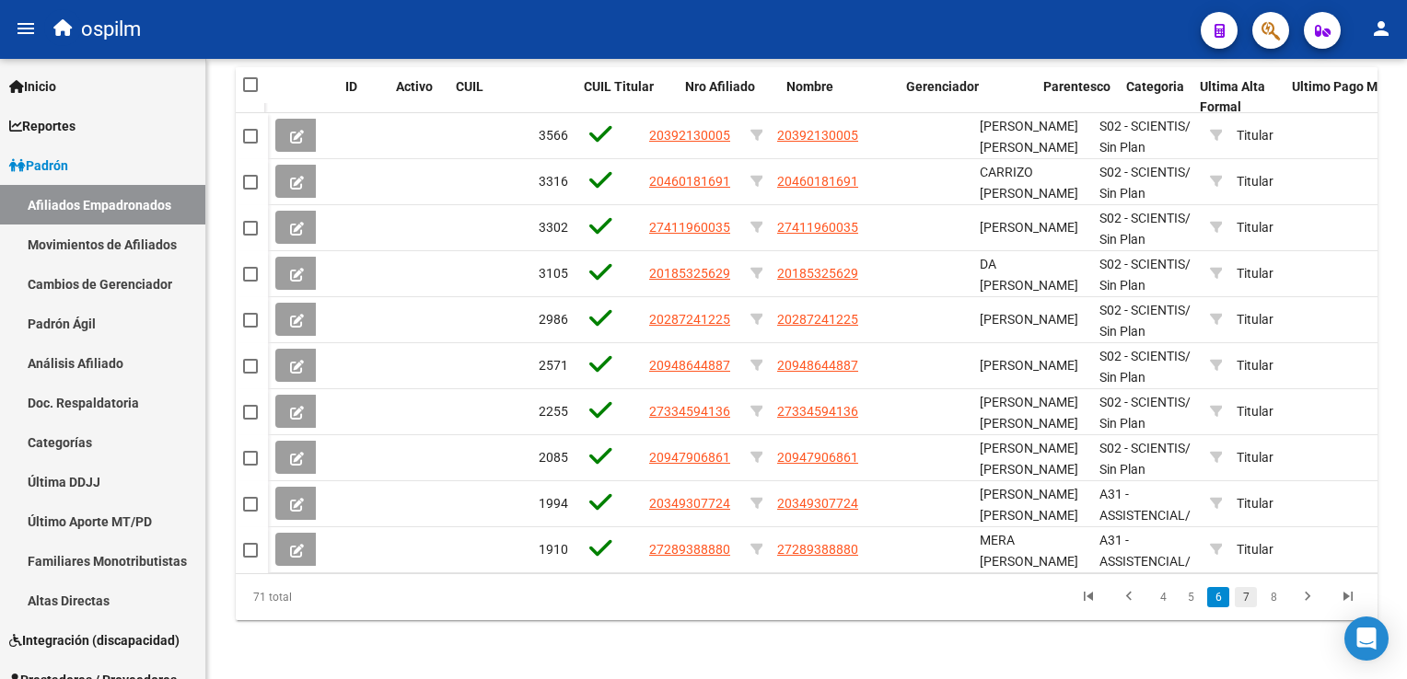
click at [1246, 597] on link "7" at bounding box center [1245, 597] width 22 height 20
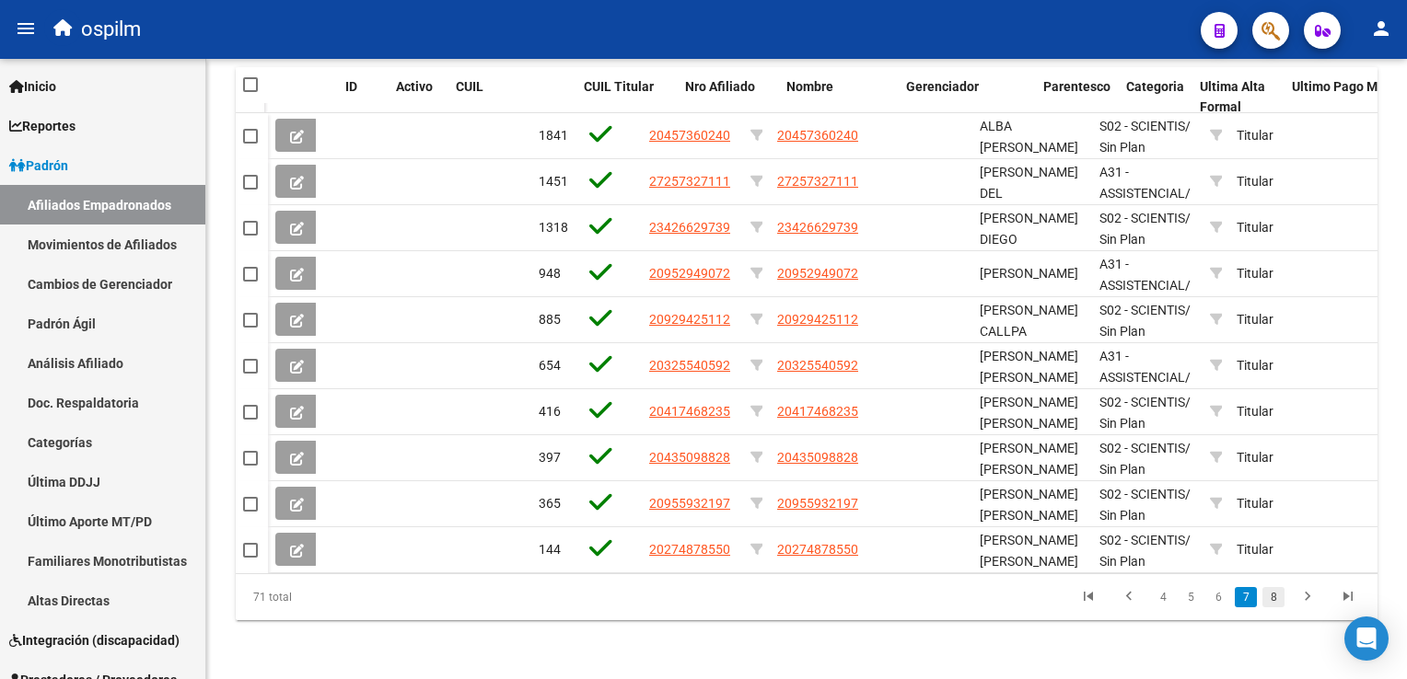
click at [1278, 602] on link "8" at bounding box center [1273, 597] width 22 height 20
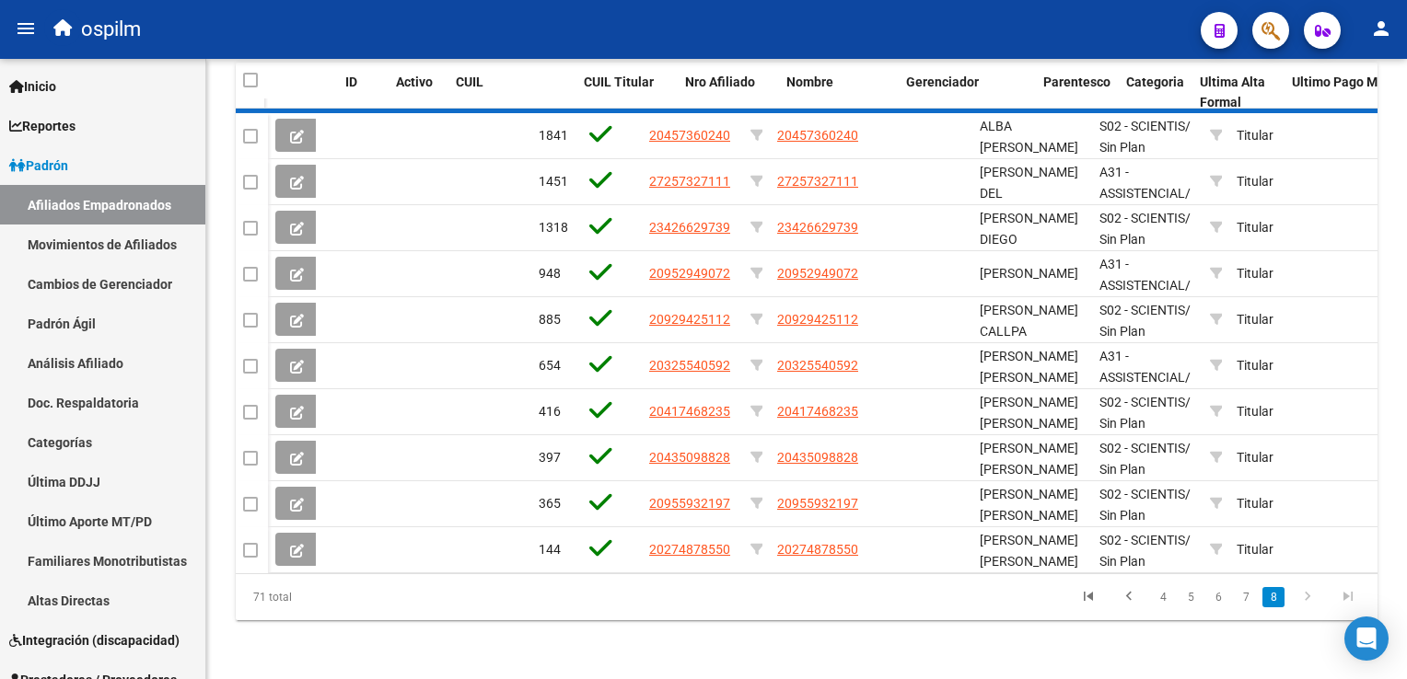
scroll to position [1083, 0]
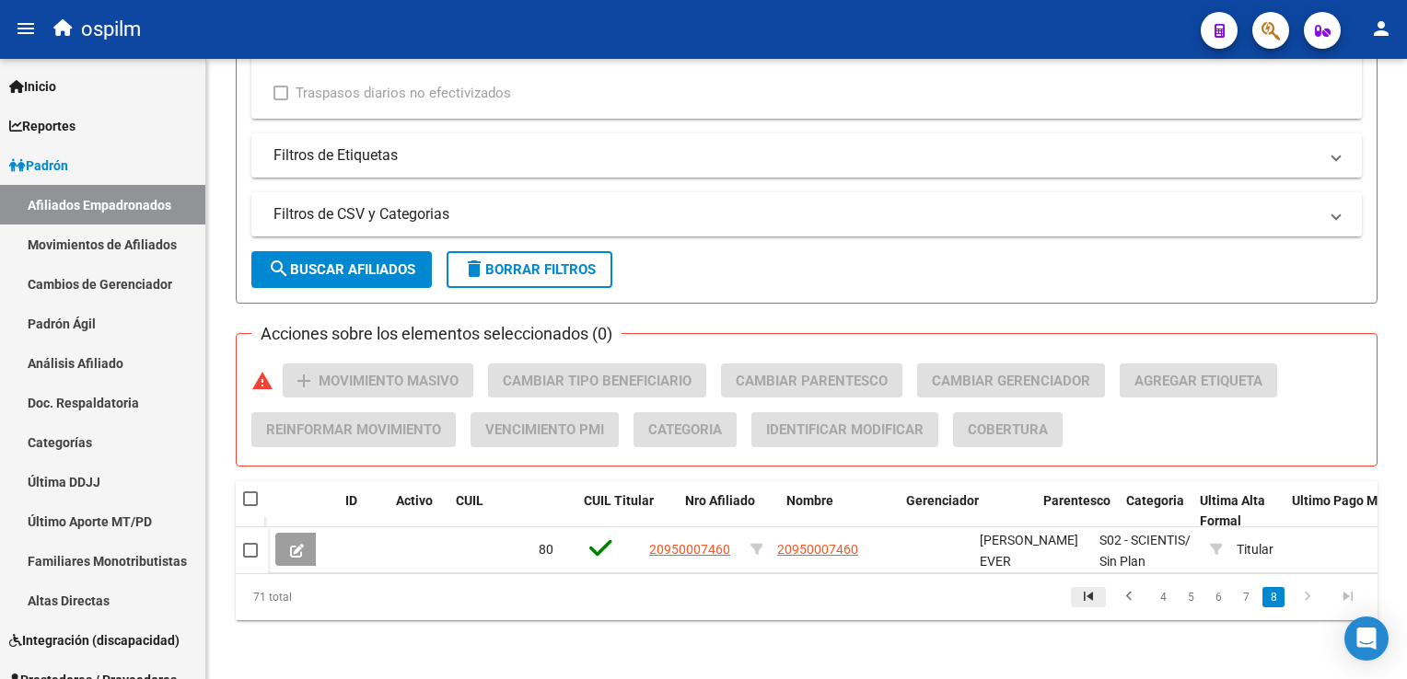
click at [1091, 606] on icon "go to first page" at bounding box center [1088, 599] width 24 height 22
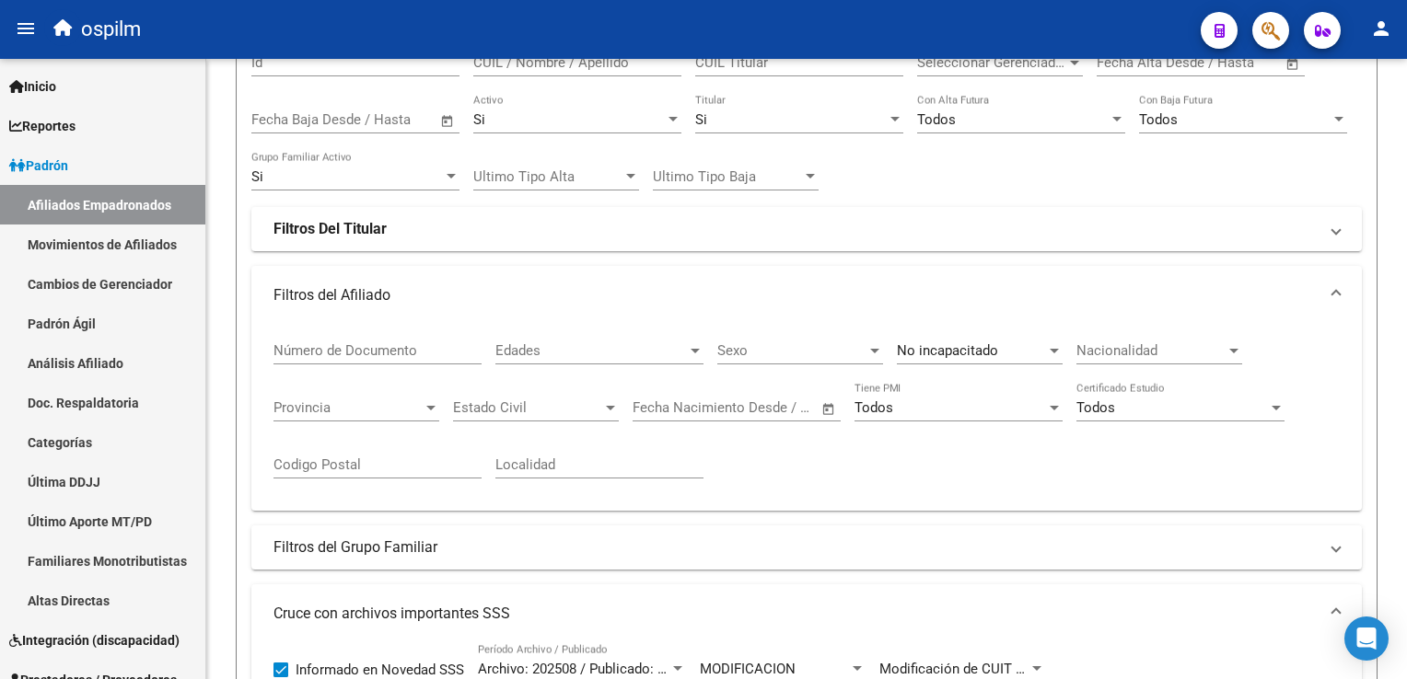
scroll to position [0, 0]
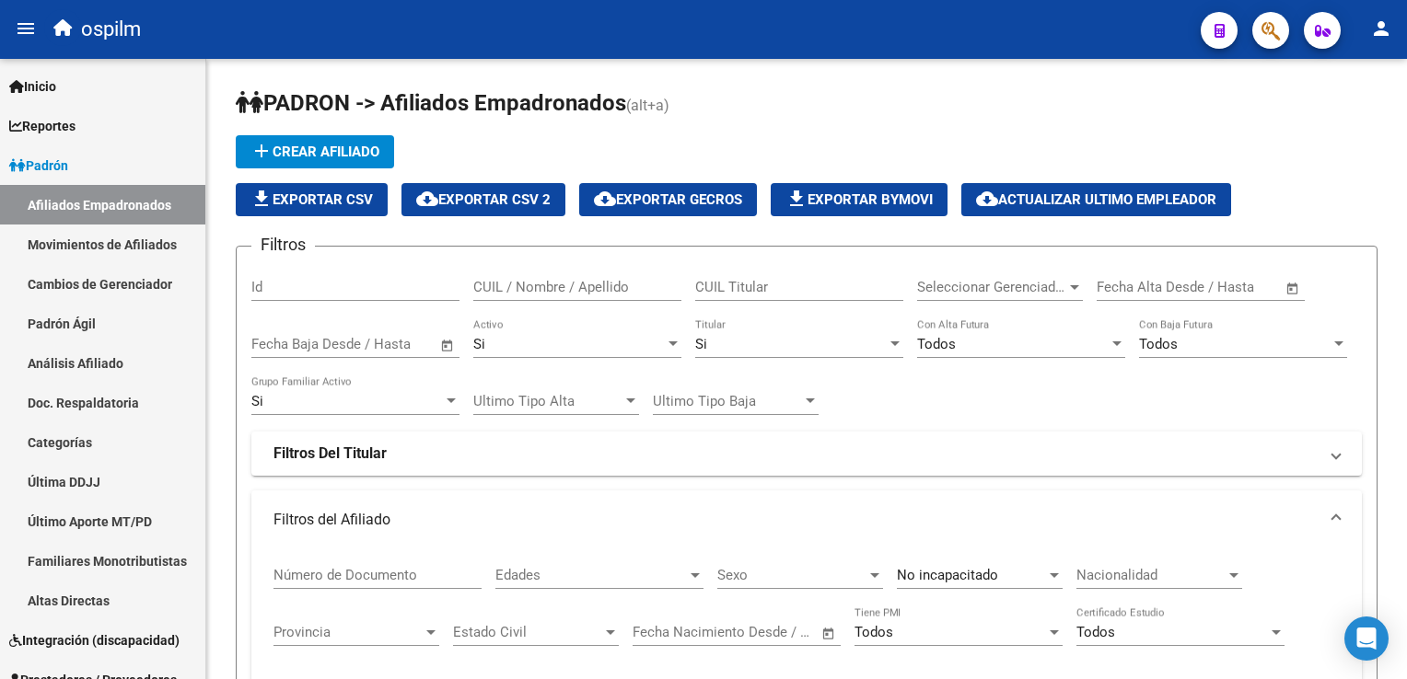
click at [322, 207] on span "file_download Exportar CSV" at bounding box center [311, 199] width 122 height 17
drag, startPoint x: 1399, startPoint y: 119, endPoint x: 1409, endPoint y: 215, distance: 97.2
click at [1406, 215] on html "menu ospilm person Firma Express Inicio Calendario SSS Instructivos Contacto OS…" at bounding box center [703, 339] width 1407 height 679
drag, startPoint x: 906, startPoint y: 93, endPoint x: 1152, endPoint y: 133, distance: 248.9
click at [906, 92] on h1 "PADRON -> Afiliados Empadronados (alt+a)" at bounding box center [806, 104] width 1141 height 32
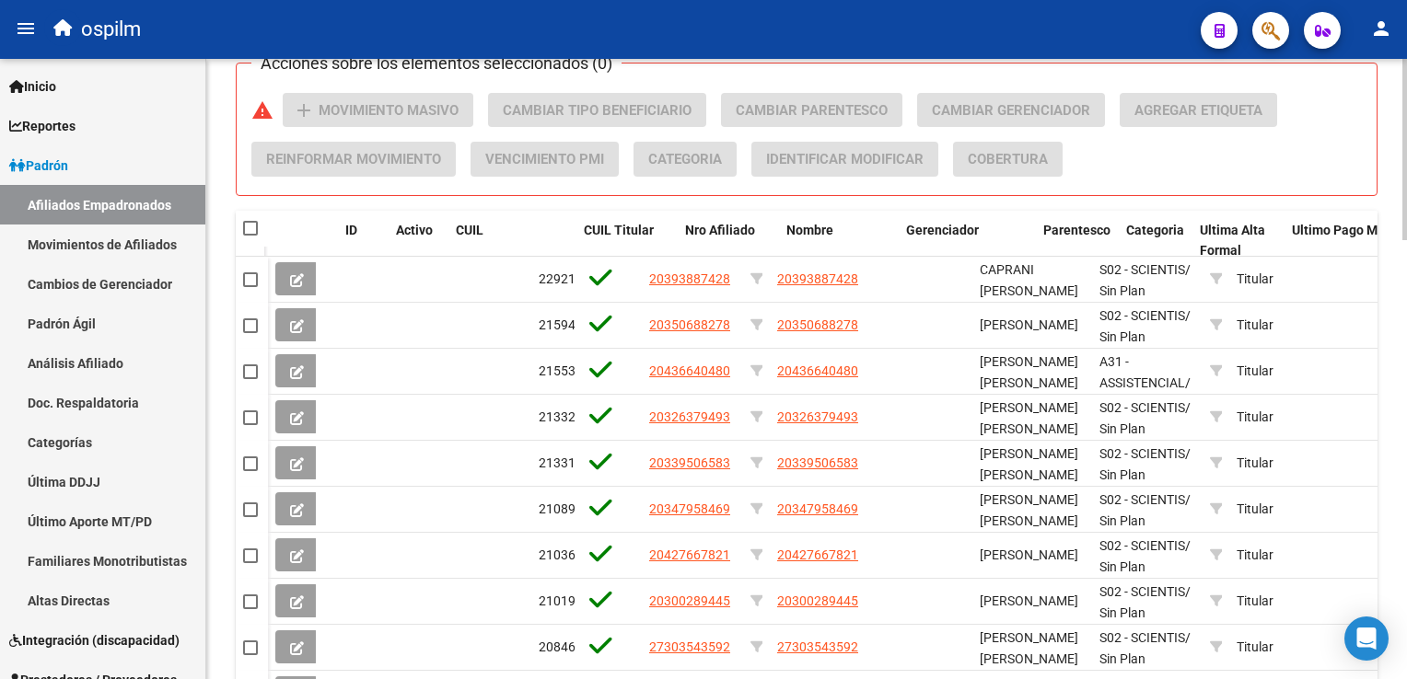
scroll to position [1348, 0]
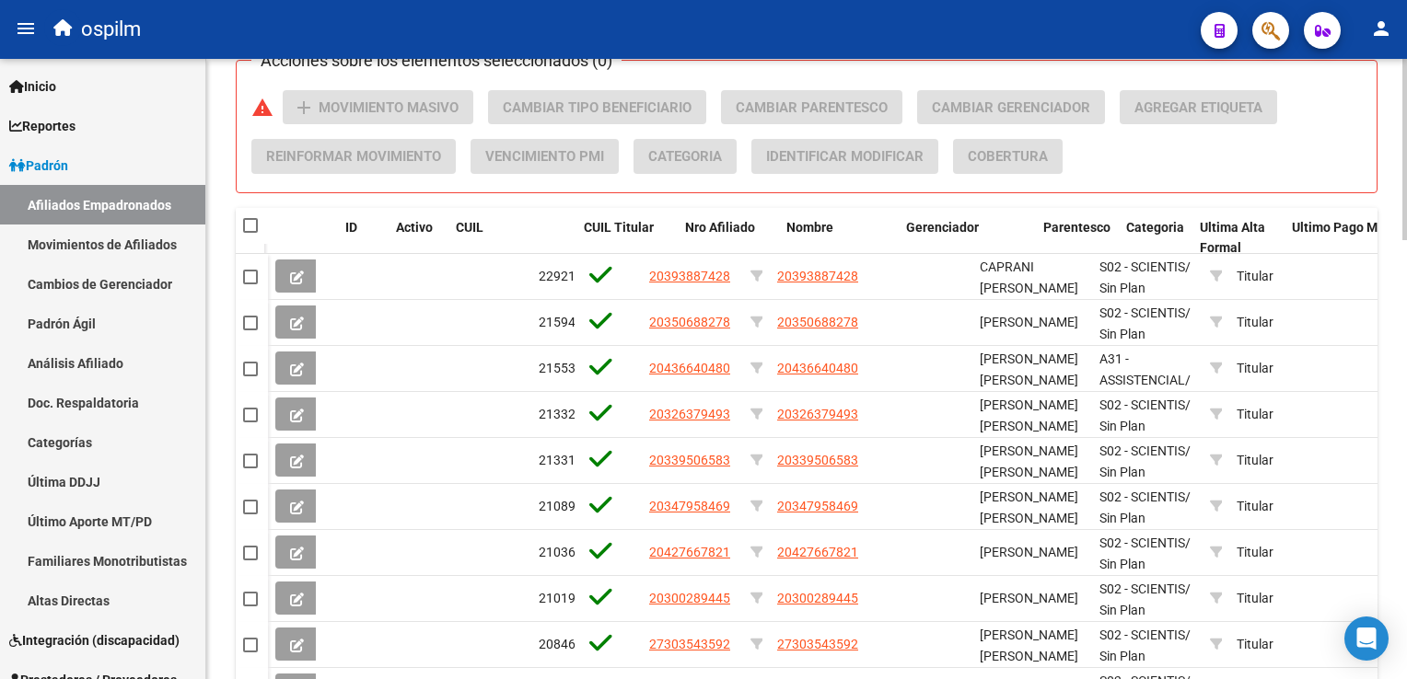
click at [1406, 492] on html "menu ospilm person Firma Express Inicio Calendario SSS Instructivos Contacto OS…" at bounding box center [703, 339] width 1407 height 679
click at [250, 218] on span at bounding box center [250, 225] width 15 height 15
click at [250, 233] on input "checkbox" at bounding box center [249, 233] width 1 height 1
checkbox input "true"
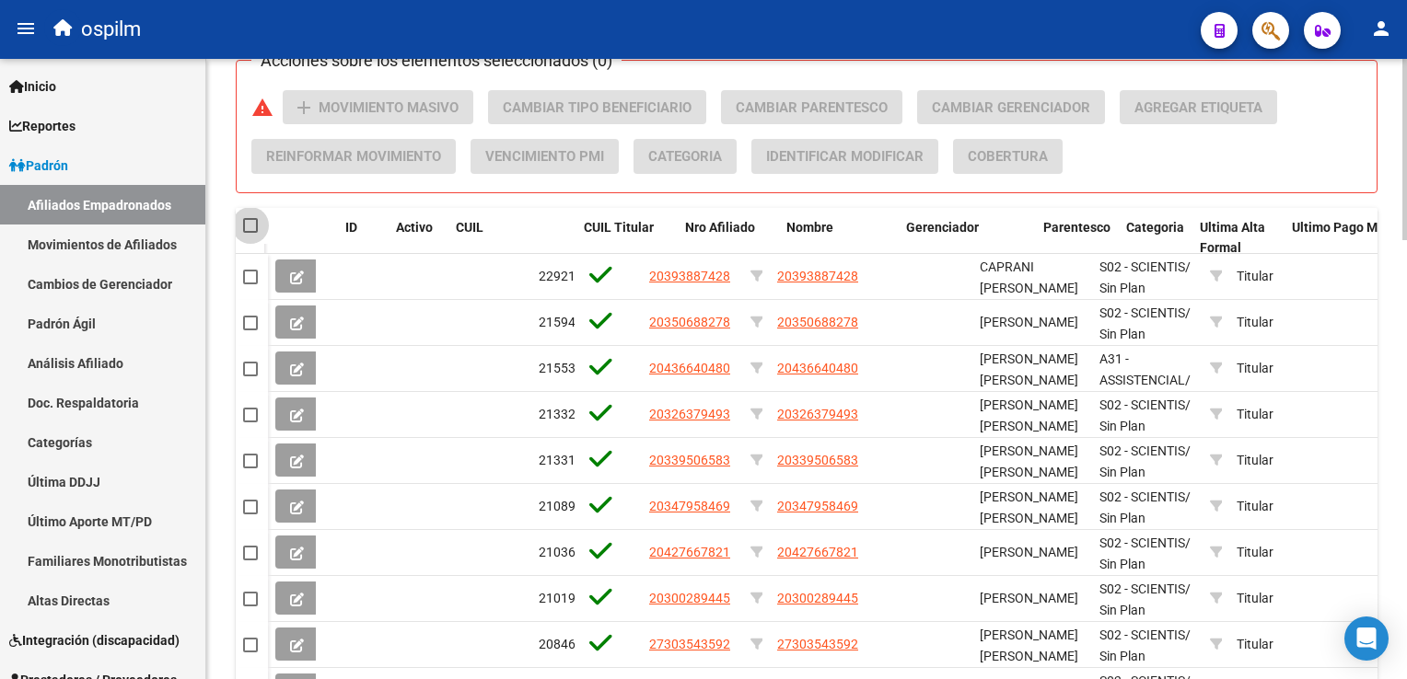
checkbox input "true"
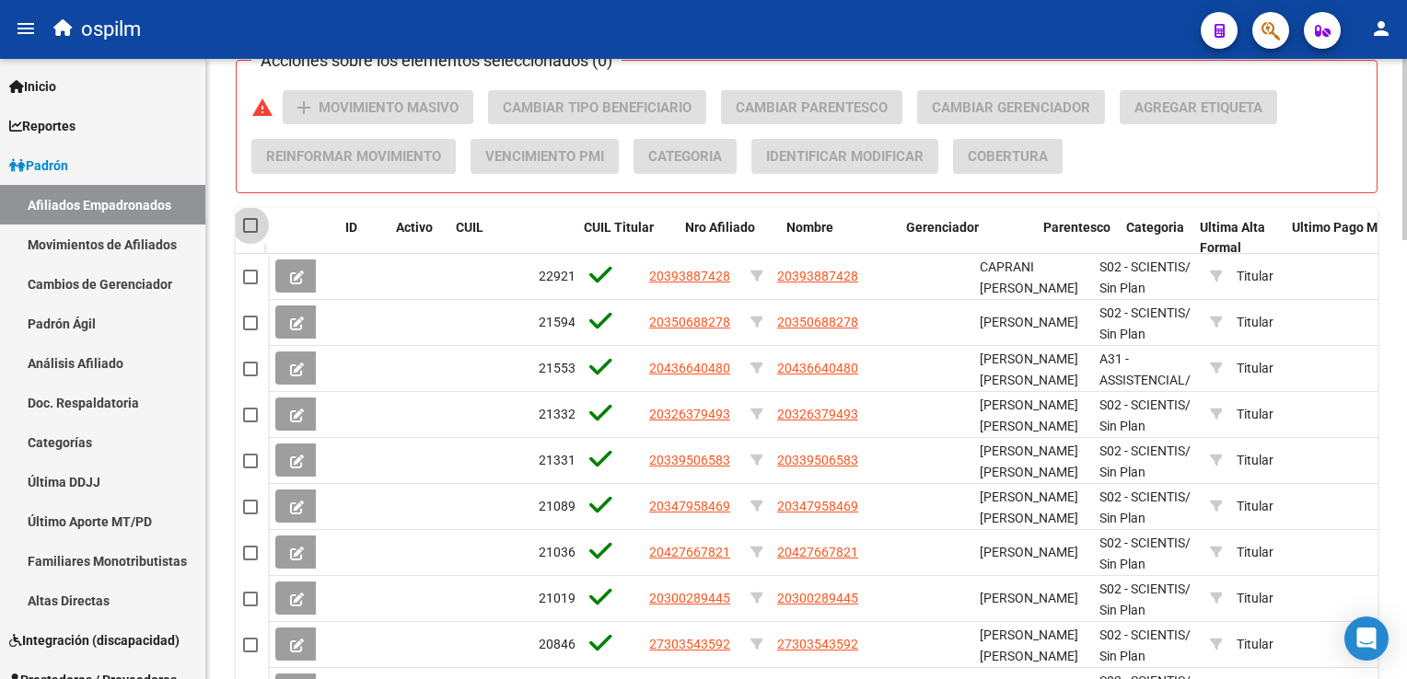
checkbox input "true"
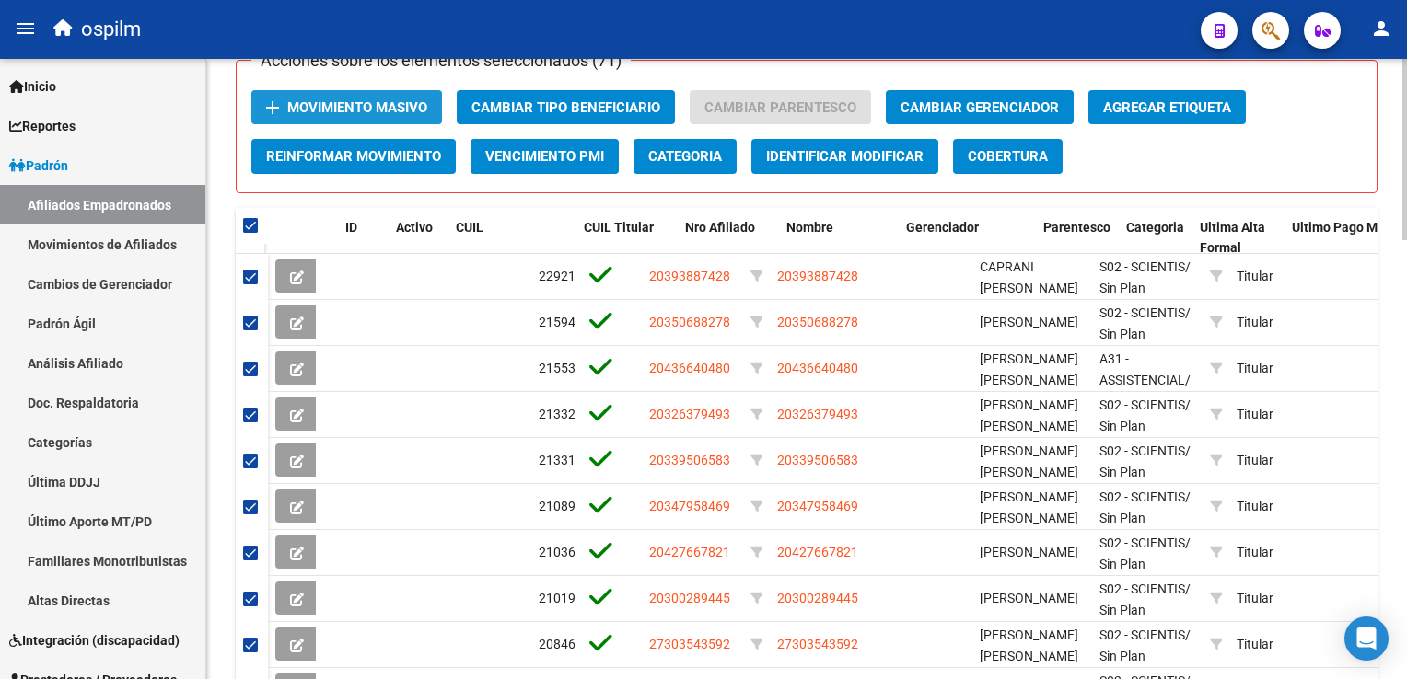
click at [334, 101] on span "Movimiento Masivo" at bounding box center [357, 107] width 140 height 17
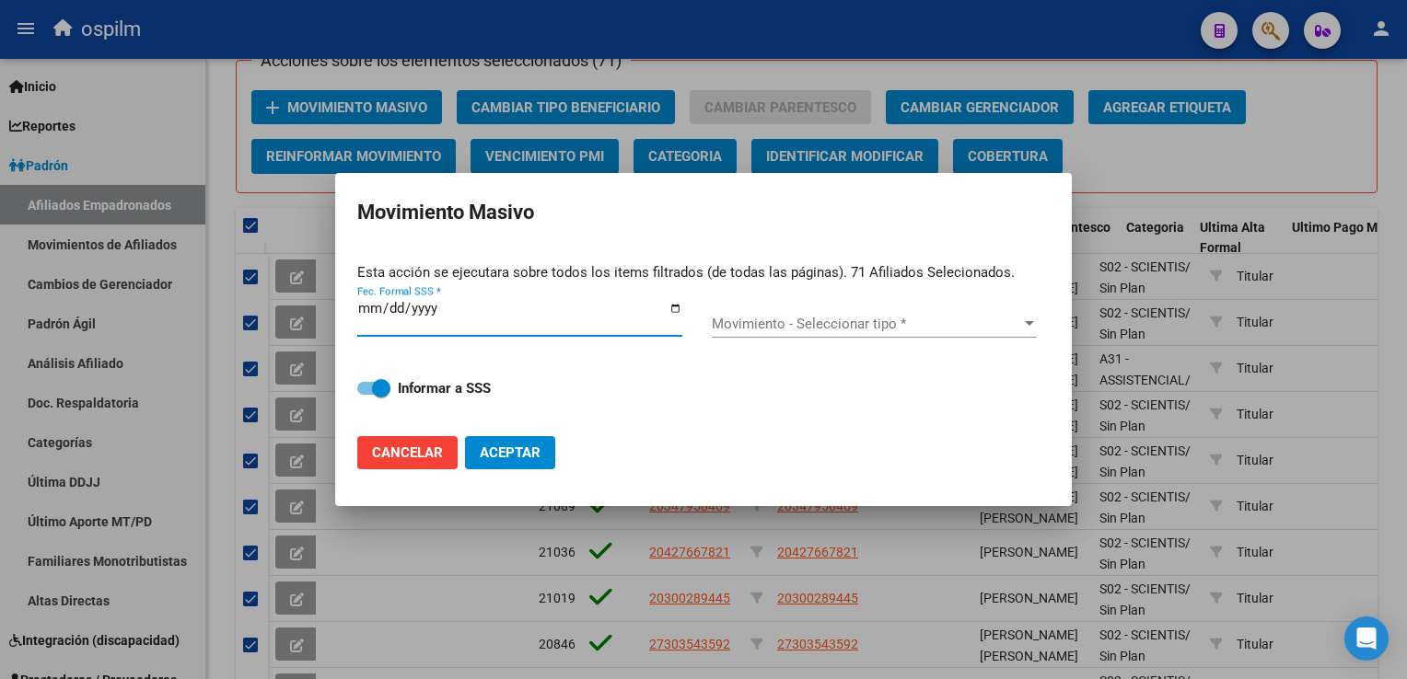
click at [857, 330] on span "Movimiento - Seleccionar tipo *" at bounding box center [866, 324] width 308 height 17
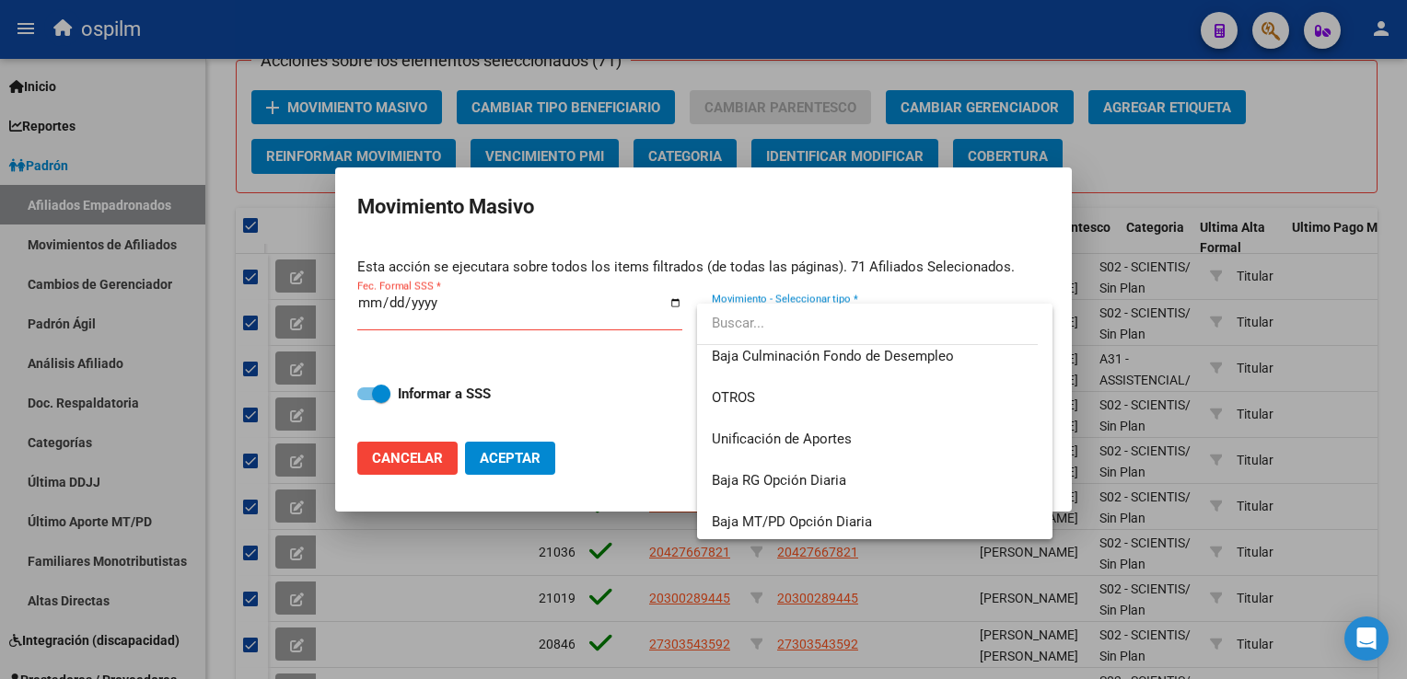
scroll to position [1337, 0]
click at [386, 474] on div at bounding box center [703, 339] width 1407 height 679
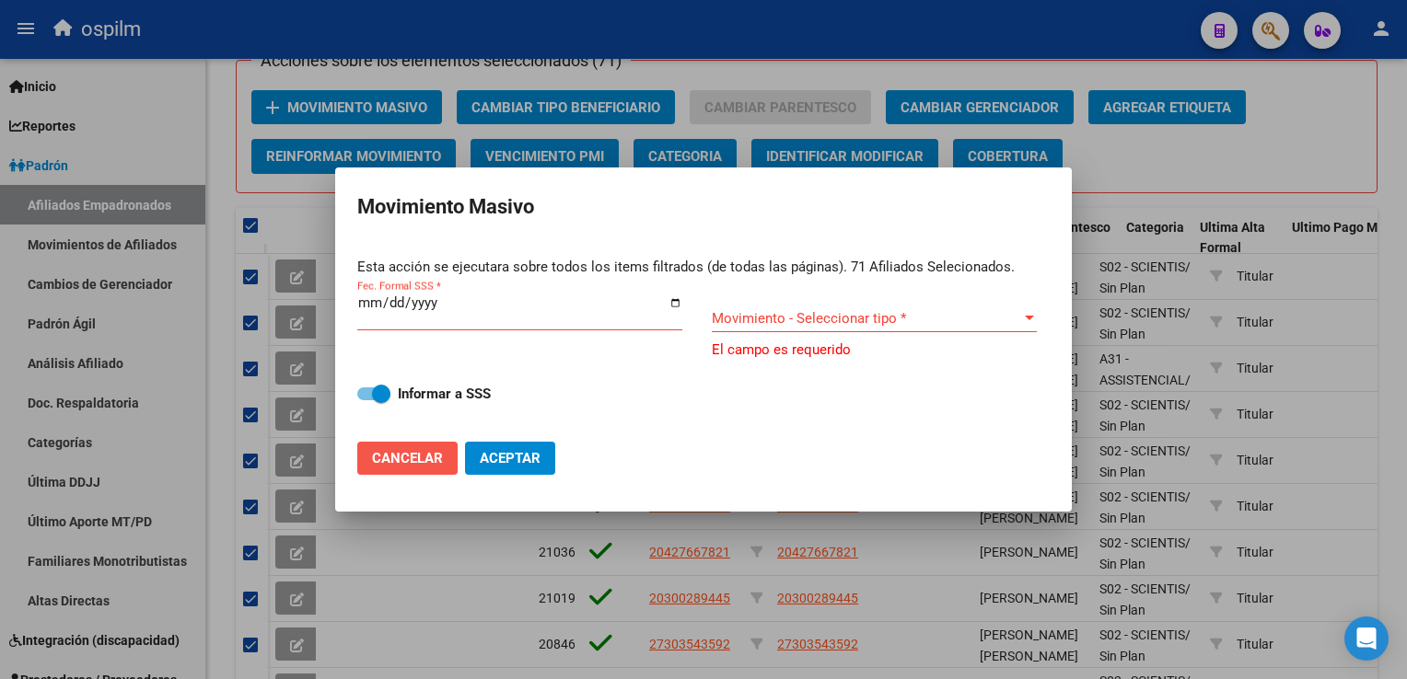
click at [383, 462] on span "Cancelar" at bounding box center [407, 458] width 71 height 17
checkbox input "false"
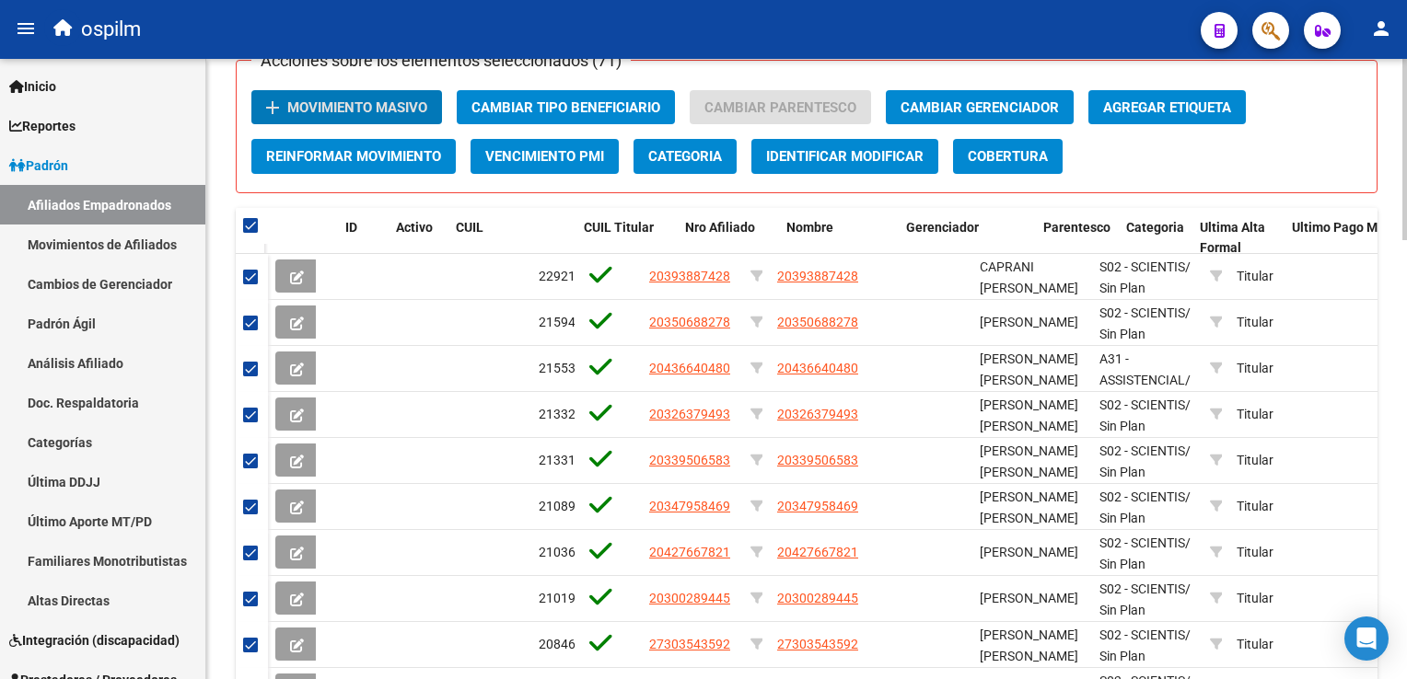
click at [822, 153] on span "Identificar Modificar" at bounding box center [844, 157] width 157 height 17
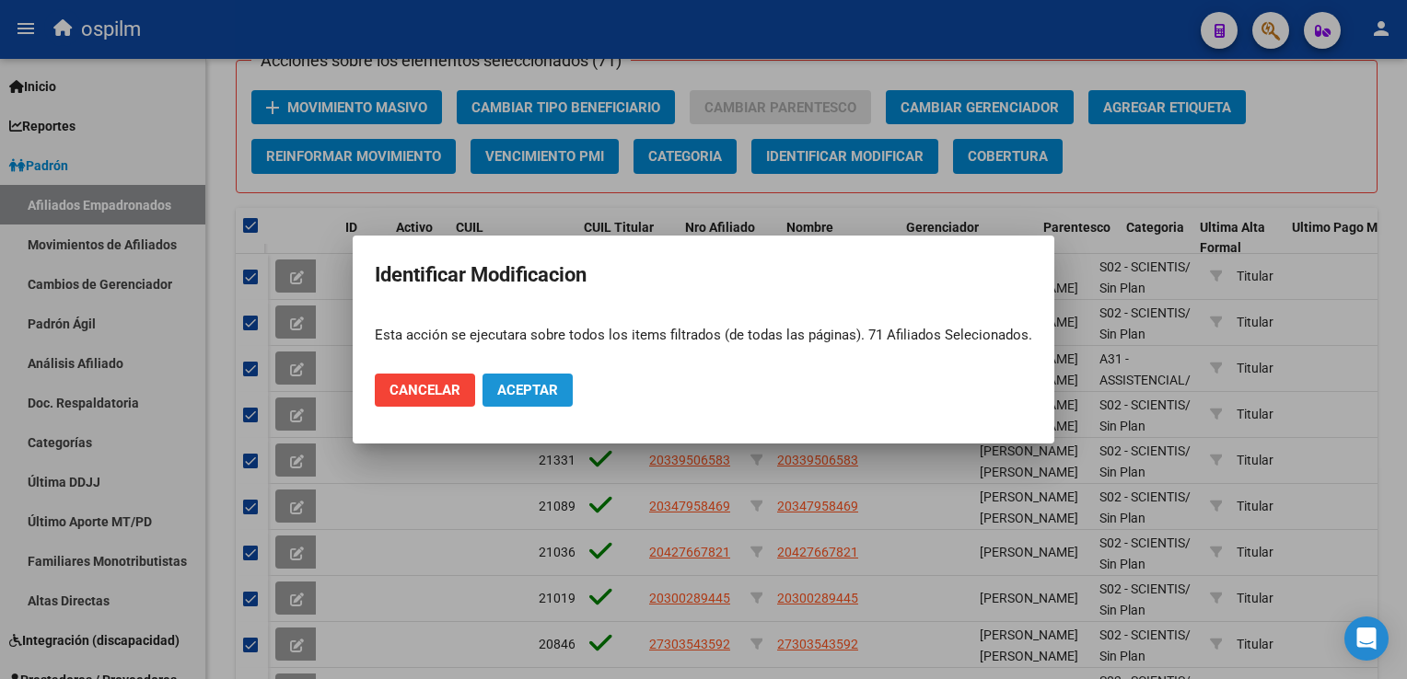
click at [539, 392] on span "Aceptar" at bounding box center [527, 390] width 61 height 17
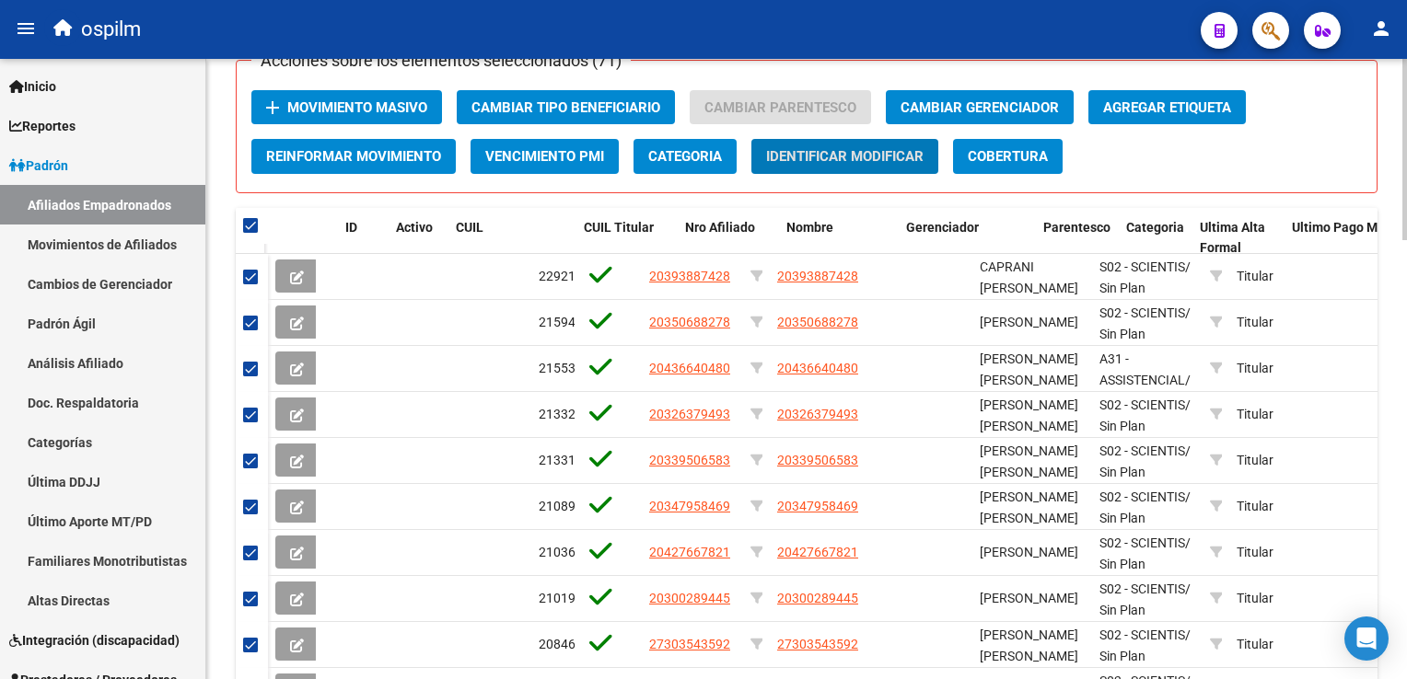
click at [1406, 512] on html "menu ospilm person Firma Express Inicio Calendario SSS Instructivos Contacto OS…" at bounding box center [703, 339] width 1407 height 679
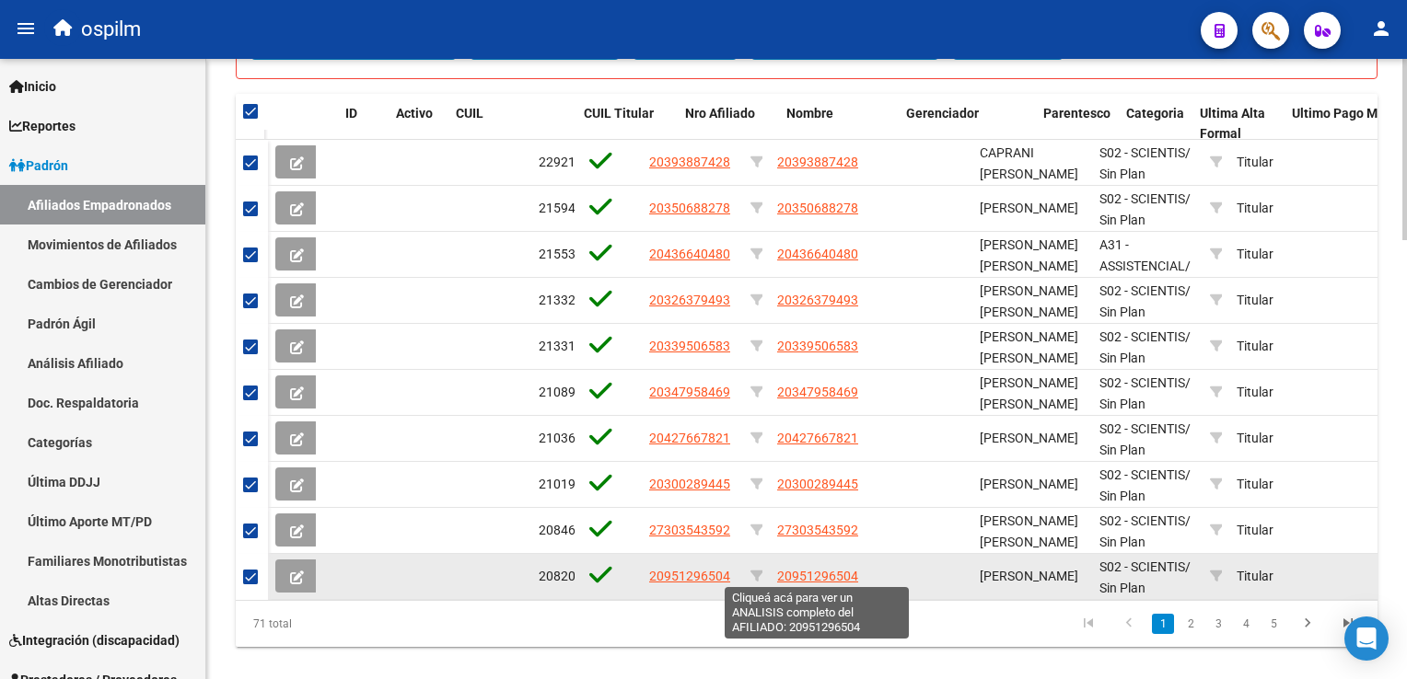
click at [807, 576] on span "20951296504" at bounding box center [817, 576] width 81 height 15
type textarea "20951296504"
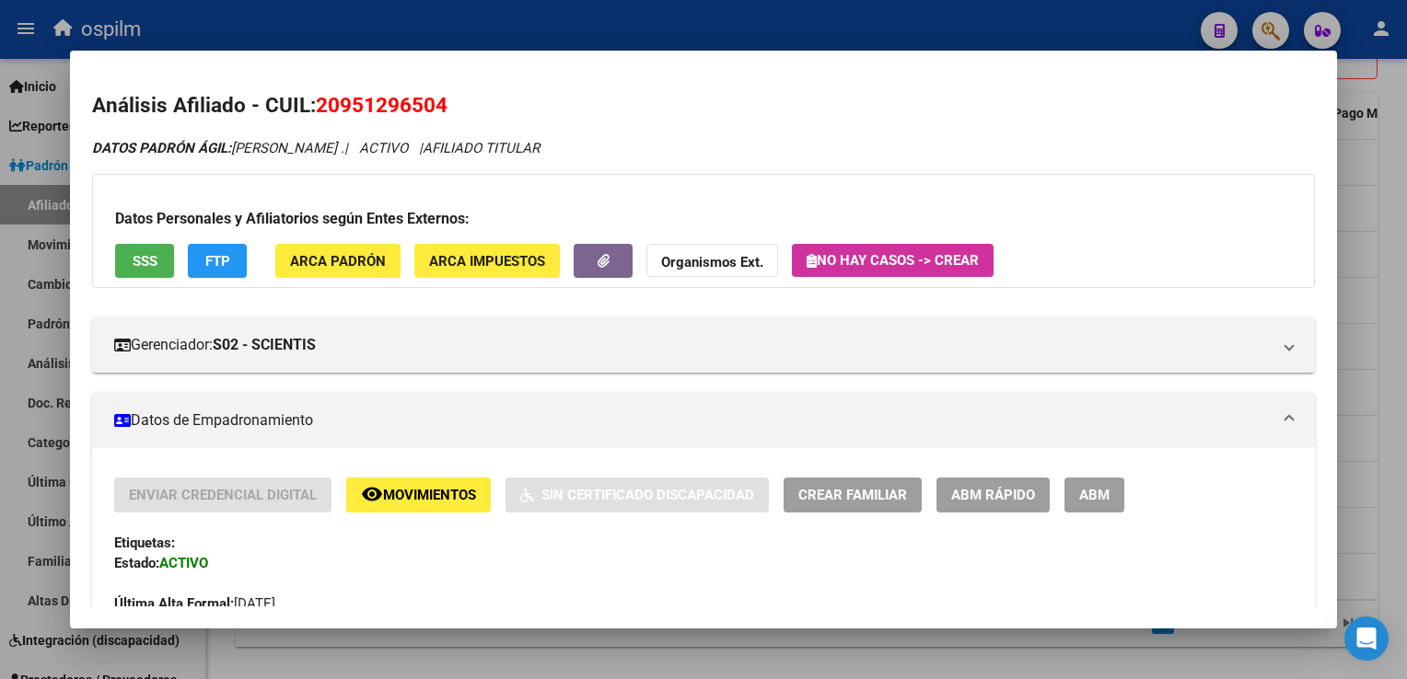
click at [434, 494] on span "Movimientos" at bounding box center [429, 496] width 93 height 17
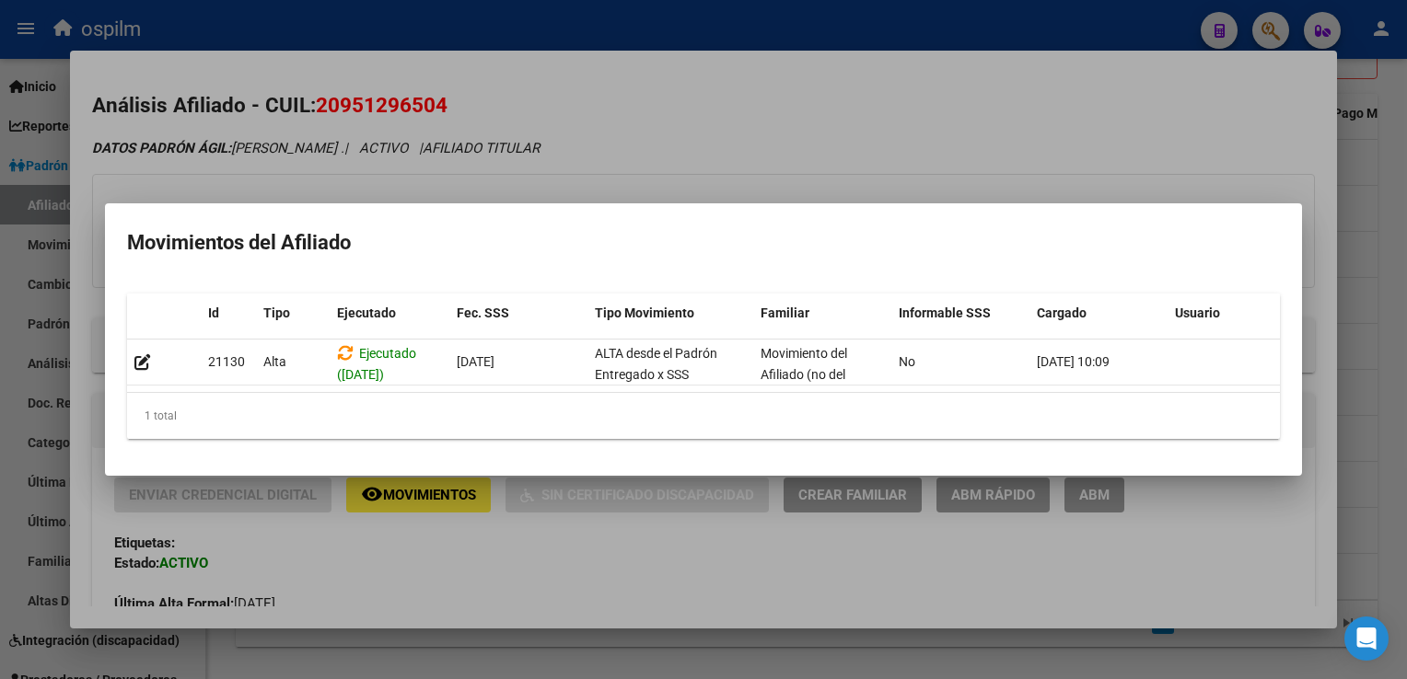
click at [732, 66] on div at bounding box center [703, 339] width 1407 height 679
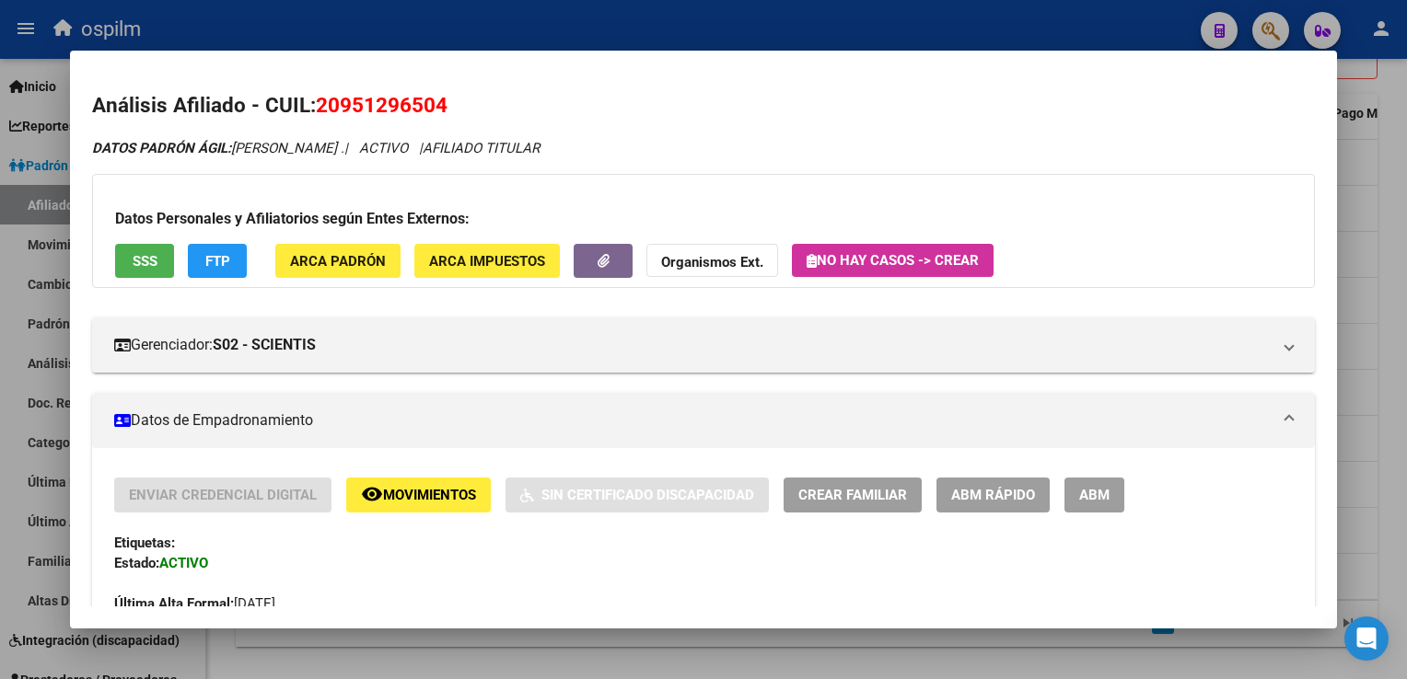
click at [1383, 296] on div at bounding box center [703, 339] width 1407 height 679
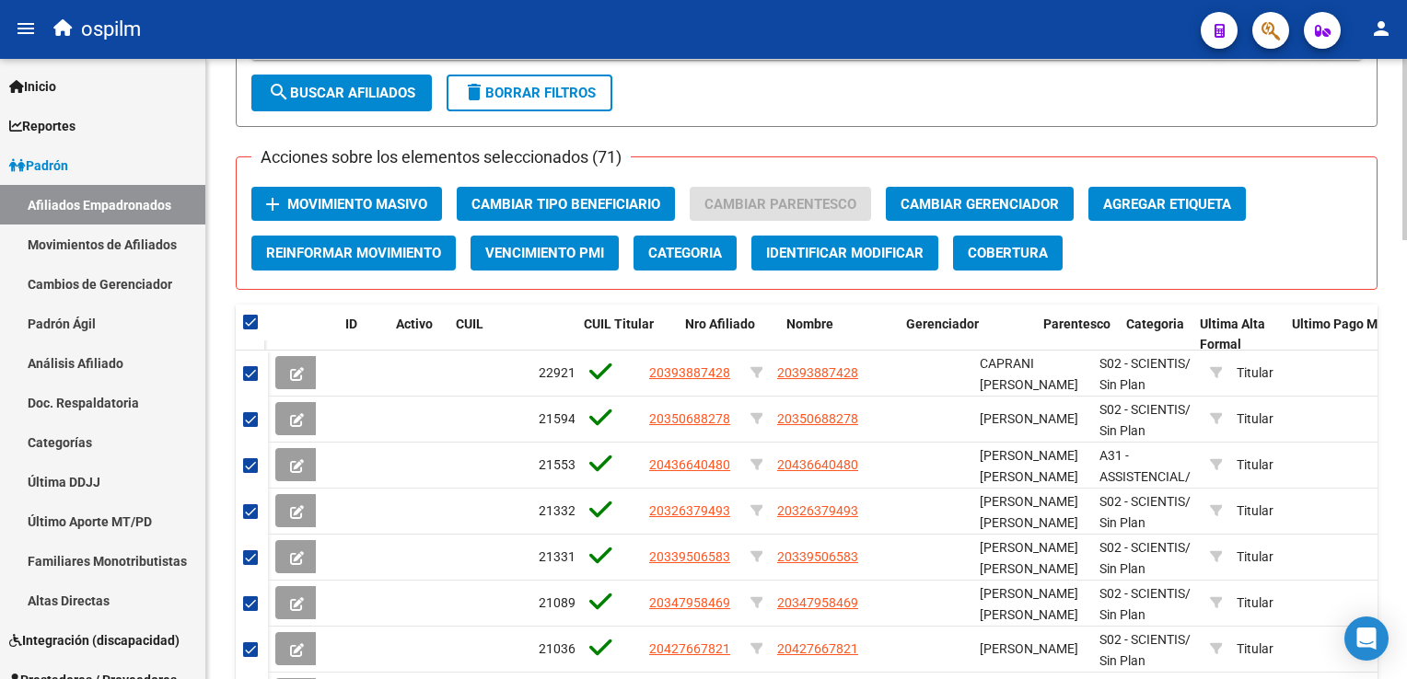
scroll to position [1178, 0]
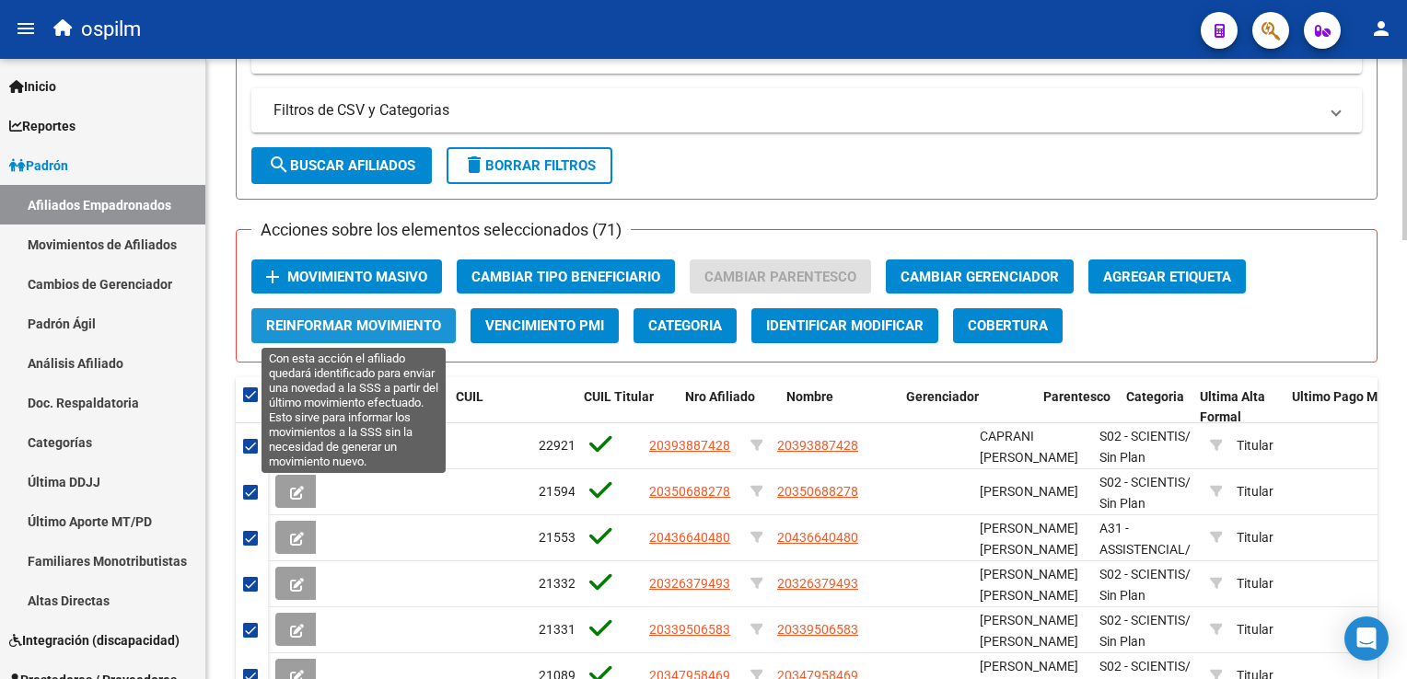
click at [388, 328] on span "Reinformar Movimiento" at bounding box center [353, 326] width 175 height 17
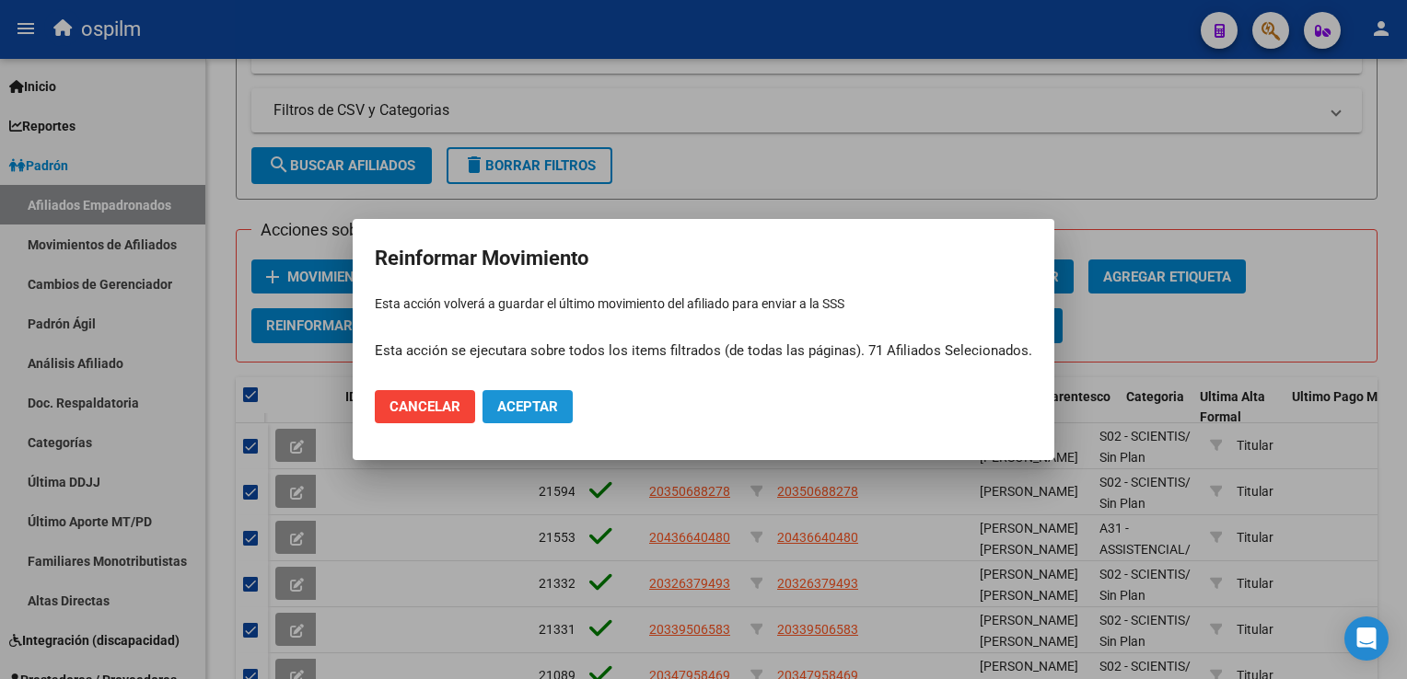
click at [540, 403] on span "Aceptar" at bounding box center [527, 407] width 61 height 17
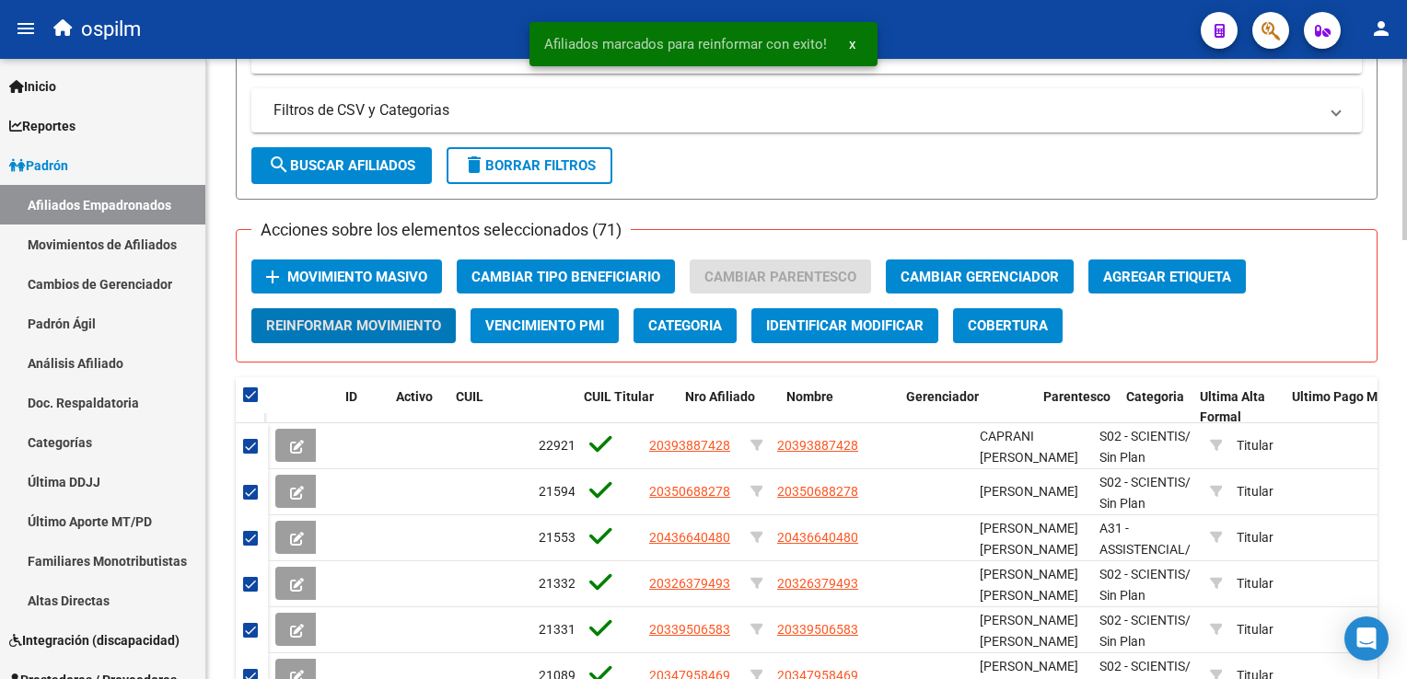
click at [256, 396] on span at bounding box center [250, 395] width 15 height 15
click at [250, 402] on input "checkbox" at bounding box center [249, 402] width 1 height 1
checkbox input "false"
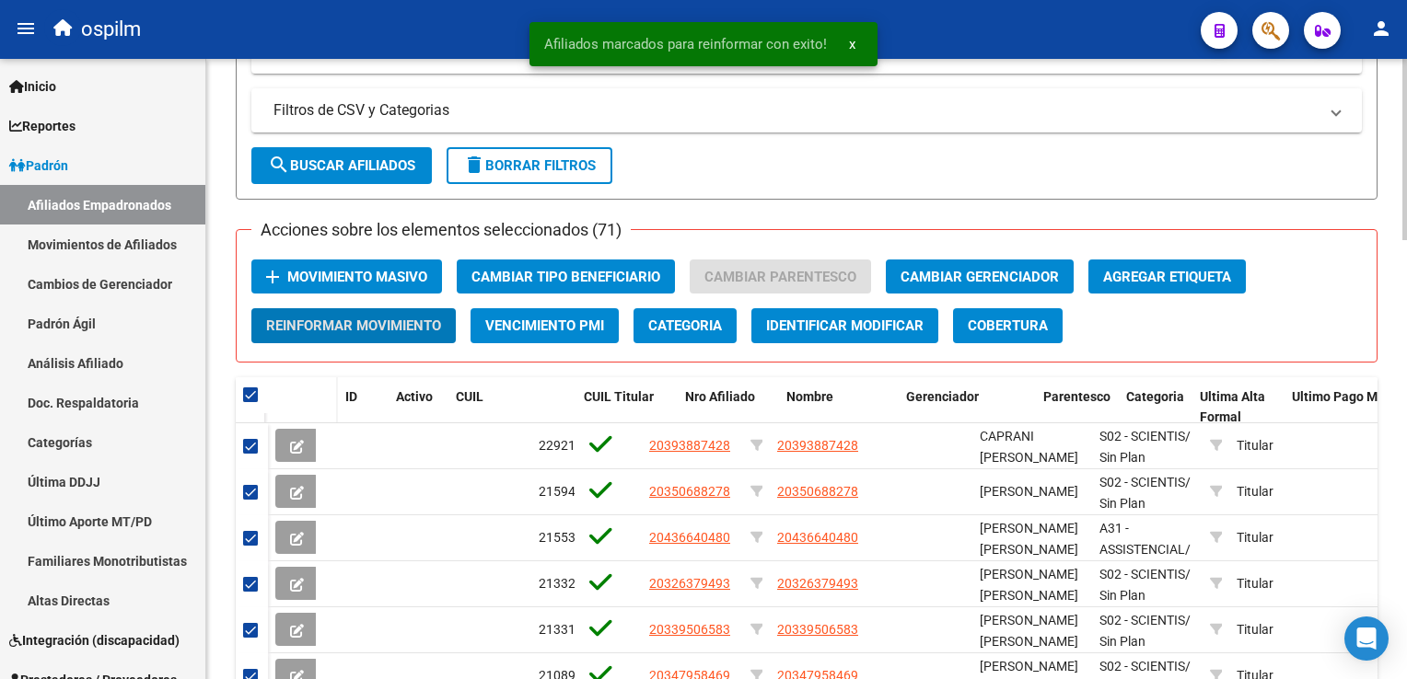
checkbox input "false"
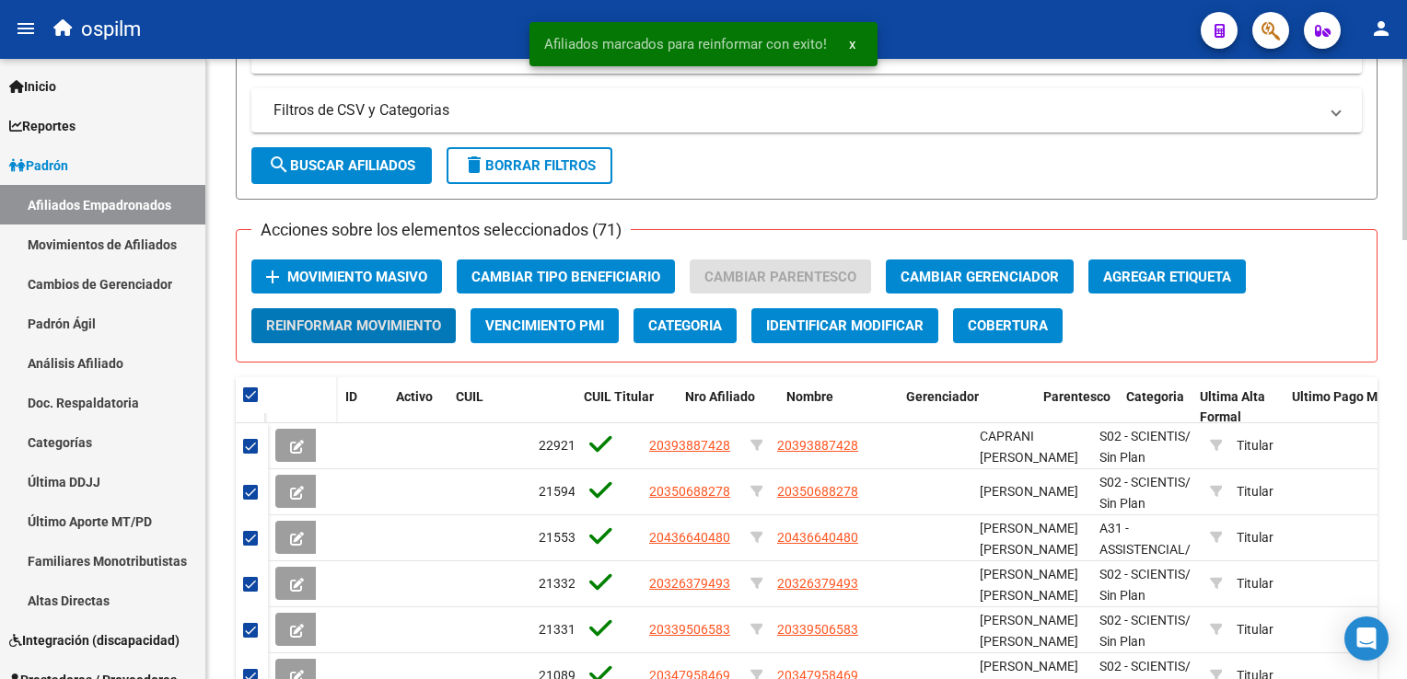
checkbox input "false"
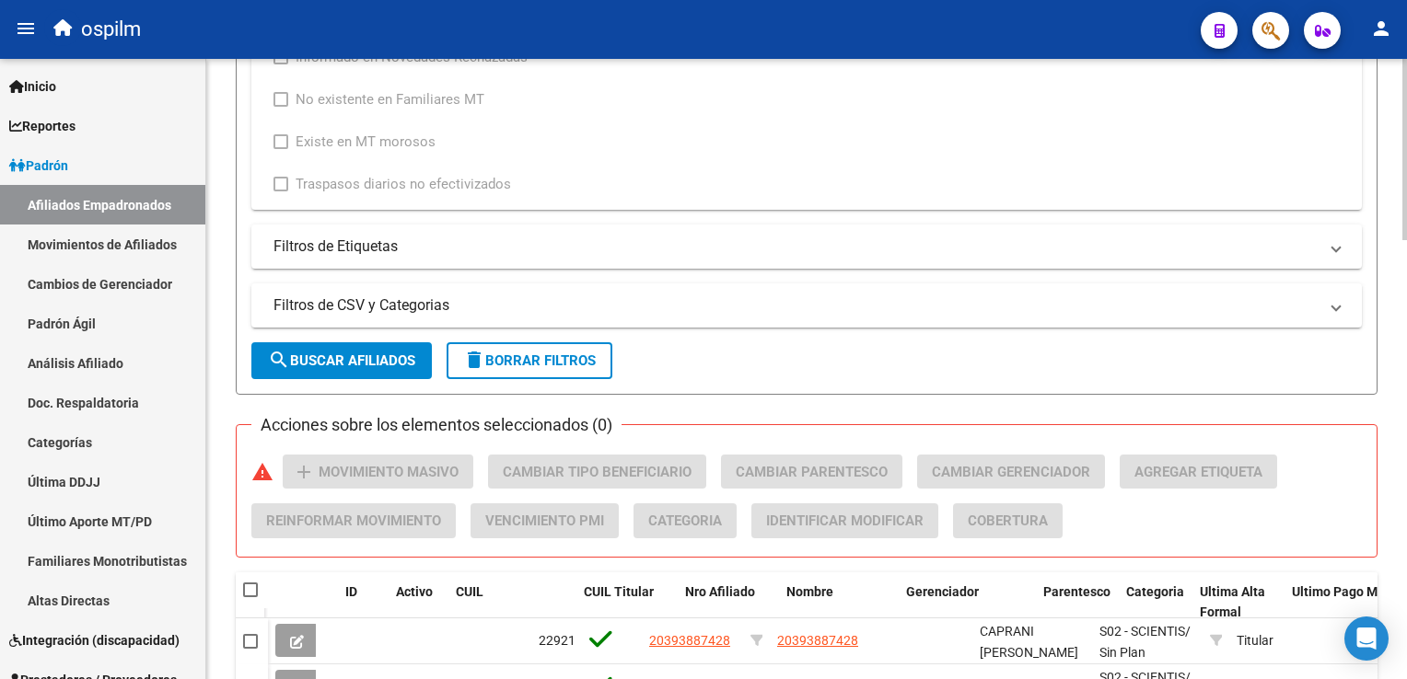
scroll to position [1005, 0]
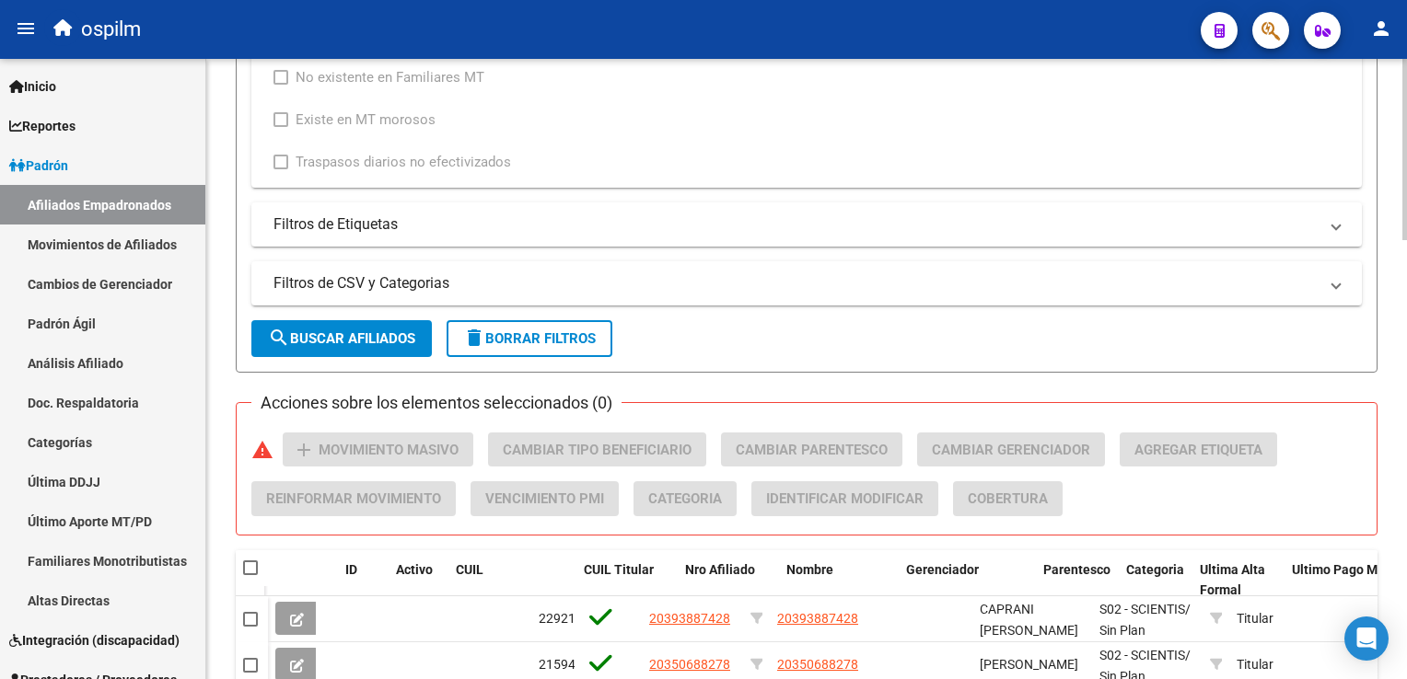
click at [1406, 363] on html "menu ospilm person Firma Express Inicio Calendario SSS Instructivos Contacto OS…" at bounding box center [703, 339] width 1407 height 679
click at [328, 343] on span "search Buscar Afiliados" at bounding box center [341, 338] width 147 height 17
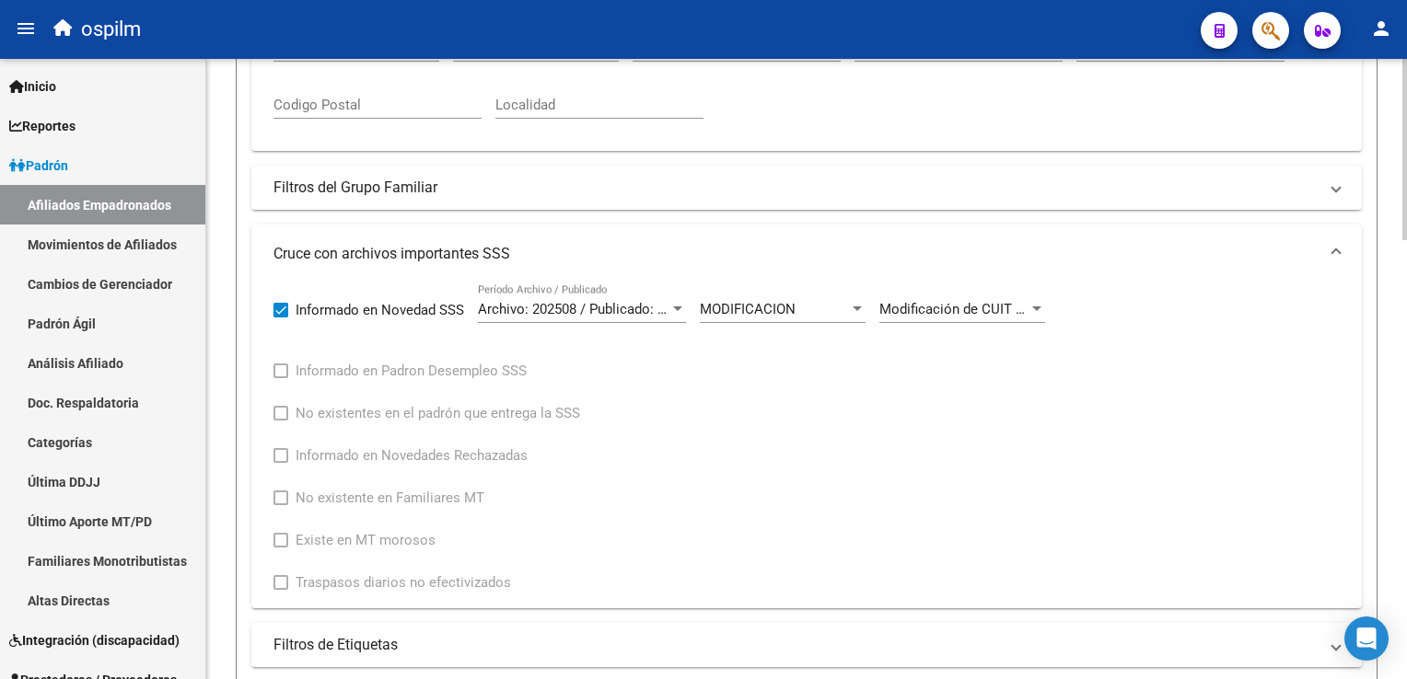
scroll to position [589, 0]
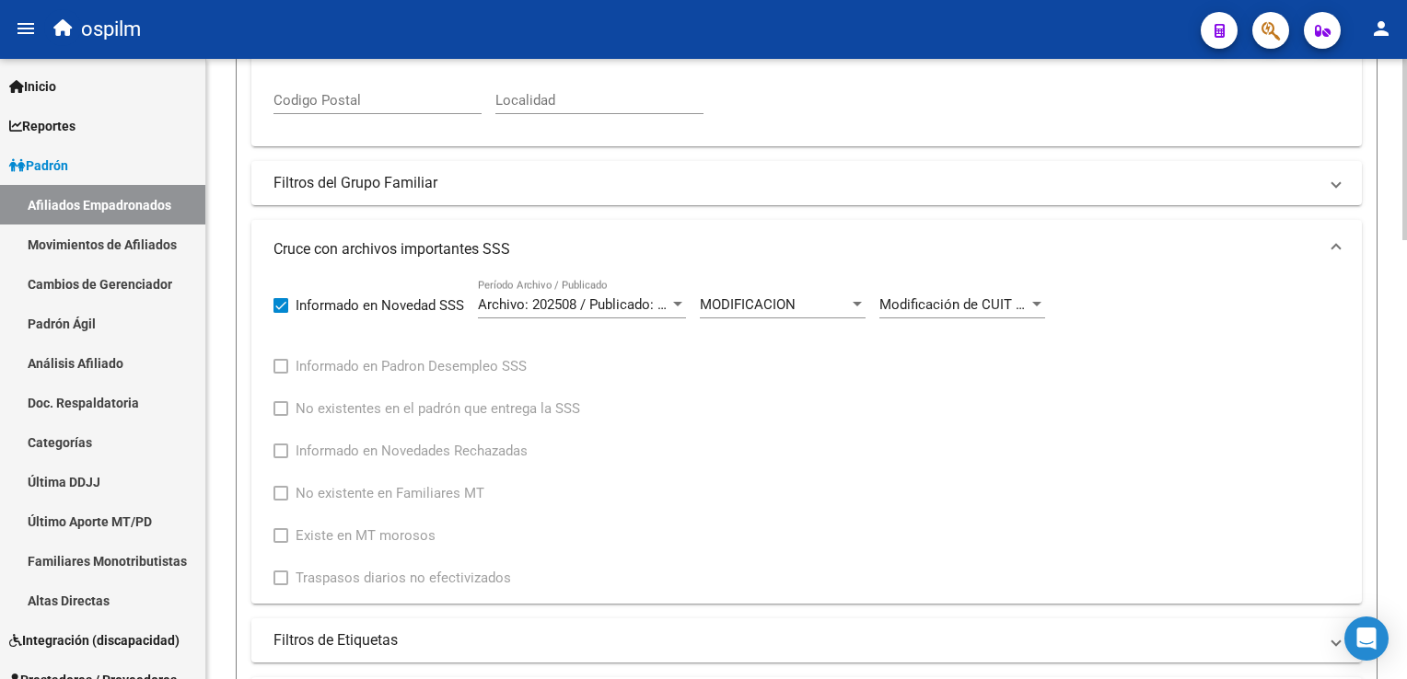
click at [1406, 279] on html "menu ospilm person Firma Express Inicio Calendario SSS Instructivos Contacto OS…" at bounding box center [703, 339] width 1407 height 679
click at [791, 296] on span "MODIFICACION" at bounding box center [748, 304] width 96 height 17
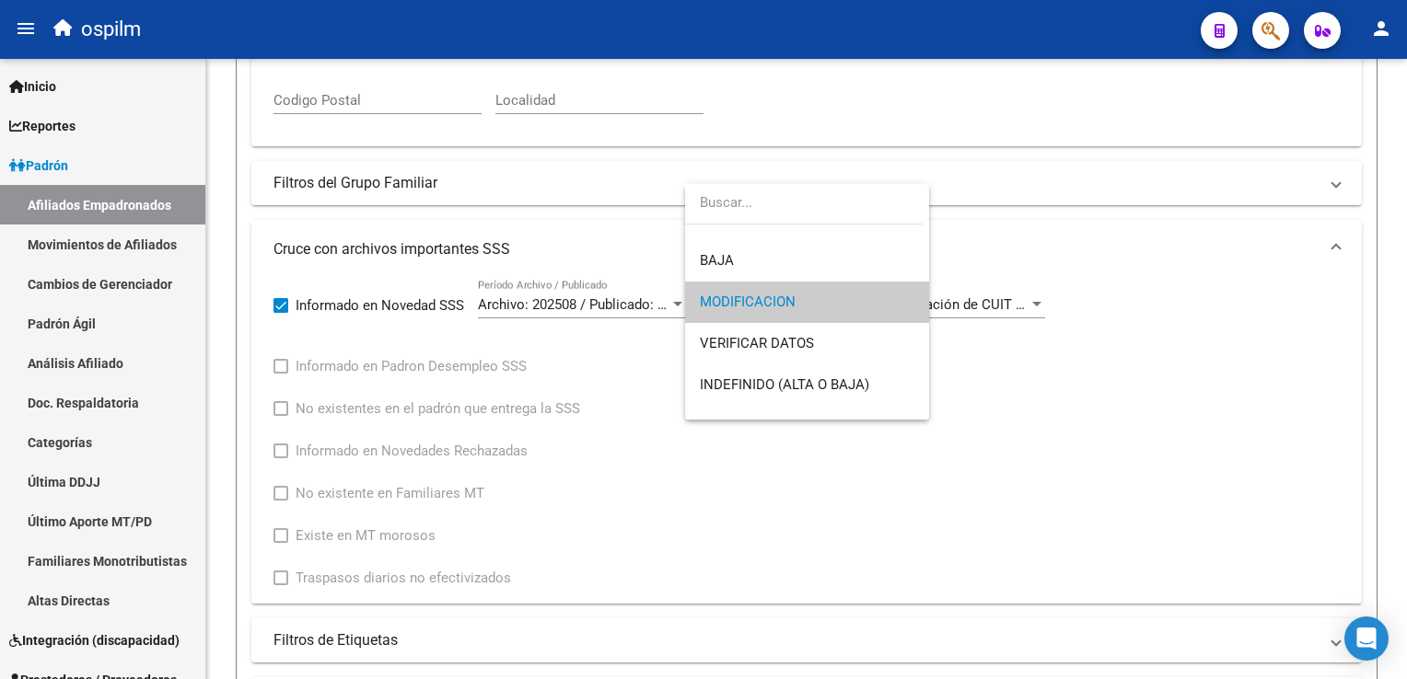
scroll to position [136, 0]
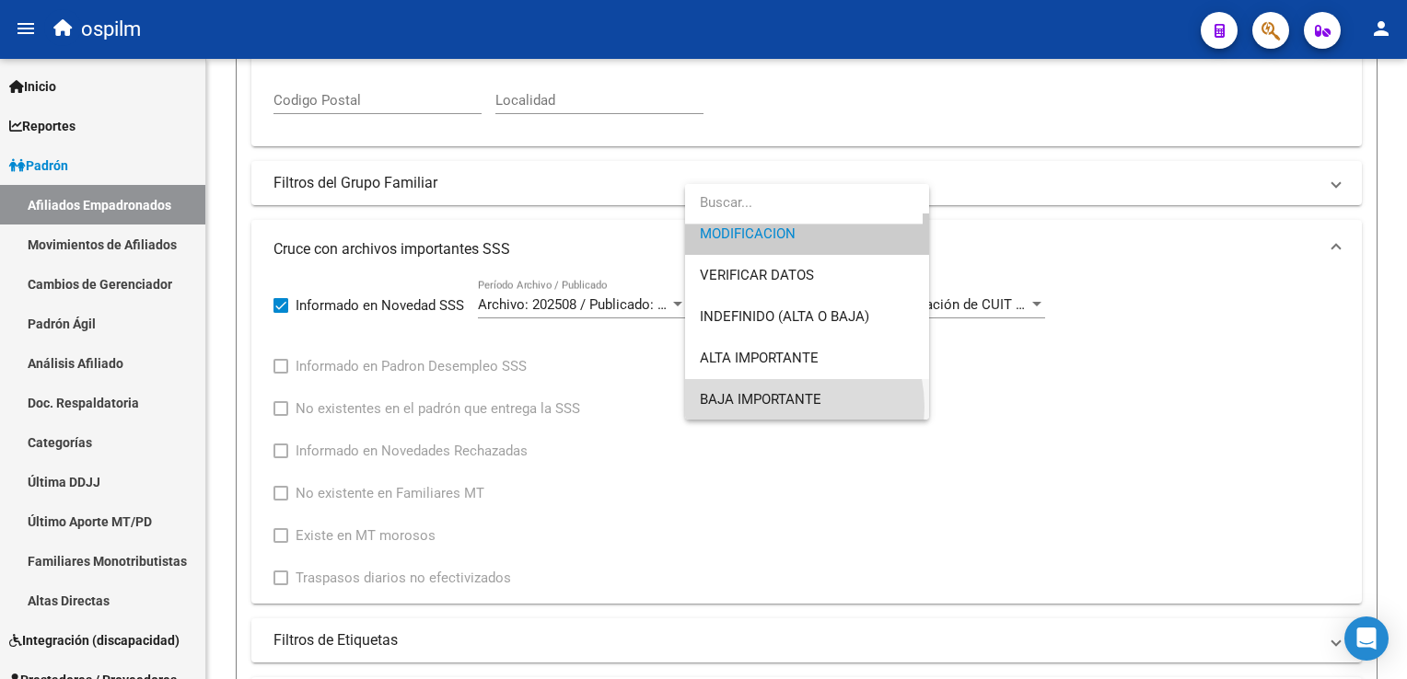
click at [777, 407] on span "BAJA IMPORTANTE" at bounding box center [807, 399] width 214 height 41
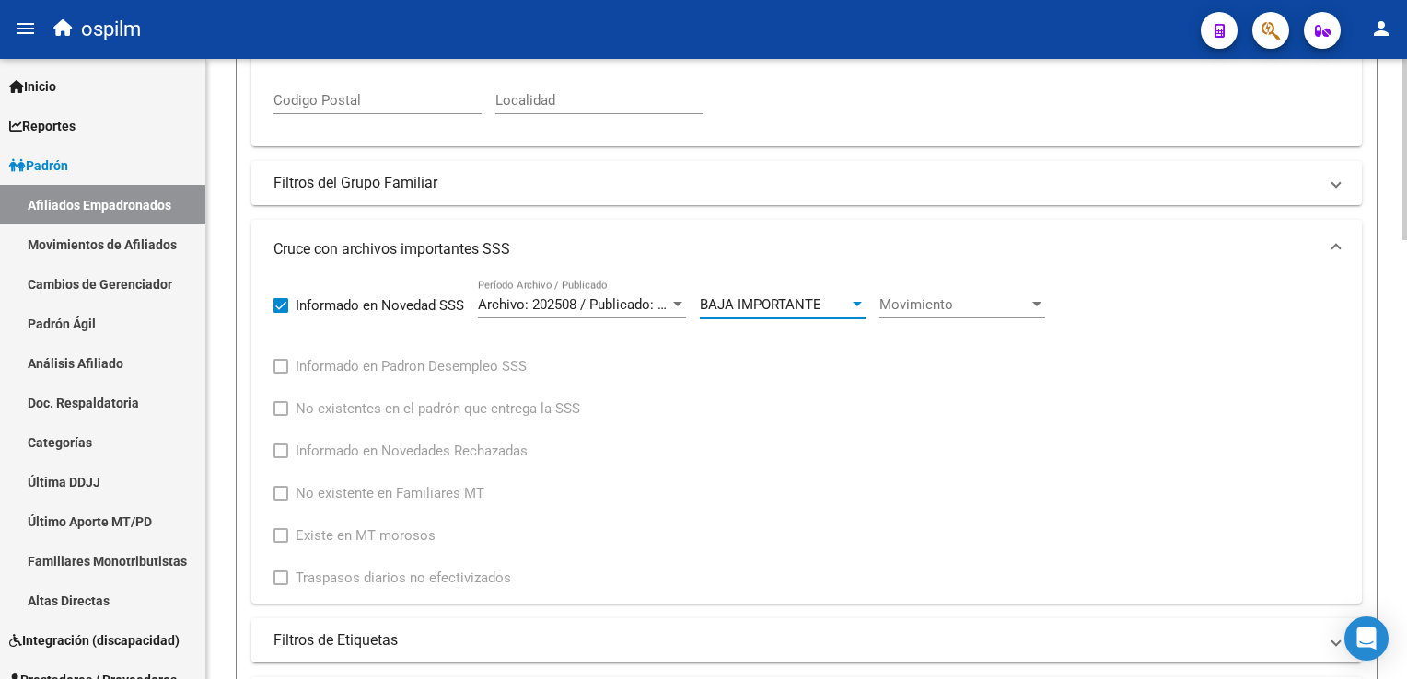
click at [964, 290] on div "Movimiento Movimiento" at bounding box center [962, 299] width 166 height 40
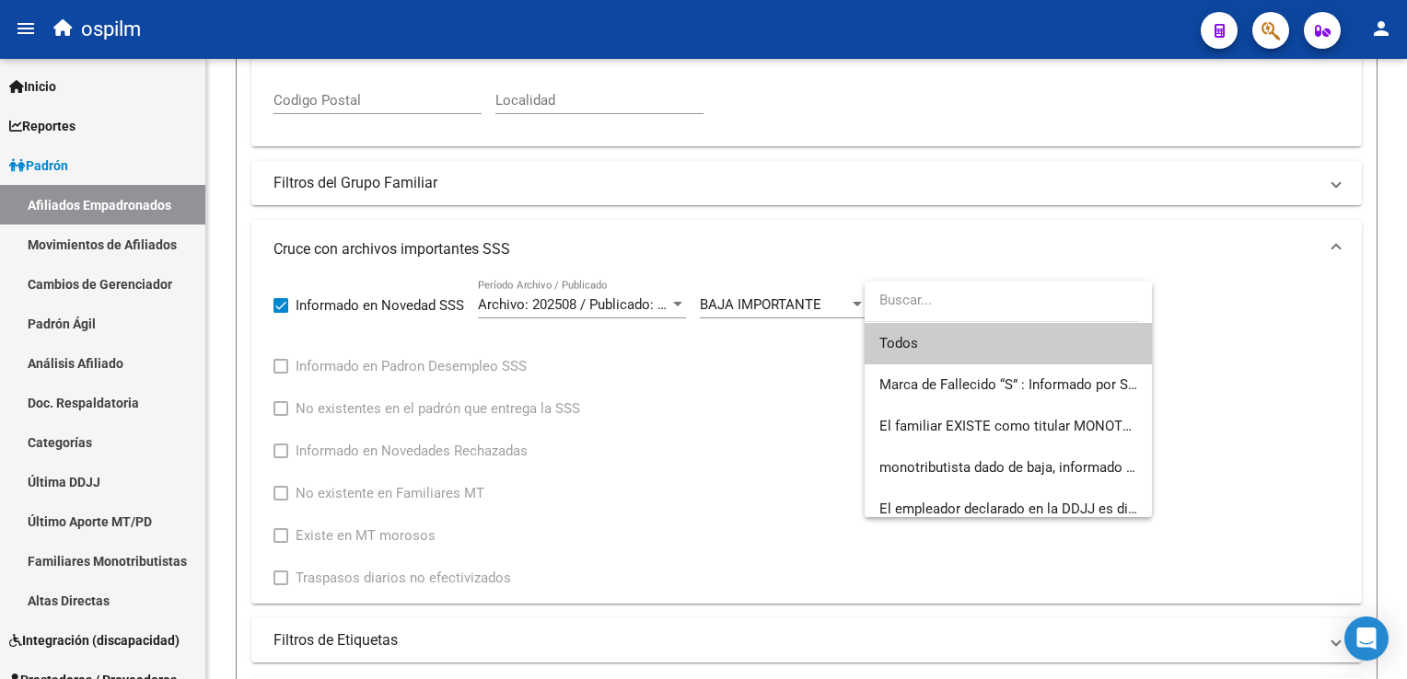
click at [917, 345] on span "Todos" at bounding box center [1008, 343] width 258 height 41
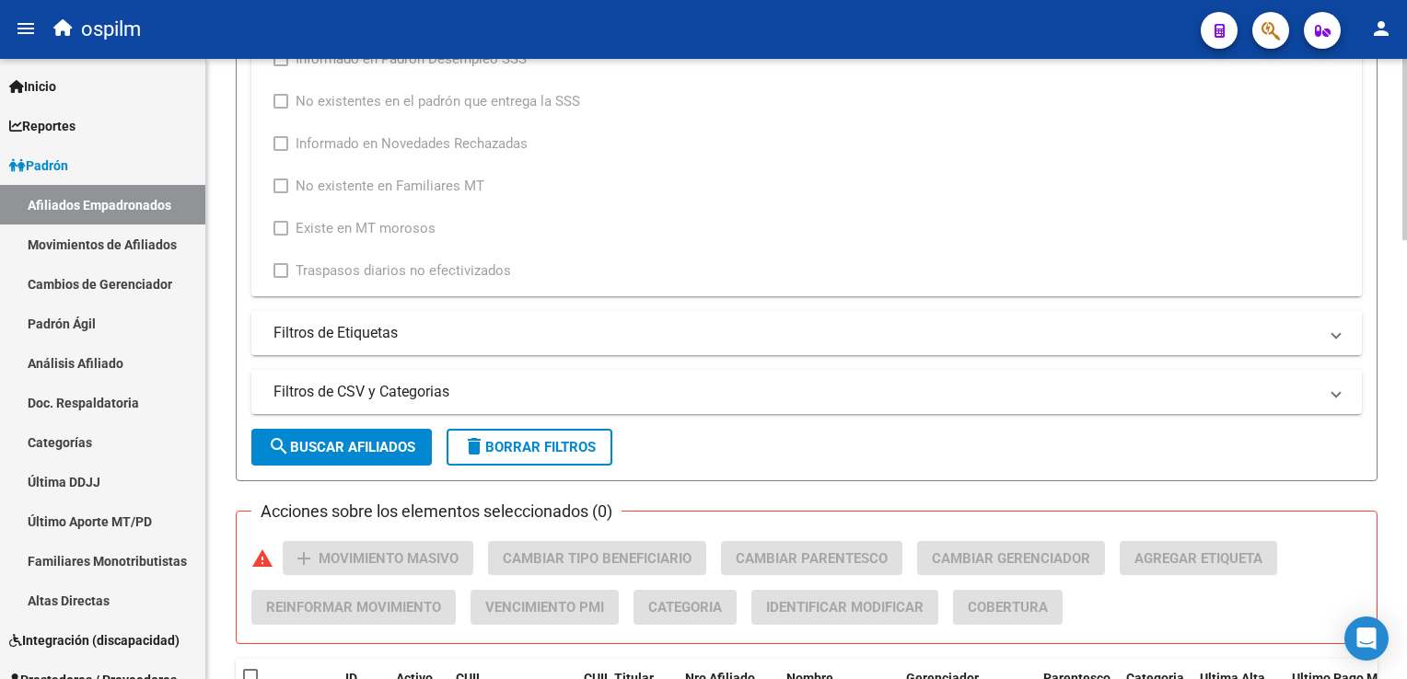
click at [1403, 352] on div at bounding box center [1404, 413] width 5 height 181
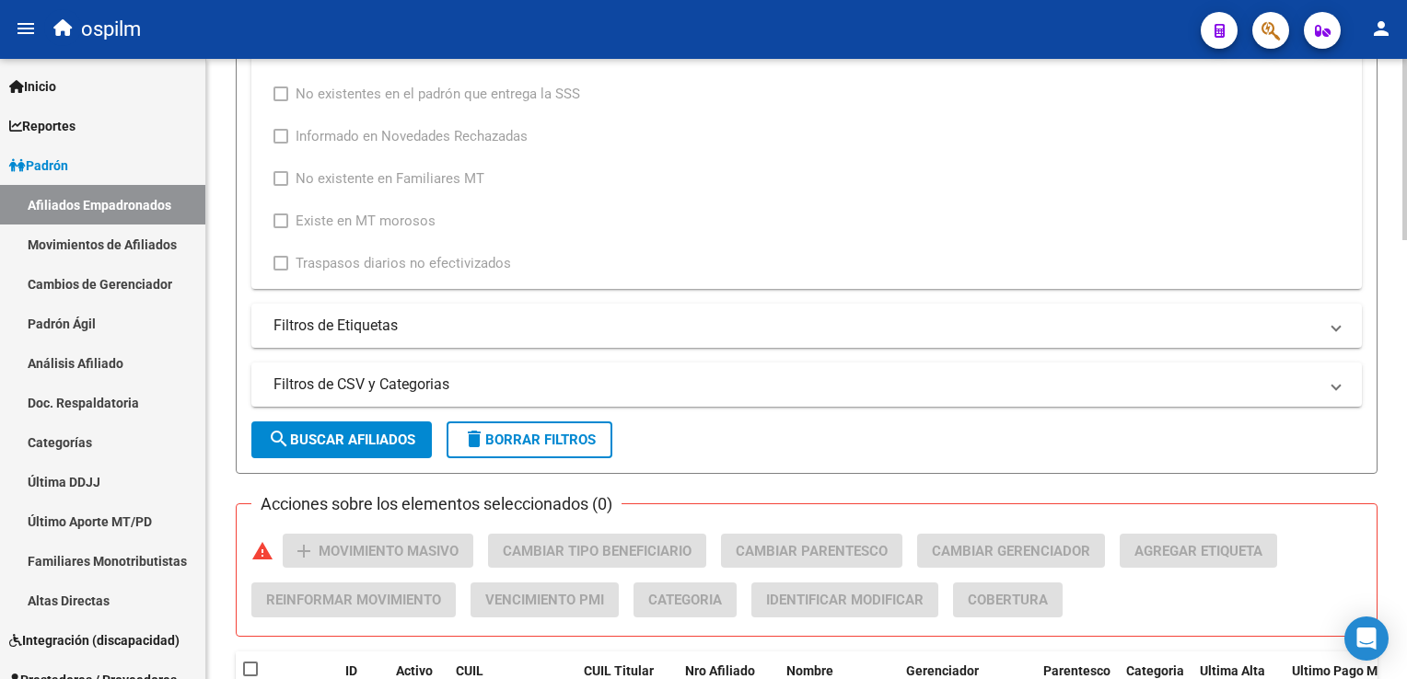
click at [371, 438] on span "search Buscar Afiliados" at bounding box center [341, 440] width 147 height 17
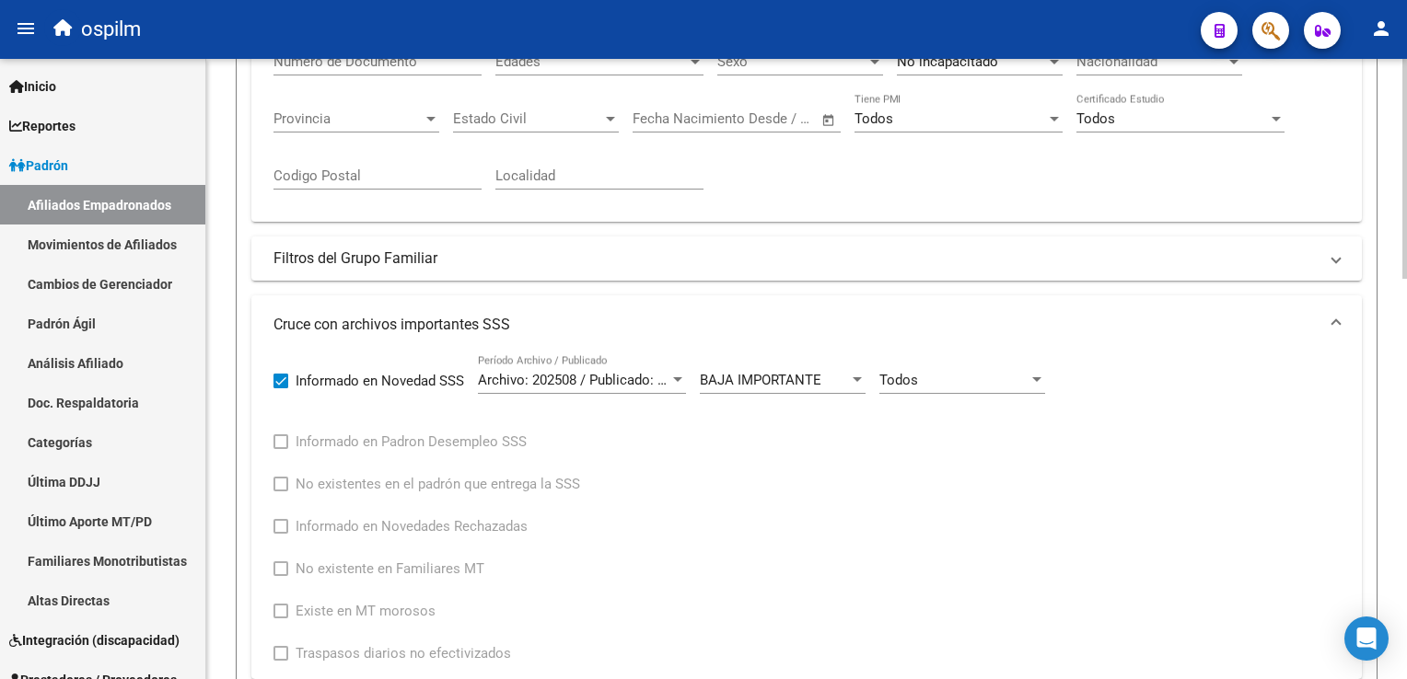
scroll to position [534, 0]
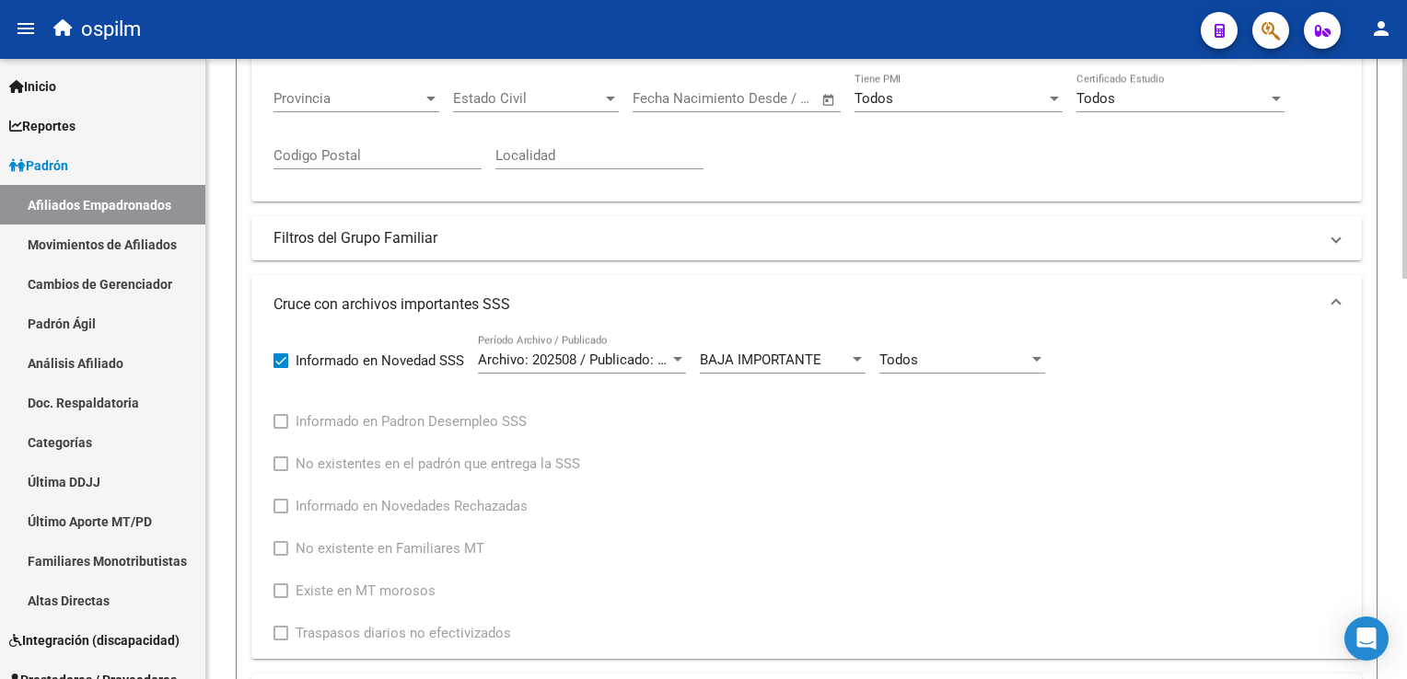
click at [1406, 280] on html "menu ospilm person Firma Express Inicio Calendario SSS Instructivos Contacto OS…" at bounding box center [703, 339] width 1407 height 679
click at [758, 355] on span "BAJA IMPORTANTE" at bounding box center [761, 360] width 122 height 17
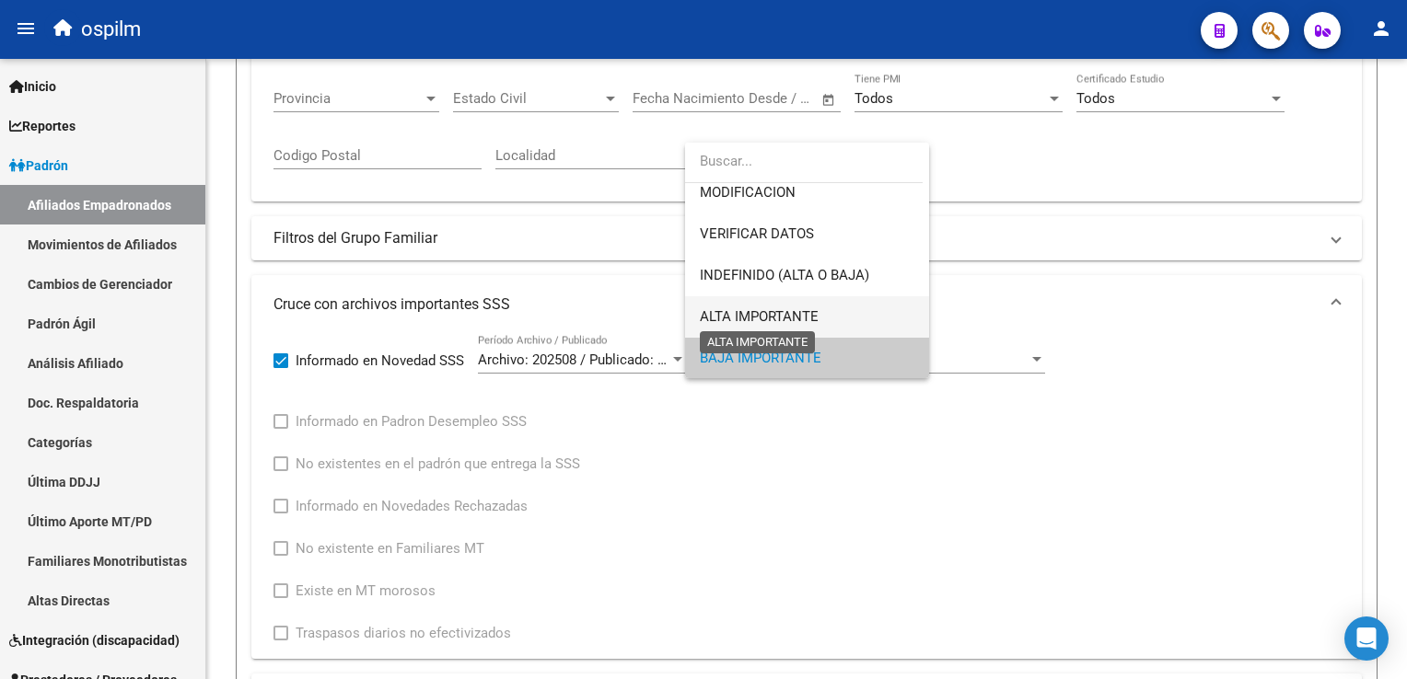
click at [769, 314] on span "ALTA IMPORTANTE" at bounding box center [759, 316] width 119 height 17
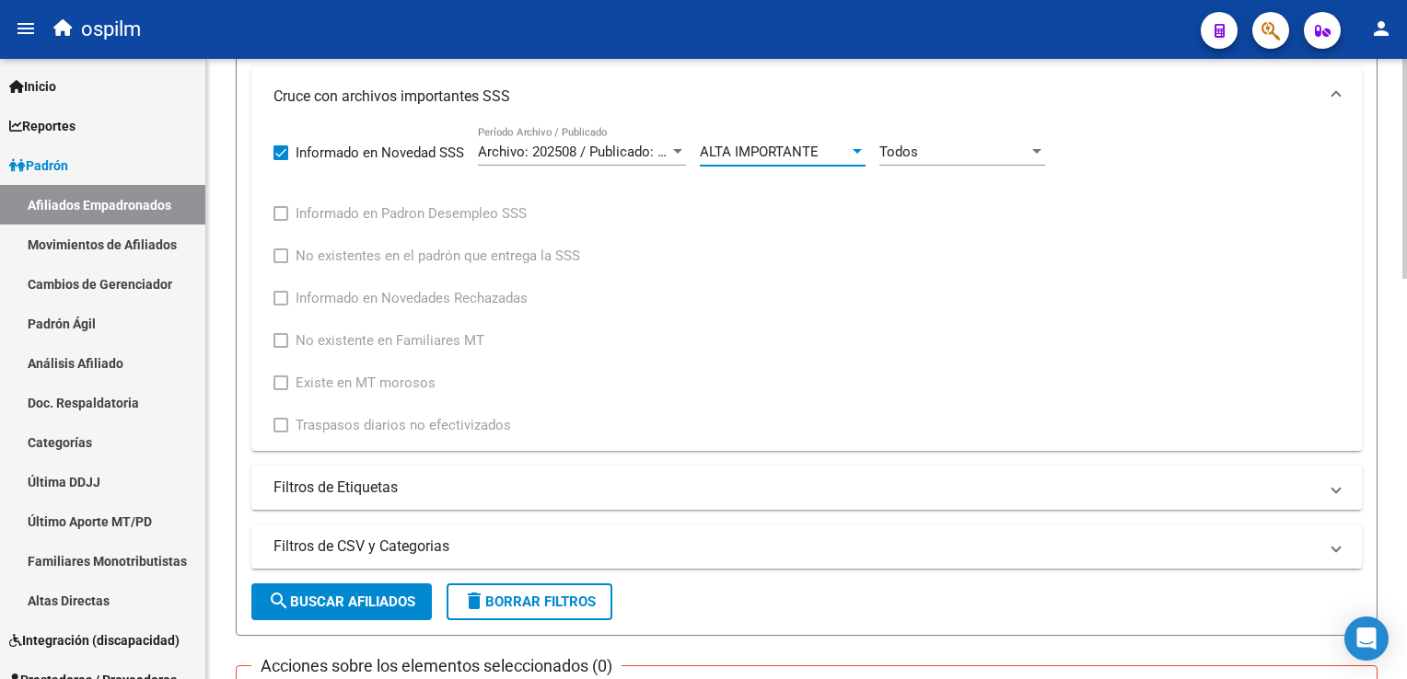
scroll to position [867, 0]
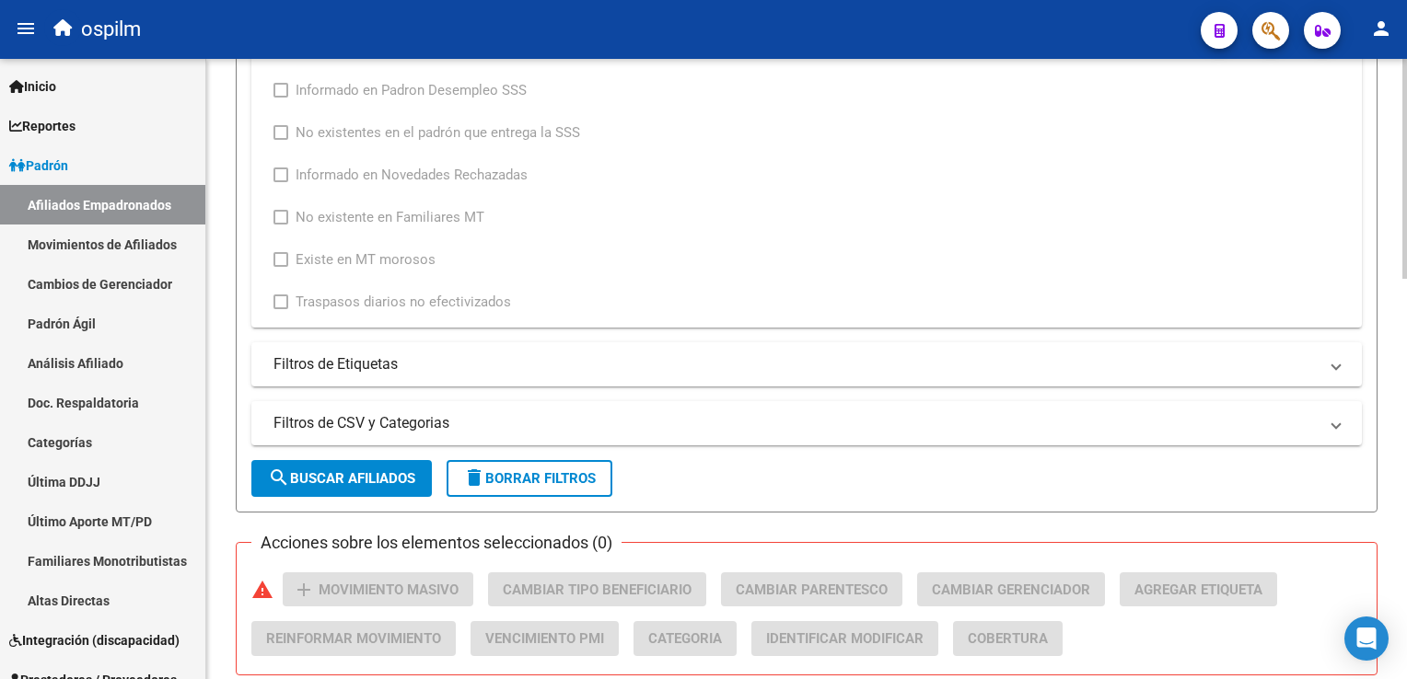
click at [1406, 381] on html "menu ospilm person Firma Express Inicio Calendario SSS Instructivos Contacto OS…" at bounding box center [703, 339] width 1407 height 679
drag, startPoint x: 349, startPoint y: 467, endPoint x: 379, endPoint y: 443, distance: 38.7
click at [352, 462] on button "search Buscar Afiliados" at bounding box center [341, 476] width 180 height 37
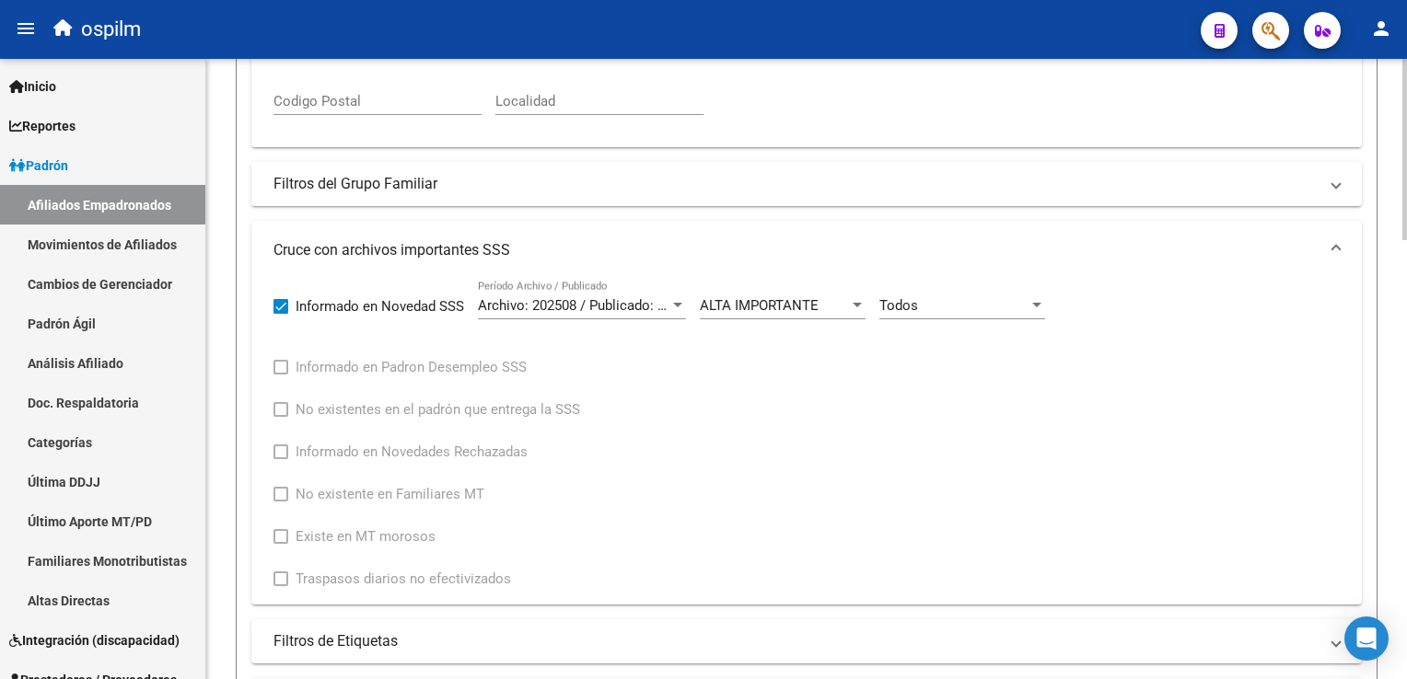
scroll to position [636, 0]
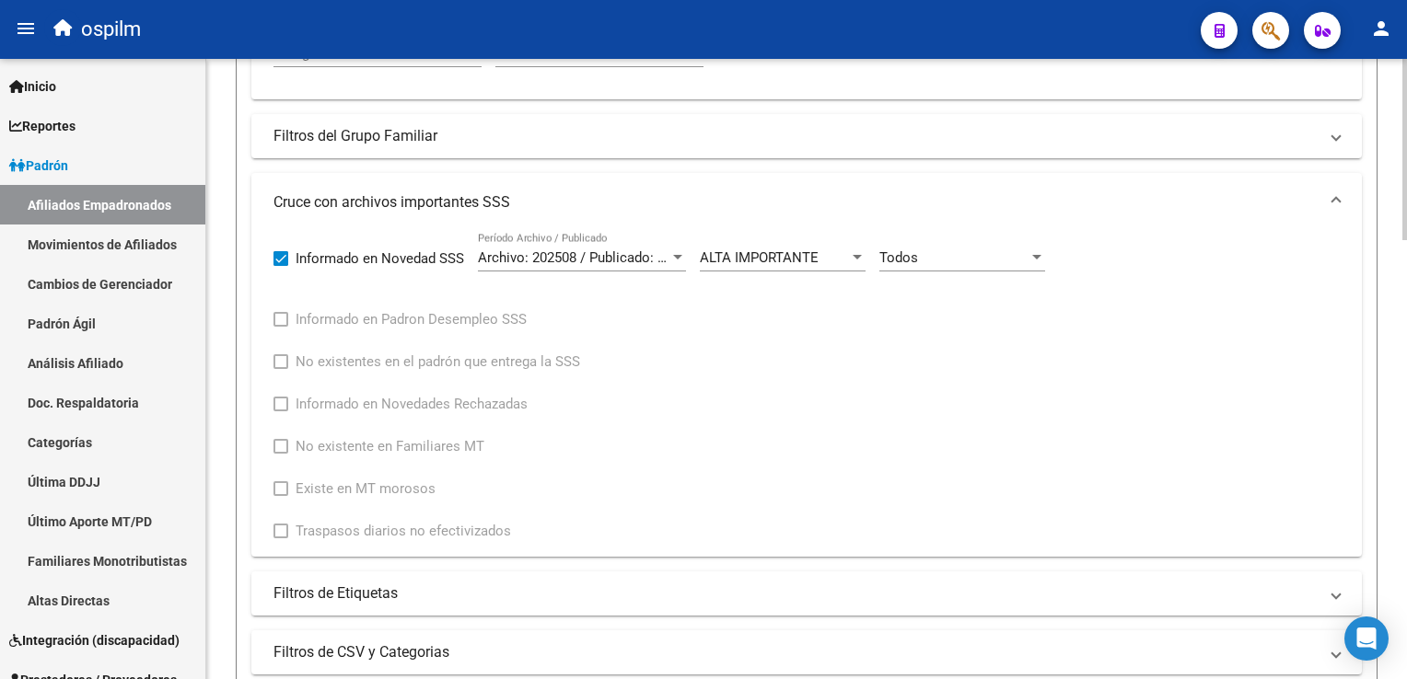
click at [1406, 293] on html "menu ospilm person Firma Express Inicio Calendario SSS Instructivos Contacto OS…" at bounding box center [703, 339] width 1407 height 679
click at [754, 262] on span "ALTA IMPORTANTE" at bounding box center [759, 257] width 119 height 17
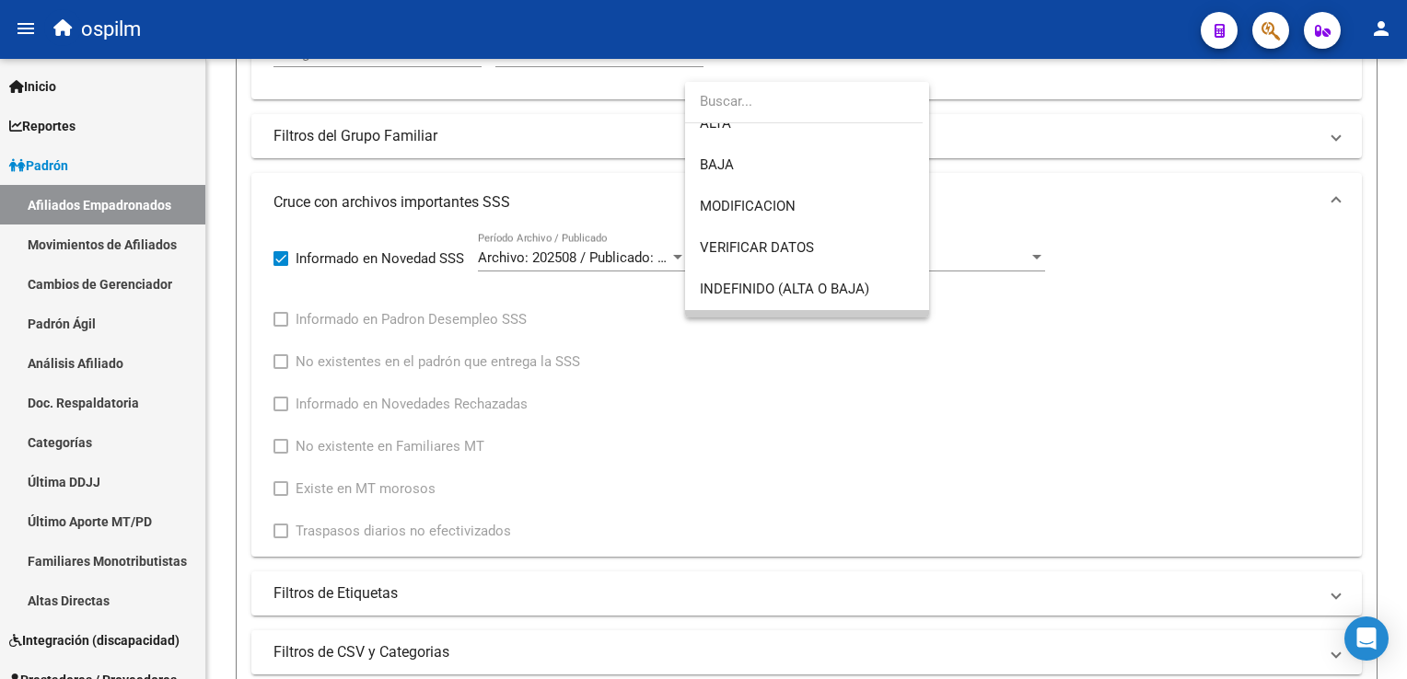
scroll to position [41, 0]
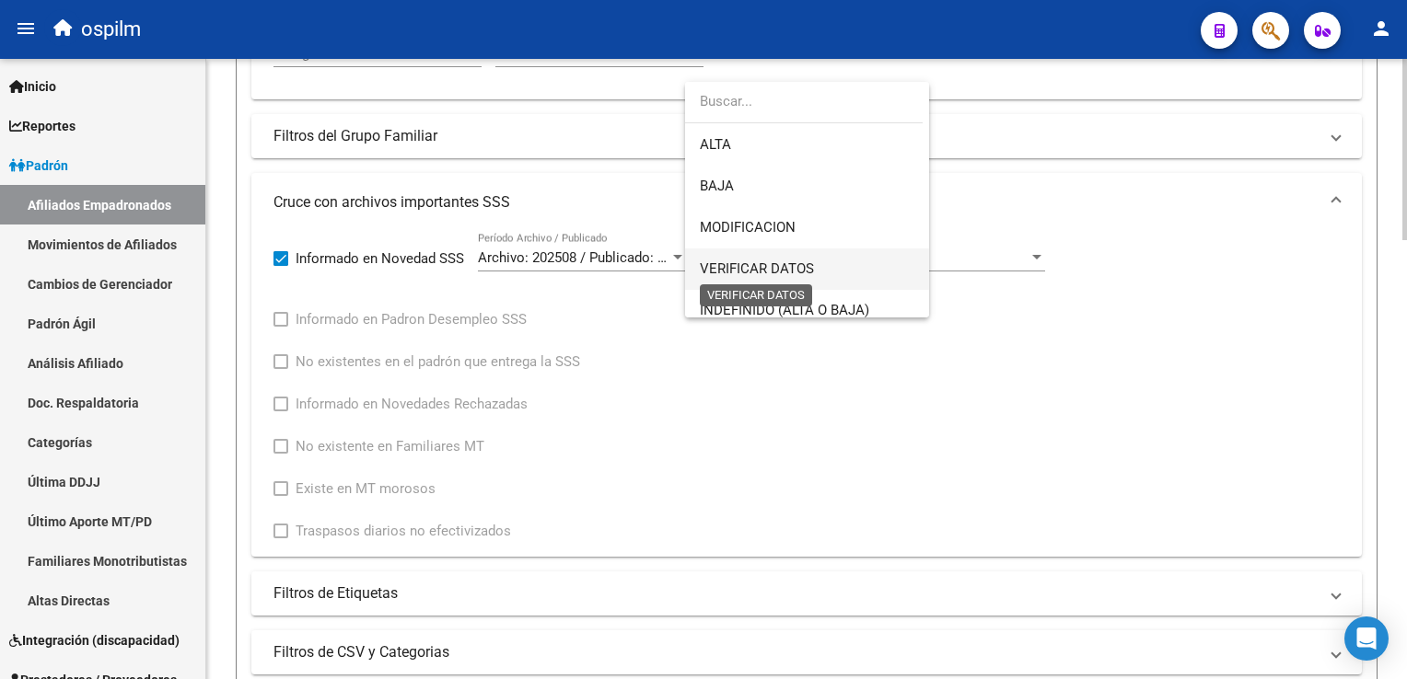
drag, startPoint x: 793, startPoint y: 267, endPoint x: 813, endPoint y: 271, distance: 20.6
click at [792, 269] on span "VERIFICAR DATOS" at bounding box center [757, 268] width 114 height 17
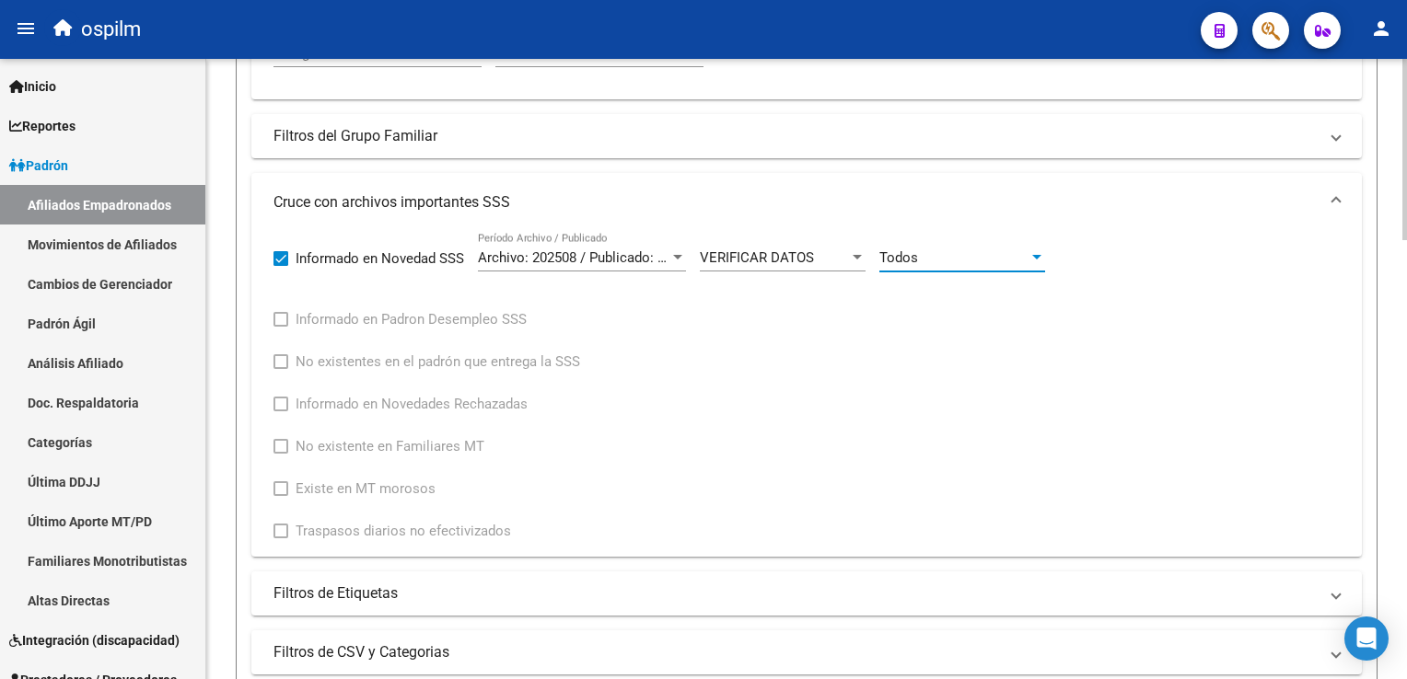
click at [923, 252] on div "Todos" at bounding box center [953, 257] width 149 height 17
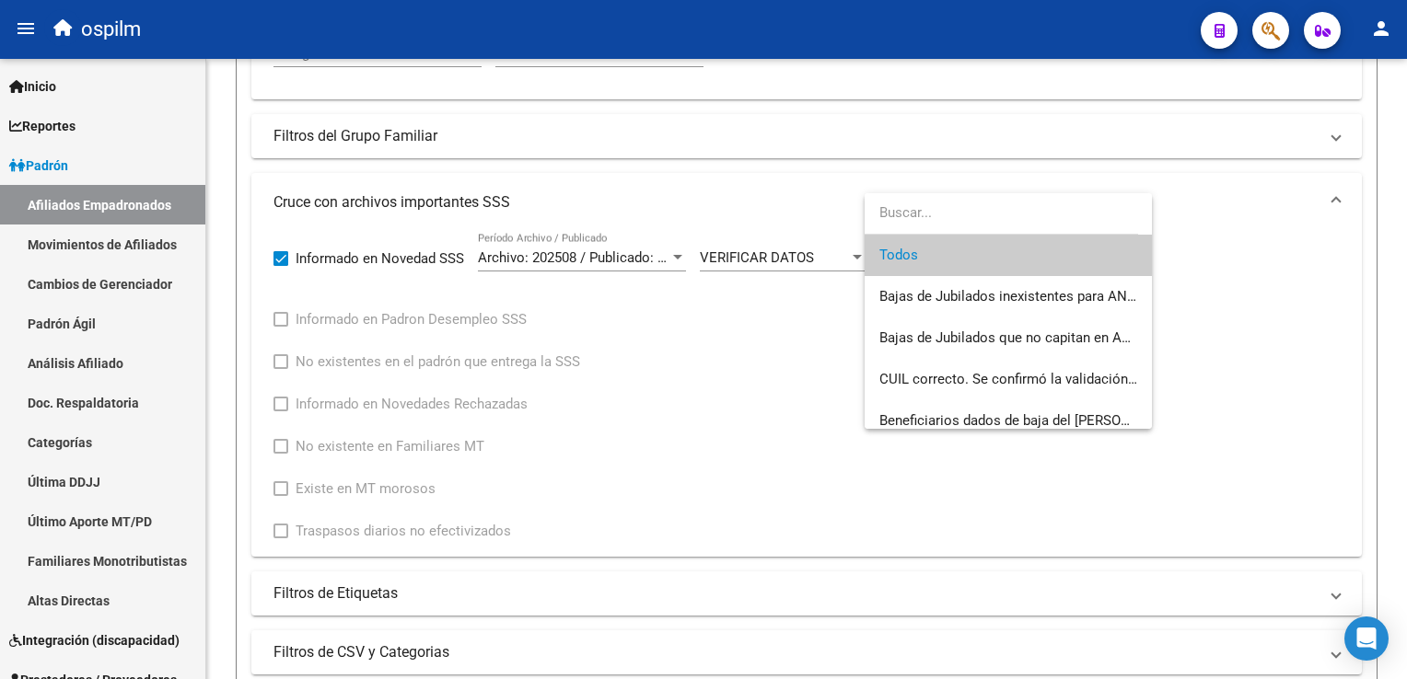
click at [918, 260] on span "Todos" at bounding box center [1008, 255] width 258 height 41
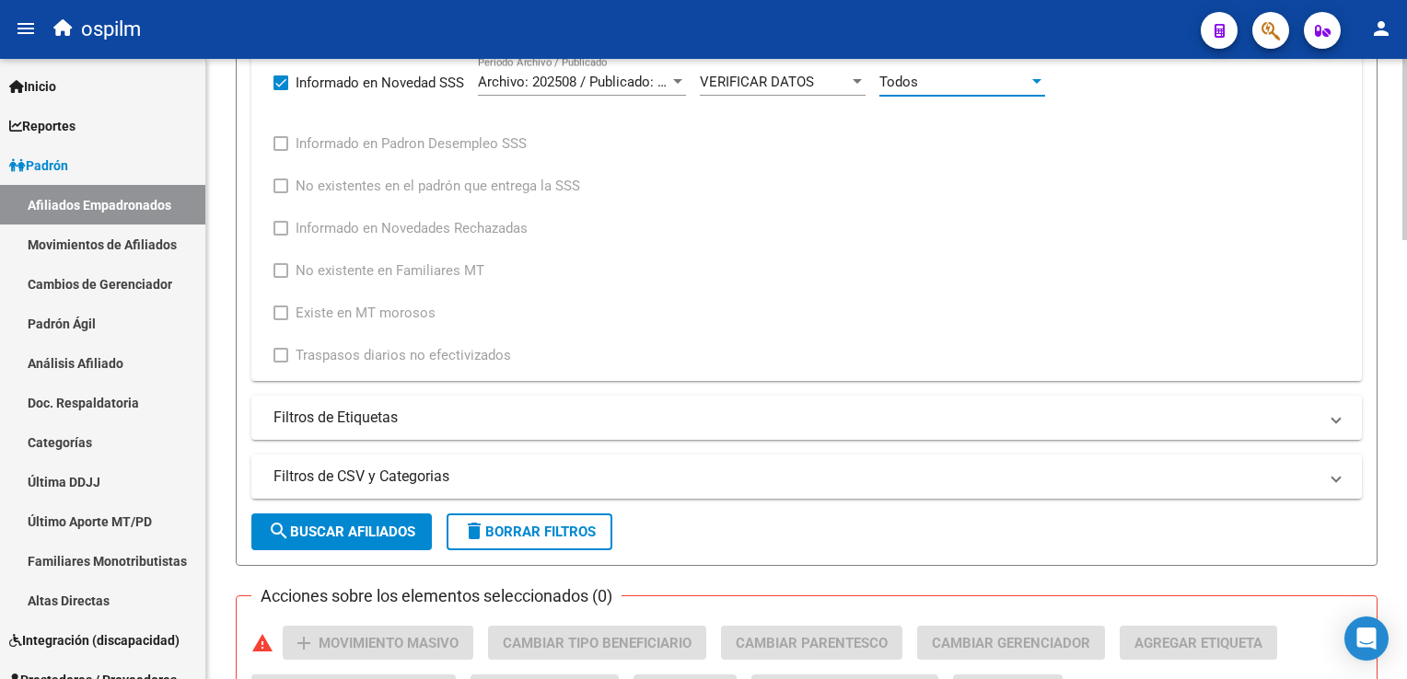
scroll to position [938, 0]
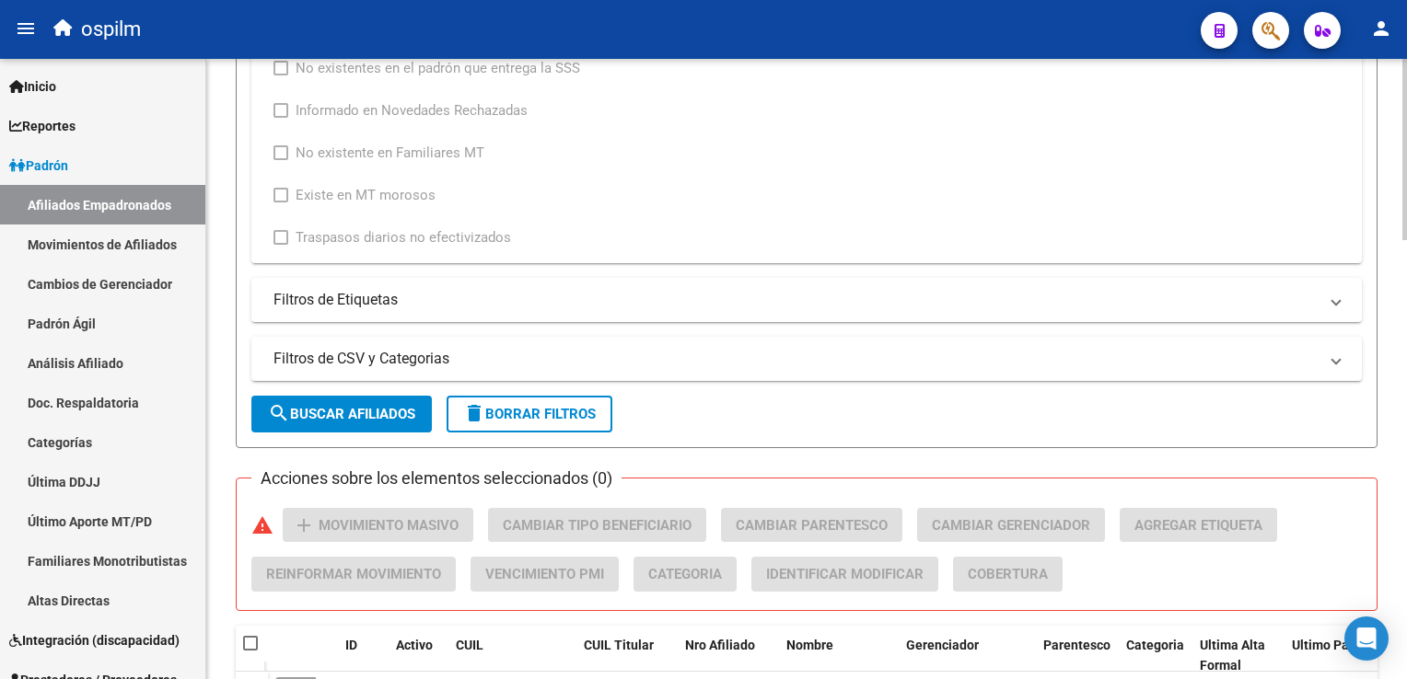
click at [1404, 340] on div at bounding box center [1404, 423] width 5 height 181
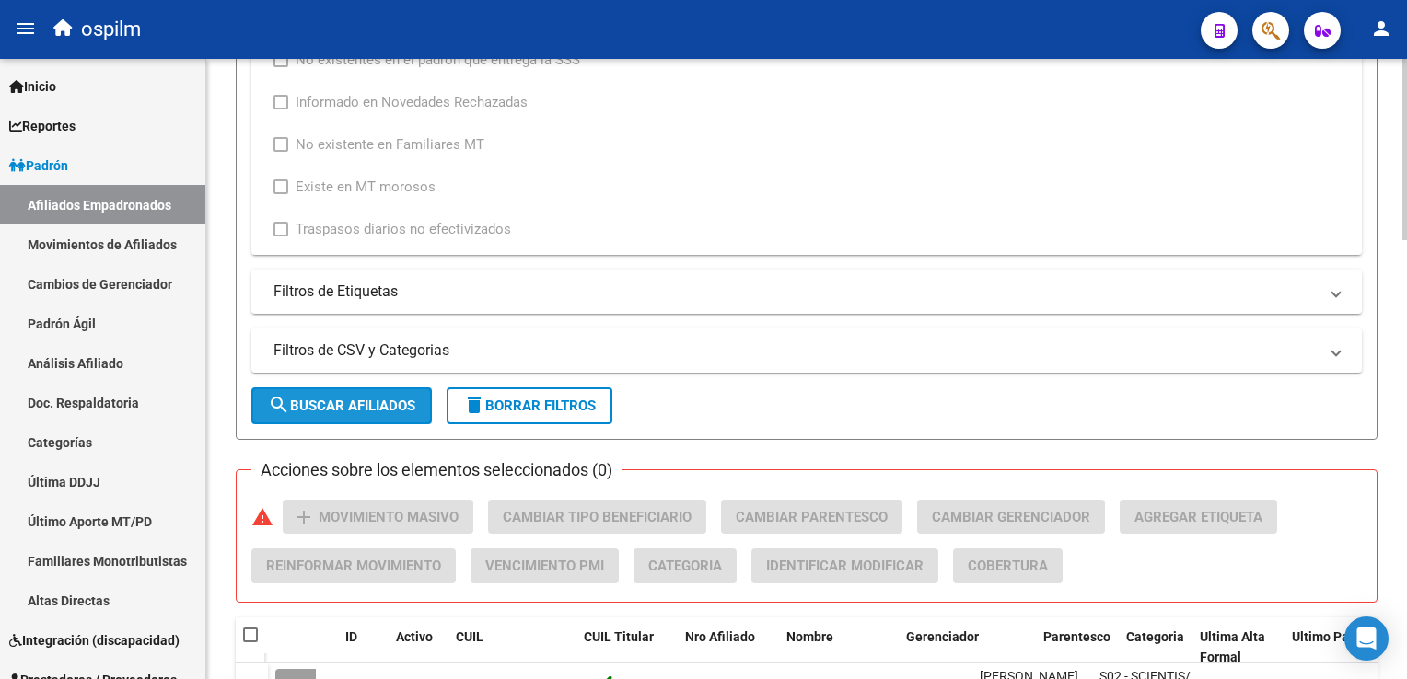
click at [330, 407] on span "search Buscar Afiliados" at bounding box center [341, 406] width 147 height 17
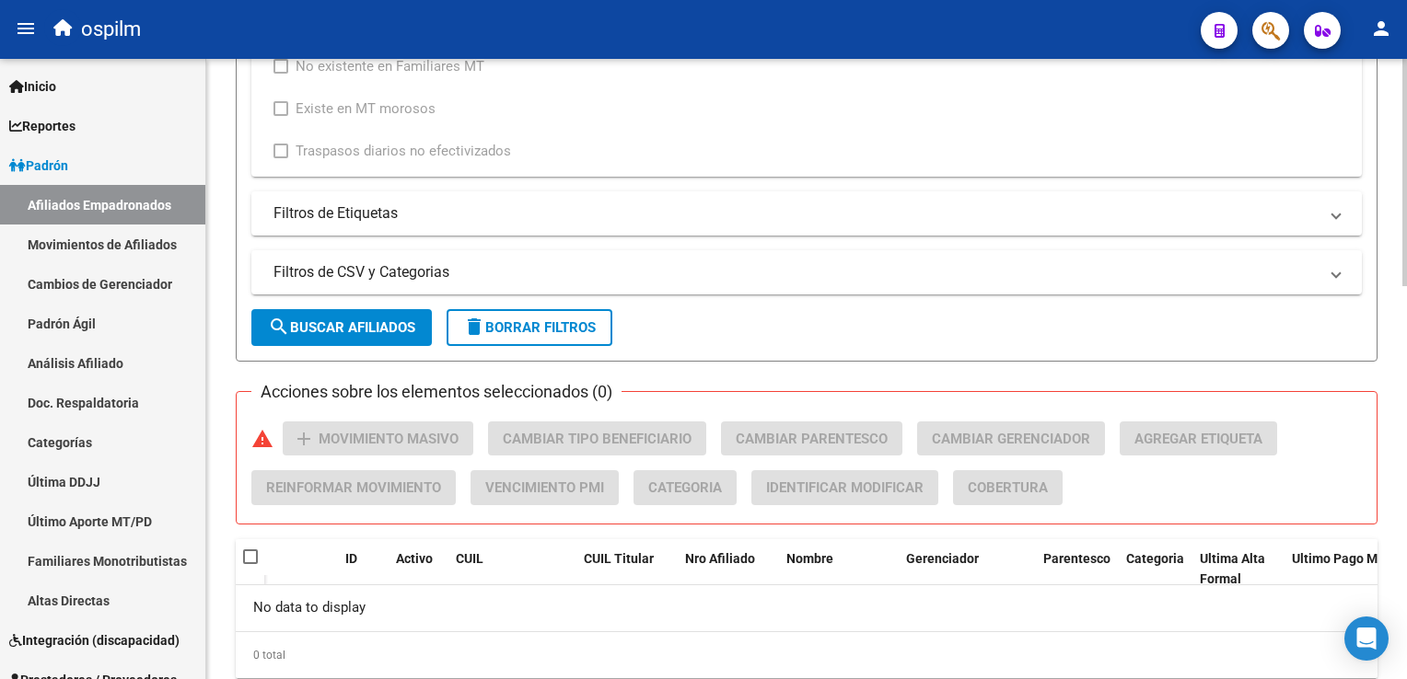
scroll to position [1070, 0]
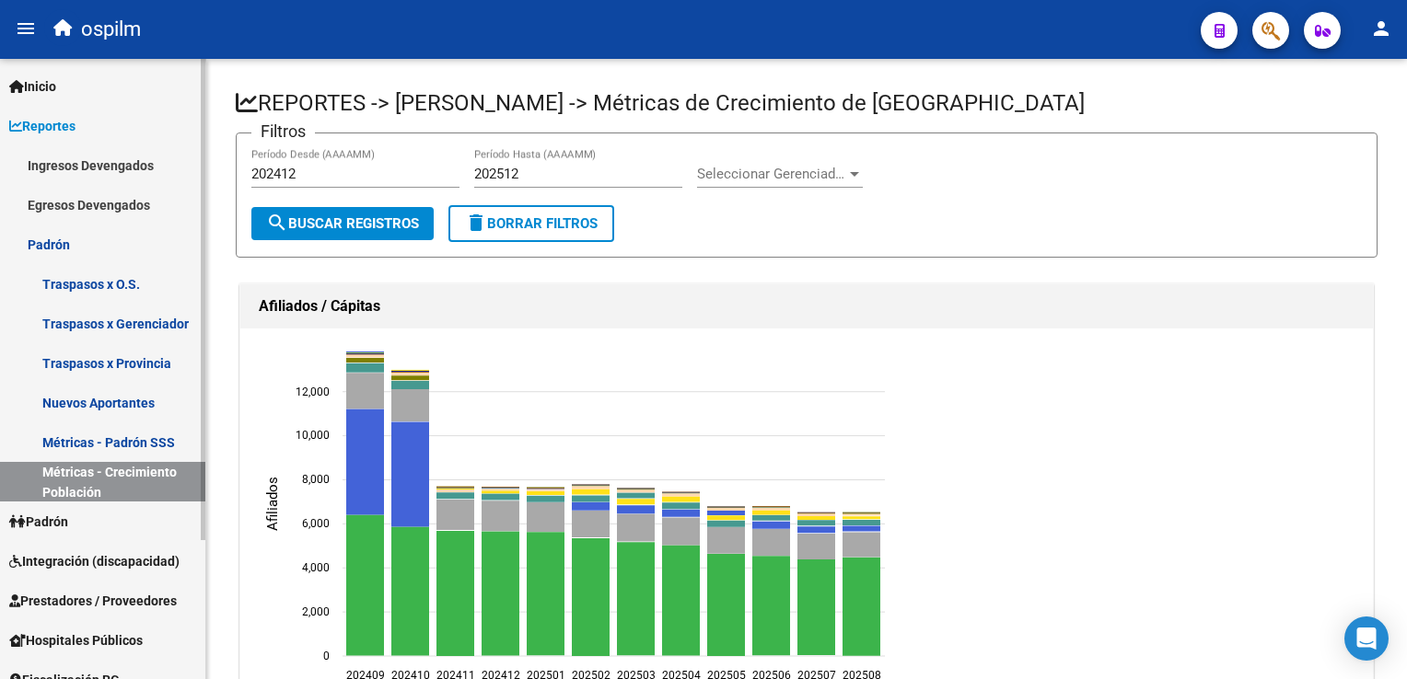
click at [40, 123] on span "Reportes" at bounding box center [42, 126] width 66 height 20
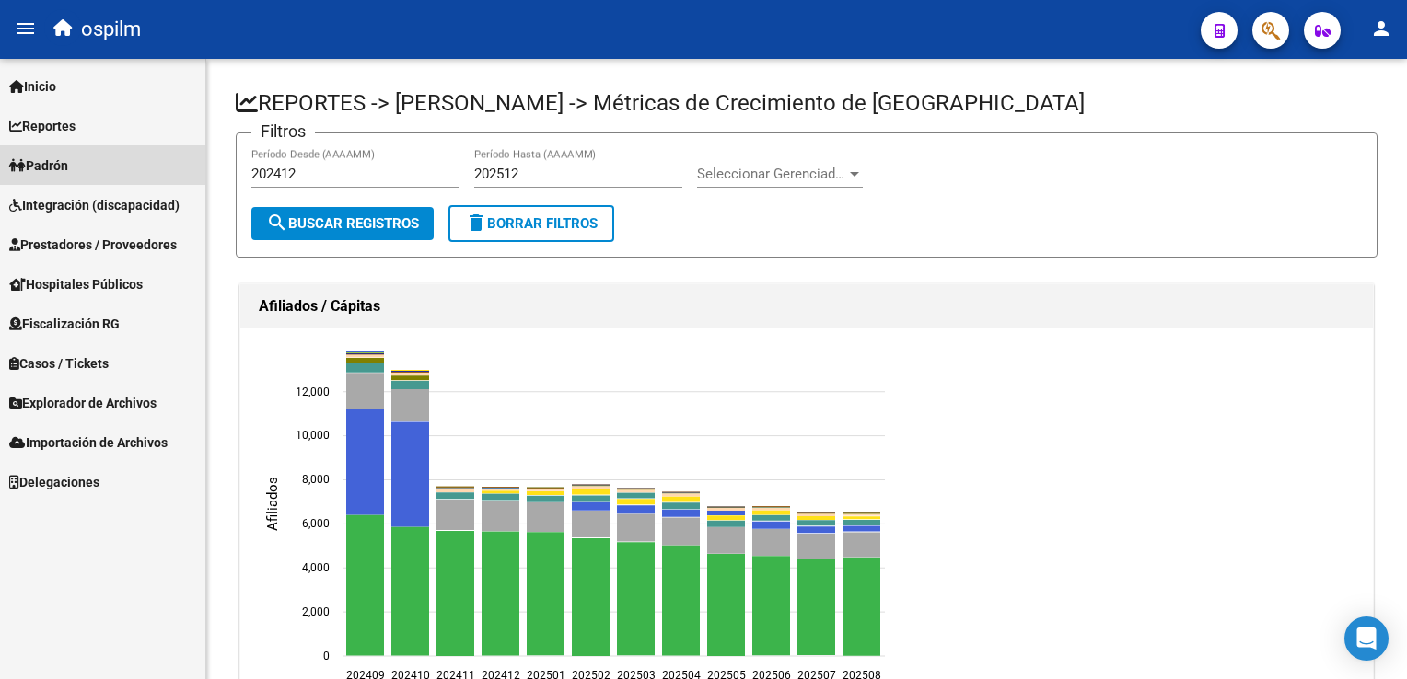
click at [52, 167] on span "Padrón" at bounding box center [38, 166] width 59 height 20
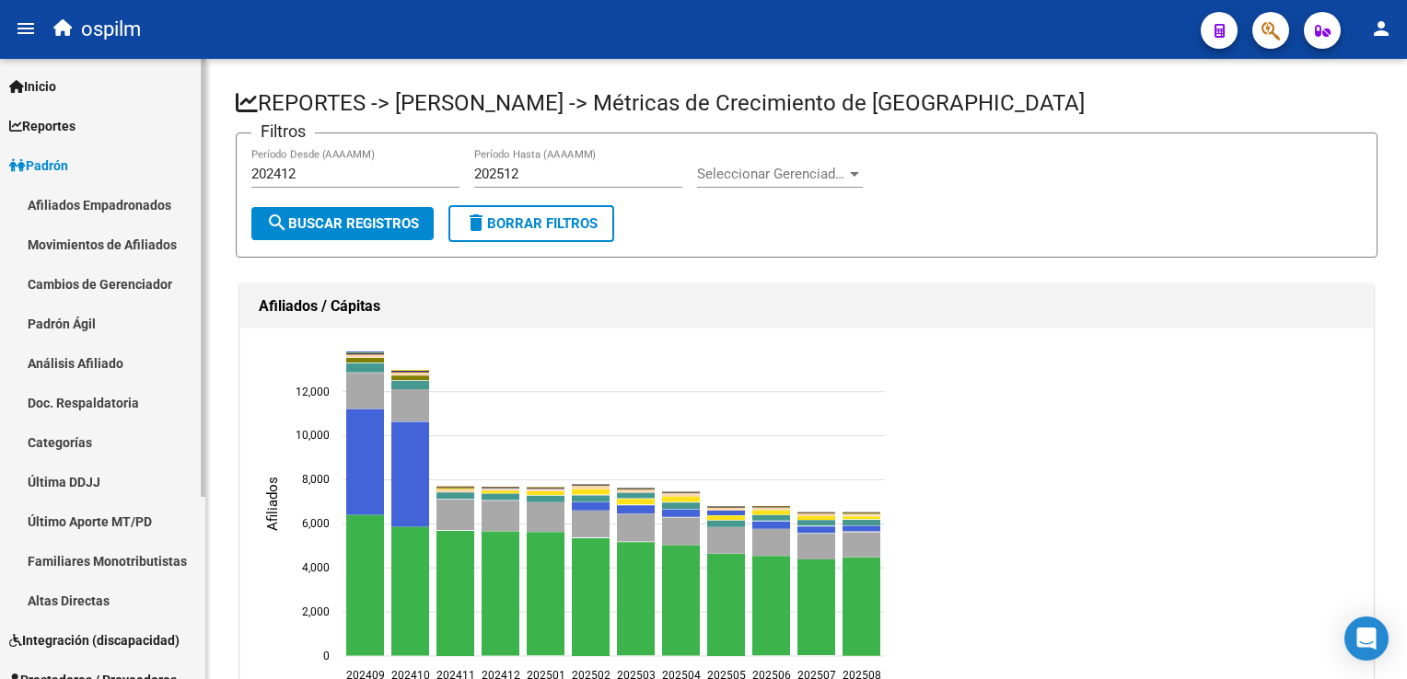
click at [61, 204] on link "Afiliados Empadronados" at bounding box center [102, 205] width 205 height 40
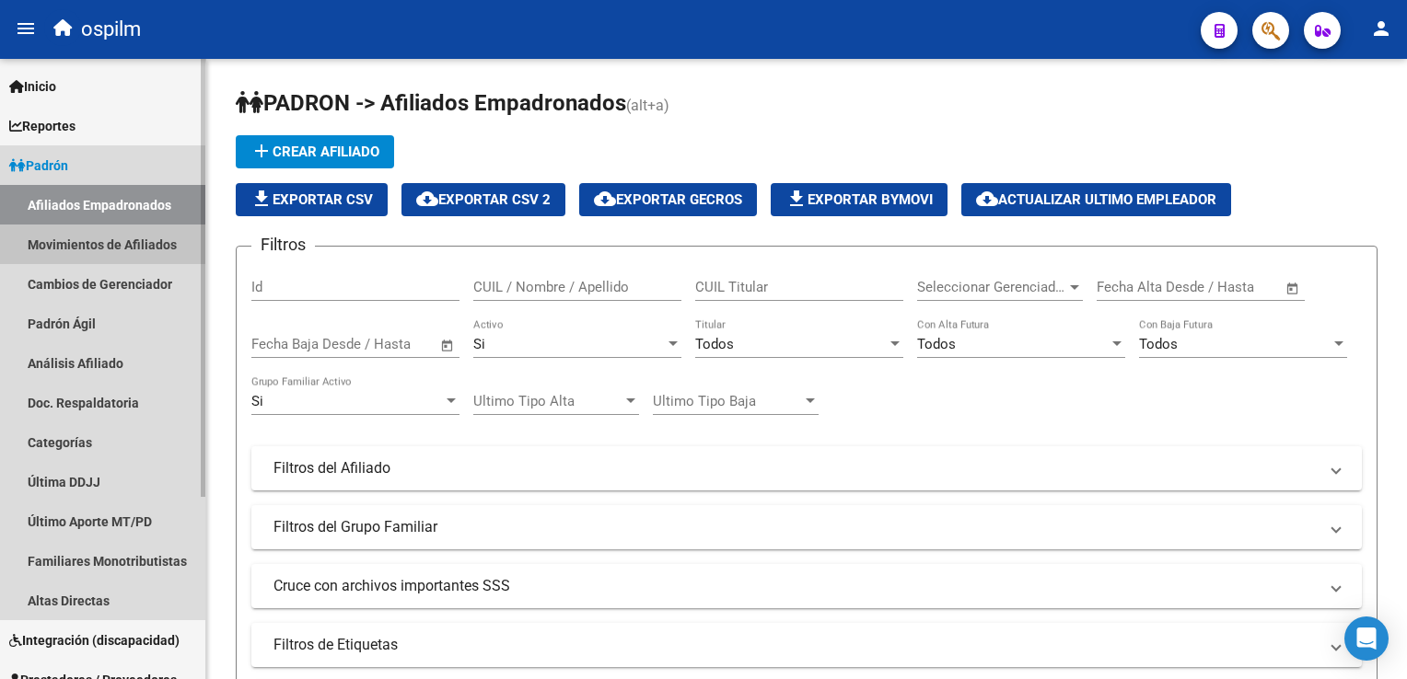
click at [37, 240] on link "Movimientos de Afiliados" at bounding box center [102, 245] width 205 height 40
